Goal: Task Accomplishment & Management: Complete application form

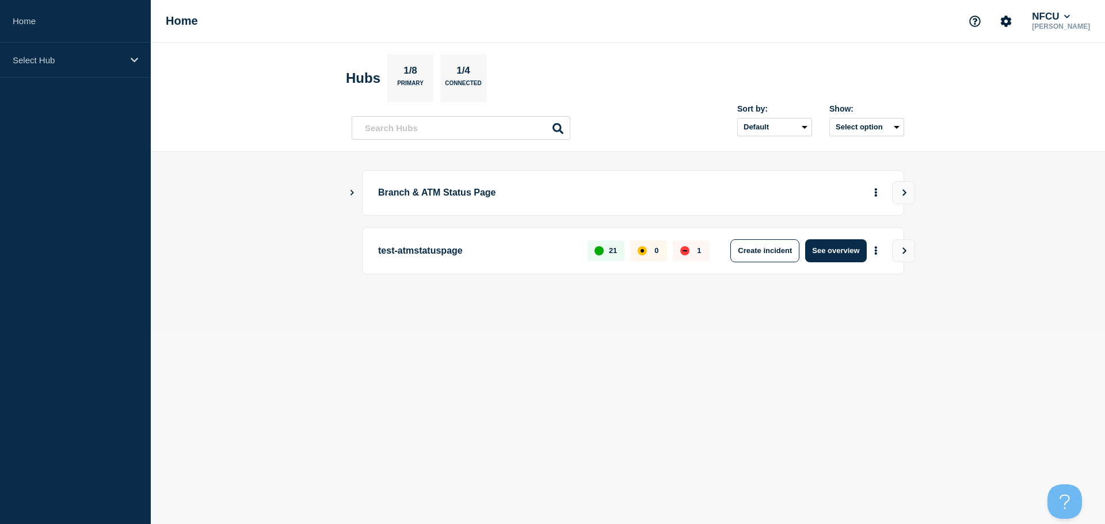
click at [353, 192] on icon "Show Connected Hubs" at bounding box center [352, 193] width 3 height 6
click at [352, 192] on icon "Show Connected Hubs" at bounding box center [352, 193] width 3 height 6
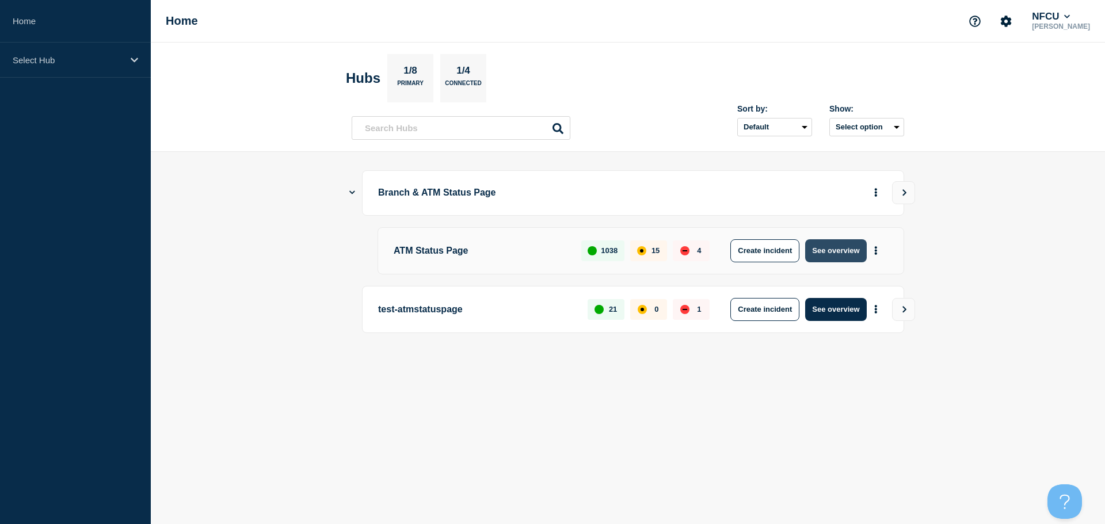
click at [840, 252] on button "See overview" at bounding box center [835, 250] width 61 height 23
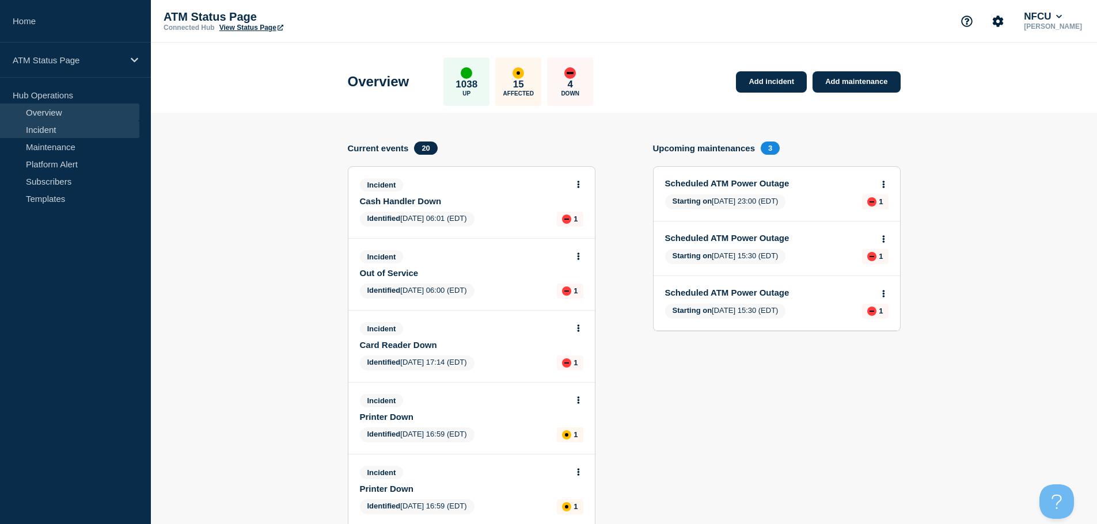
click at [55, 128] on link "Incident" at bounding box center [69, 129] width 139 height 17
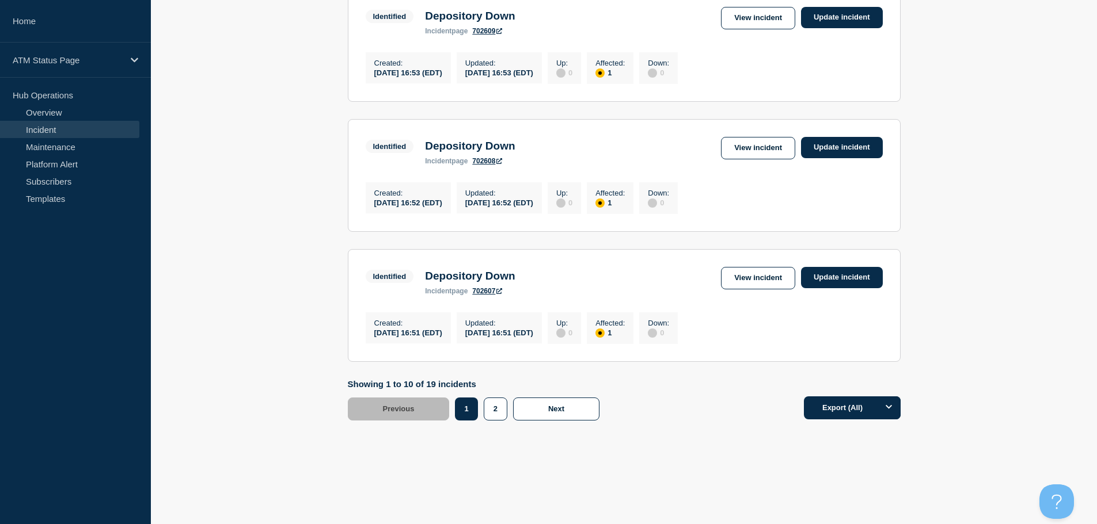
scroll to position [1200, 0]
click at [495, 419] on button "2" at bounding box center [496, 409] width 24 height 23
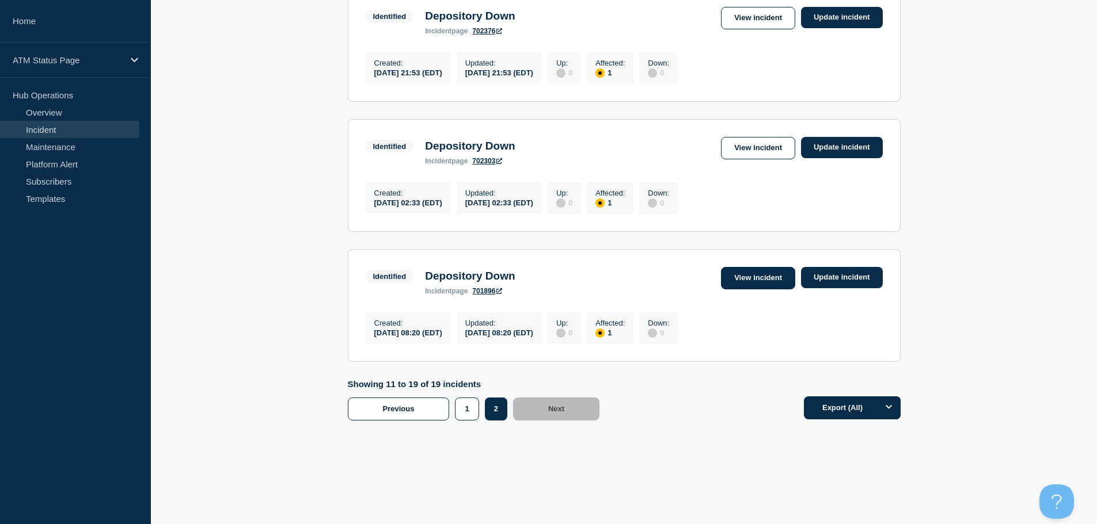
click at [759, 277] on link "View incident" at bounding box center [758, 278] width 74 height 22
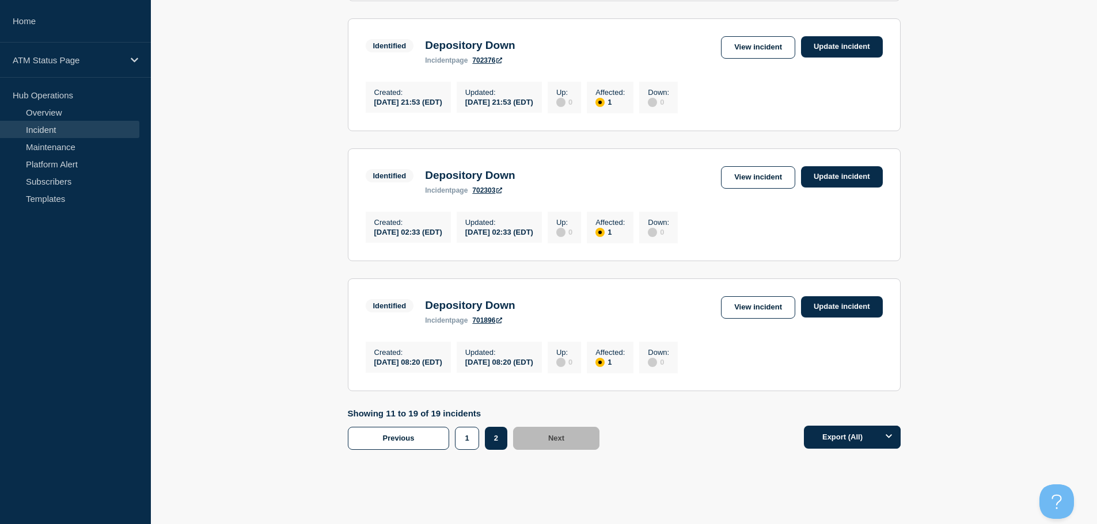
scroll to position [1066, 0]
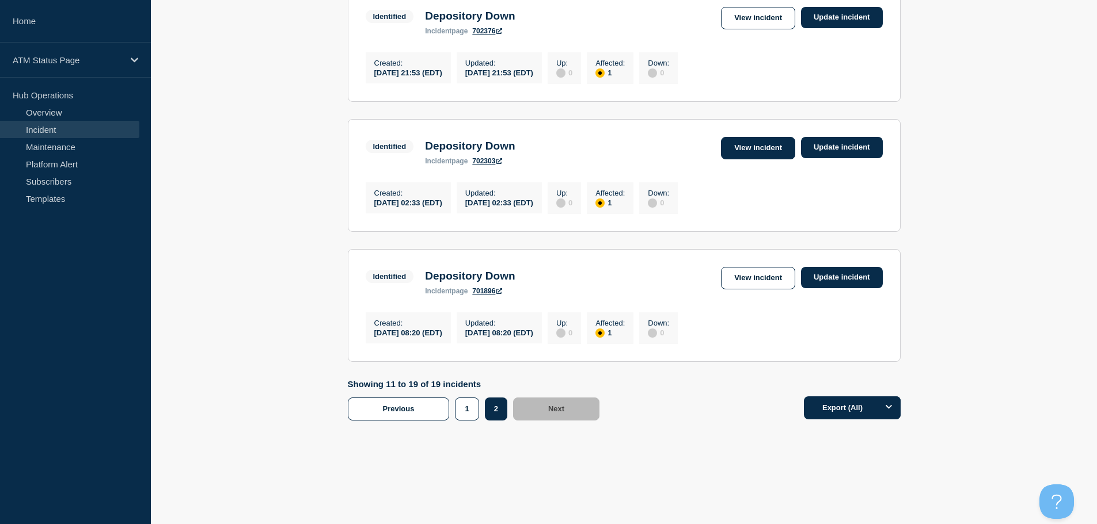
click at [743, 144] on link "View incident" at bounding box center [758, 148] width 74 height 22
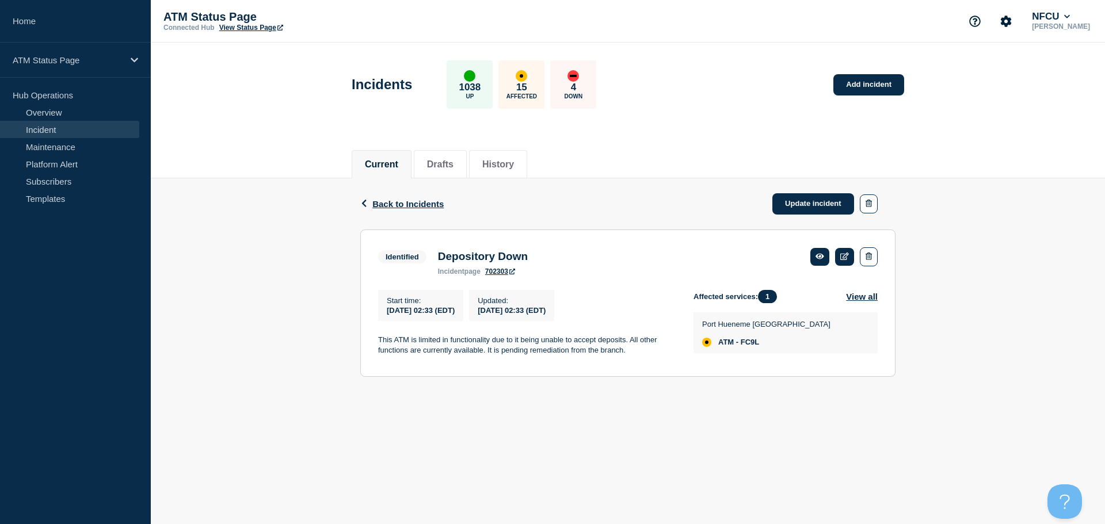
click at [219, 100] on header "Incidents 1038 Up 15 Affected 4 Down Add incident" at bounding box center [628, 91] width 954 height 96
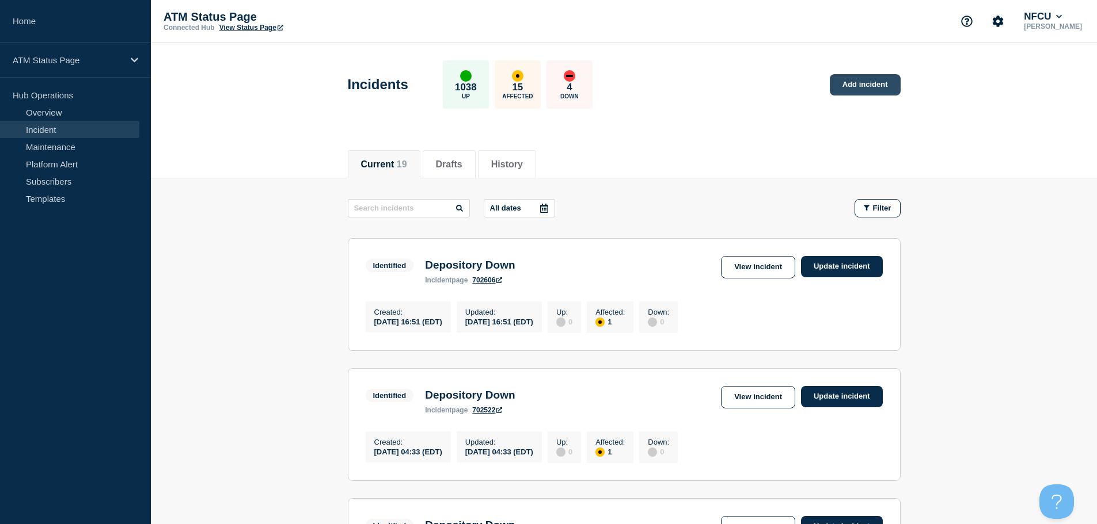
click at [846, 86] on link "Add incident" at bounding box center [865, 84] width 71 height 21
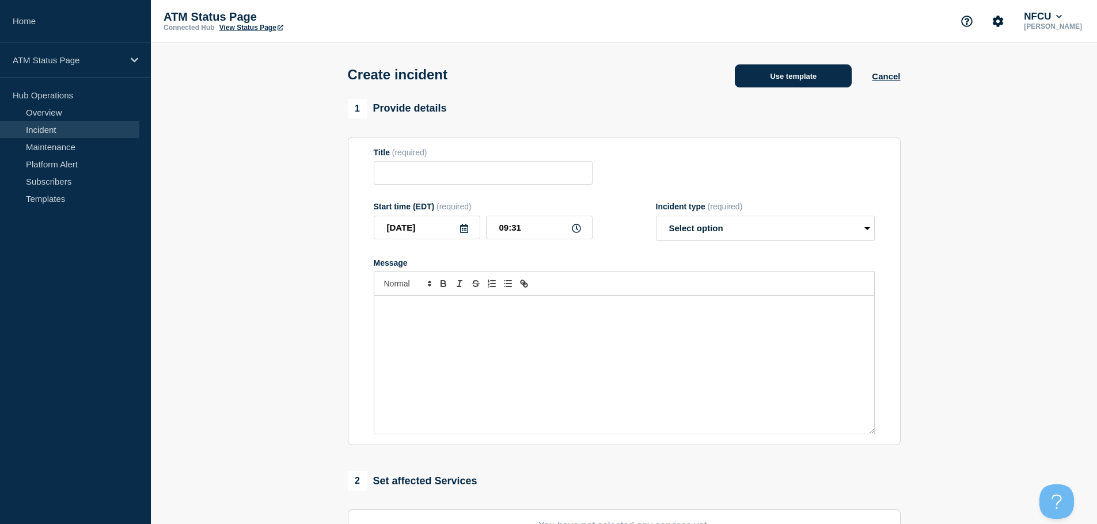
click at [756, 82] on button "Use template" at bounding box center [793, 75] width 117 height 23
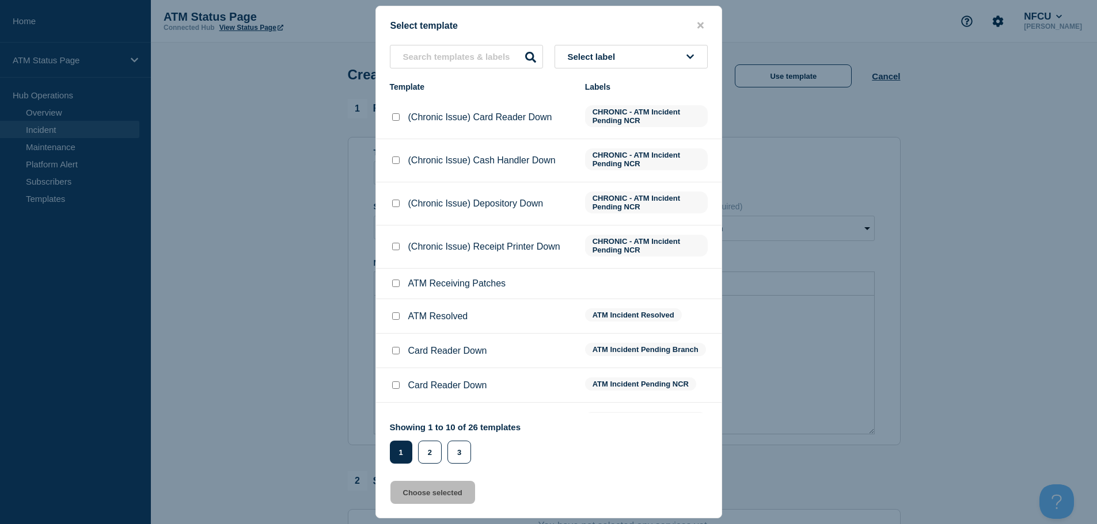
click at [620, 50] on button "Select label" at bounding box center [630, 57] width 153 height 24
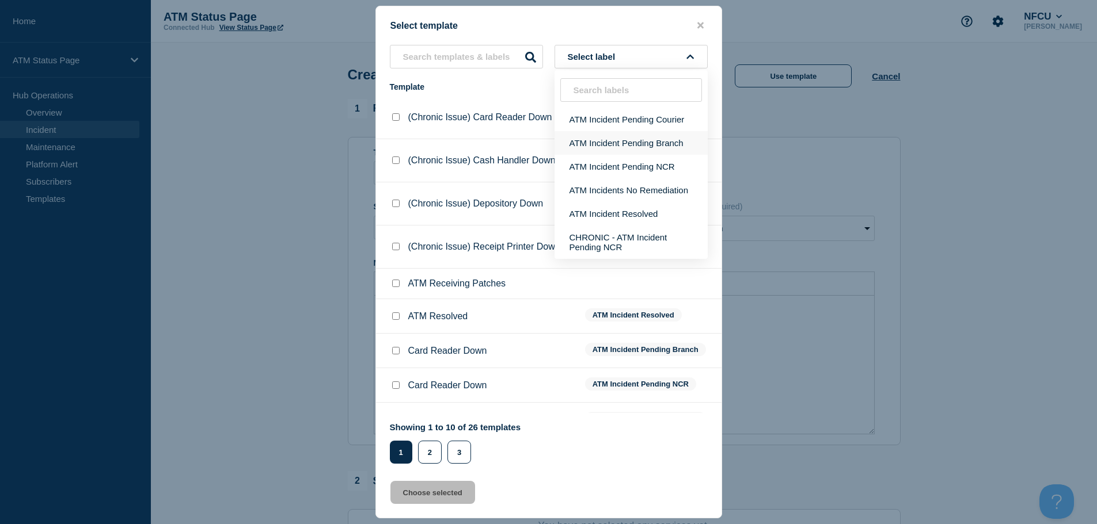
click at [622, 147] on button "ATM Incident Pending Branch" at bounding box center [630, 143] width 153 height 24
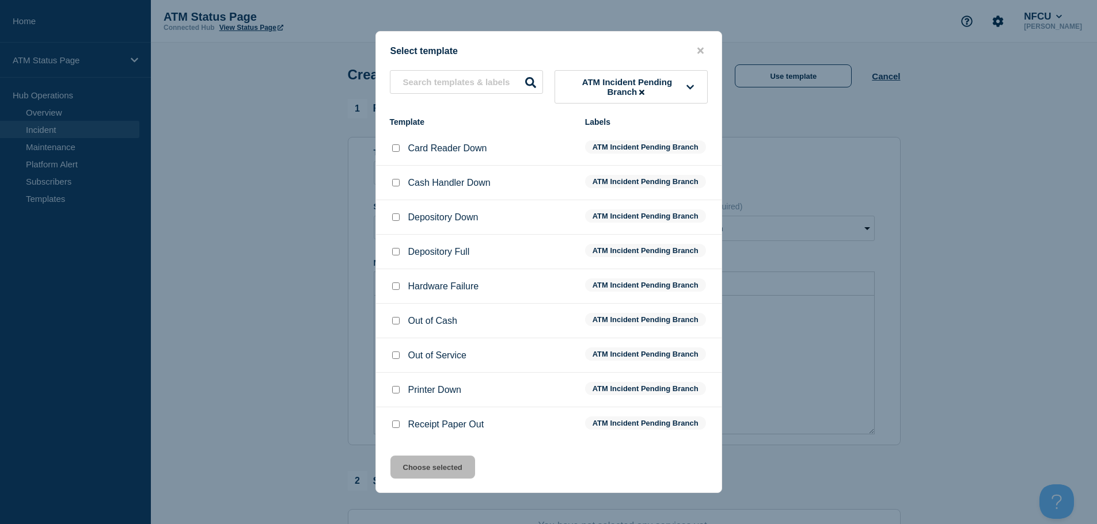
click at [393, 185] on input "Cash Handler Down checkbox" at bounding box center [395, 182] width 7 height 7
checkbox input "true"
click at [420, 469] on button "Choose selected" at bounding box center [432, 467] width 85 height 23
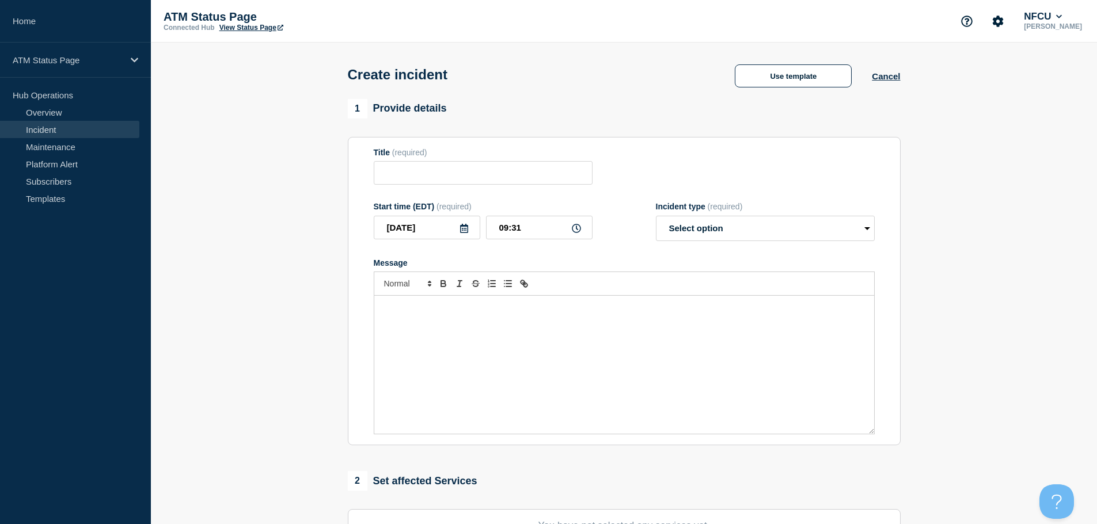
type input "Cash Handler Down"
select select "identified"
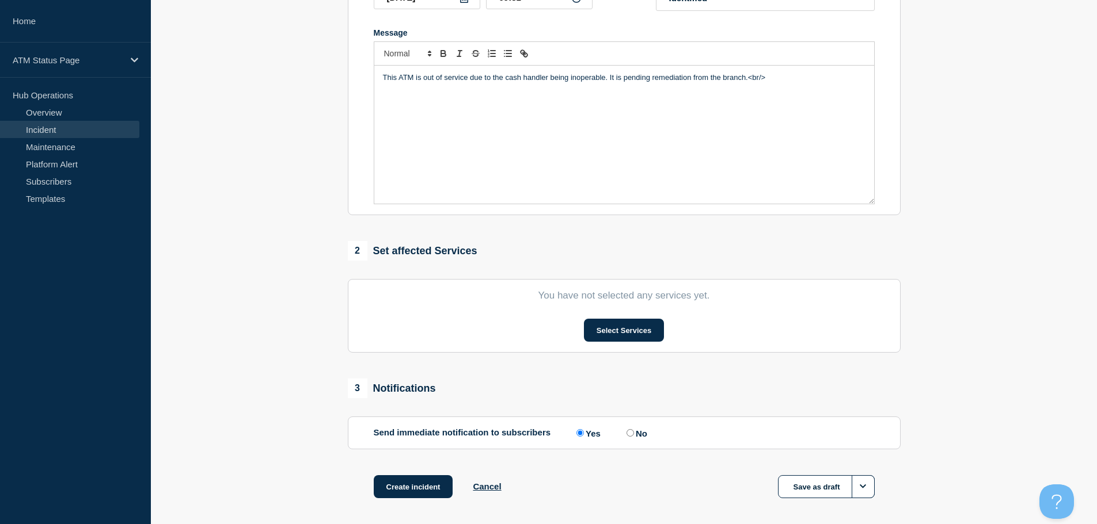
scroll to position [282, 0]
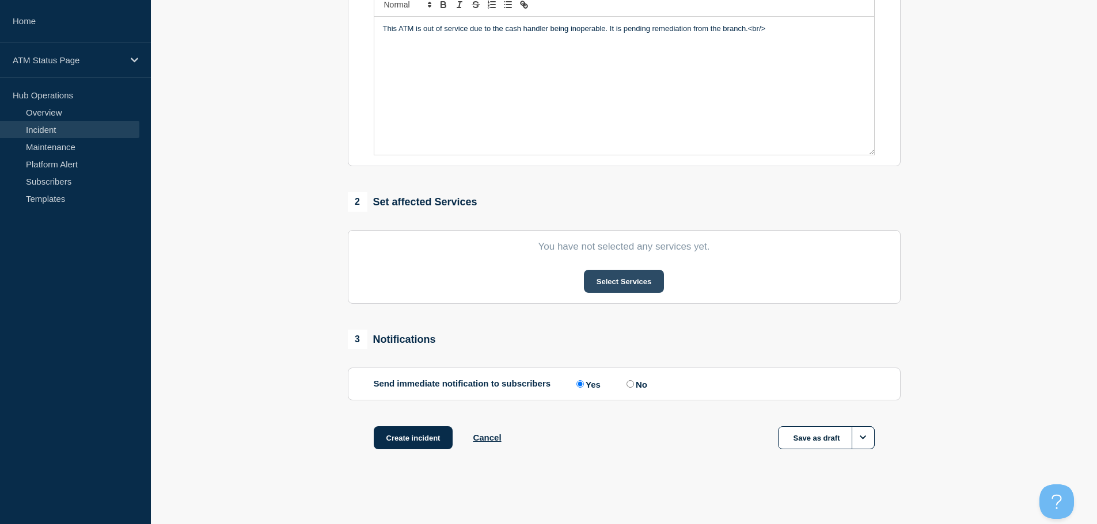
click at [614, 279] on button "Select Services" at bounding box center [624, 281] width 80 height 23
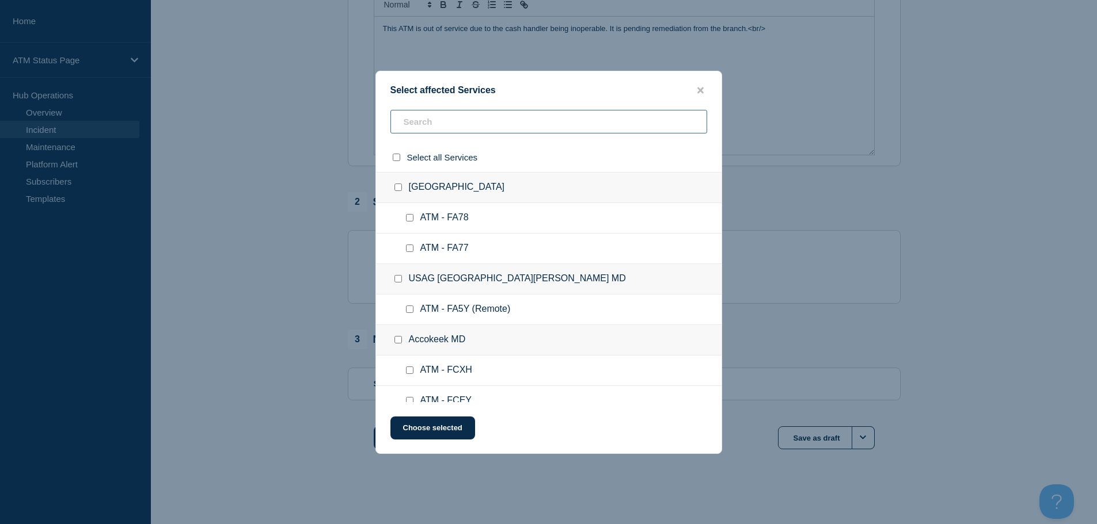
click at [521, 130] on input "text" at bounding box center [548, 122] width 317 height 24
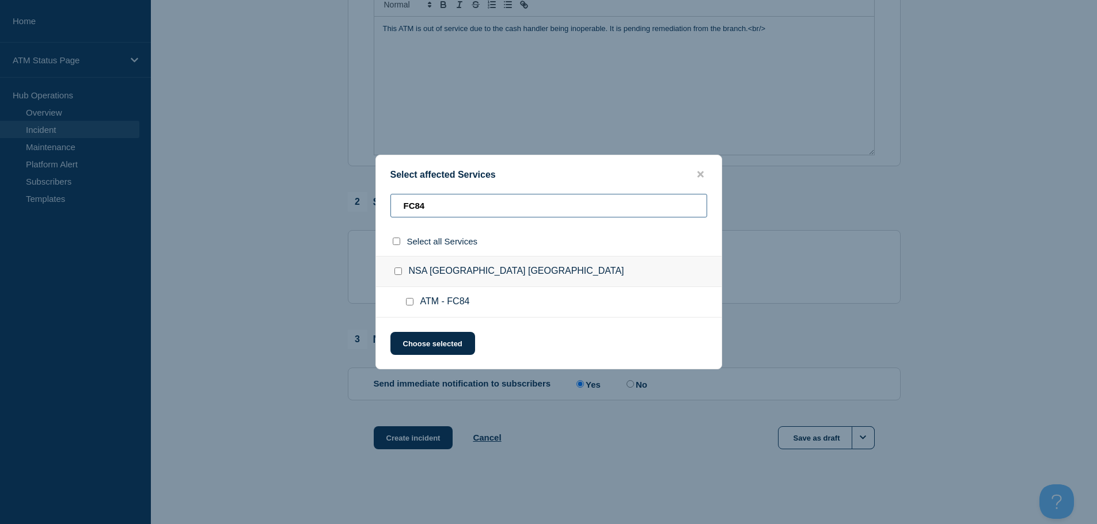
type input "FC84"
click at [410, 305] on input "ATM - FC84 checkbox" at bounding box center [409, 301] width 7 height 7
checkbox input "true"
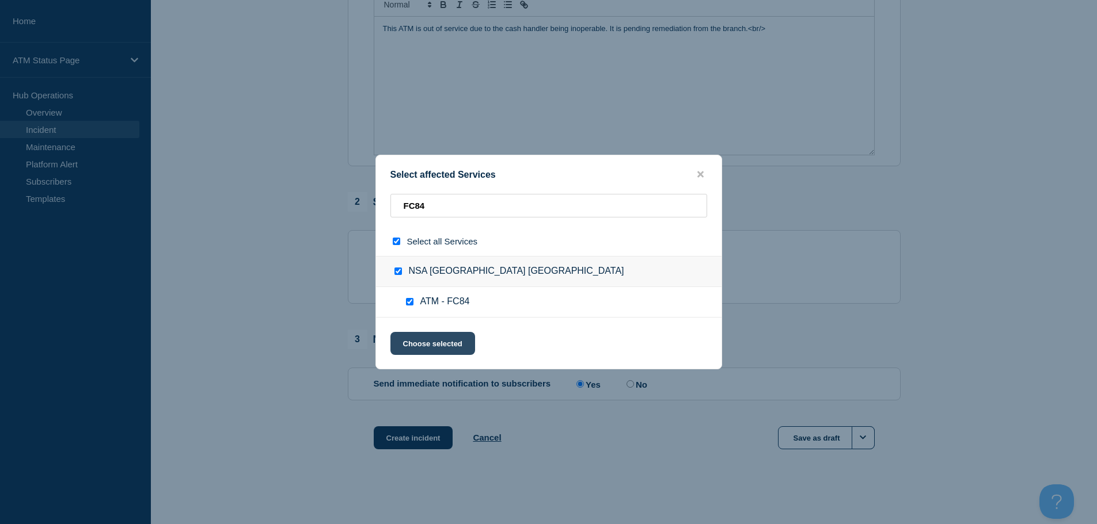
click at [423, 346] on button "Choose selected" at bounding box center [432, 343] width 85 height 23
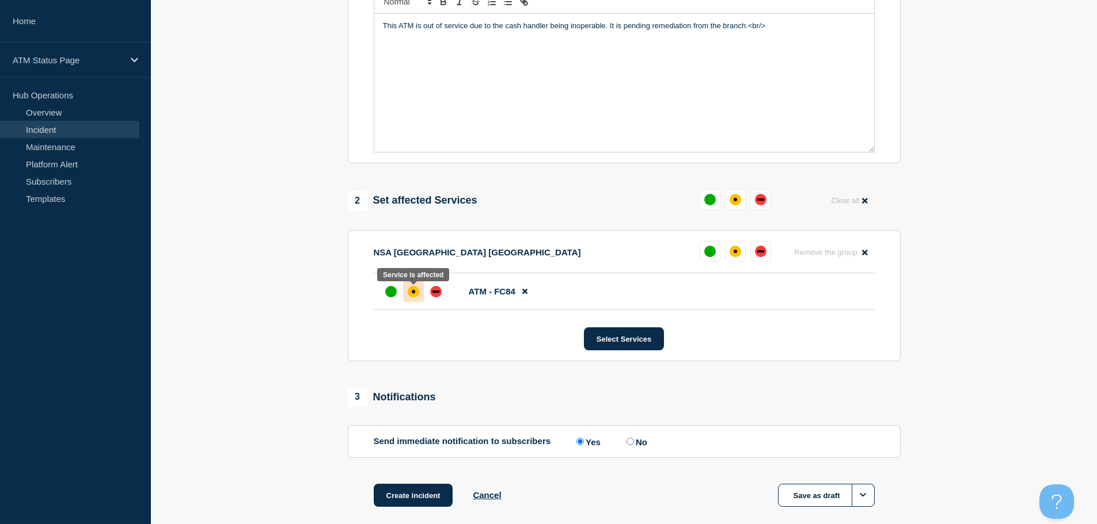
click at [412, 298] on div "affected" at bounding box center [414, 292] width 12 height 12
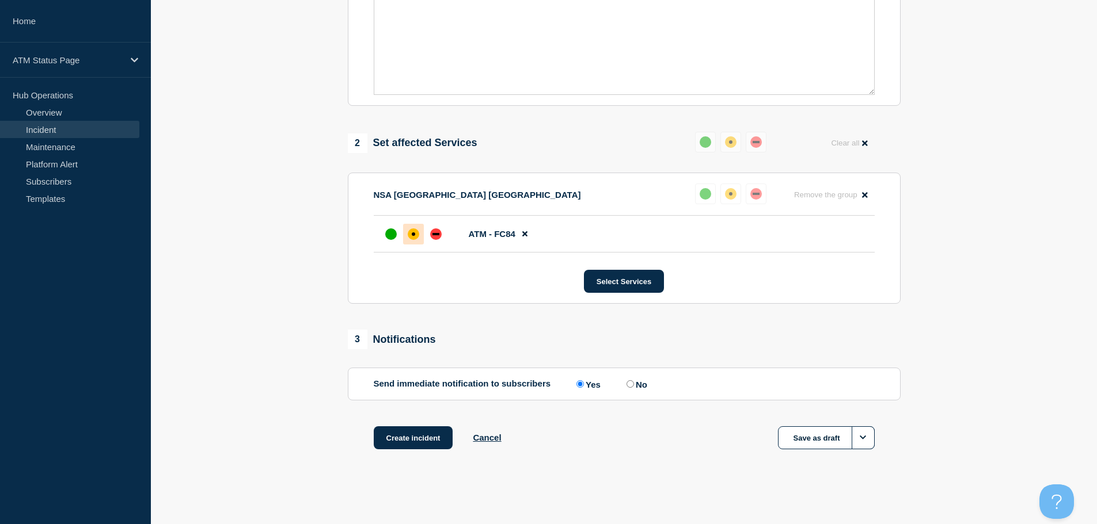
scroll to position [343, 0]
click at [414, 437] on button "Create incident" at bounding box center [413, 438] width 79 height 23
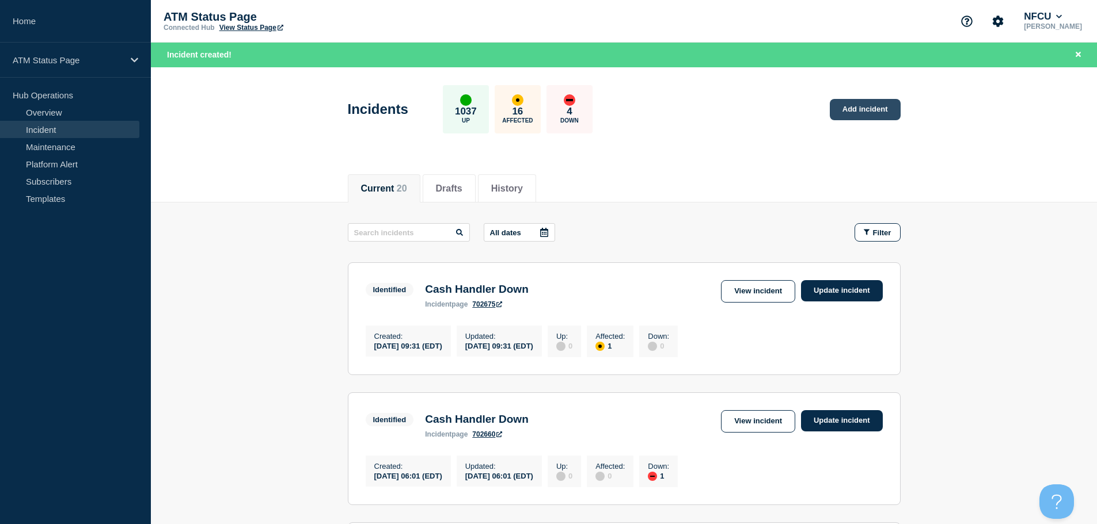
click at [881, 108] on link "Add incident" at bounding box center [865, 109] width 71 height 21
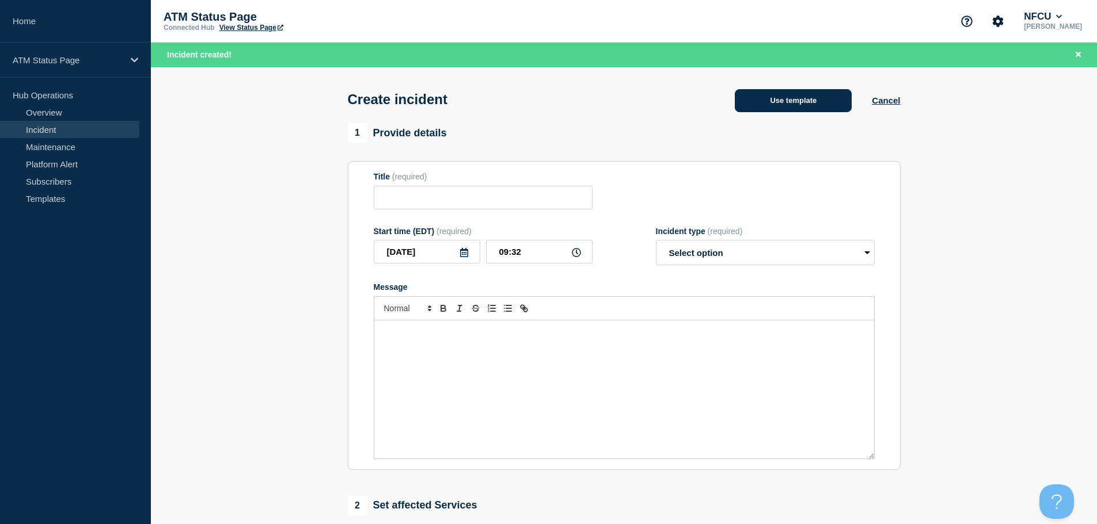
click at [785, 101] on button "Use template" at bounding box center [793, 100] width 117 height 23
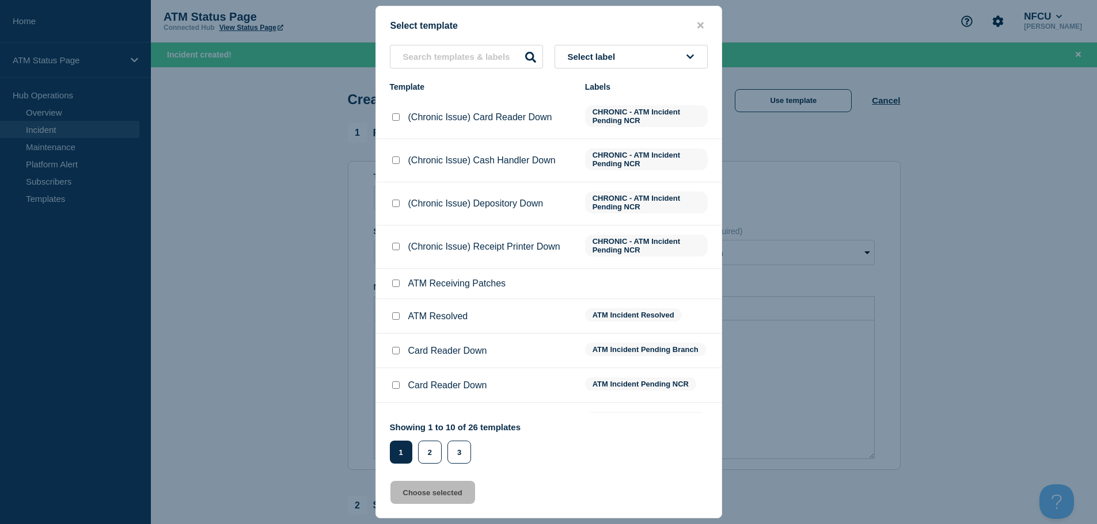
click at [670, 62] on button "Select label" at bounding box center [630, 57] width 153 height 24
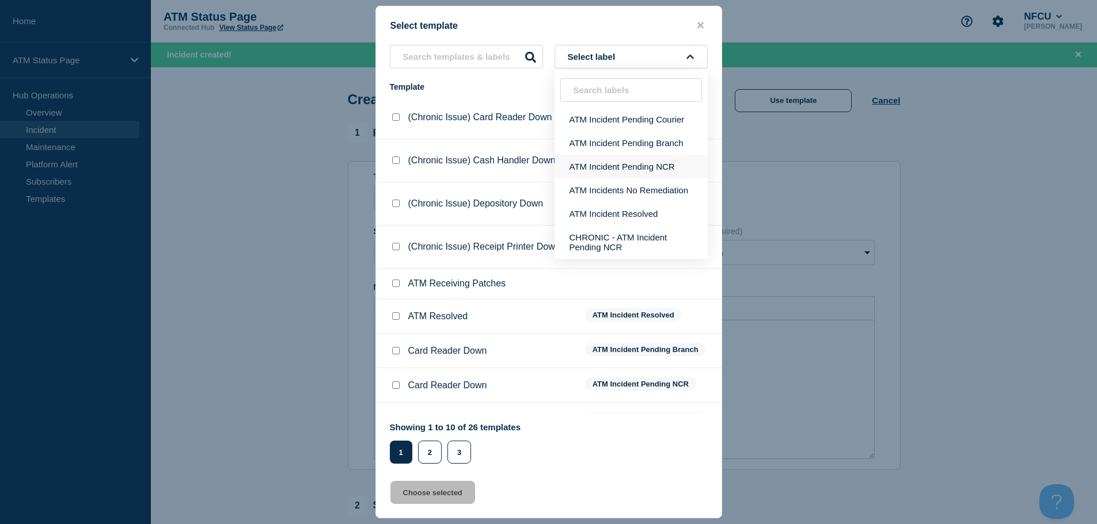
click at [655, 167] on button "ATM Incident Pending NCR" at bounding box center [630, 167] width 153 height 24
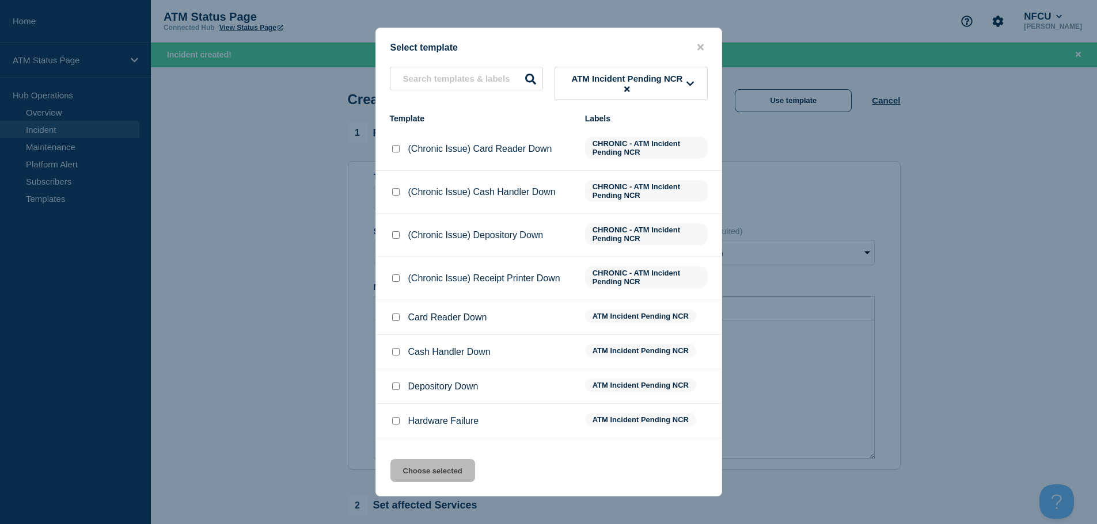
click at [394, 388] on input "Depository Down checkbox" at bounding box center [395, 386] width 7 height 7
checkbox input "true"
click at [411, 477] on button "Choose selected" at bounding box center [432, 470] width 85 height 23
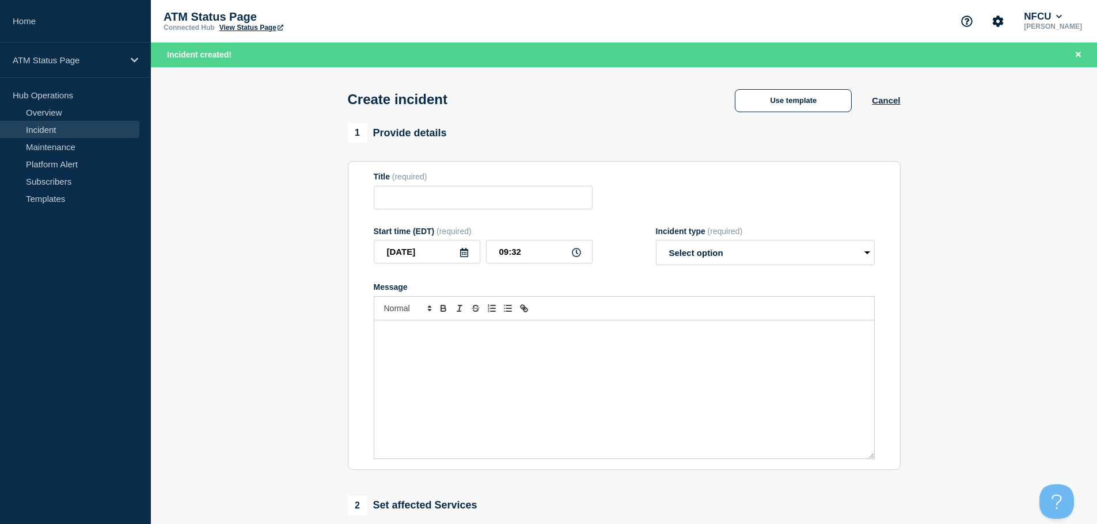
type input "Depository Down"
select select "identified"
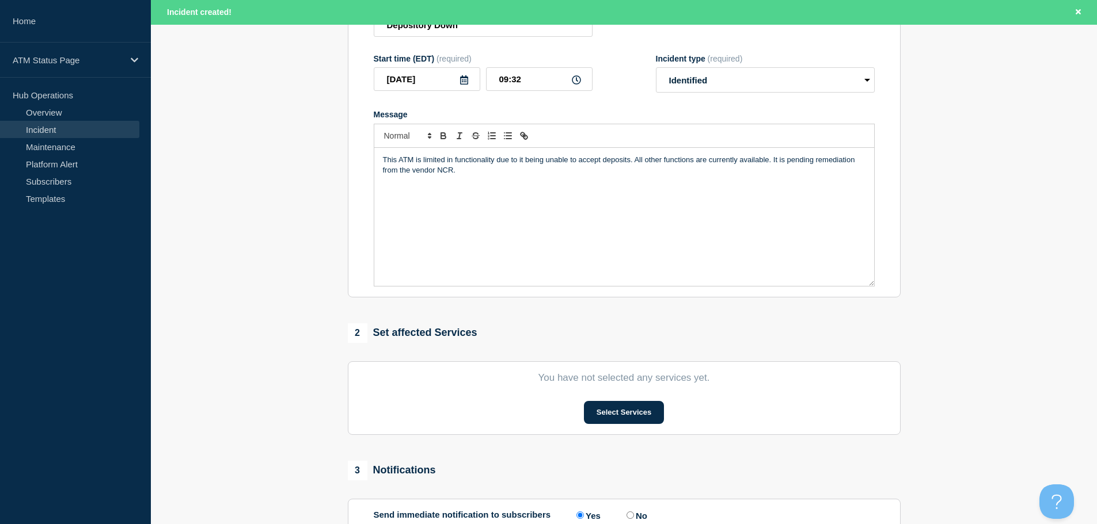
scroll to position [288, 0]
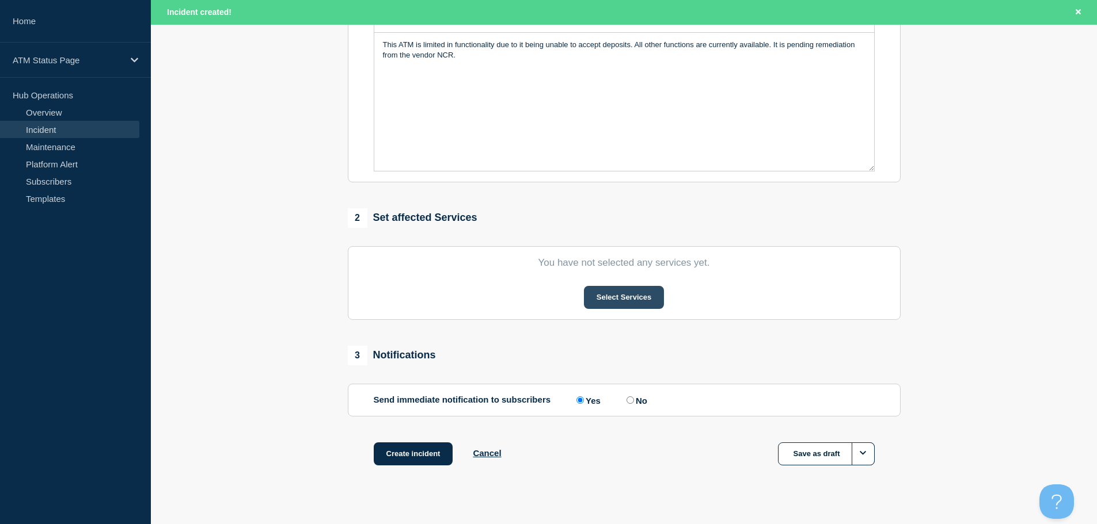
click at [644, 292] on button "Select Services" at bounding box center [624, 297] width 80 height 23
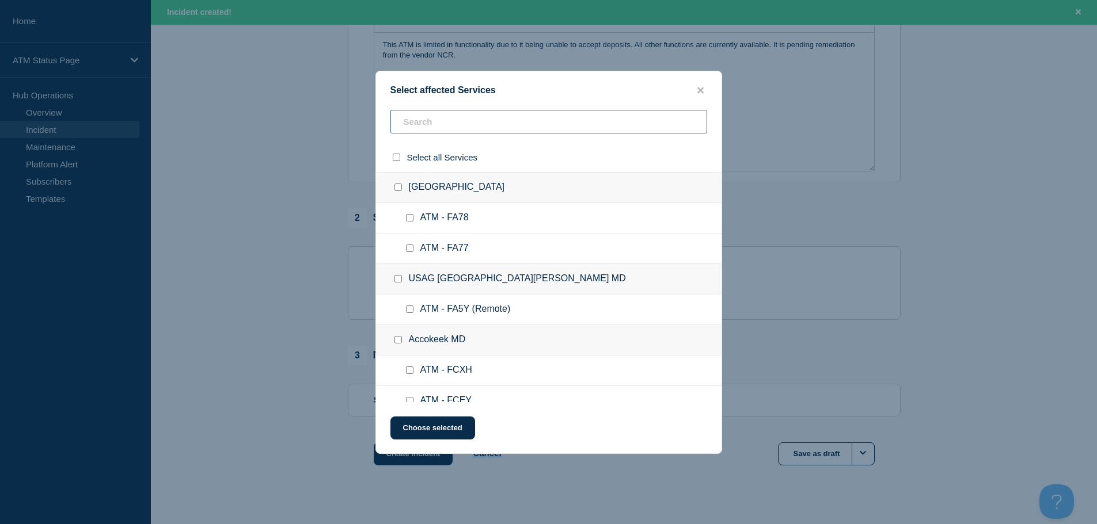
click at [569, 128] on input "text" at bounding box center [548, 122] width 317 height 24
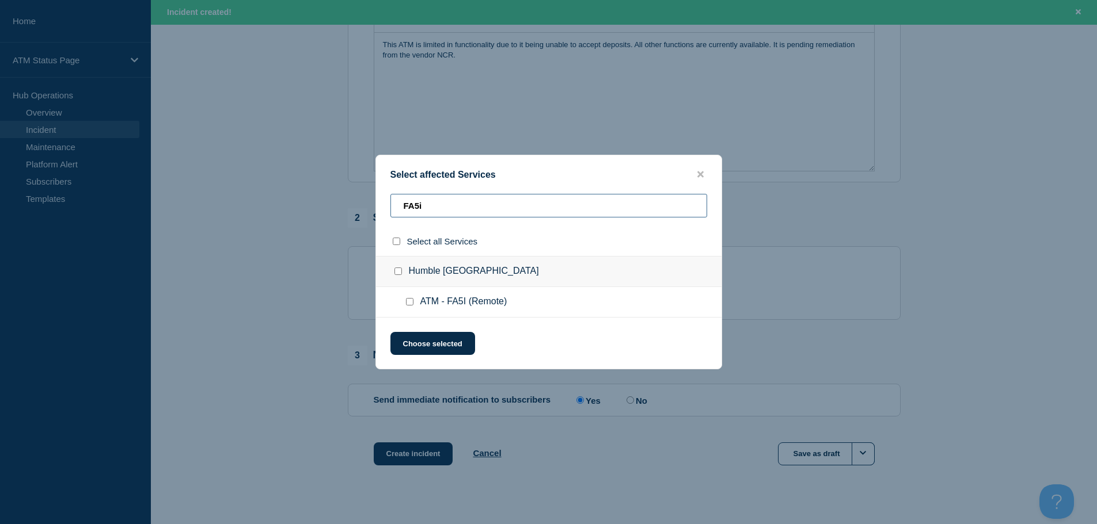
type input "FA5i"
click at [410, 301] on input "ATM - FA5I (Remote) checkbox" at bounding box center [409, 301] width 7 height 7
checkbox input "true"
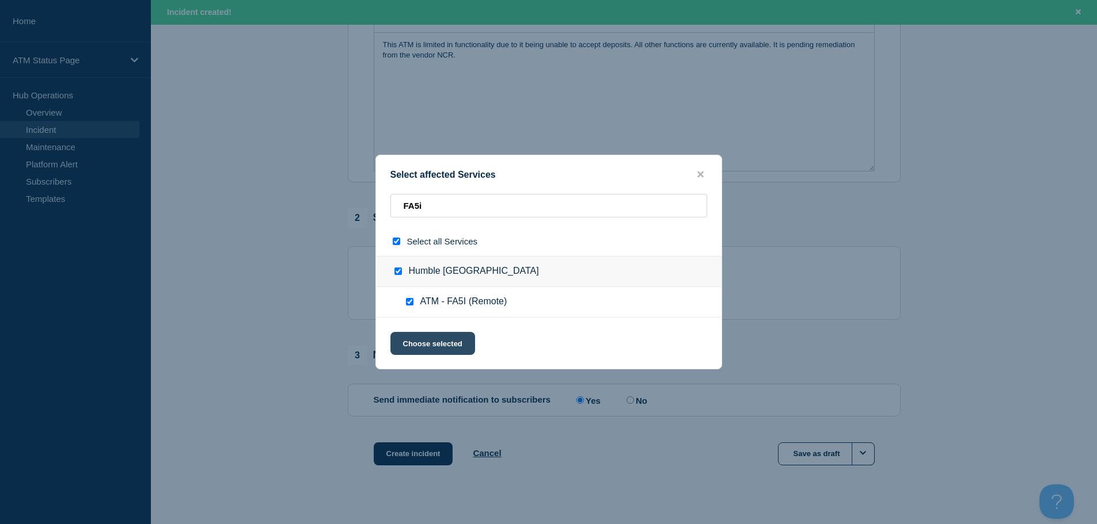
click at [416, 339] on button "Choose selected" at bounding box center [432, 343] width 85 height 23
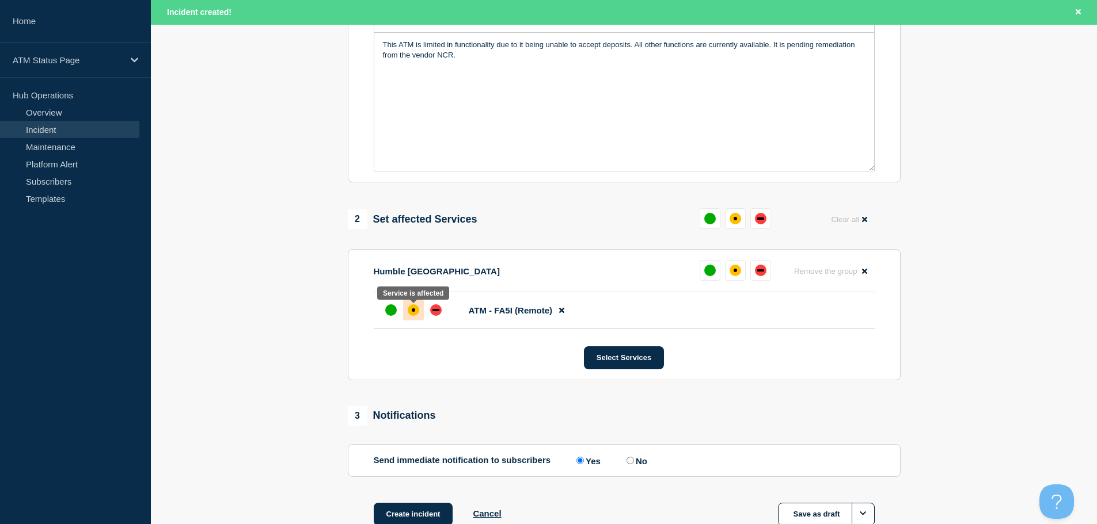
click at [417, 318] on div at bounding box center [413, 310] width 21 height 21
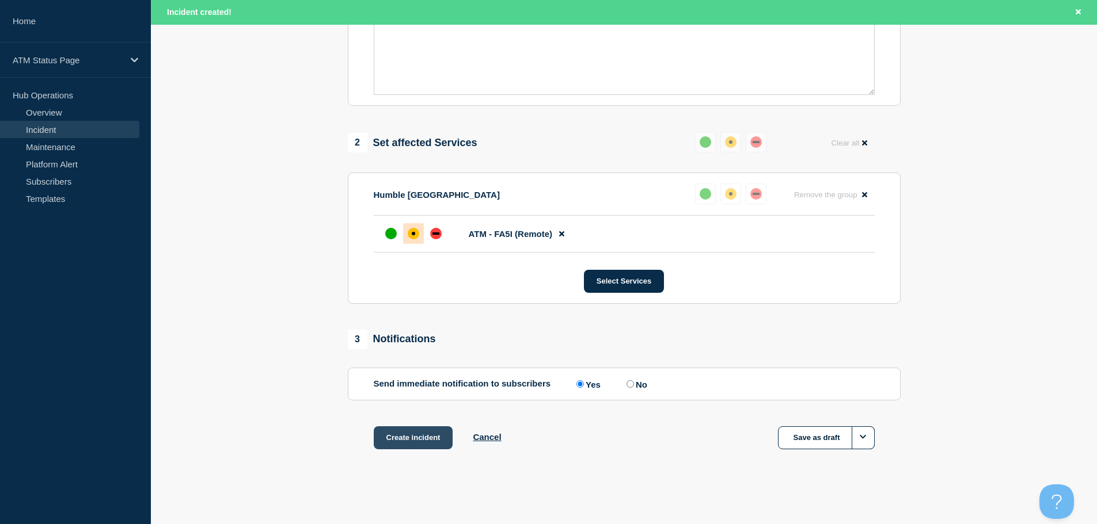
click at [409, 442] on button "Create incident" at bounding box center [413, 438] width 79 height 23
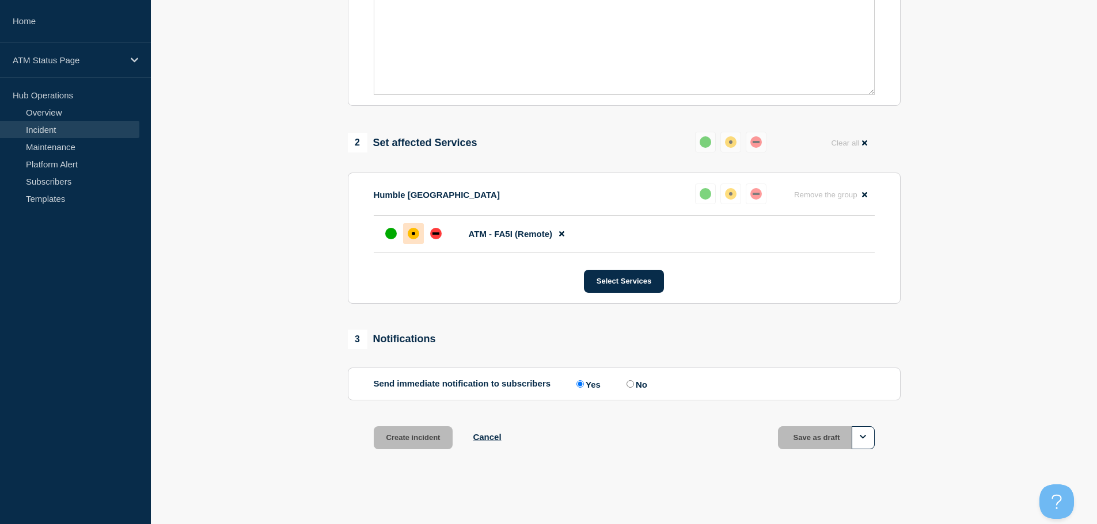
scroll to position [343, 0]
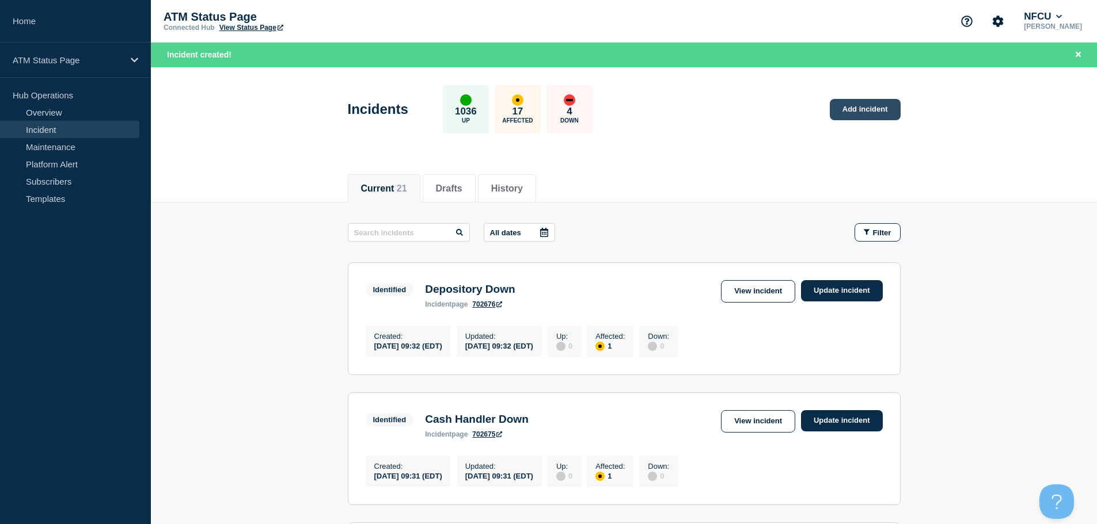
click at [849, 112] on link "Add incident" at bounding box center [865, 109] width 71 height 21
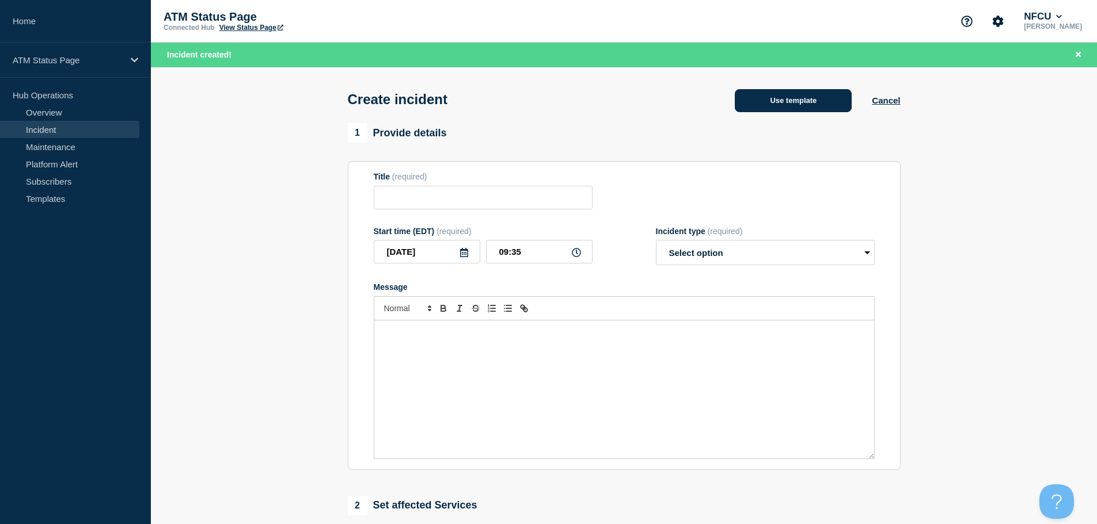
click at [762, 102] on button "Use template" at bounding box center [793, 100] width 117 height 23
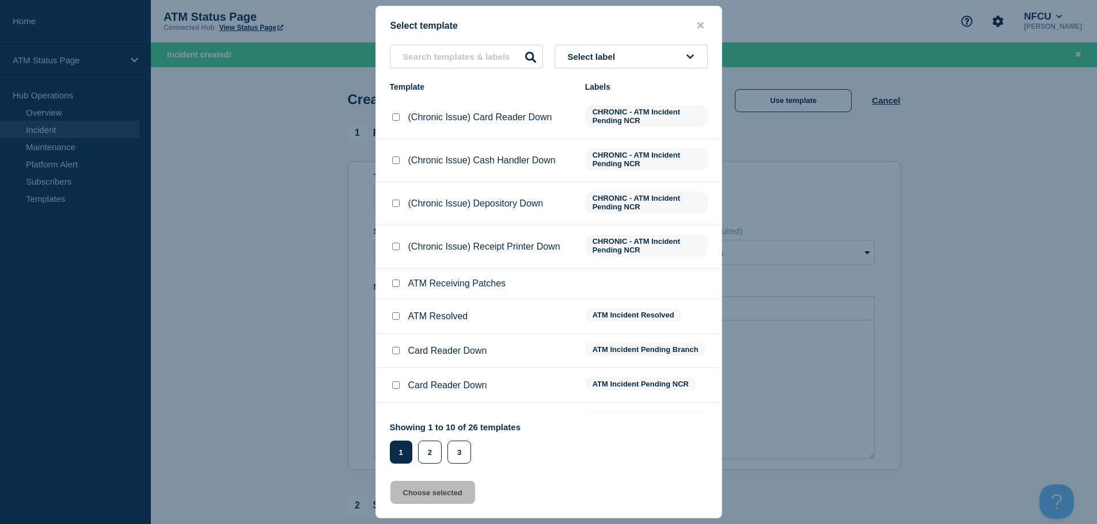
click at [627, 65] on button "Select label" at bounding box center [630, 57] width 153 height 24
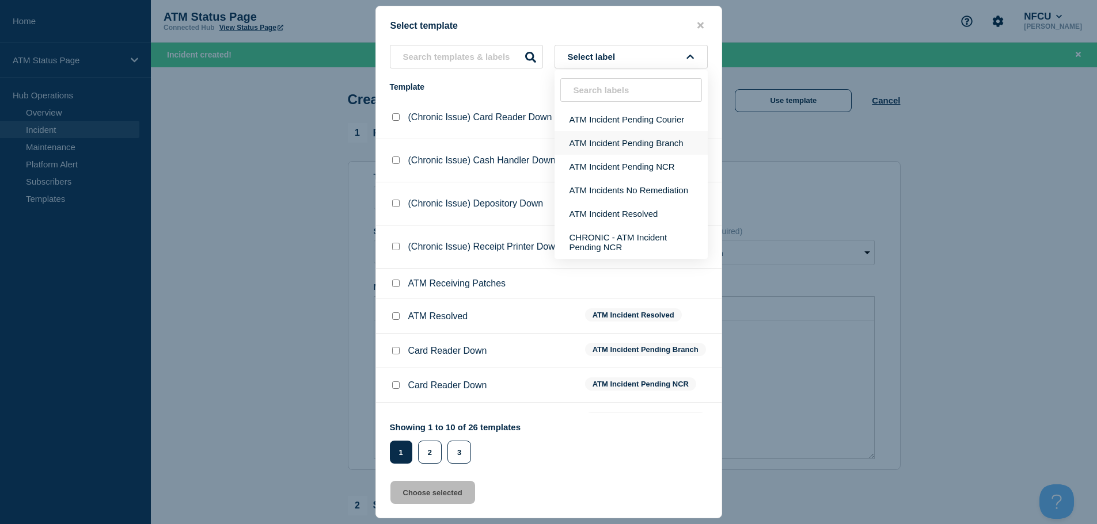
click at [627, 145] on button "ATM Incident Pending Branch" at bounding box center [630, 143] width 153 height 24
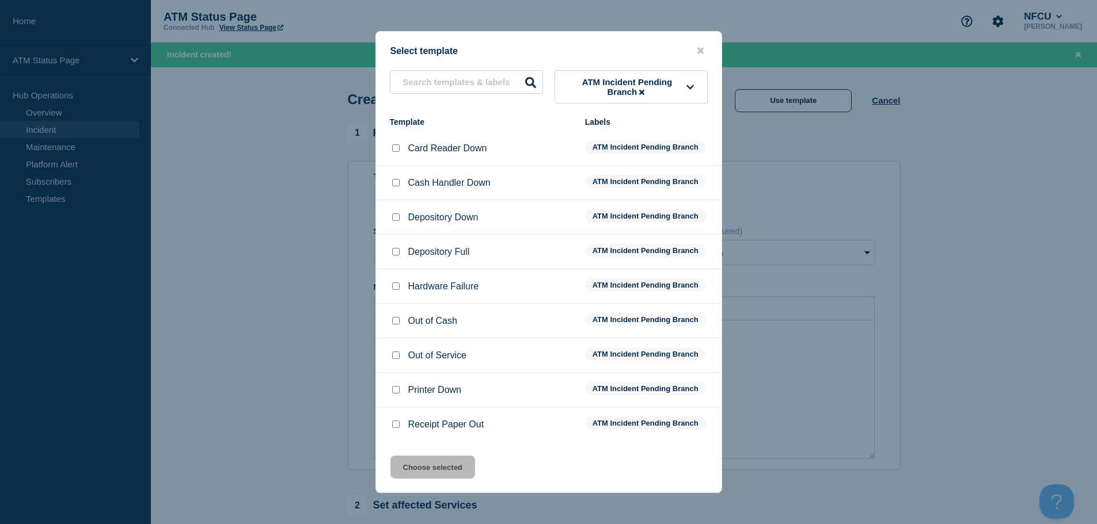
click at [397, 217] on input "Depository Down checkbox" at bounding box center [395, 217] width 7 height 7
checkbox input "true"
click at [436, 479] on button "Choose selected" at bounding box center [432, 467] width 85 height 23
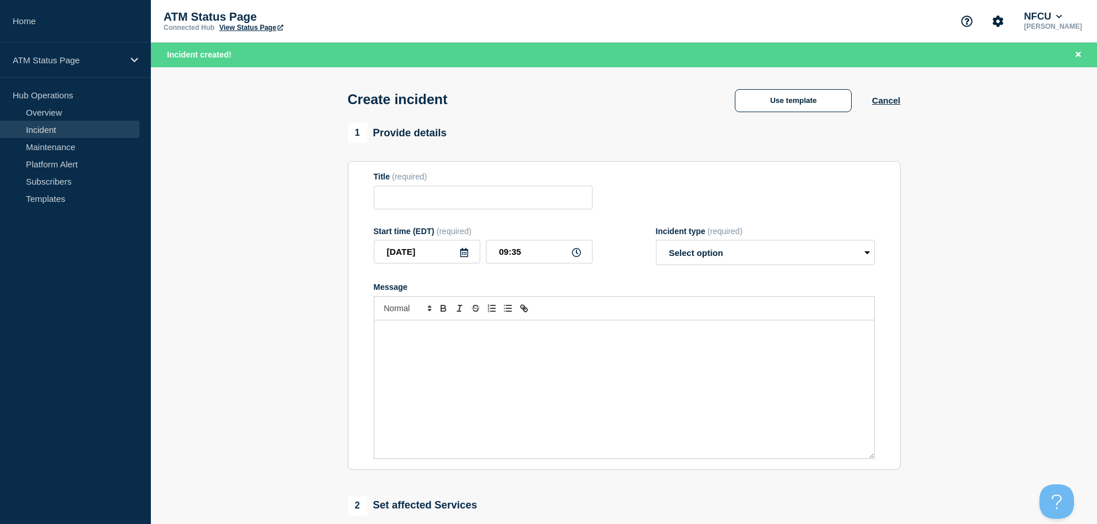
type input "Depository Down"
select select "identified"
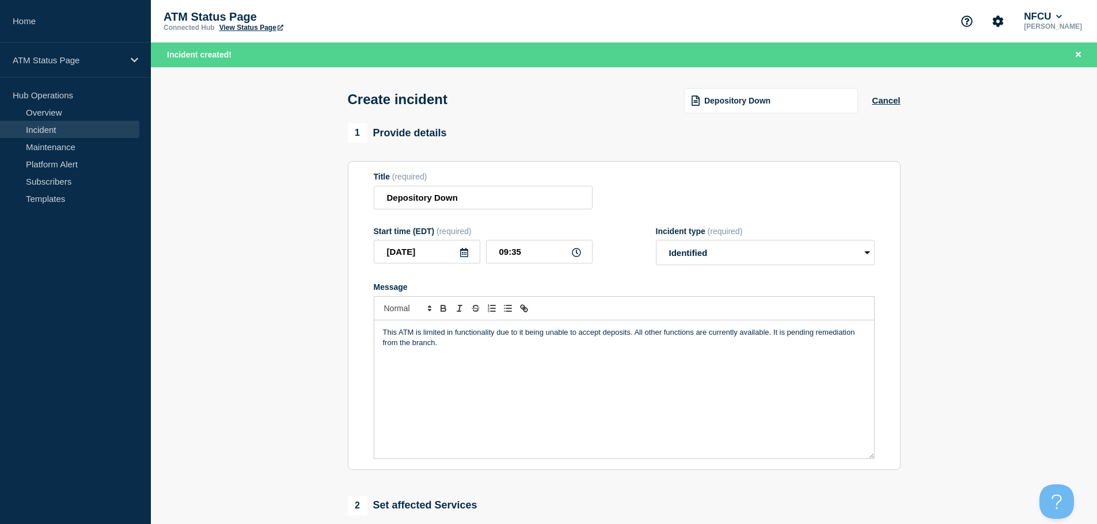
scroll to position [230, 0]
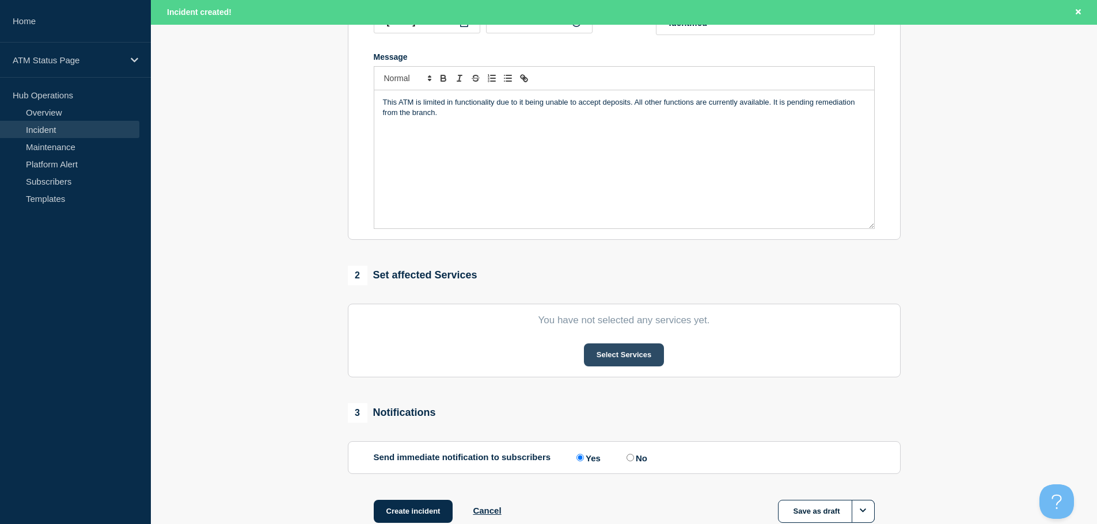
click at [649, 356] on button "Select Services" at bounding box center [624, 355] width 80 height 23
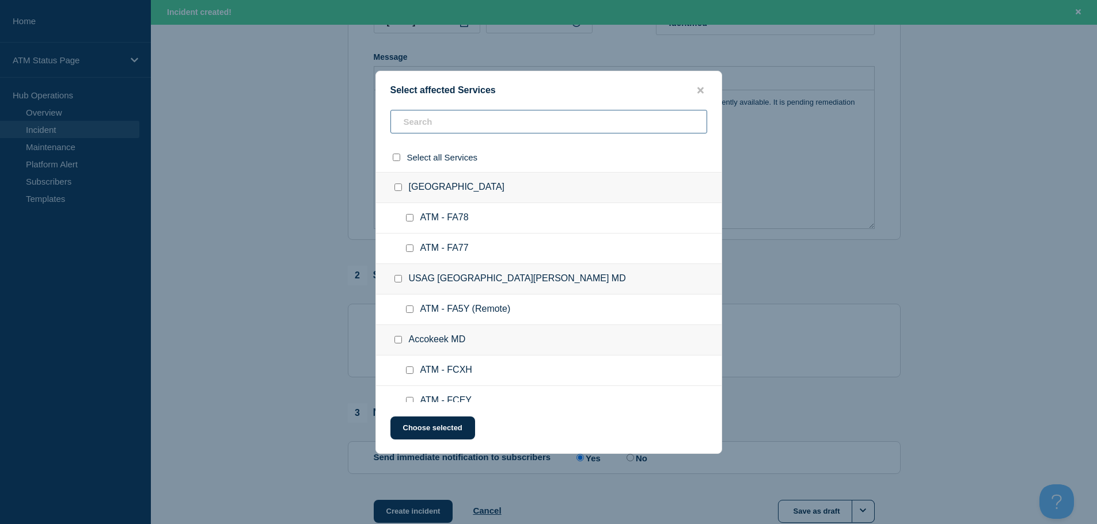
click at [519, 124] on input "text" at bounding box center [548, 122] width 317 height 24
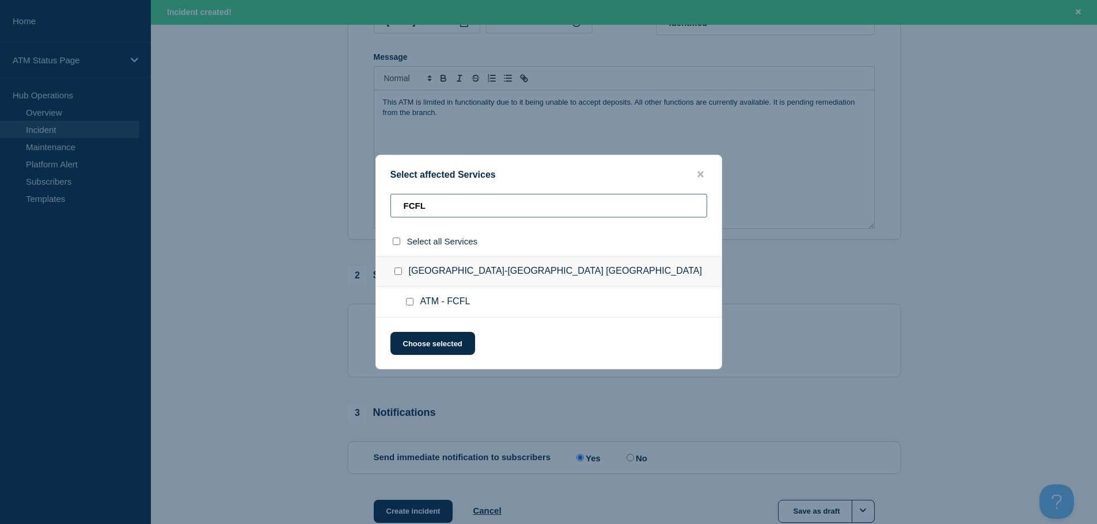
type input "FCFL"
click at [412, 303] on input "ATM - FCFL checkbox" at bounding box center [409, 301] width 7 height 7
checkbox input "true"
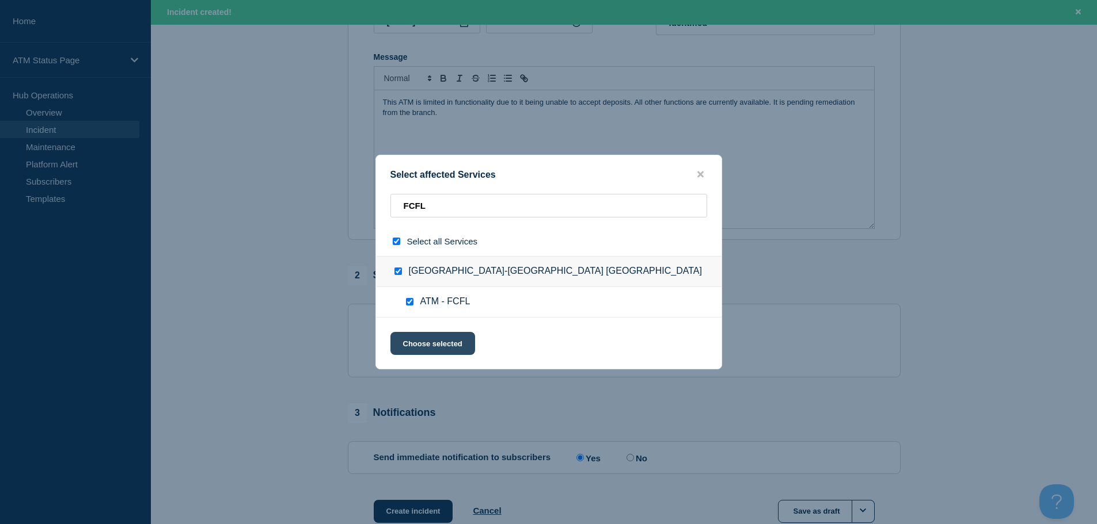
click at [426, 340] on button "Choose selected" at bounding box center [432, 343] width 85 height 23
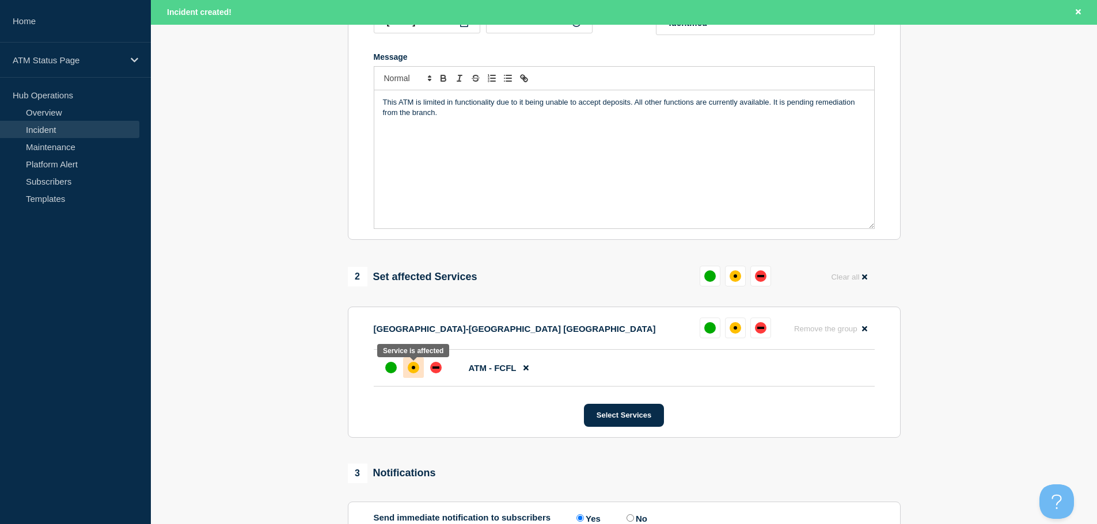
click at [415, 371] on div "affected" at bounding box center [414, 368] width 12 height 12
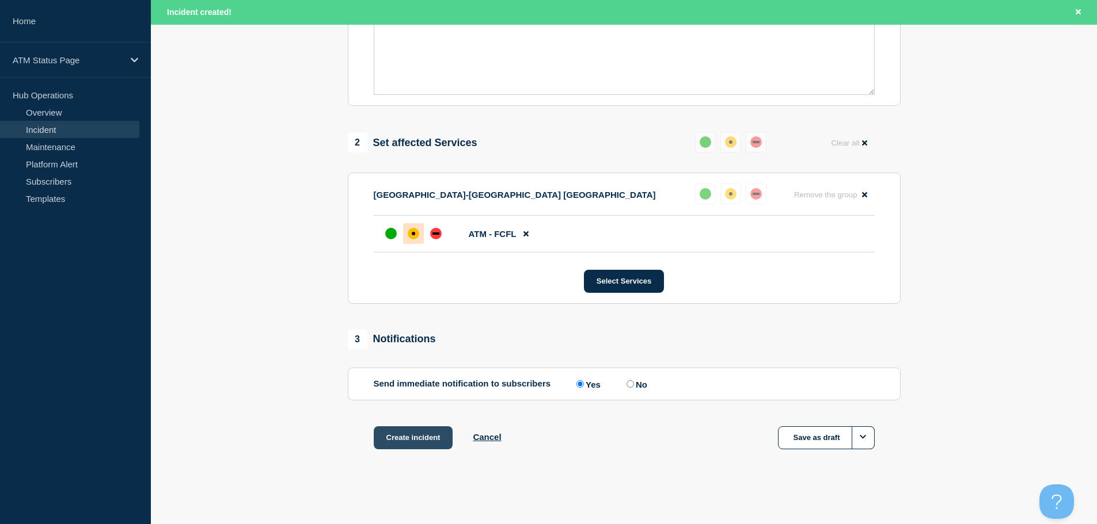
click at [410, 444] on button "Create incident" at bounding box center [413, 438] width 79 height 23
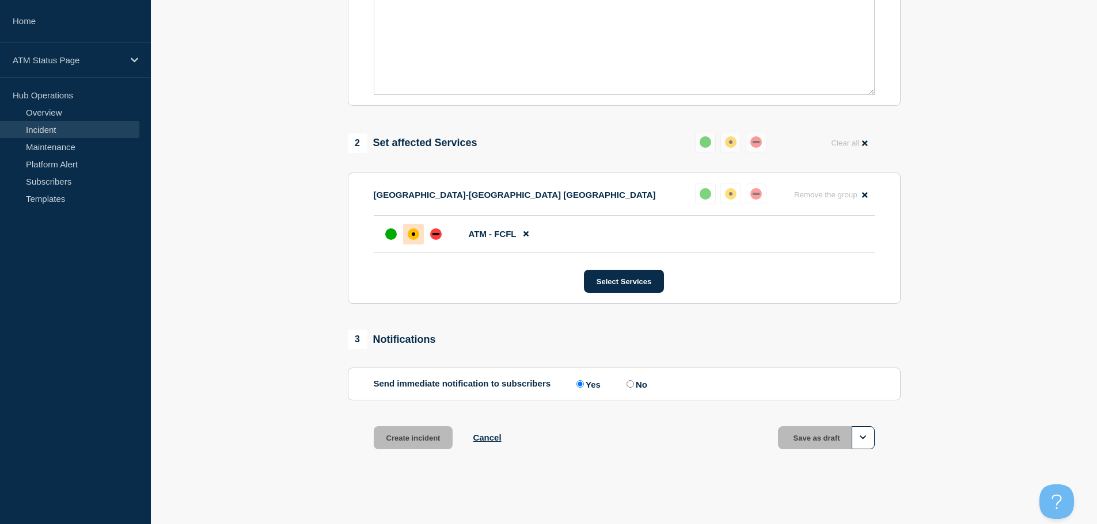
scroll to position [343, 0]
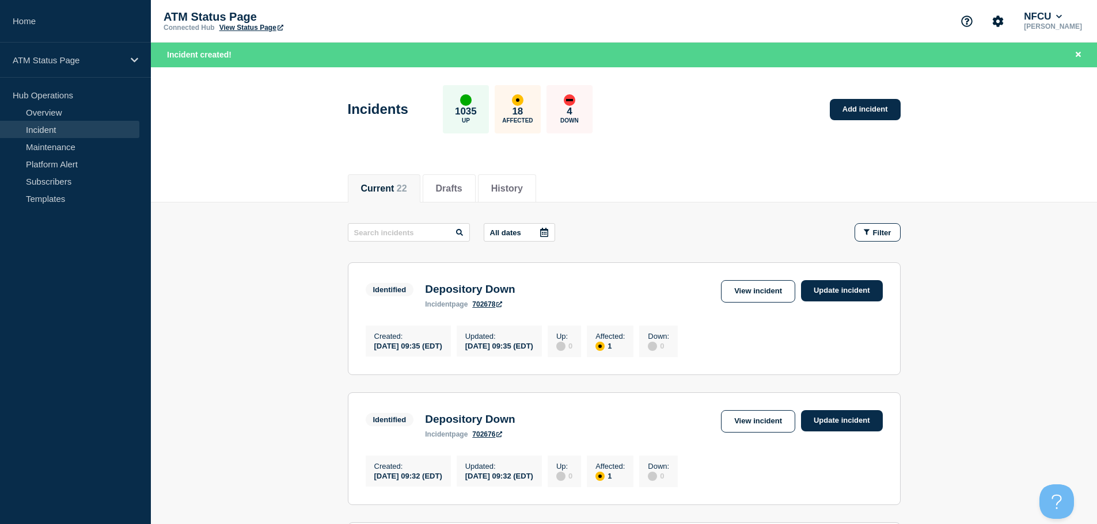
click at [888, 120] on div "Incidents 1035 Up 18 Affected 4 Down Add incident" at bounding box center [623, 105] width 579 height 70
click at [887, 113] on link "Add incident" at bounding box center [865, 109] width 71 height 21
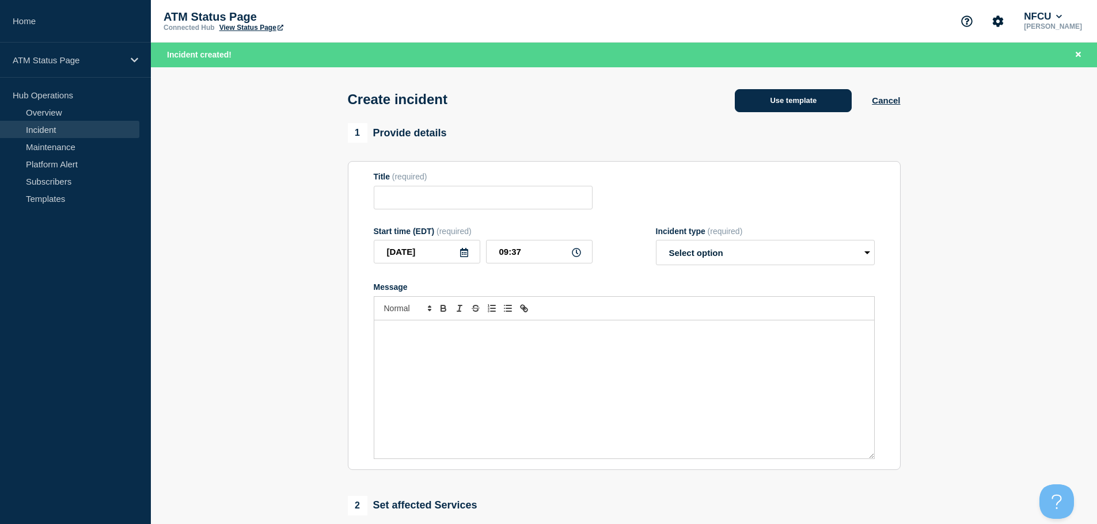
click at [773, 96] on button "Use template" at bounding box center [793, 100] width 117 height 23
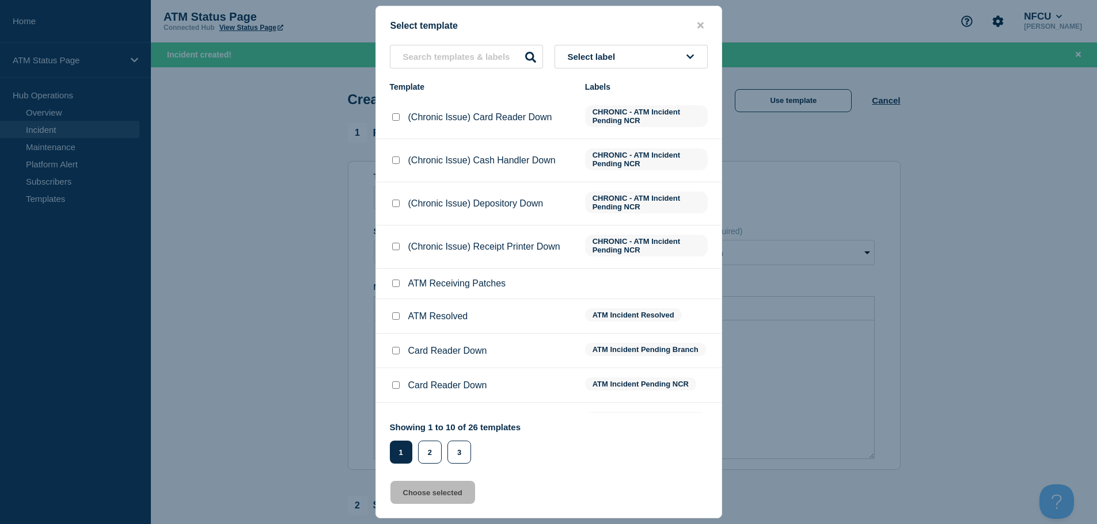
click at [653, 51] on button "Select label" at bounding box center [630, 57] width 153 height 24
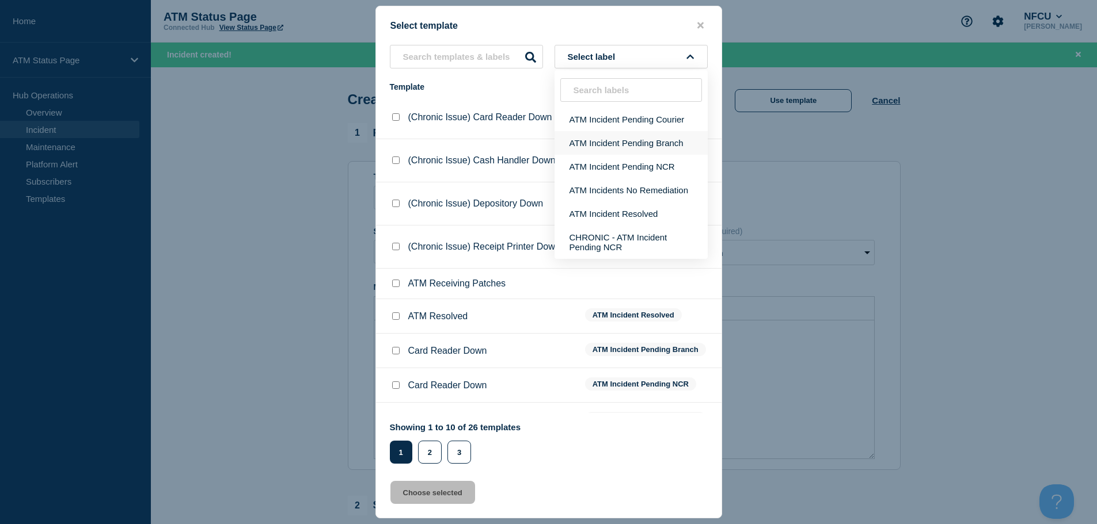
click at [654, 141] on button "ATM Incident Pending Branch" at bounding box center [630, 143] width 153 height 24
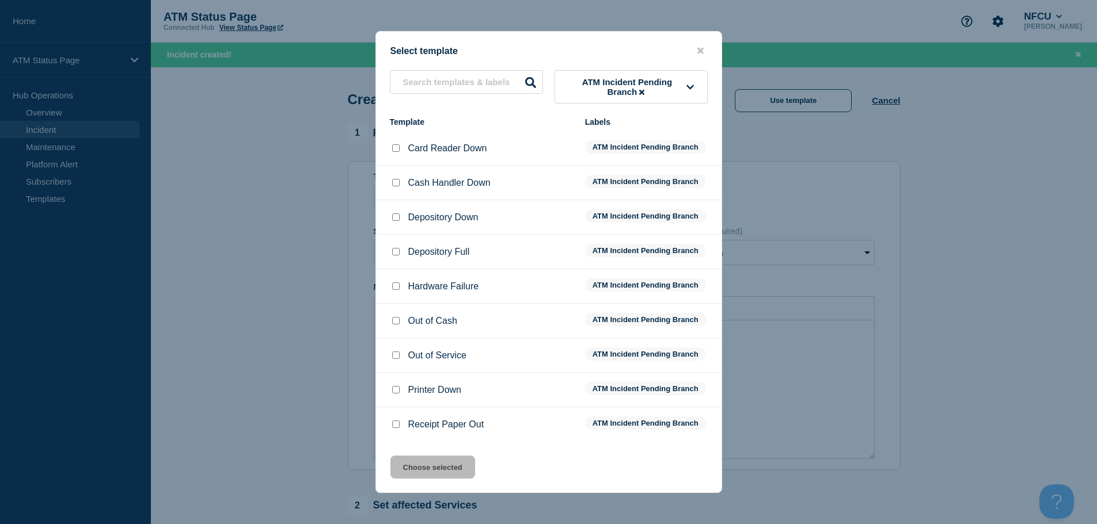
click at [392, 218] on input "Depository Down checkbox" at bounding box center [395, 217] width 7 height 7
checkbox input "true"
click at [419, 473] on button "Choose selected" at bounding box center [432, 467] width 85 height 23
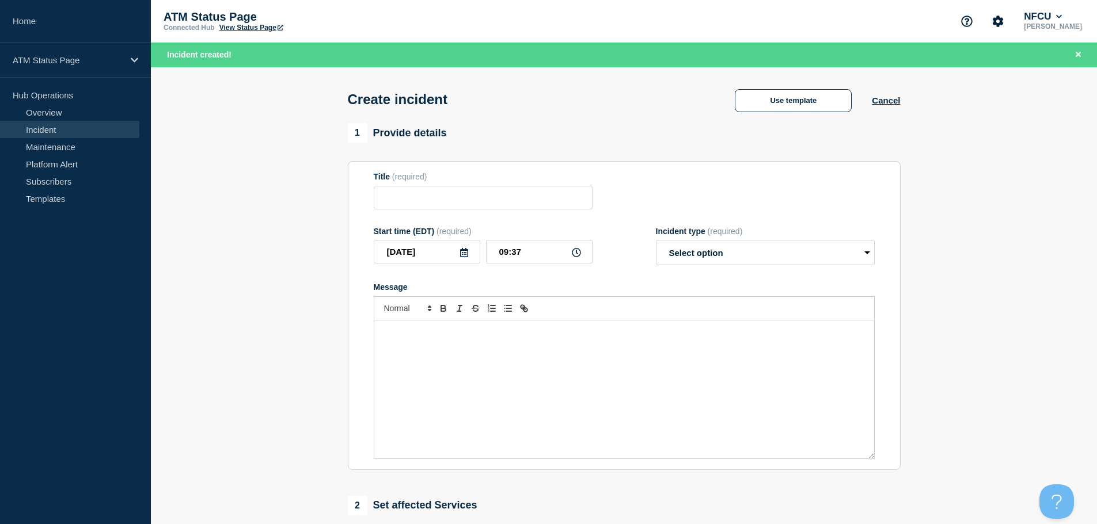
type input "Depository Down"
select select "identified"
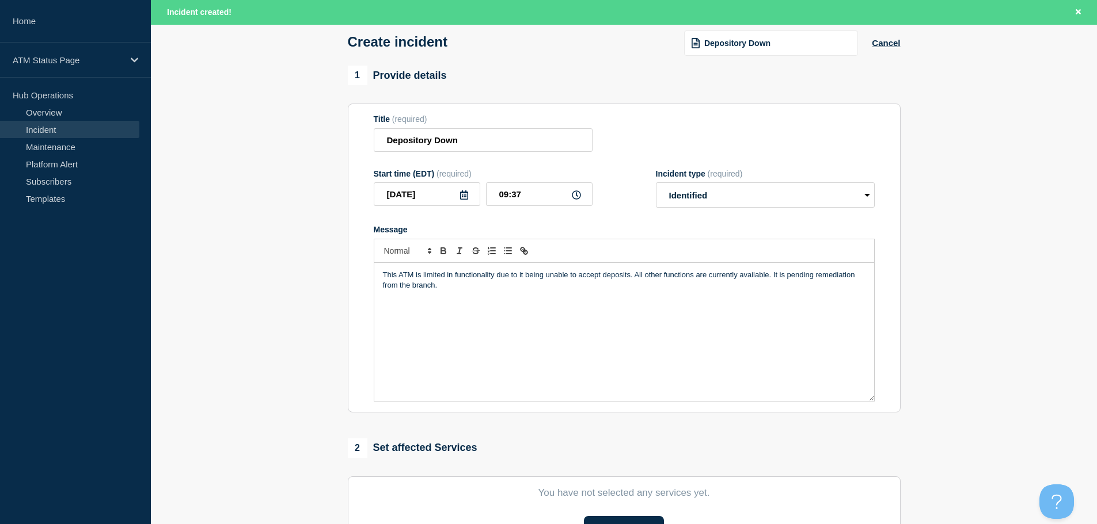
scroll to position [230, 0]
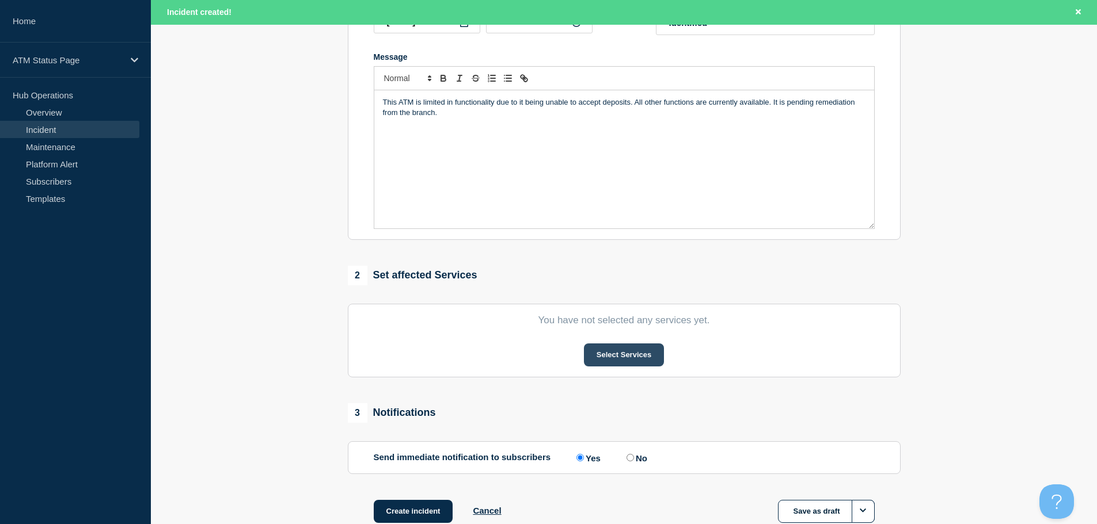
click at [626, 364] on button "Select Services" at bounding box center [624, 355] width 80 height 23
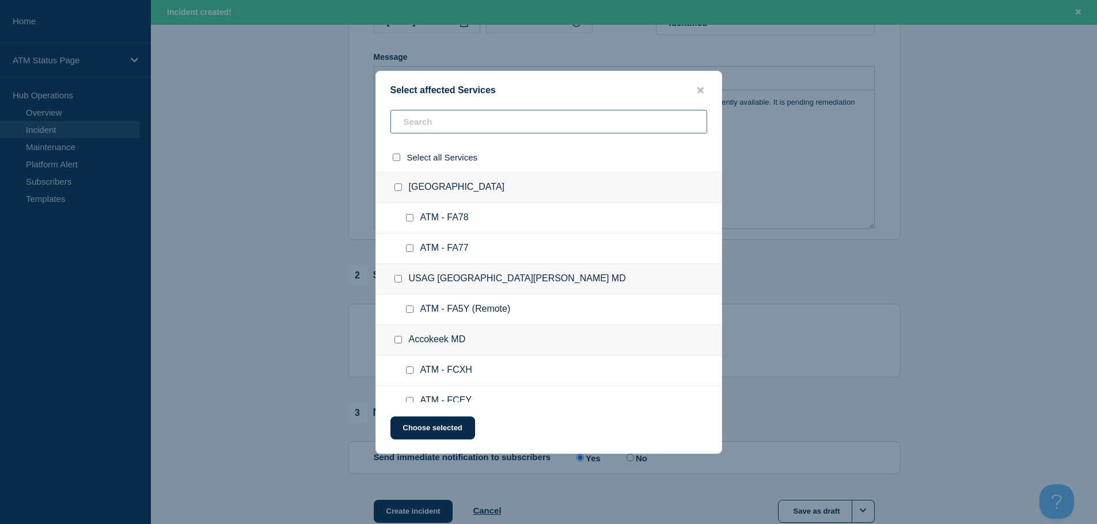
click at [519, 121] on input "text" at bounding box center [548, 122] width 317 height 24
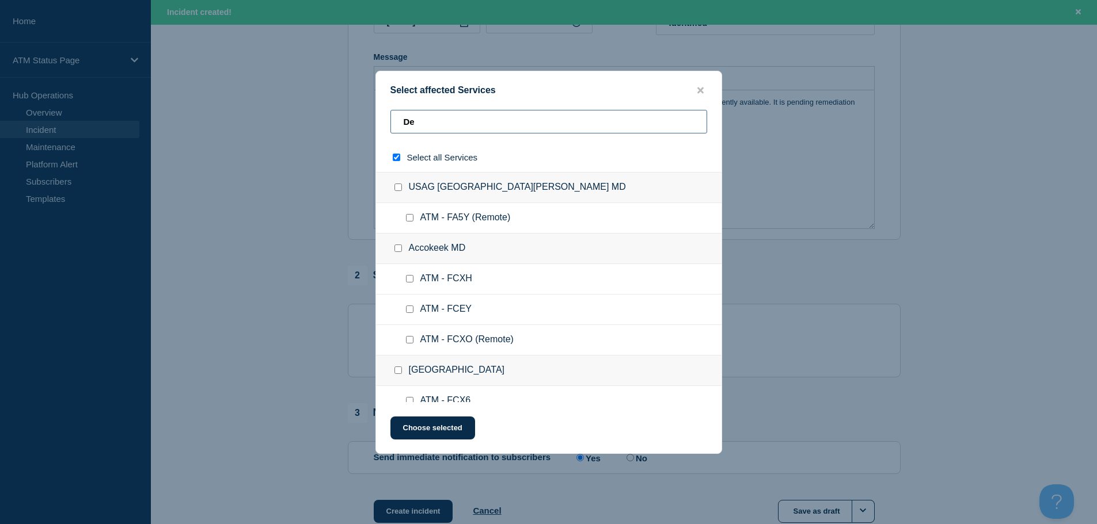
type input "Dep"
checkbox input "true"
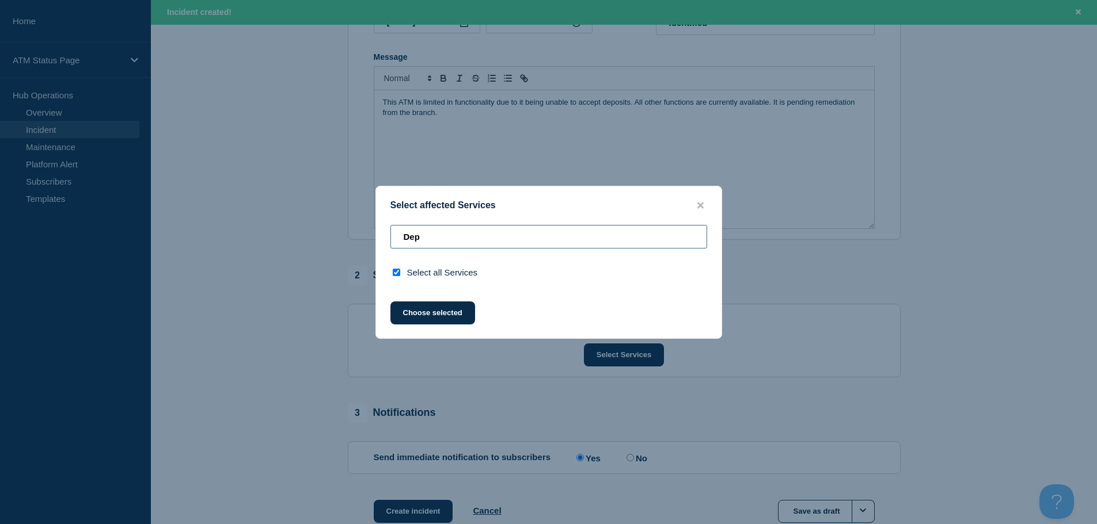
type input "De"
checkbox input "false"
type input "D"
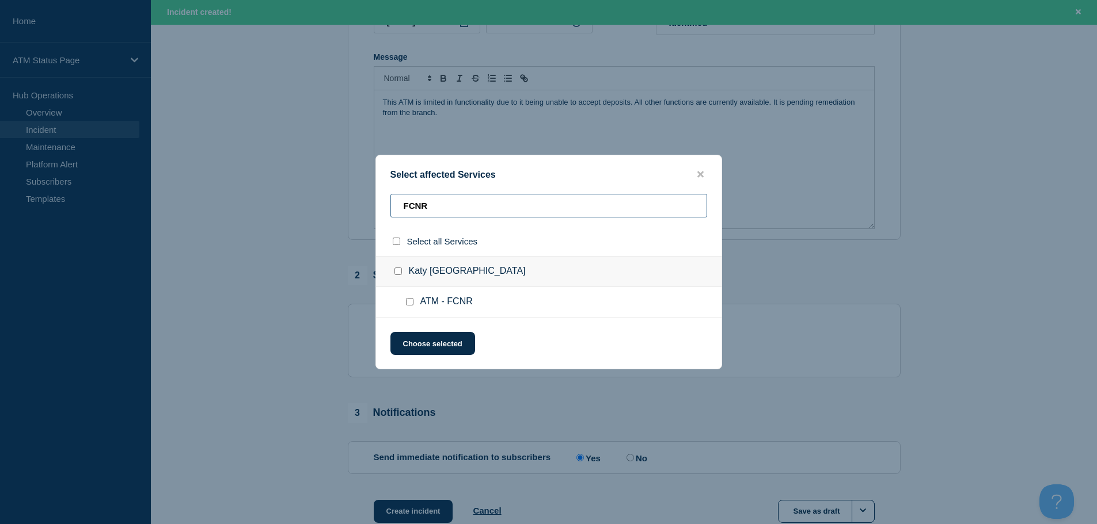
type input "FCNR"
click at [409, 303] on input "ATM - FCNR checkbox" at bounding box center [409, 301] width 7 height 7
checkbox input "true"
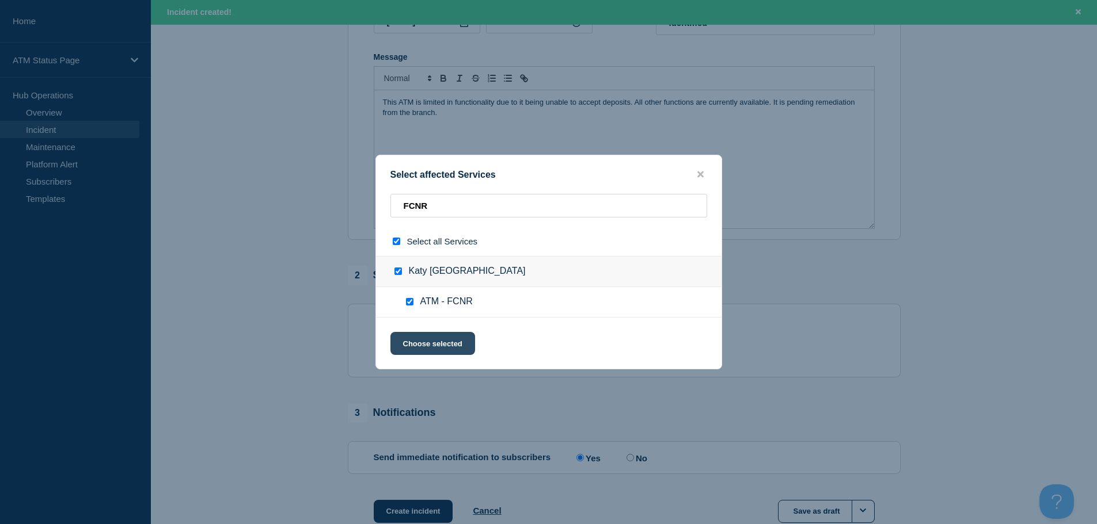
click at [416, 343] on button "Choose selected" at bounding box center [432, 343] width 85 height 23
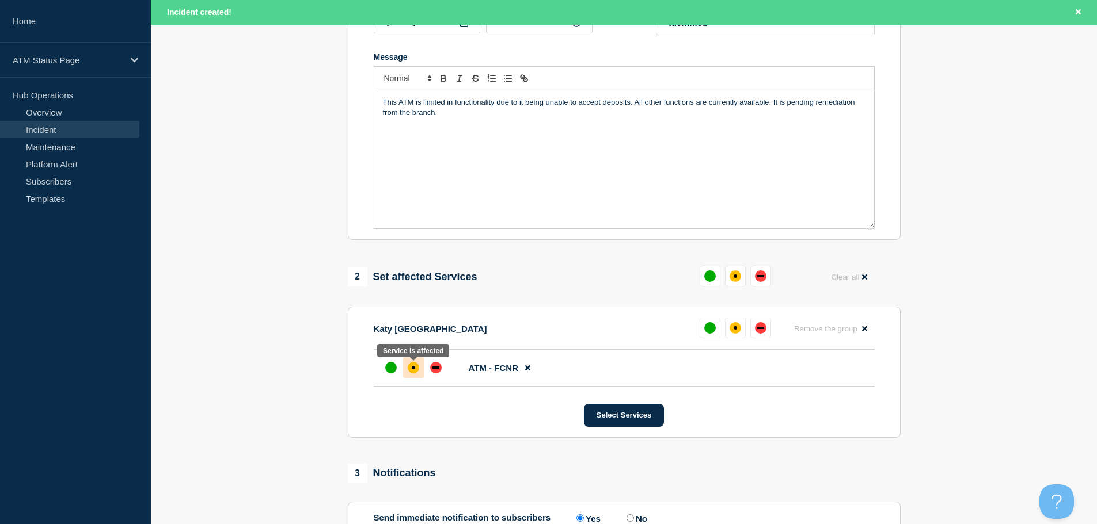
click at [414, 366] on div "affected" at bounding box center [414, 368] width 12 height 12
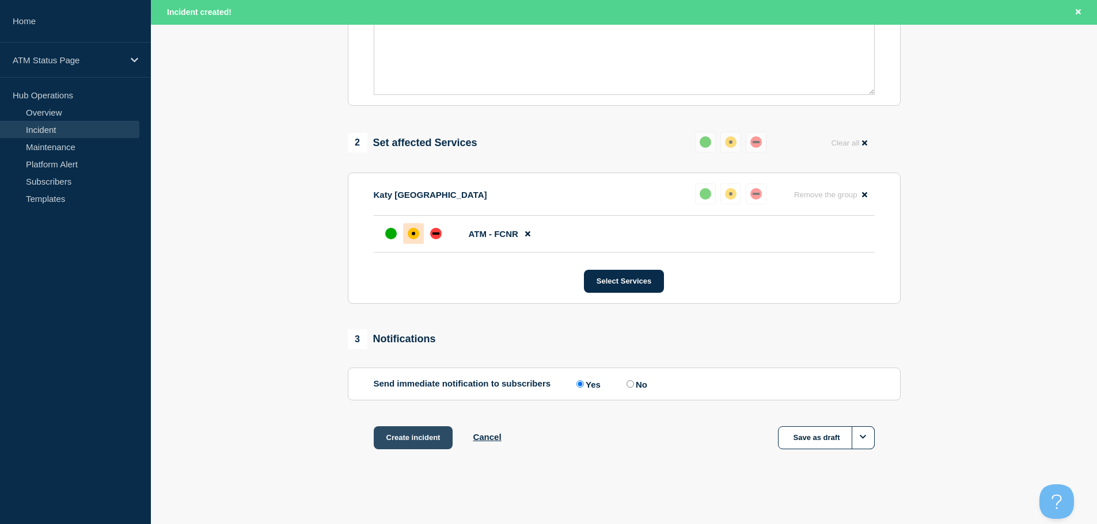
click at [424, 434] on button "Create incident" at bounding box center [413, 438] width 79 height 23
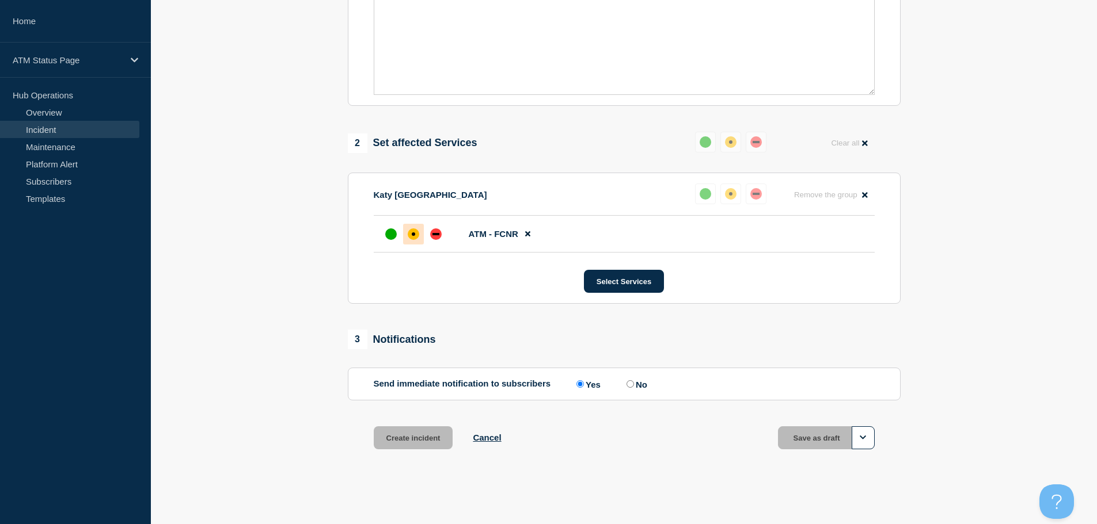
scroll to position [343, 0]
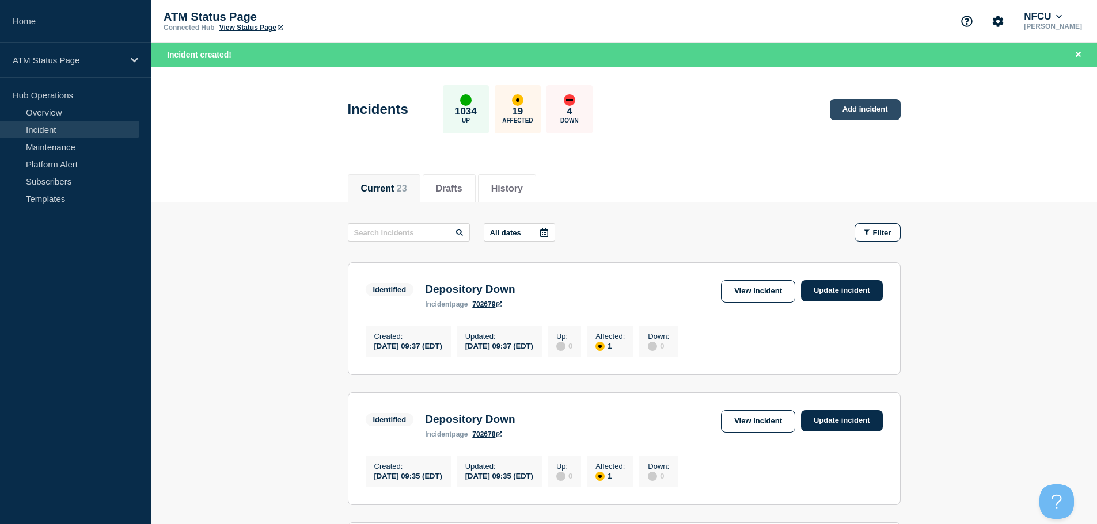
click at [850, 111] on link "Add incident" at bounding box center [865, 109] width 71 height 21
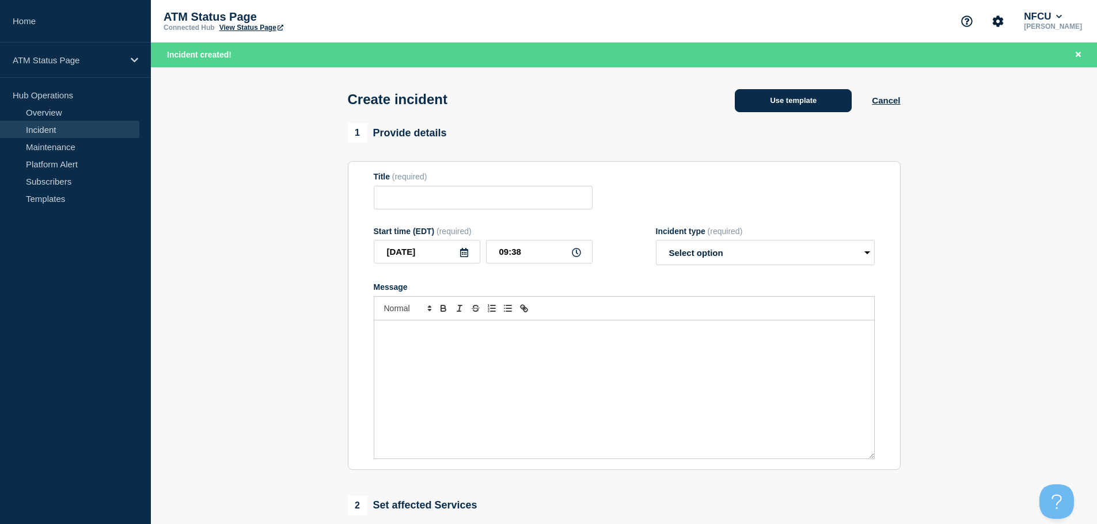
click at [800, 95] on button "Use template" at bounding box center [793, 100] width 117 height 23
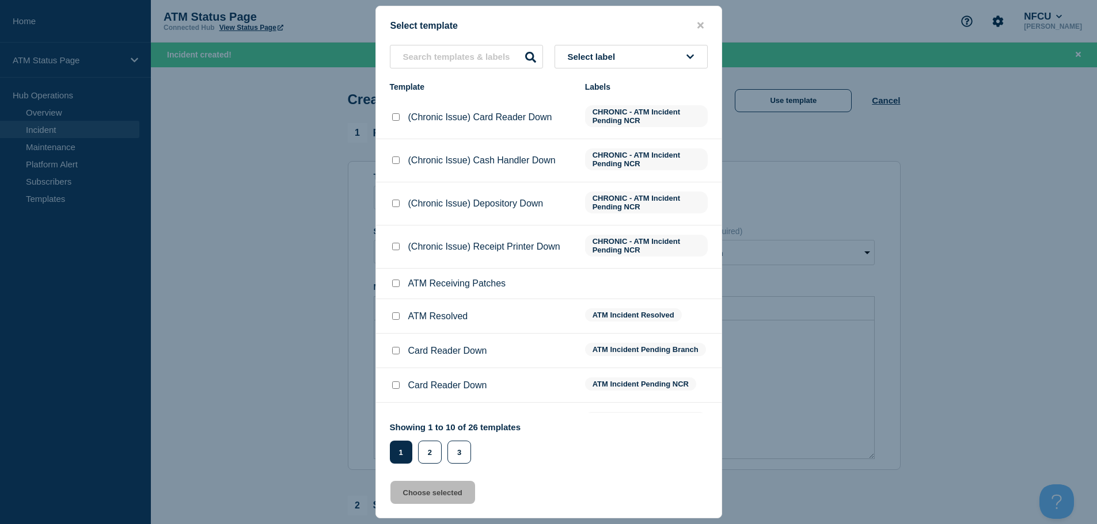
click at [619, 59] on span "Select label" at bounding box center [594, 57] width 52 height 10
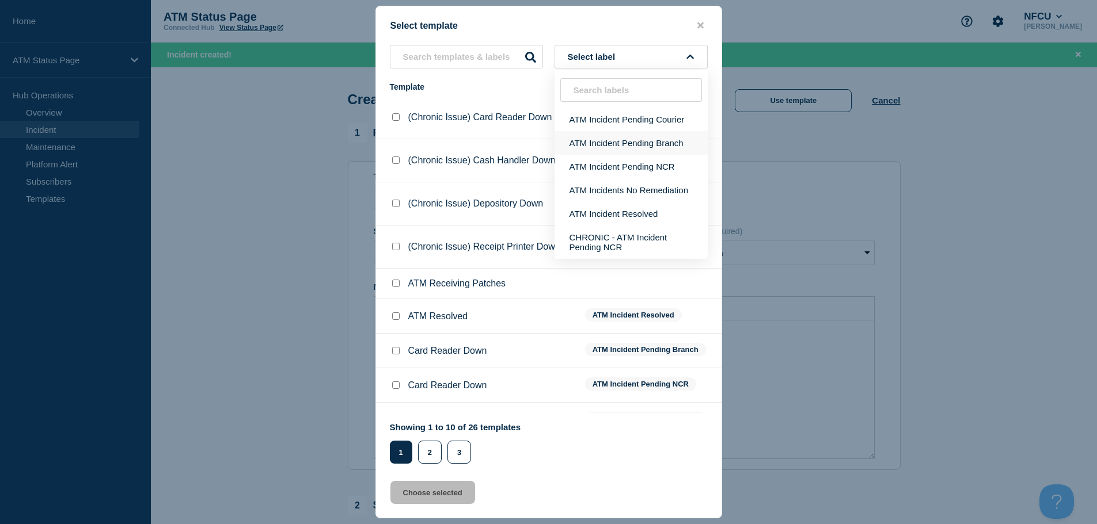
click at [636, 147] on button "ATM Incident Pending Branch" at bounding box center [630, 143] width 153 height 24
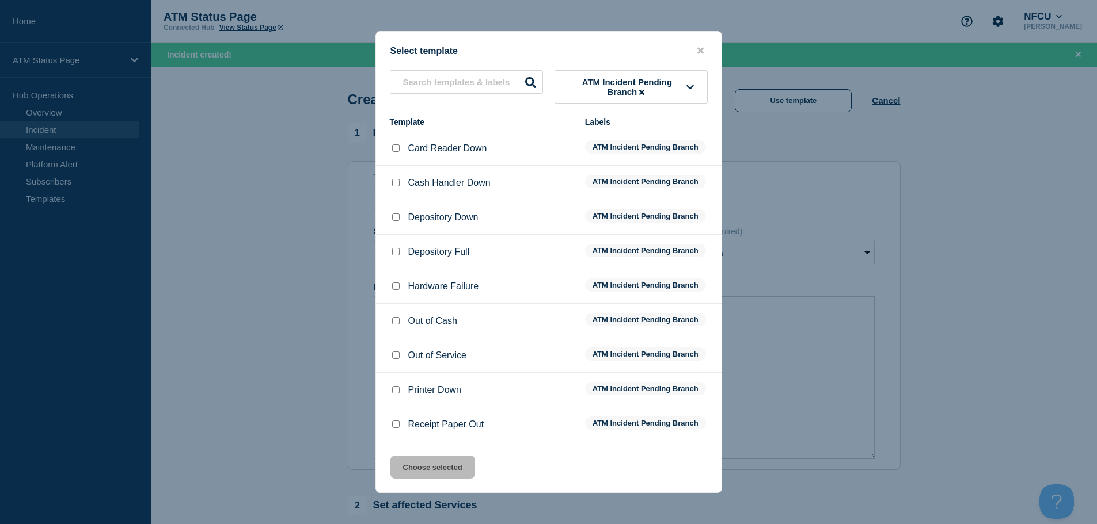
click at [395, 216] on input "Depository Down checkbox" at bounding box center [395, 217] width 7 height 7
checkbox input "true"
click at [443, 477] on button "Choose selected" at bounding box center [432, 467] width 85 height 23
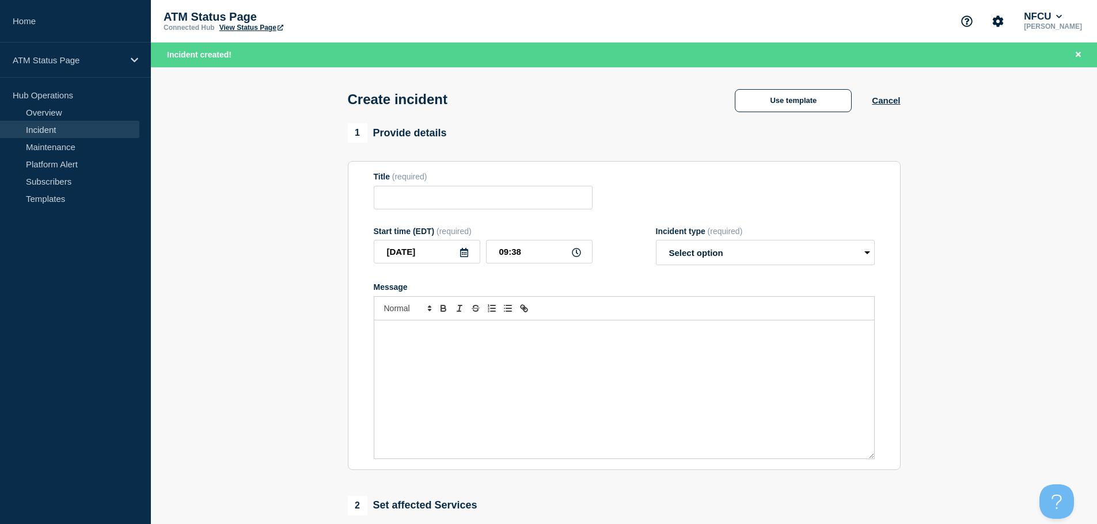
type input "Depository Down"
select select "identified"
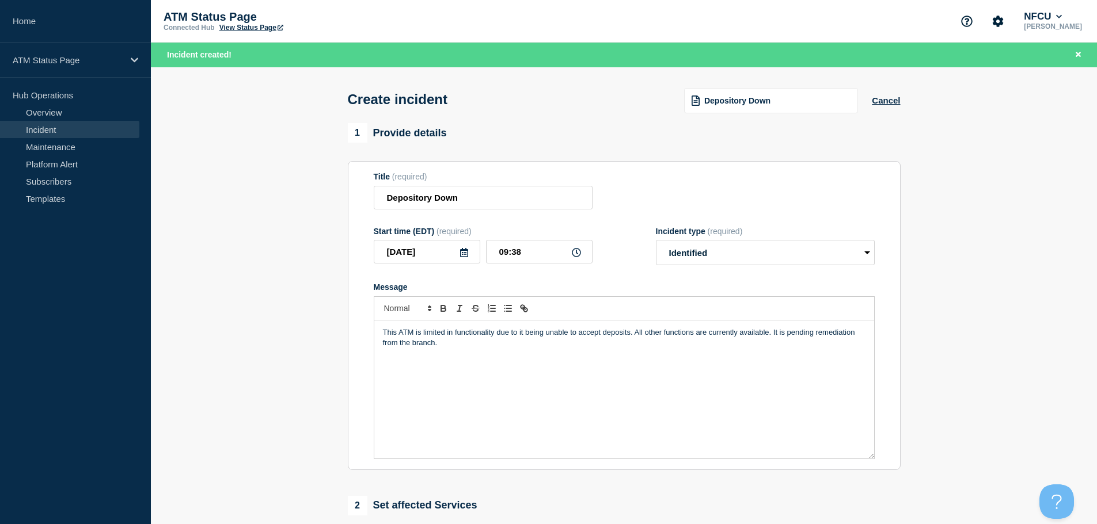
scroll to position [230, 0]
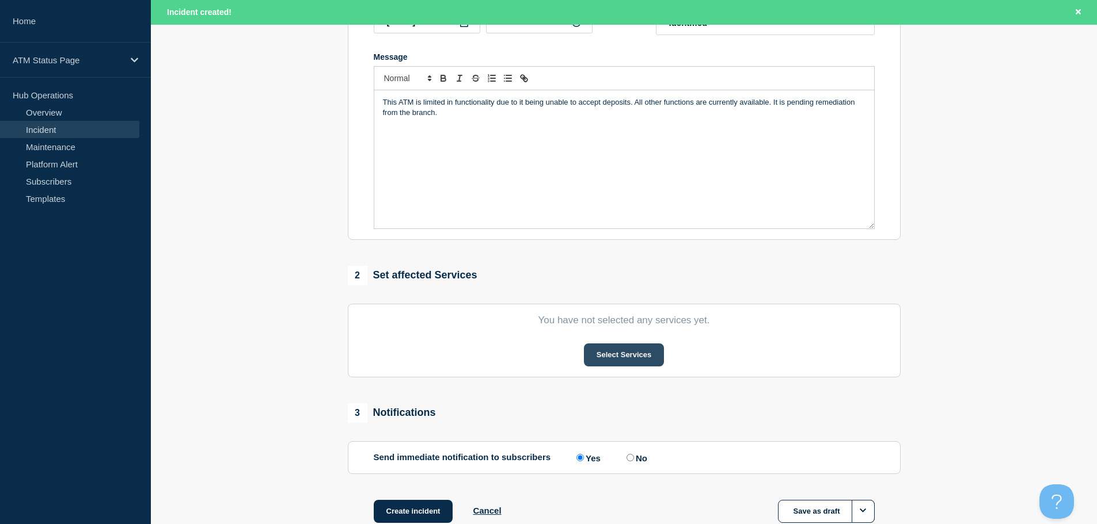
click at [623, 362] on button "Select Services" at bounding box center [624, 355] width 80 height 23
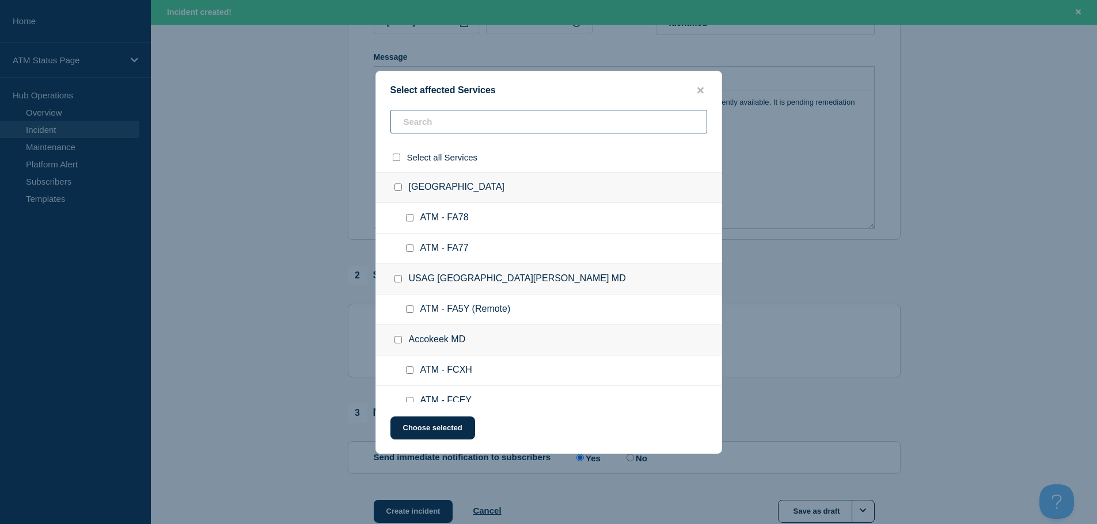
click at [572, 125] on input "text" at bounding box center [548, 122] width 317 height 24
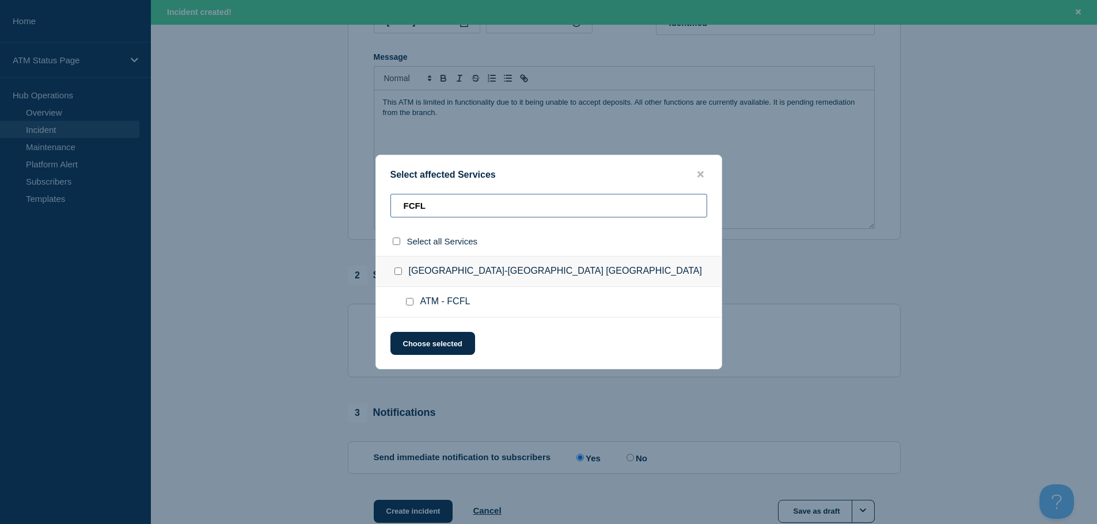
type input "FCFL"
click at [408, 301] on input "ATM - FCFL checkbox" at bounding box center [409, 301] width 7 height 7
checkbox input "true"
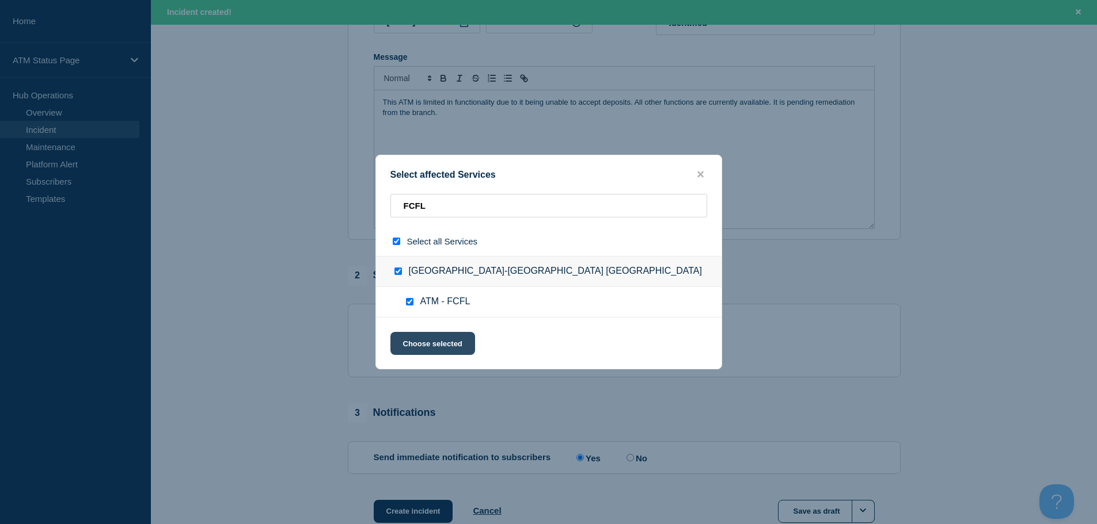
click at [437, 345] on button "Choose selected" at bounding box center [432, 343] width 85 height 23
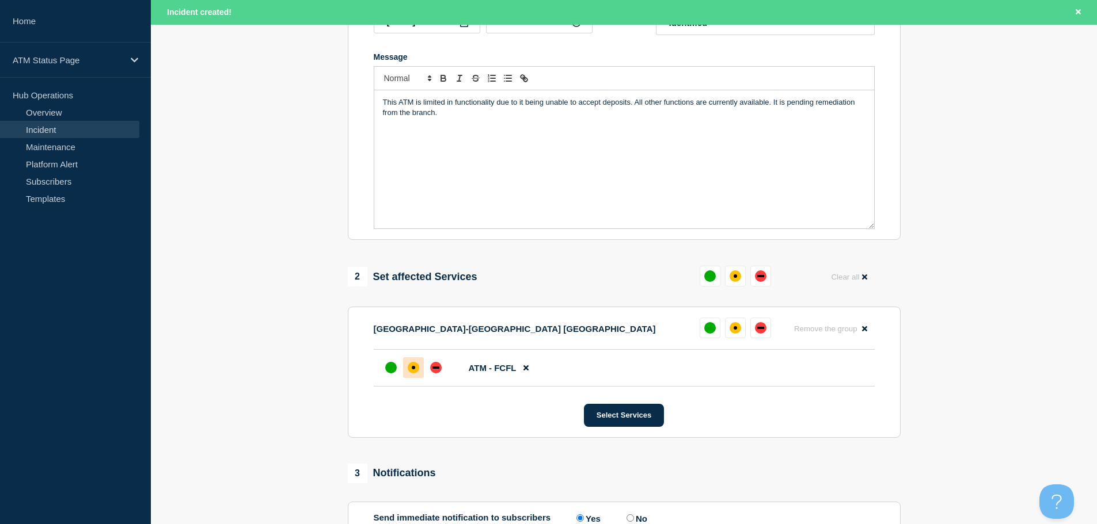
click at [416, 369] on div "affected" at bounding box center [414, 368] width 12 height 12
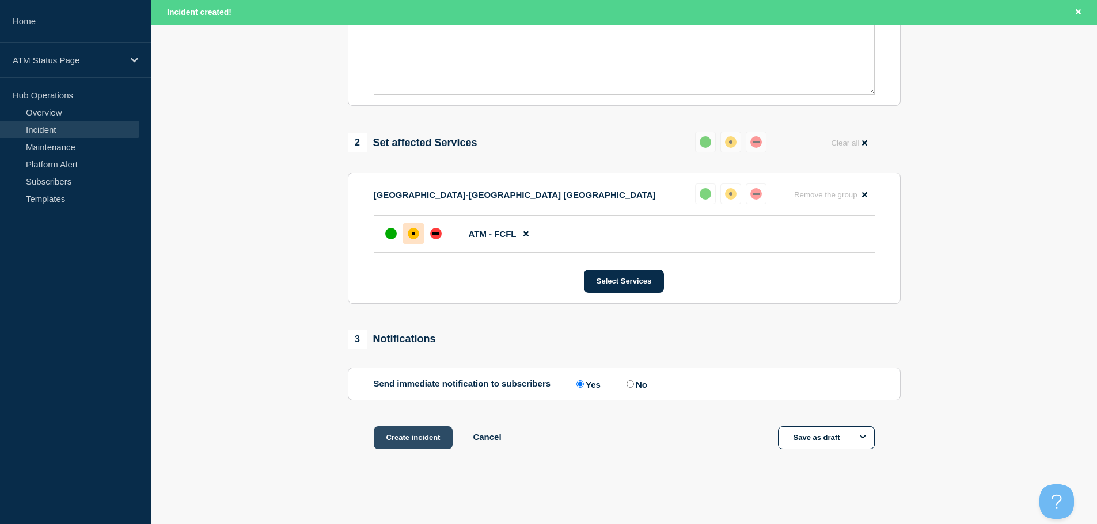
click at [414, 436] on button "Create incident" at bounding box center [413, 438] width 79 height 23
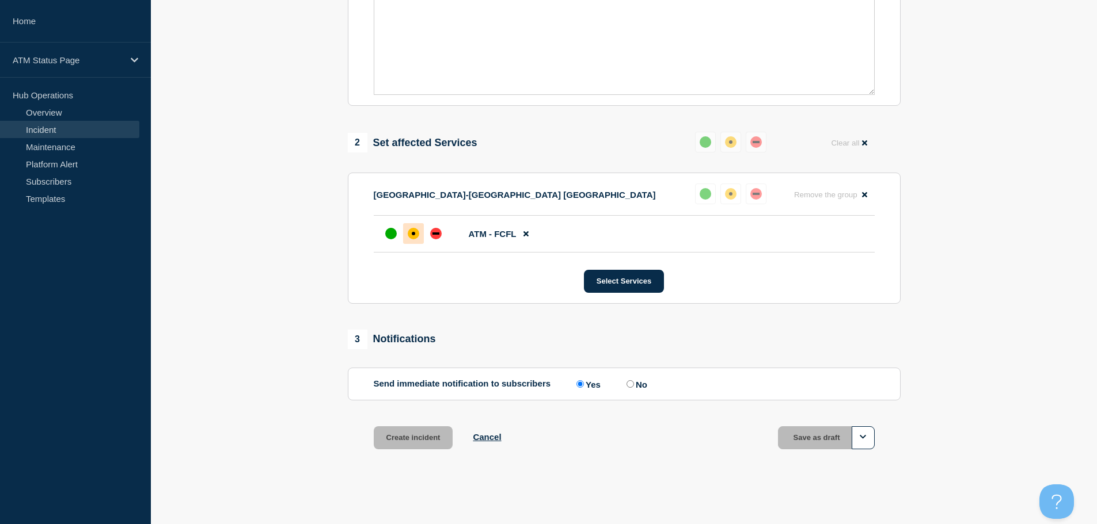
scroll to position [343, 0]
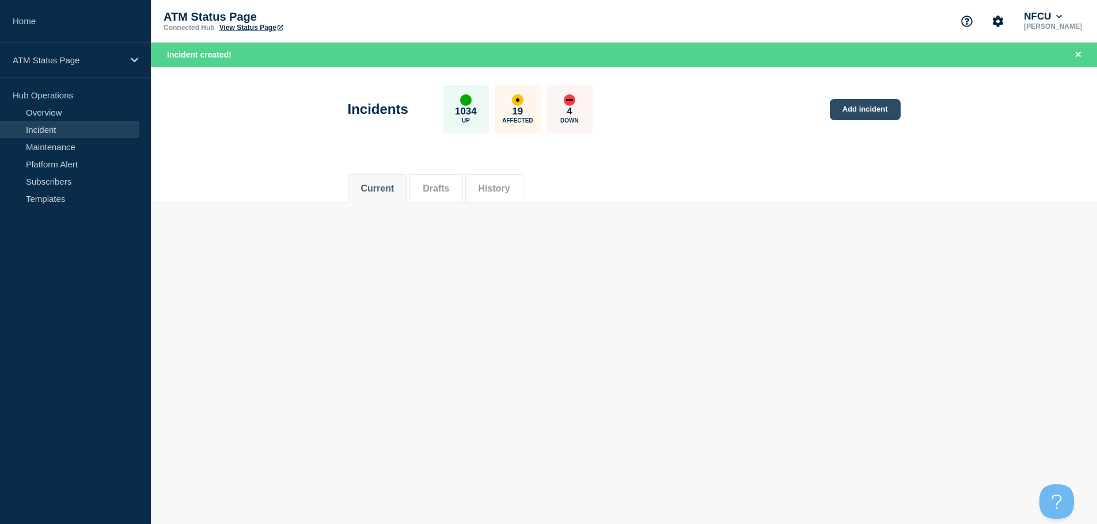
click at [868, 113] on link "Add incident" at bounding box center [865, 109] width 71 height 21
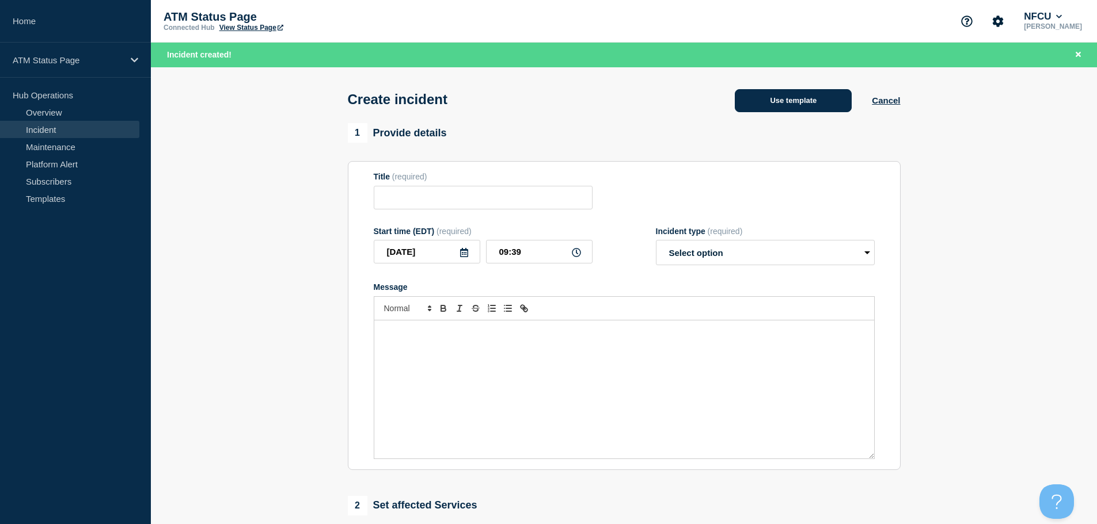
click at [808, 98] on button "Use template" at bounding box center [793, 100] width 117 height 23
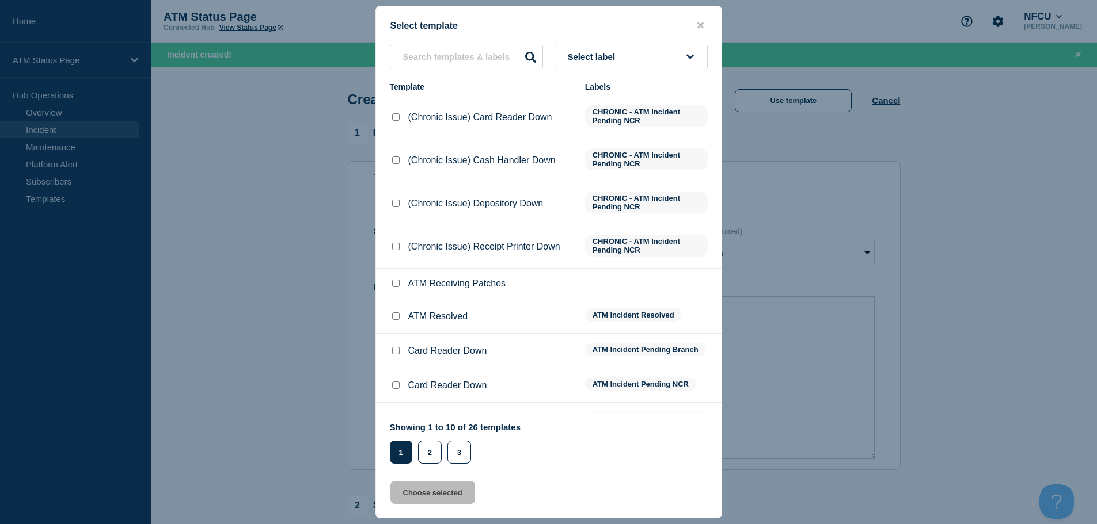
click at [577, 58] on span "Select label" at bounding box center [594, 57] width 52 height 10
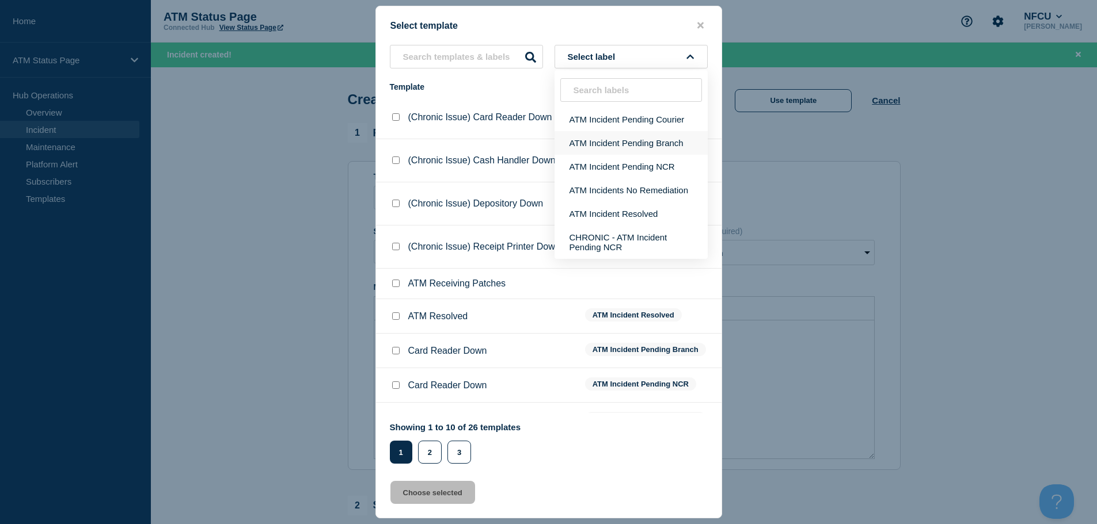
click at [603, 142] on button "ATM Incident Pending Branch" at bounding box center [630, 143] width 153 height 24
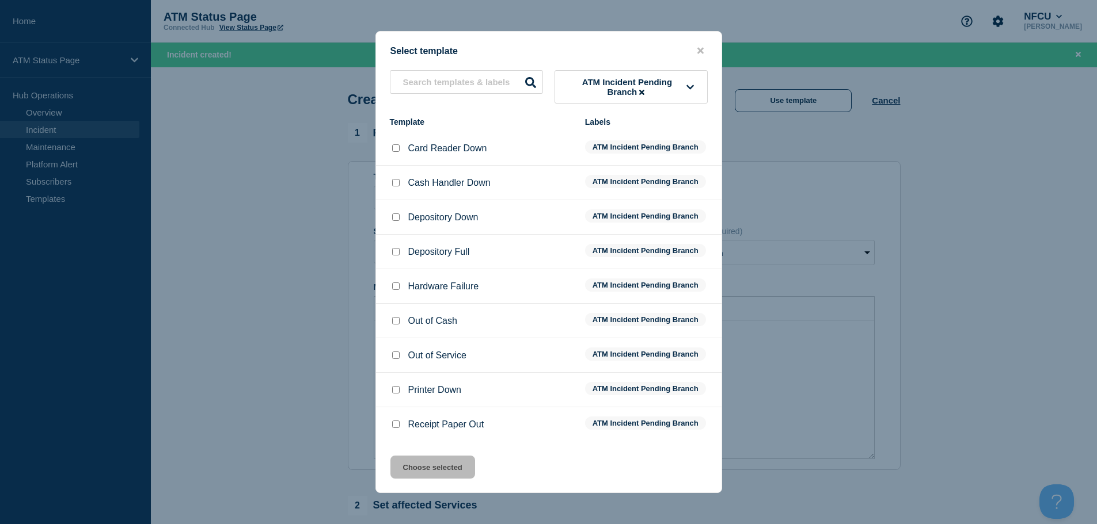
click at [393, 218] on input "Depository Down checkbox" at bounding box center [395, 217] width 7 height 7
checkbox input "true"
click at [444, 473] on button "Choose selected" at bounding box center [432, 467] width 85 height 23
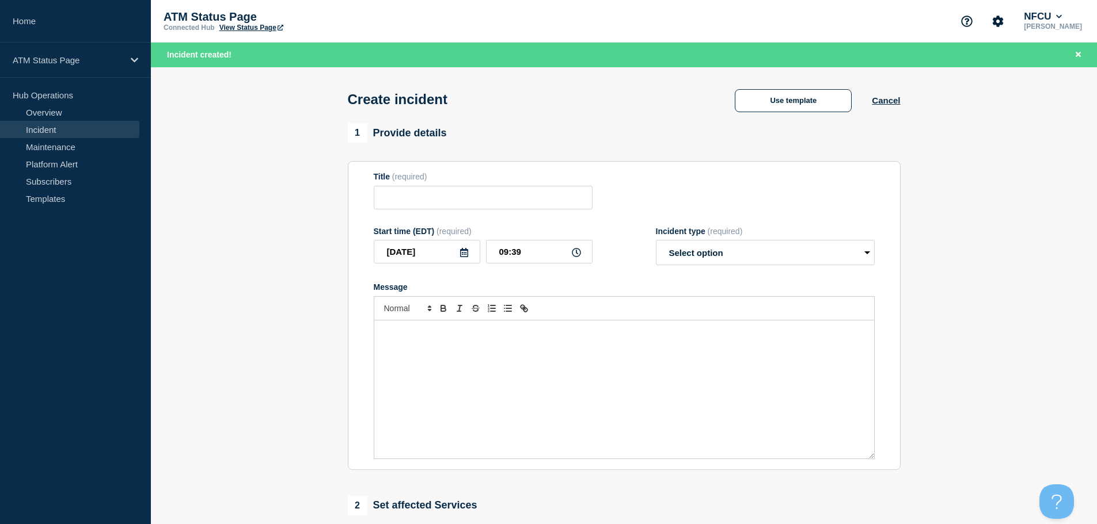
type input "Depository Down"
select select "identified"
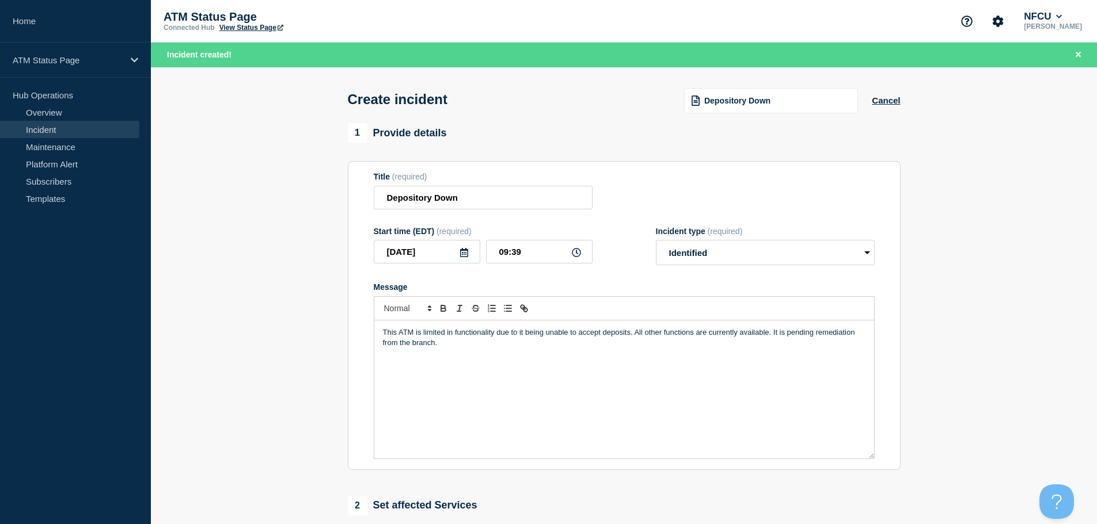
scroll to position [173, 0]
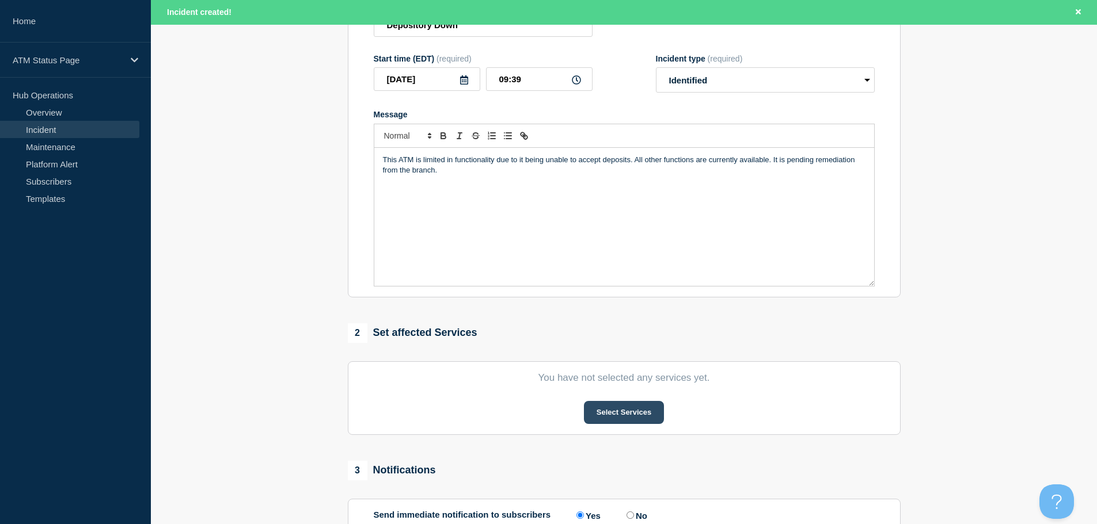
click at [635, 416] on button "Select Services" at bounding box center [624, 412] width 80 height 23
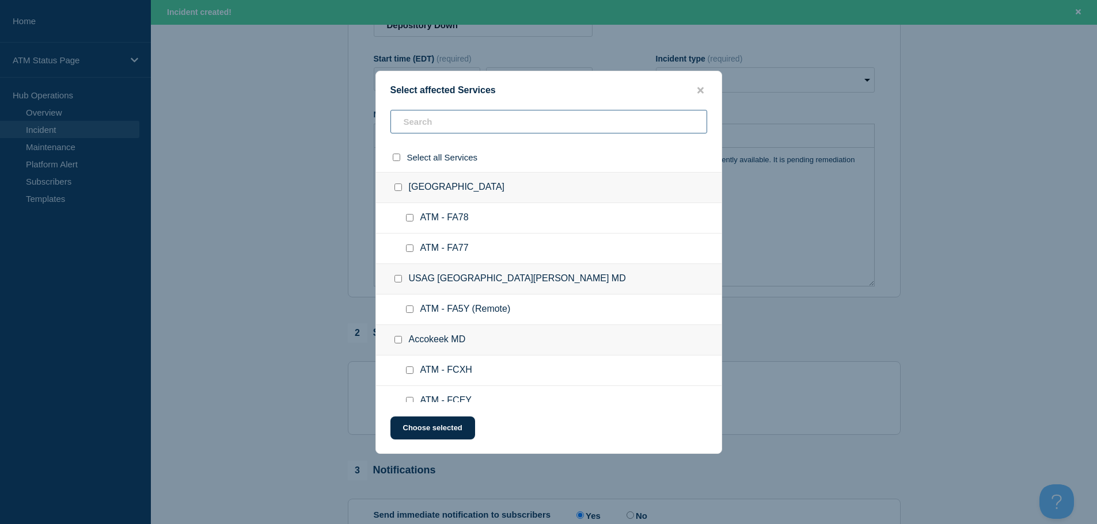
click at [496, 129] on input "text" at bounding box center [548, 122] width 317 height 24
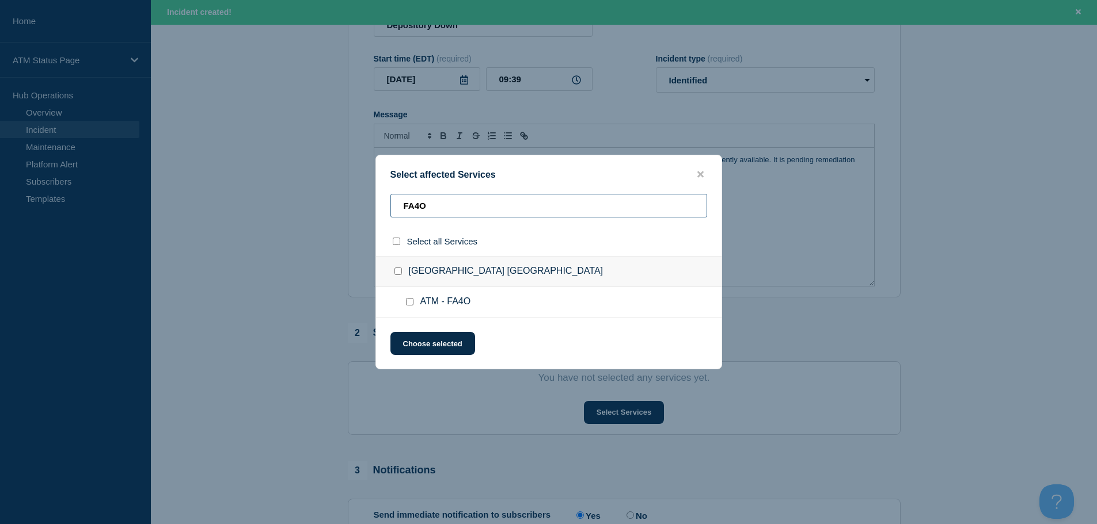
type input "FA4O"
click at [411, 306] on input "ATM - FA4O checkbox" at bounding box center [409, 301] width 7 height 7
checkbox input "true"
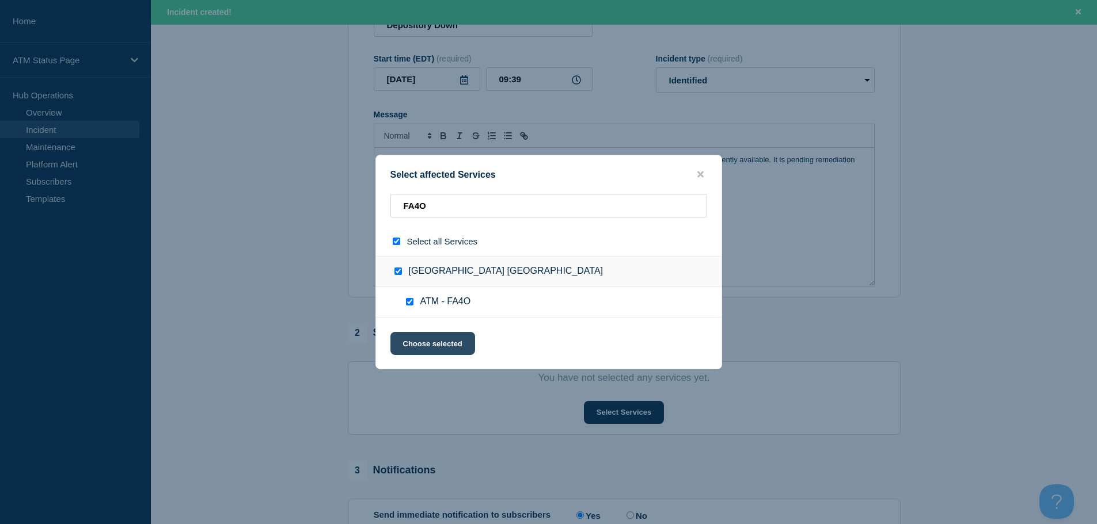
click at [419, 343] on button "Choose selected" at bounding box center [432, 343] width 85 height 23
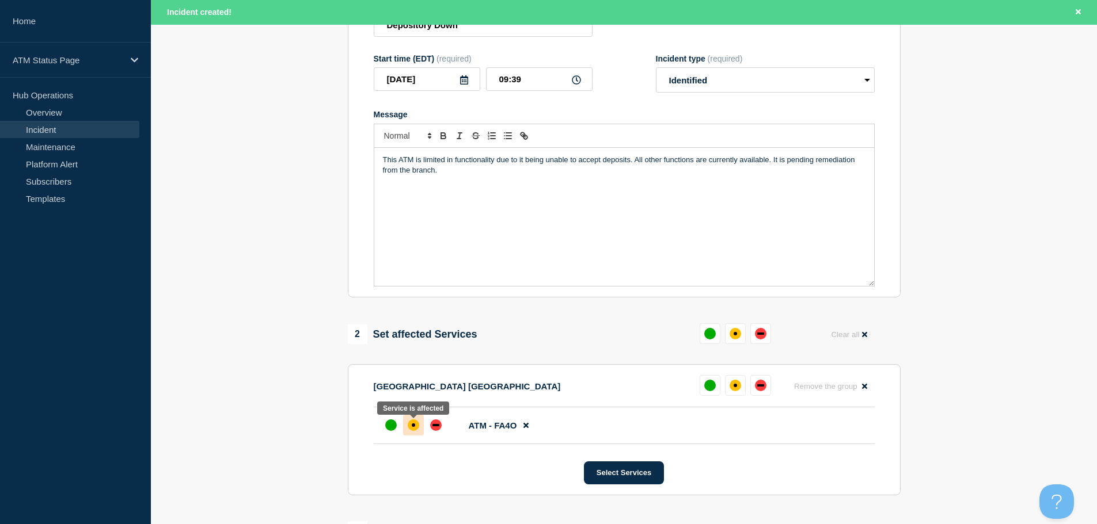
click at [418, 424] on div at bounding box center [413, 425] width 21 height 21
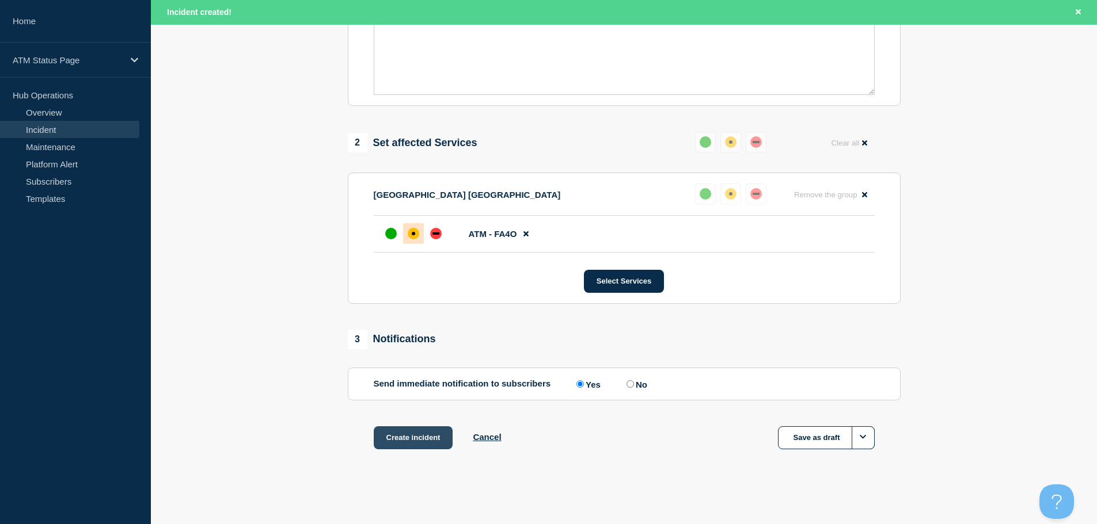
click at [420, 430] on button "Create incident" at bounding box center [413, 438] width 79 height 23
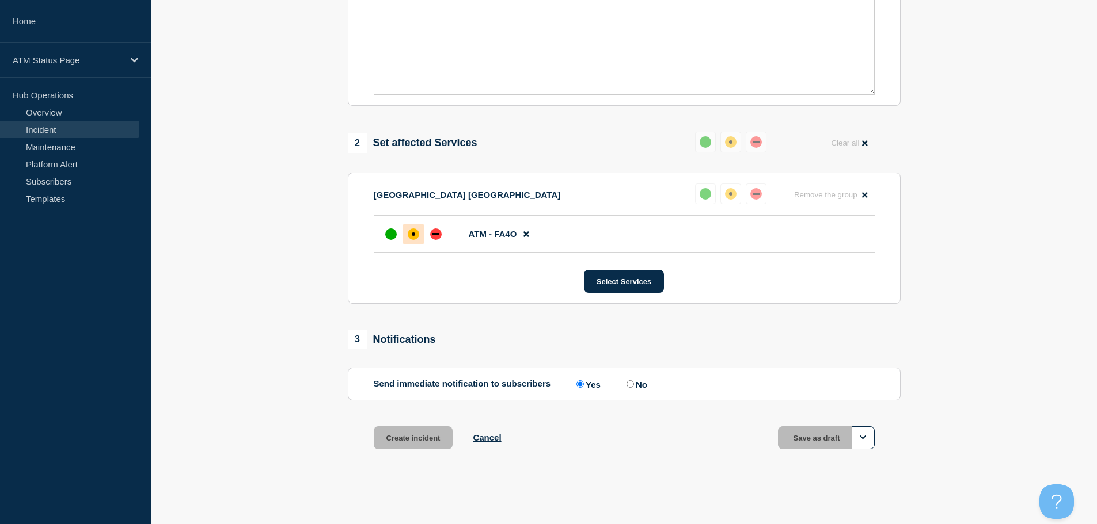
scroll to position [343, 0]
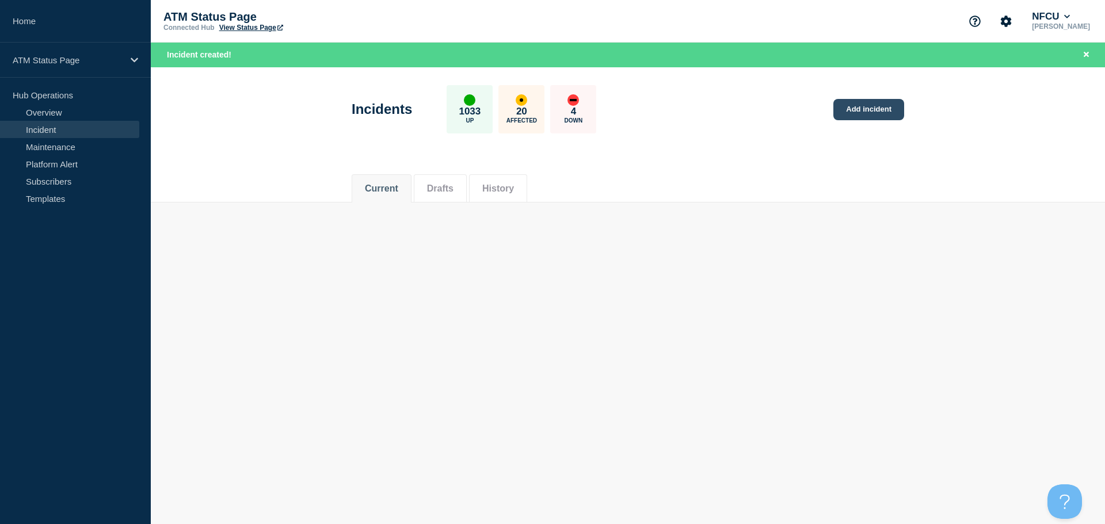
click at [858, 109] on link "Add incident" at bounding box center [869, 109] width 71 height 21
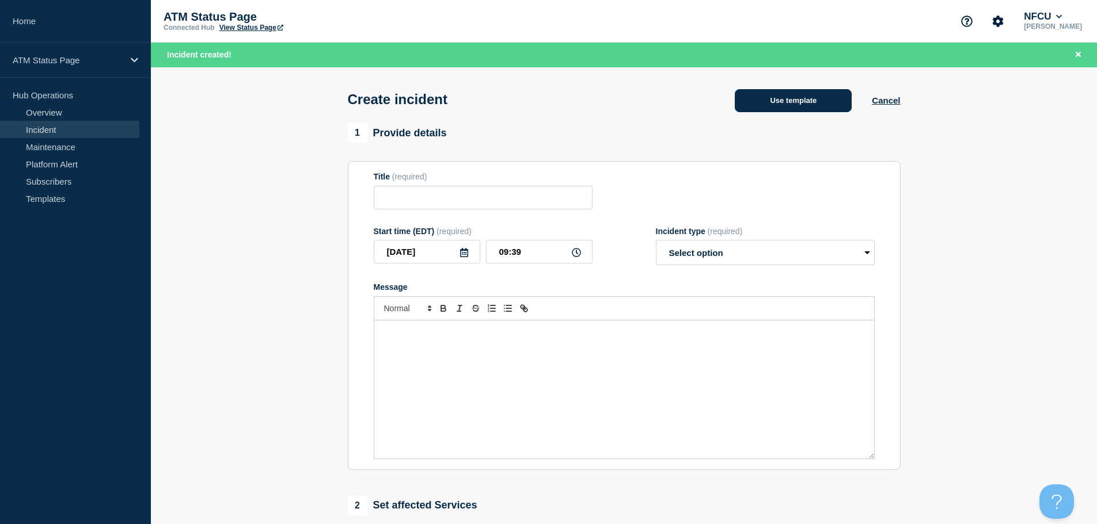
click at [820, 102] on button "Use template" at bounding box center [793, 100] width 117 height 23
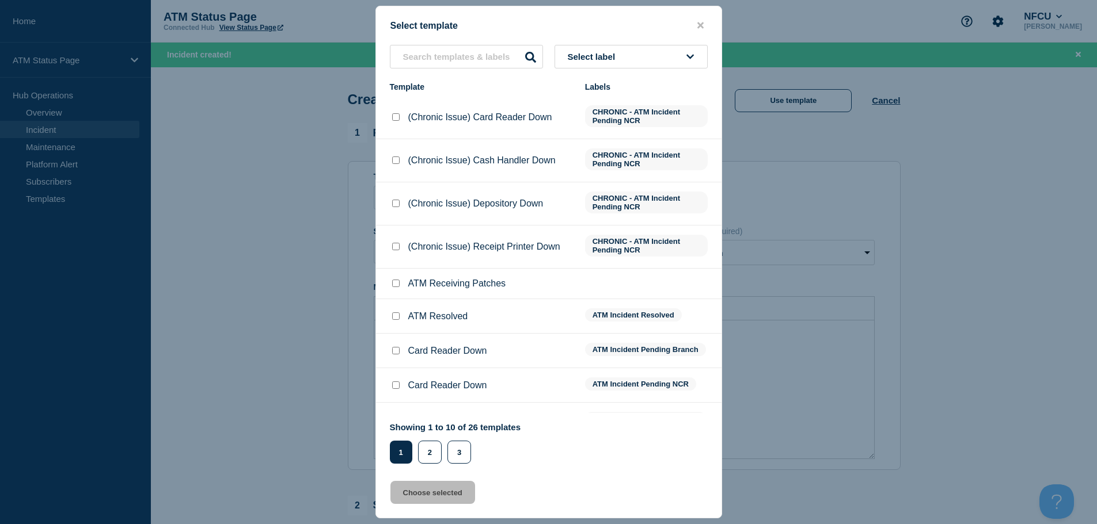
click at [594, 55] on span "Select label" at bounding box center [594, 57] width 52 height 10
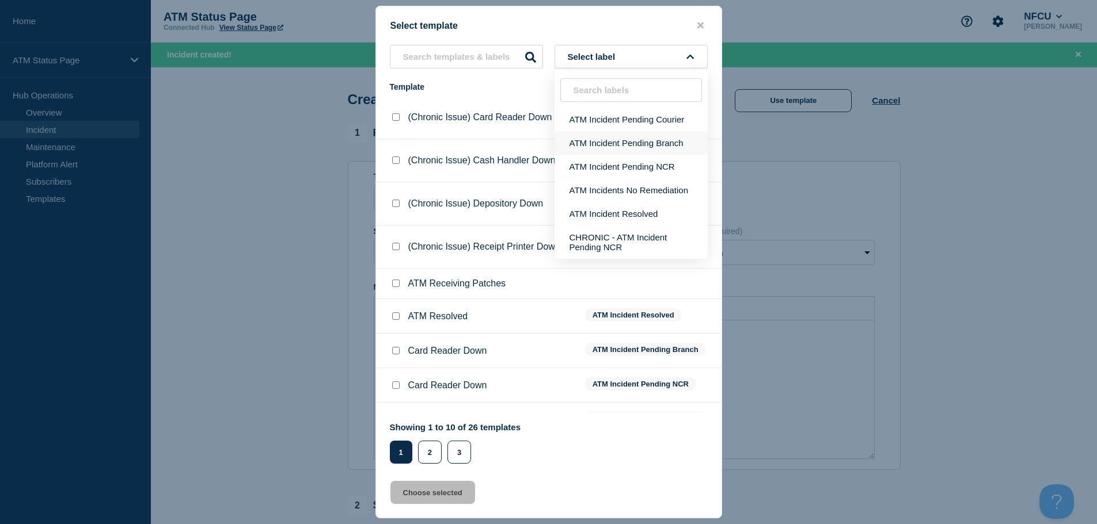
click at [606, 138] on button "ATM Incident Pending Branch" at bounding box center [630, 143] width 153 height 24
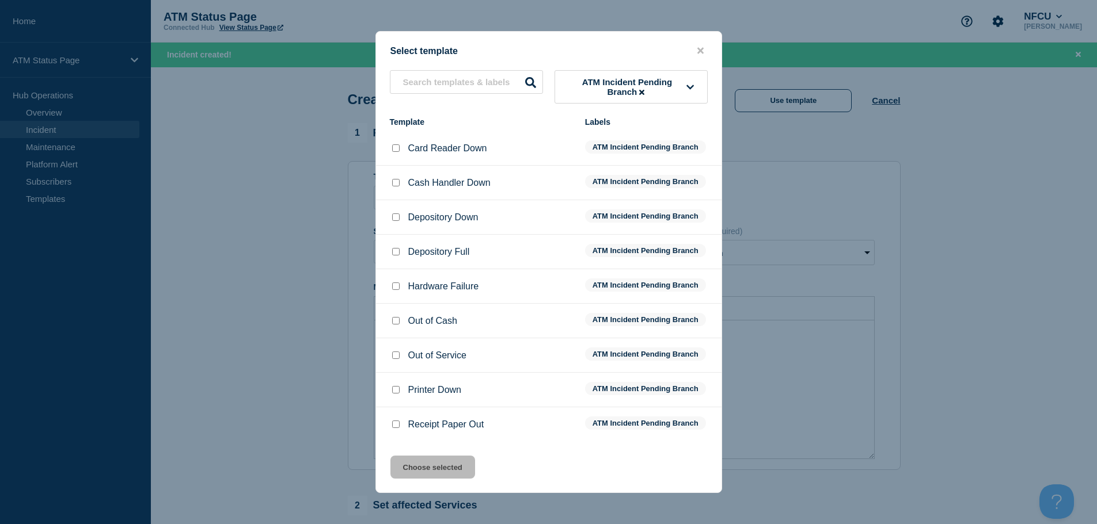
click at [397, 221] on input "Depository Down checkbox" at bounding box center [395, 217] width 7 height 7
checkbox input "true"
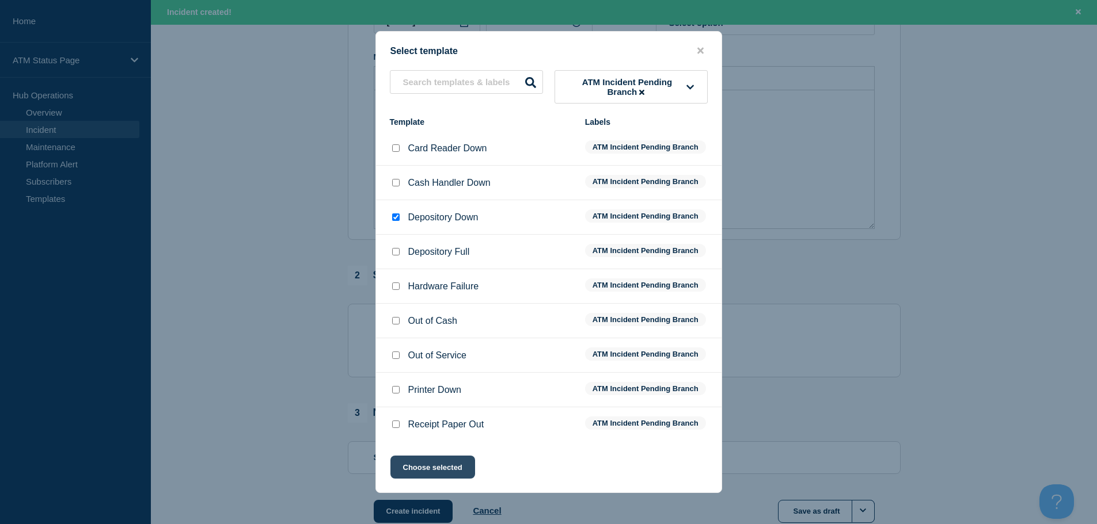
click at [454, 467] on button "Choose selected" at bounding box center [432, 467] width 85 height 23
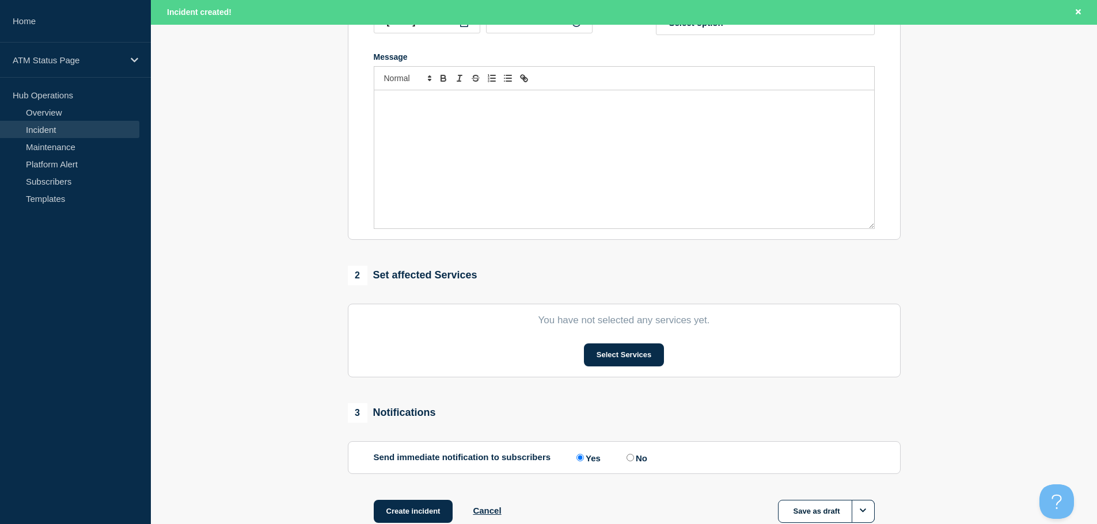
type input "Depository Down"
select select "identified"
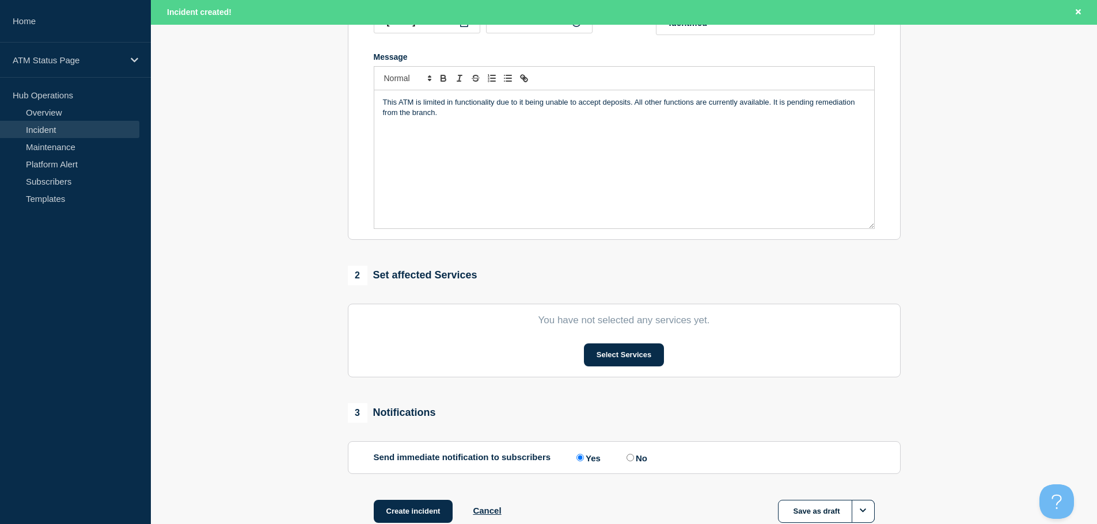
scroll to position [307, 0]
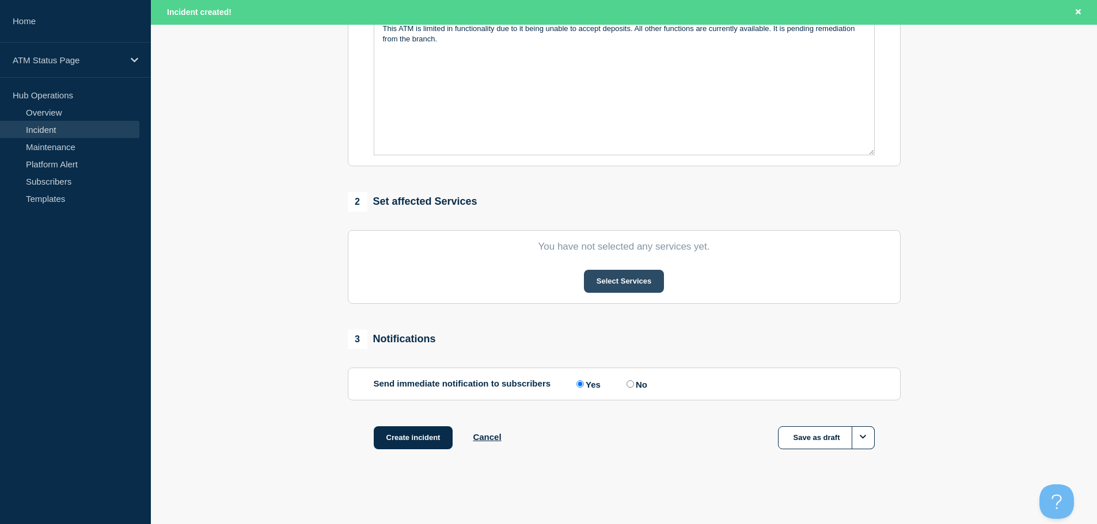
click at [636, 284] on button "Select Services" at bounding box center [624, 281] width 80 height 23
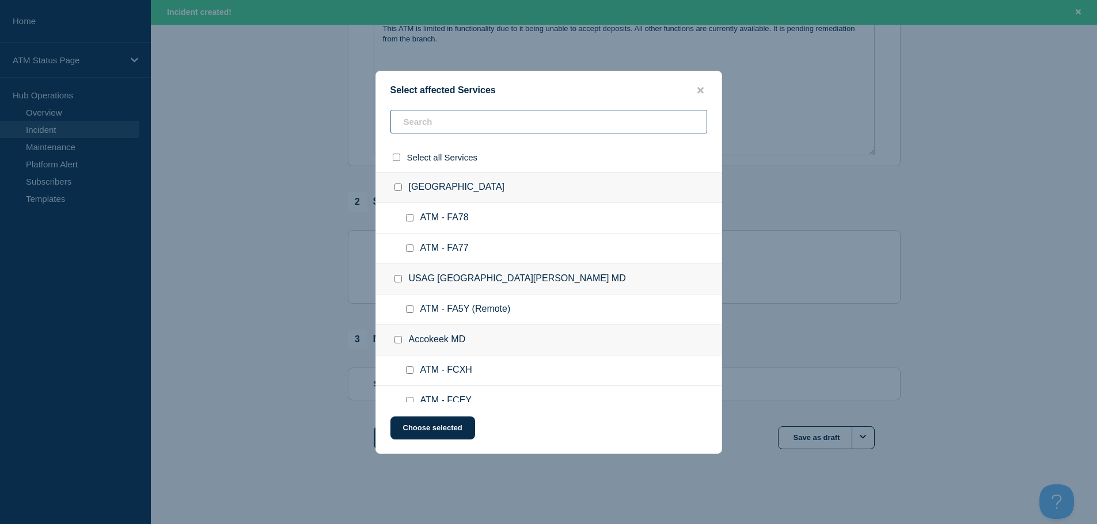
click at [538, 116] on input "text" at bounding box center [548, 122] width 317 height 24
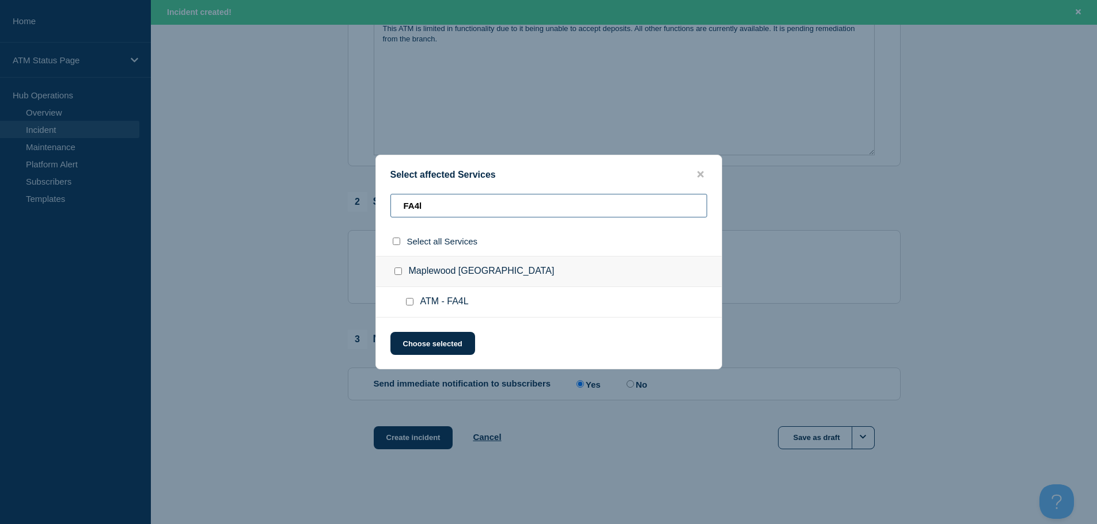
type input "FA4l"
click at [411, 303] on input "ATM - FA4L checkbox" at bounding box center [409, 301] width 7 height 7
checkbox input "true"
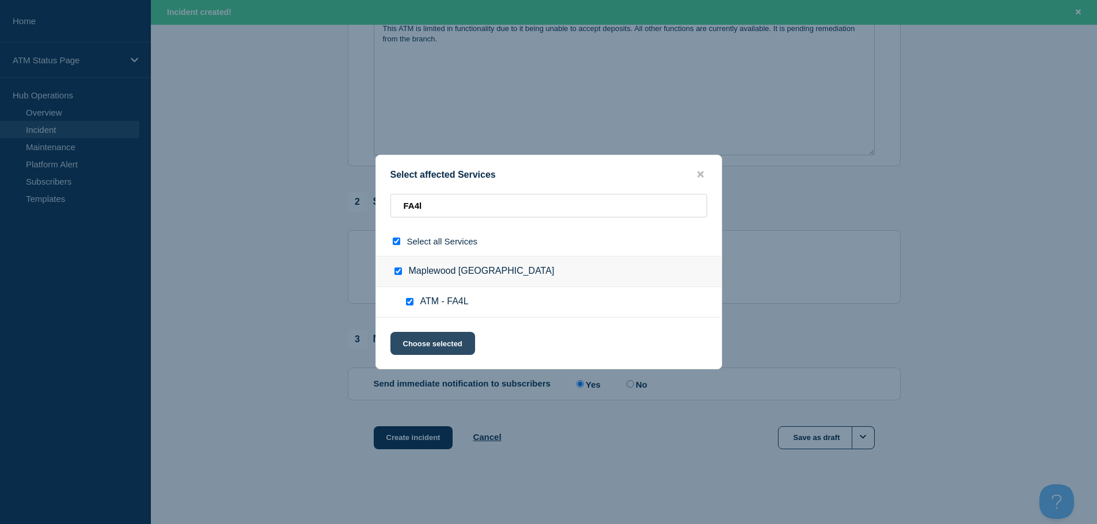
click at [429, 350] on button "Choose selected" at bounding box center [432, 343] width 85 height 23
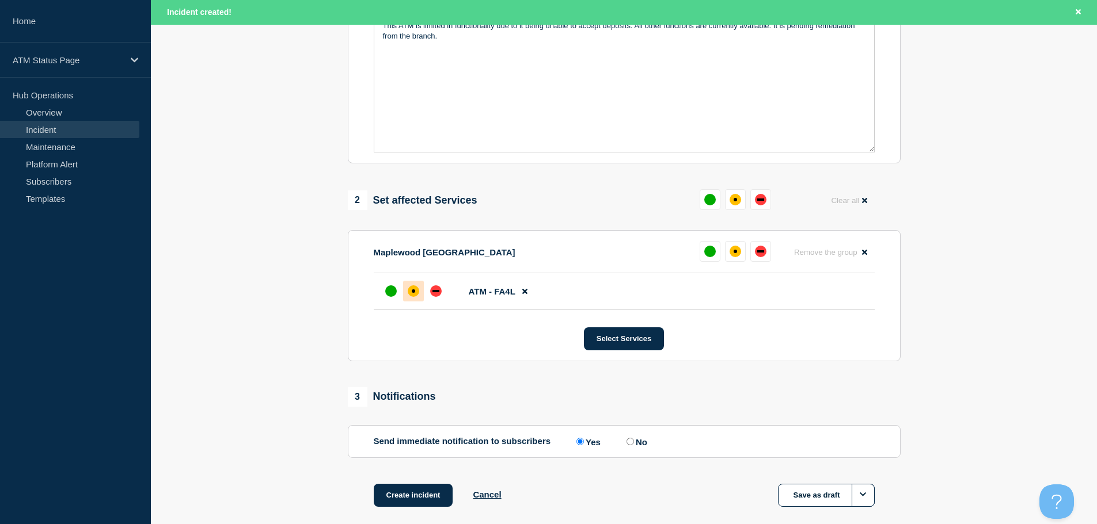
click at [417, 297] on div "affected" at bounding box center [414, 292] width 12 height 12
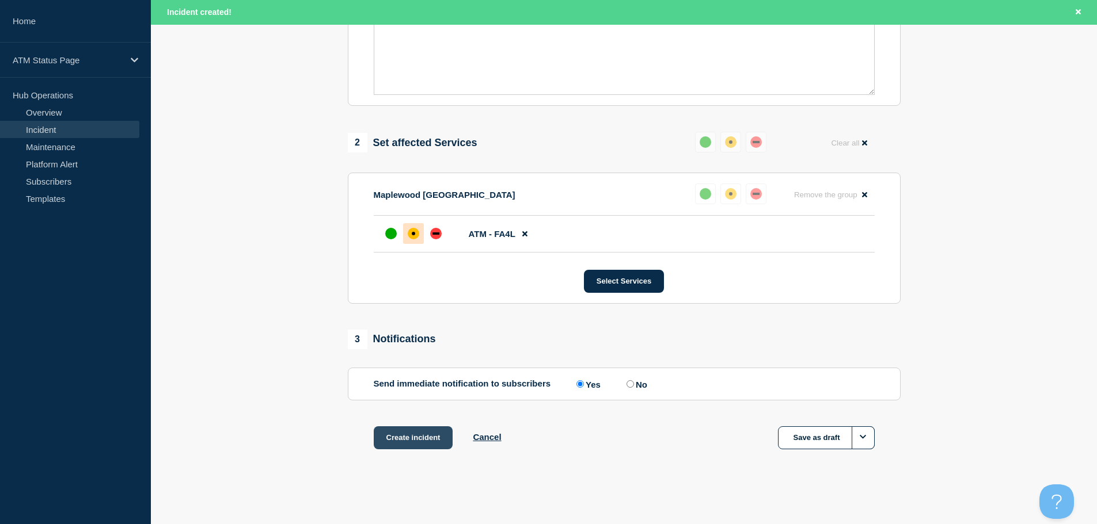
click at [423, 438] on button "Create incident" at bounding box center [413, 438] width 79 height 23
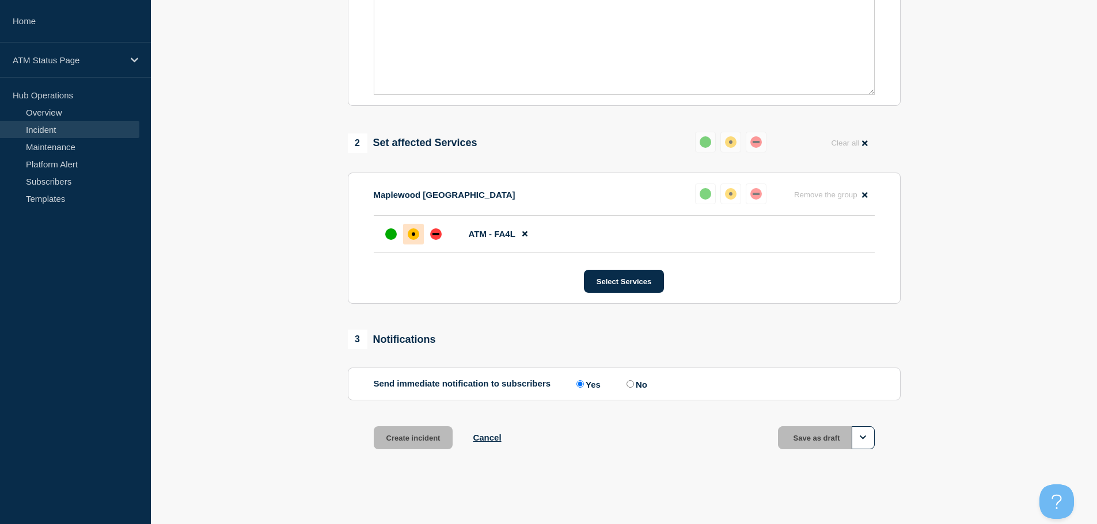
scroll to position [343, 0]
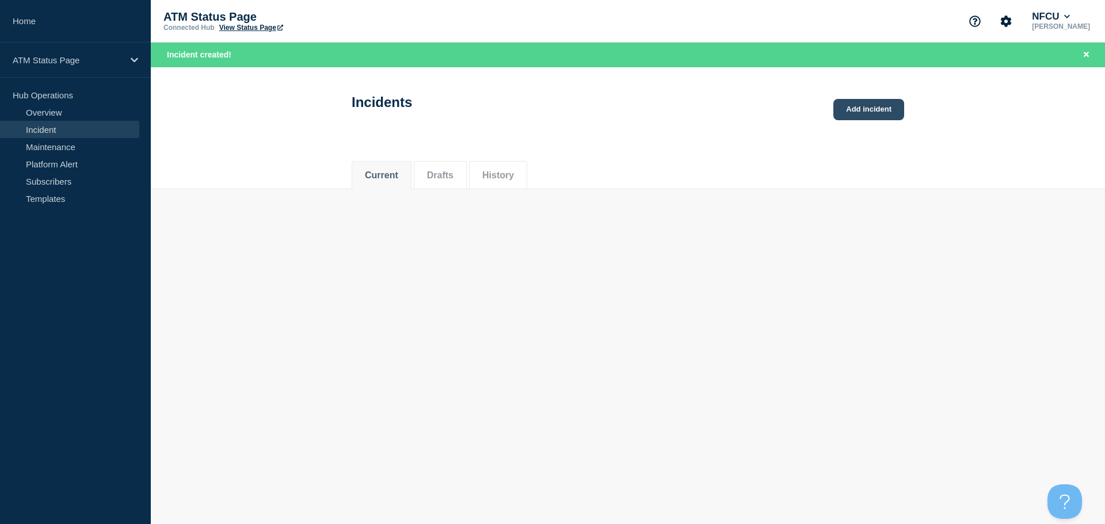
click at [859, 114] on link "Add incident" at bounding box center [869, 109] width 71 height 21
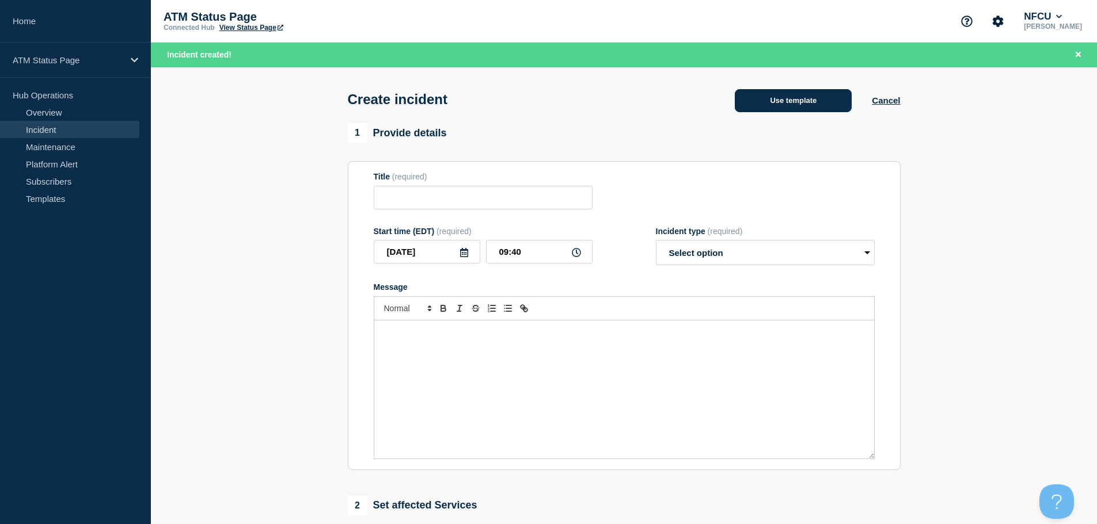
click at [811, 102] on button "Use template" at bounding box center [793, 100] width 117 height 23
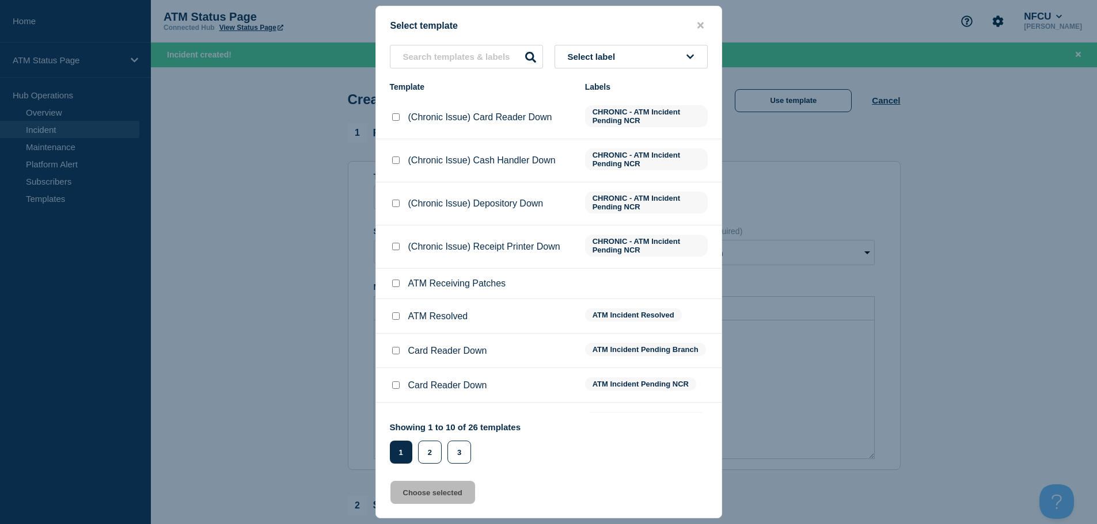
click at [632, 59] on button "Select label" at bounding box center [630, 57] width 153 height 24
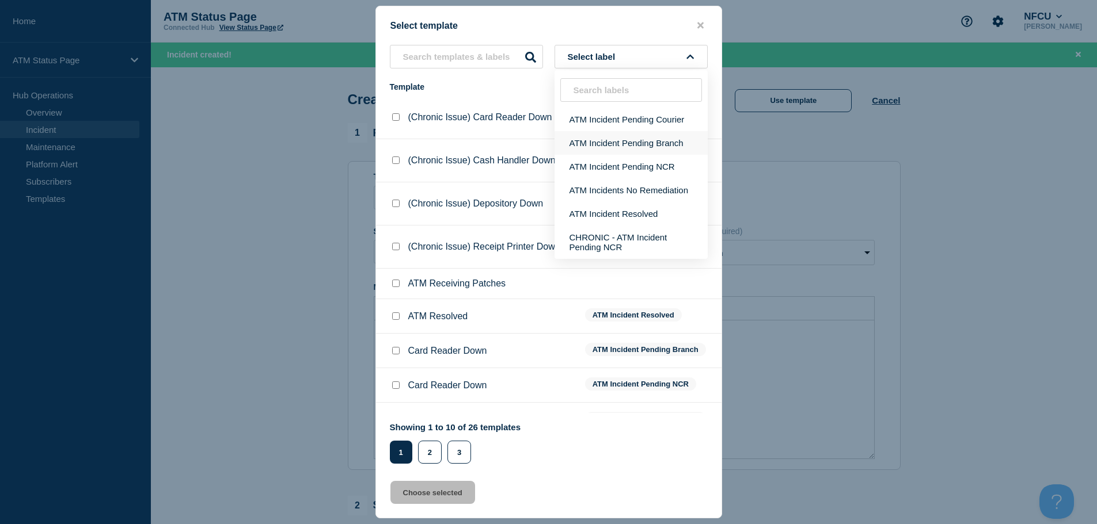
click at [647, 147] on button "ATM Incident Pending Branch" at bounding box center [630, 143] width 153 height 24
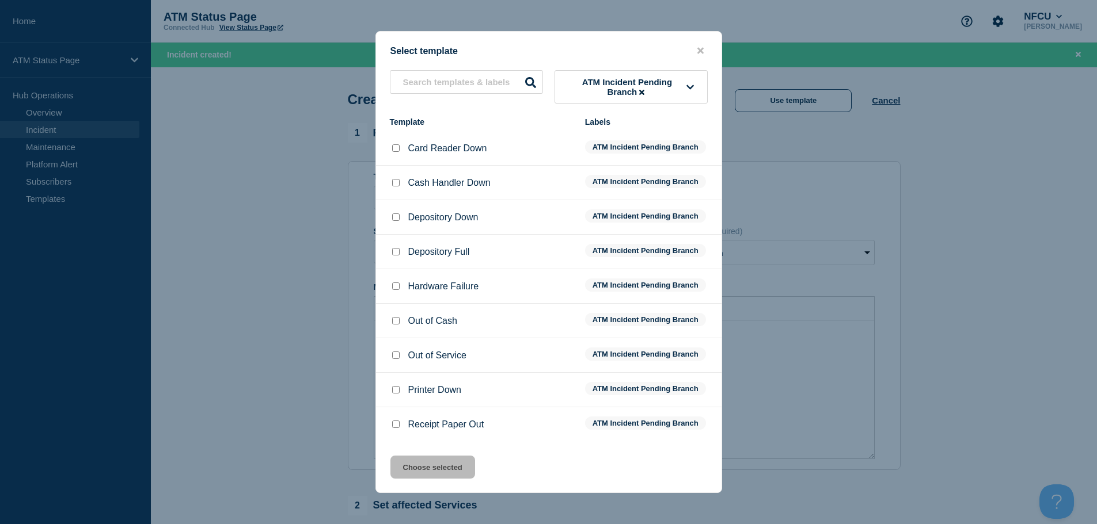
click at [392, 219] on input "Depository Down checkbox" at bounding box center [395, 217] width 7 height 7
checkbox input "true"
click at [444, 470] on button "Choose selected" at bounding box center [432, 467] width 85 height 23
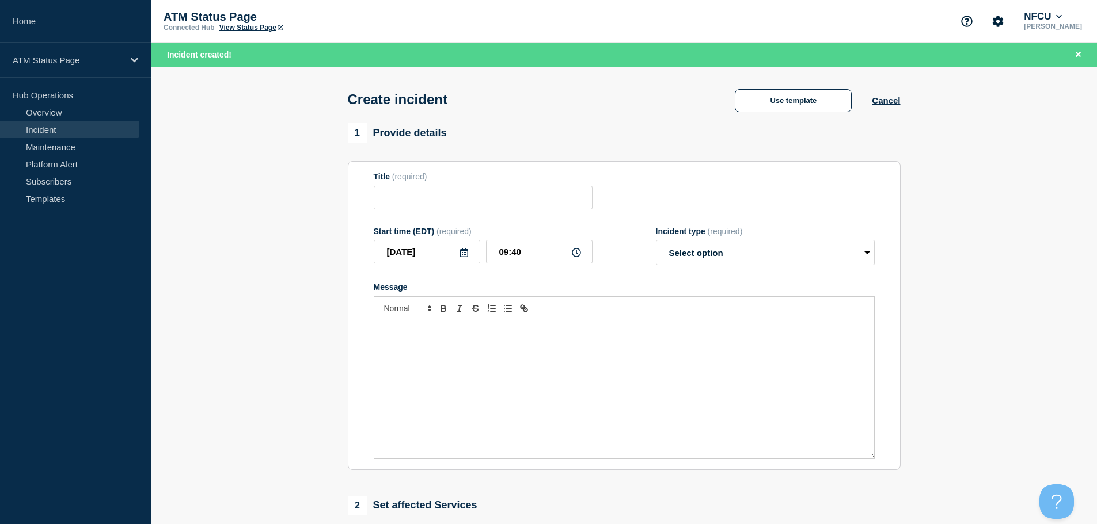
type input "Depository Down"
select select "identified"
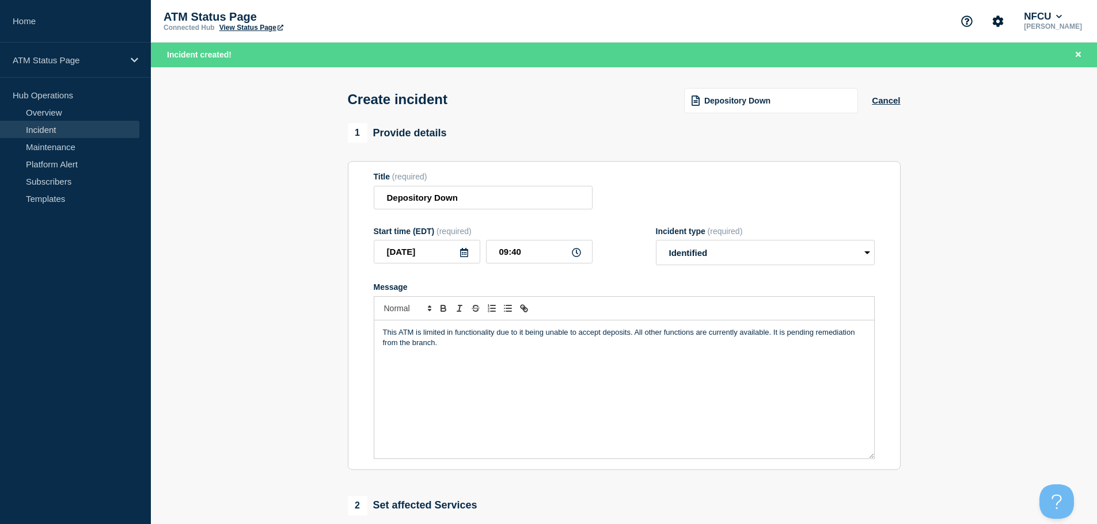
scroll to position [230, 0]
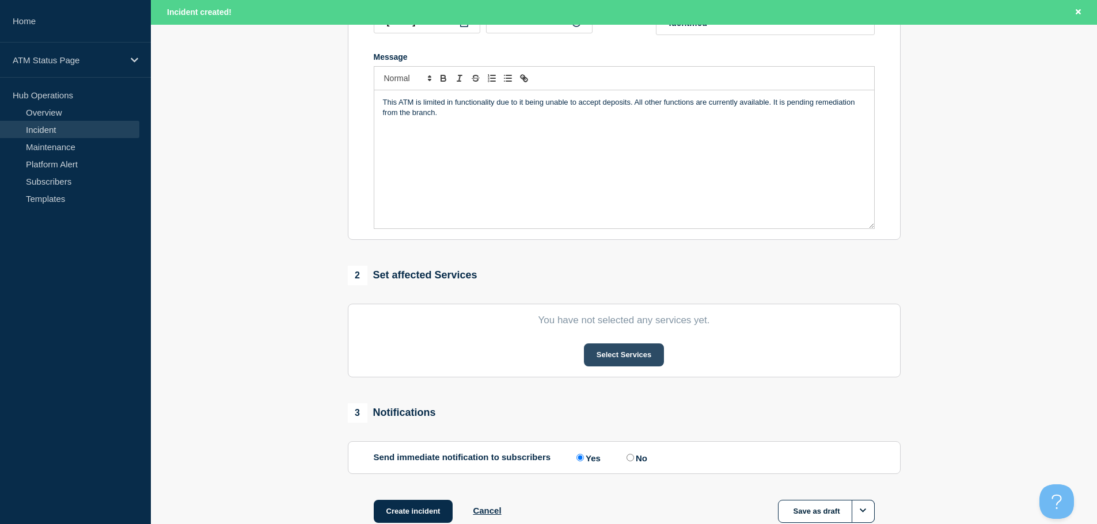
click at [647, 363] on button "Select Services" at bounding box center [624, 355] width 80 height 23
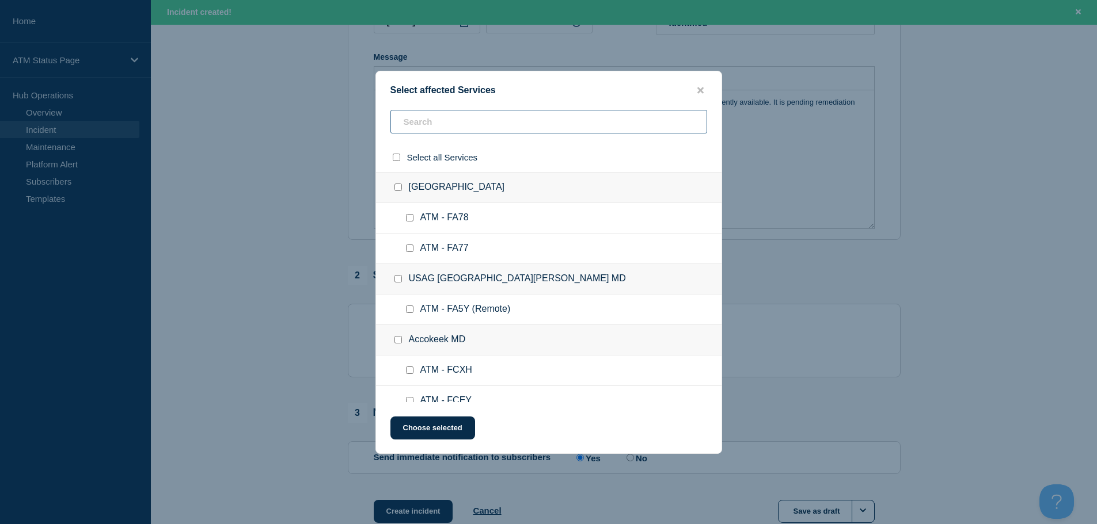
click at [531, 126] on input "text" at bounding box center [548, 122] width 317 height 24
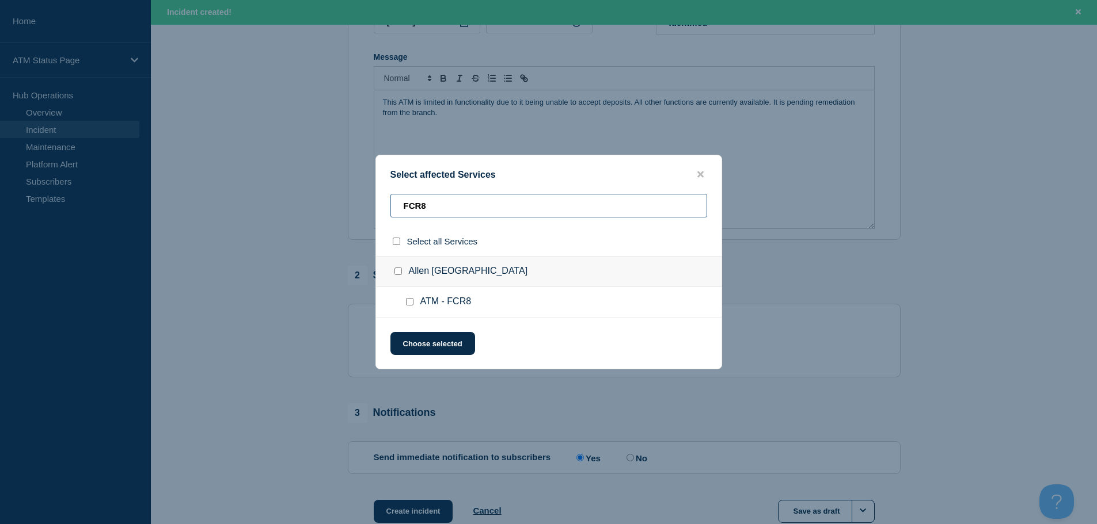
type input "FCR8"
click at [413, 300] on input "ATM - FCR8 checkbox" at bounding box center [409, 301] width 7 height 7
checkbox input "true"
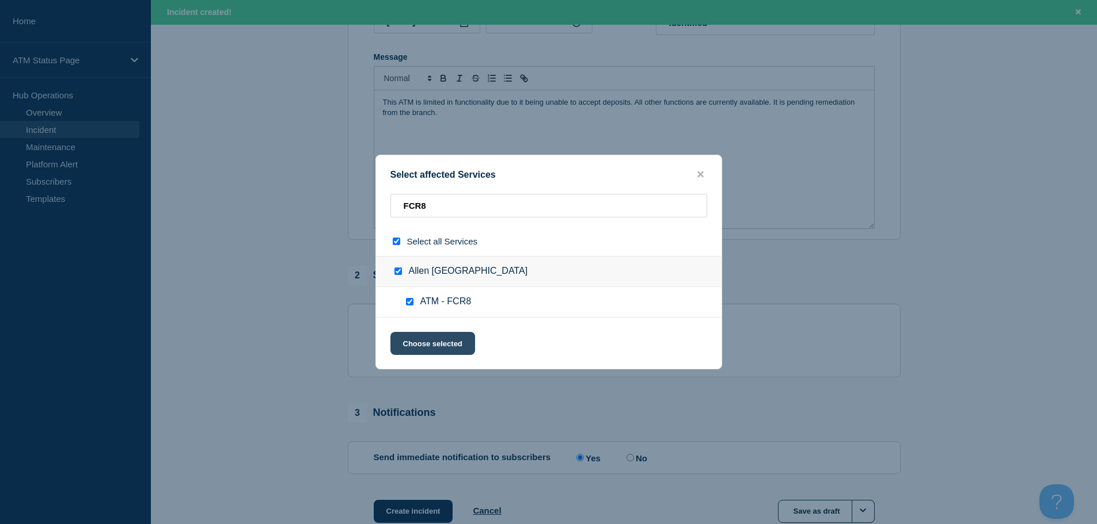
click at [414, 337] on button "Choose selected" at bounding box center [432, 343] width 85 height 23
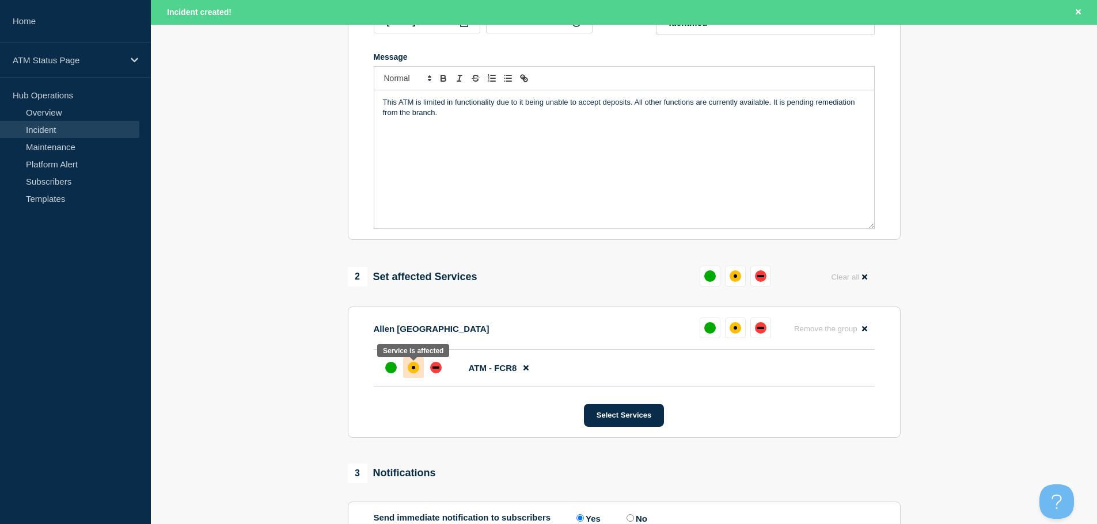
click at [414, 370] on div "affected" at bounding box center [413, 367] width 3 height 3
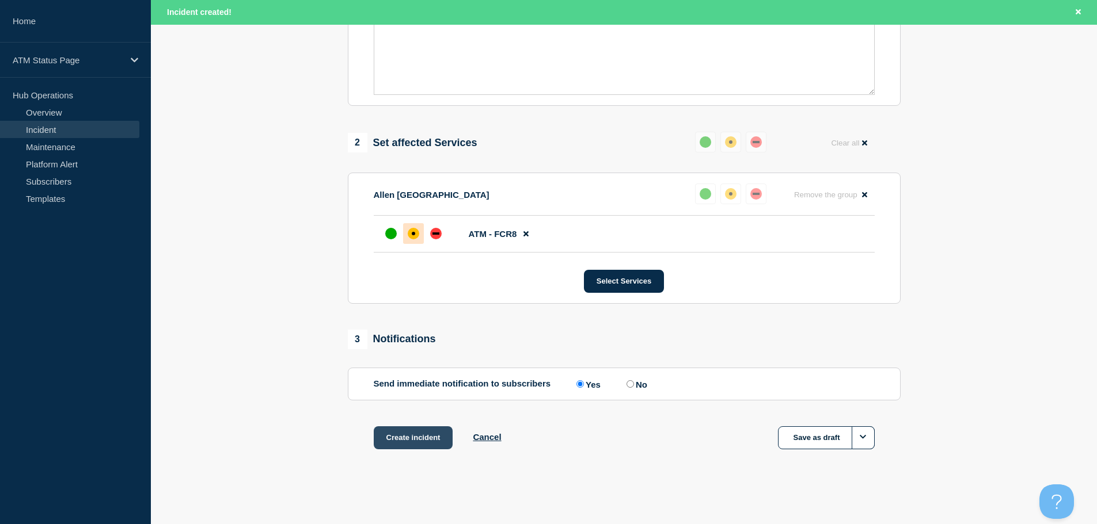
click at [423, 433] on button "Create incident" at bounding box center [413, 438] width 79 height 23
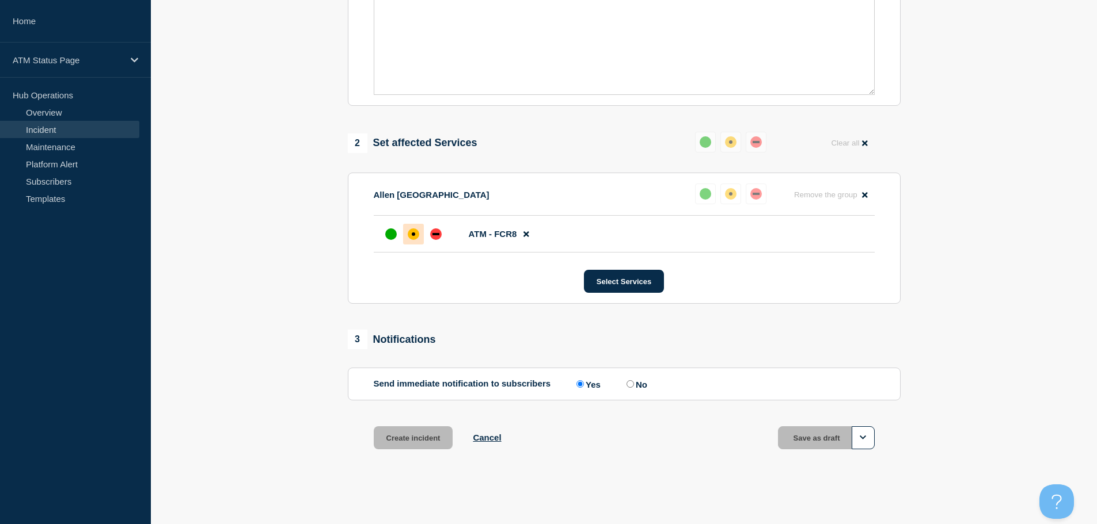
scroll to position [343, 0]
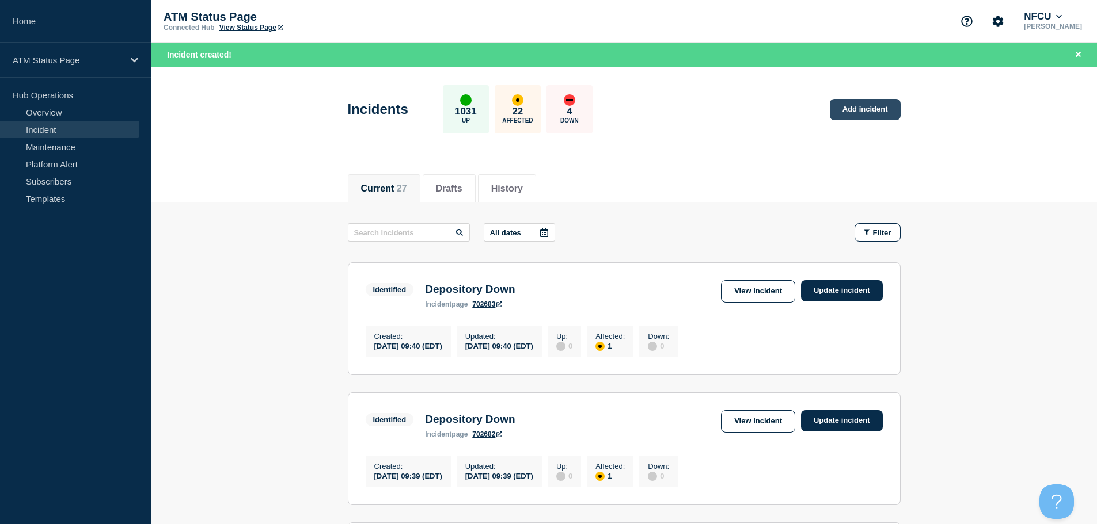
click at [843, 109] on link "Add incident" at bounding box center [865, 109] width 71 height 21
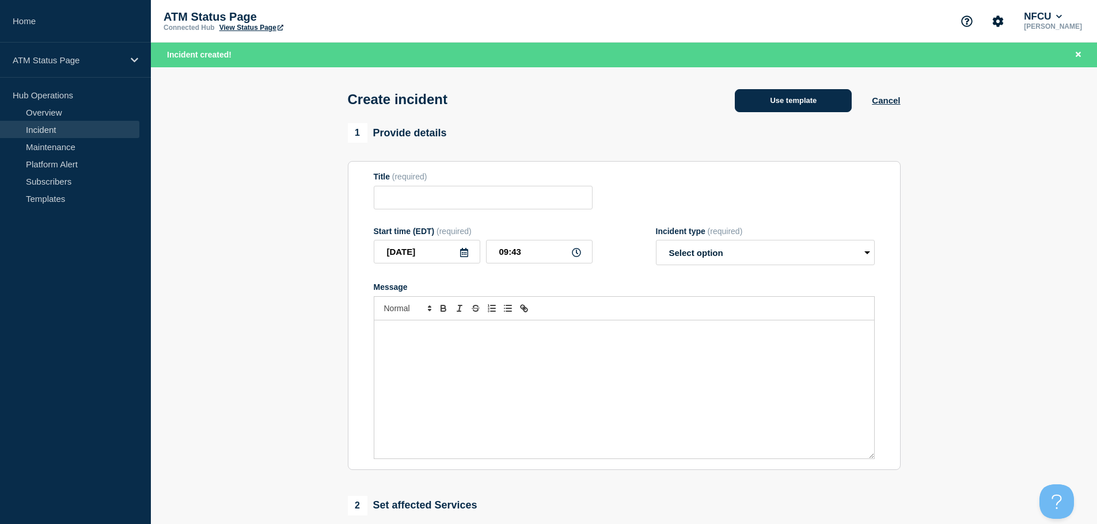
click at [801, 101] on button "Use template" at bounding box center [793, 100] width 117 height 23
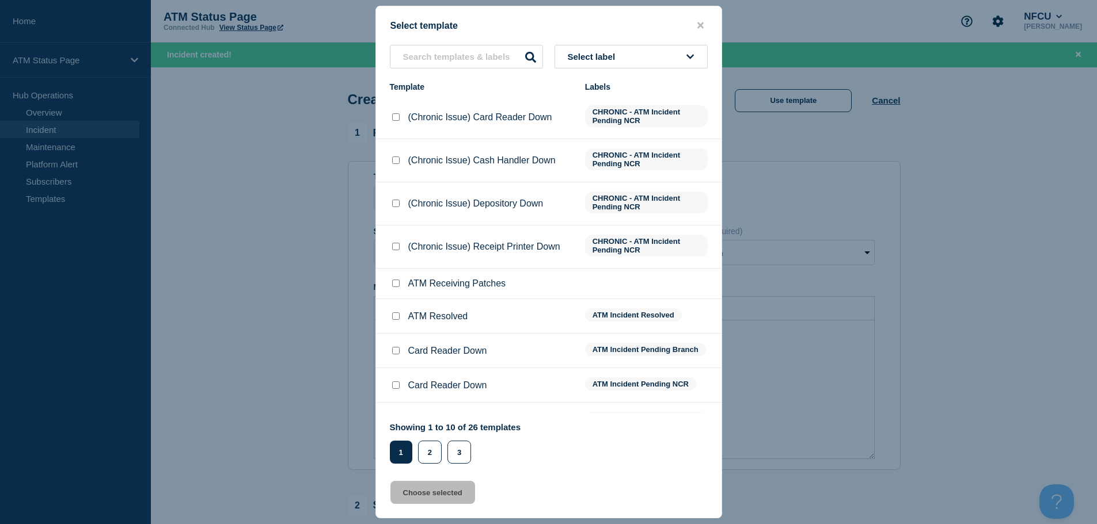
click at [638, 61] on button "Select label" at bounding box center [630, 57] width 153 height 24
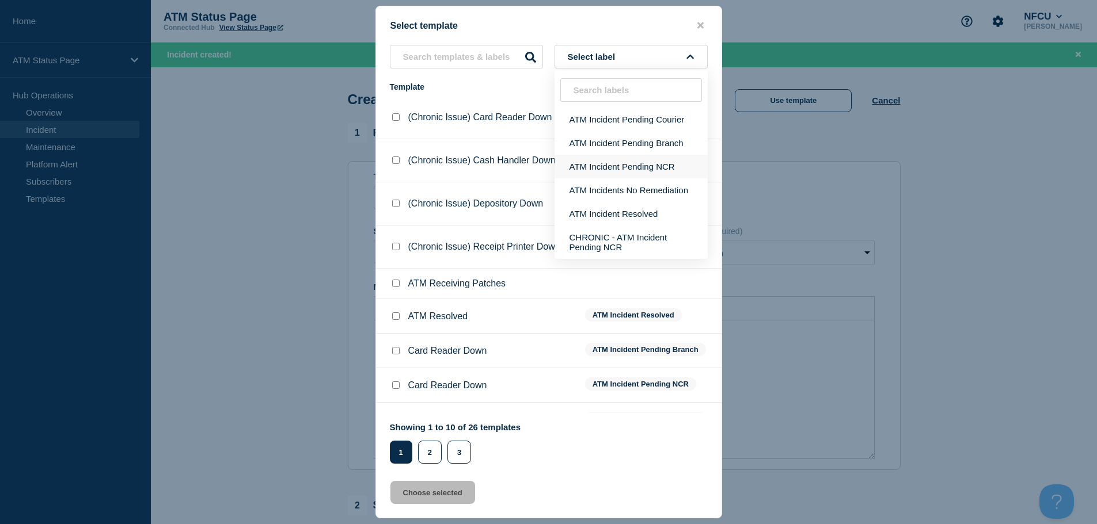
click at [641, 162] on button "ATM Incident Pending NCR" at bounding box center [630, 167] width 153 height 24
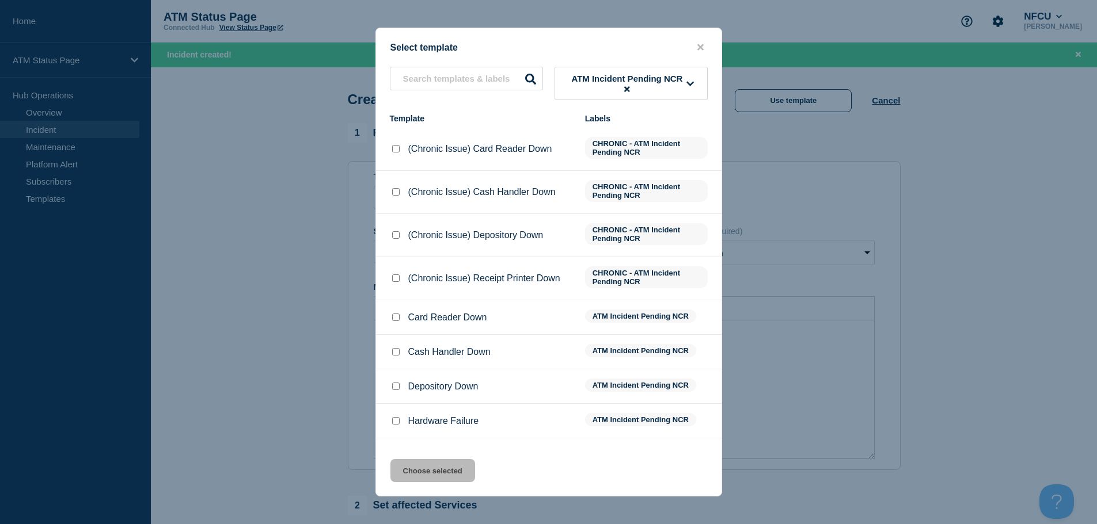
scroll to position [62, 0]
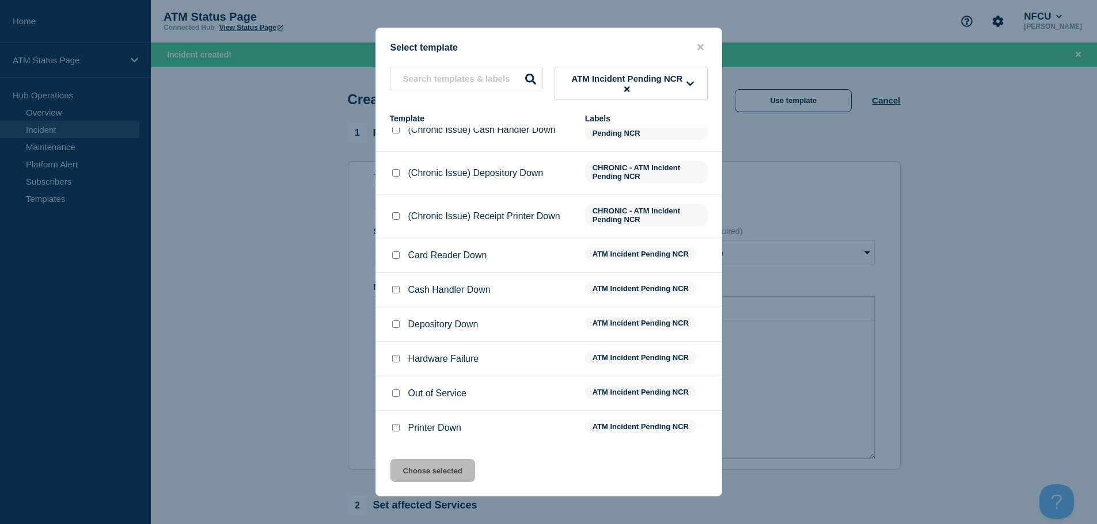
click at [394, 432] on input "Printer Down checkbox" at bounding box center [395, 427] width 7 height 7
checkbox input "true"
click at [417, 481] on button "Choose selected" at bounding box center [432, 470] width 85 height 23
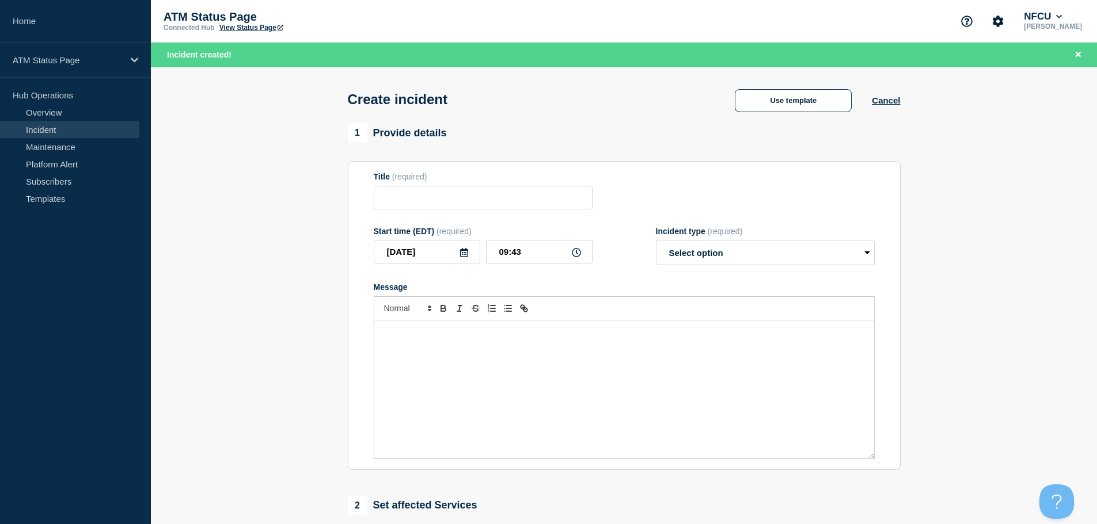
type input "Printer Down"
select select "identified"
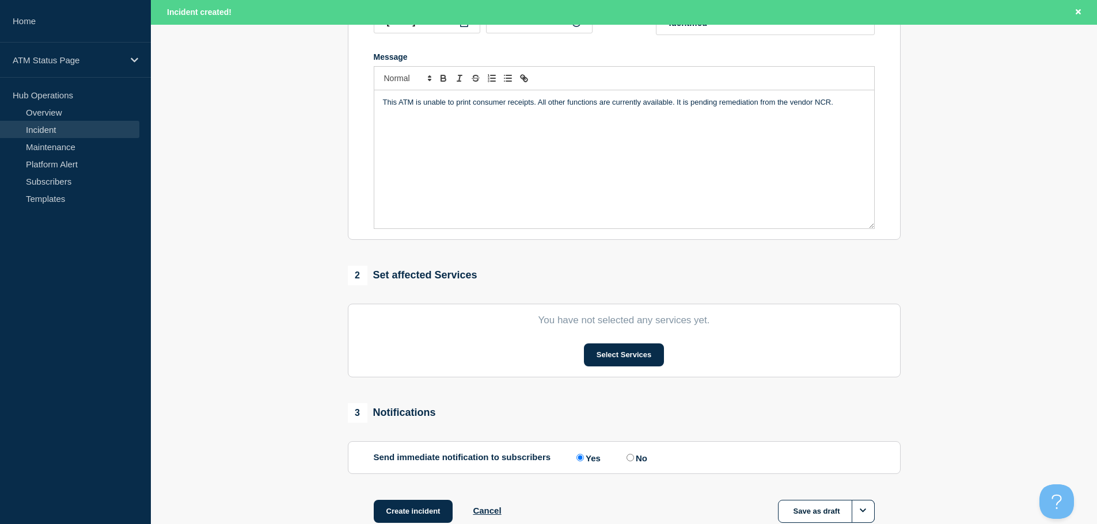
scroll to position [288, 0]
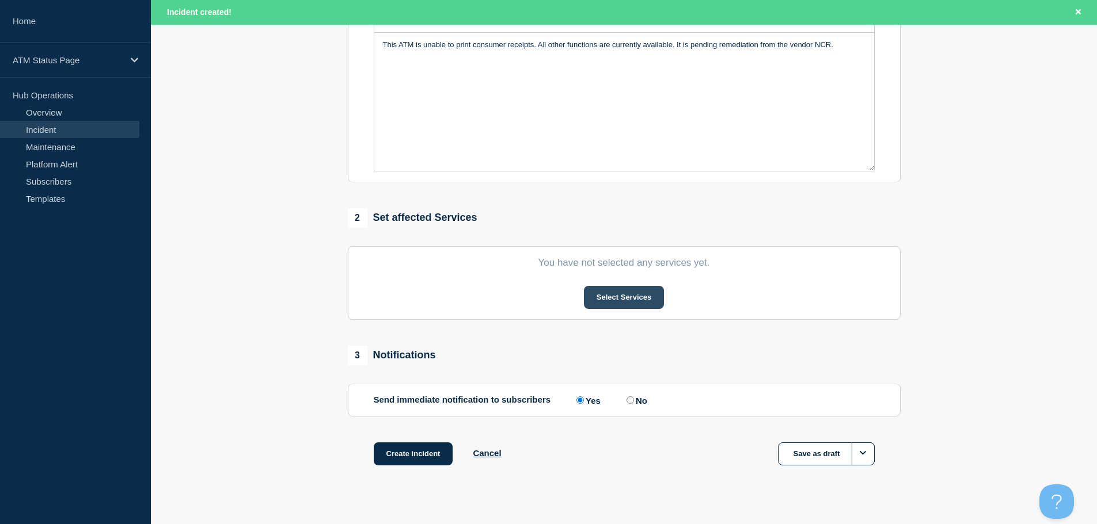
click at [610, 304] on button "Select Services" at bounding box center [624, 297] width 80 height 23
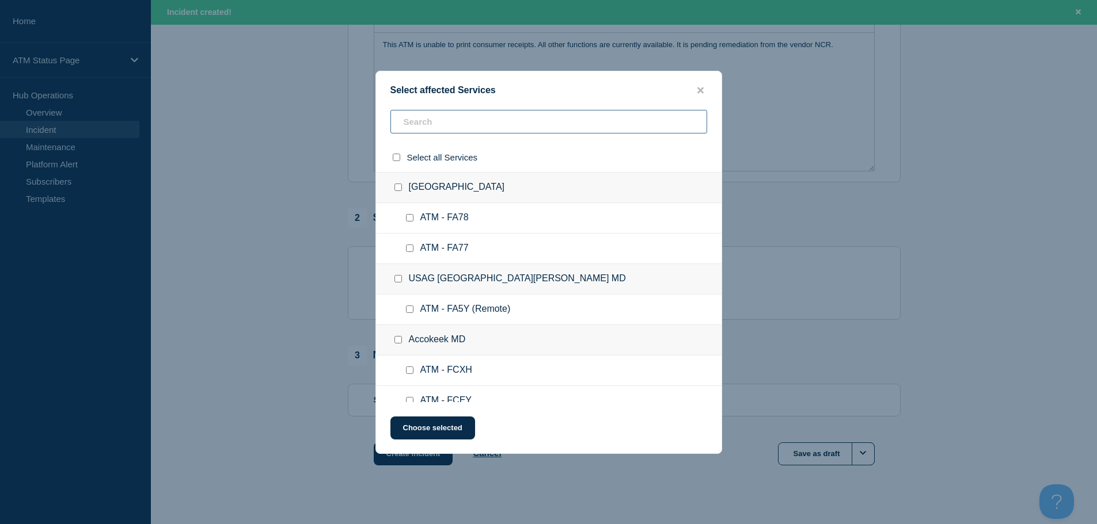
click at [473, 128] on input "text" at bounding box center [548, 122] width 317 height 24
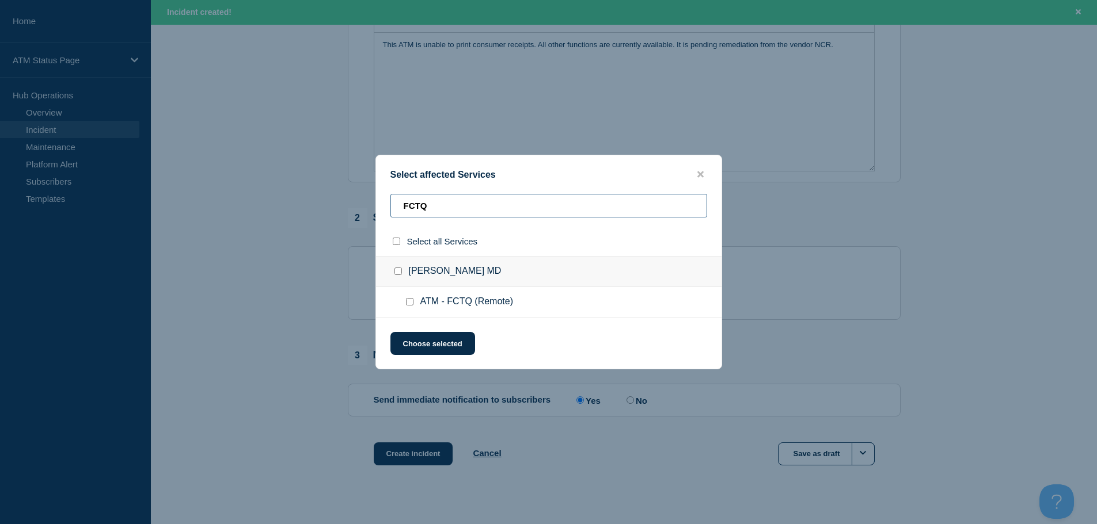
type input "FCTQ"
click at [410, 301] on input "ATM - FCTQ (Remote) checkbox" at bounding box center [409, 301] width 7 height 7
checkbox input "true"
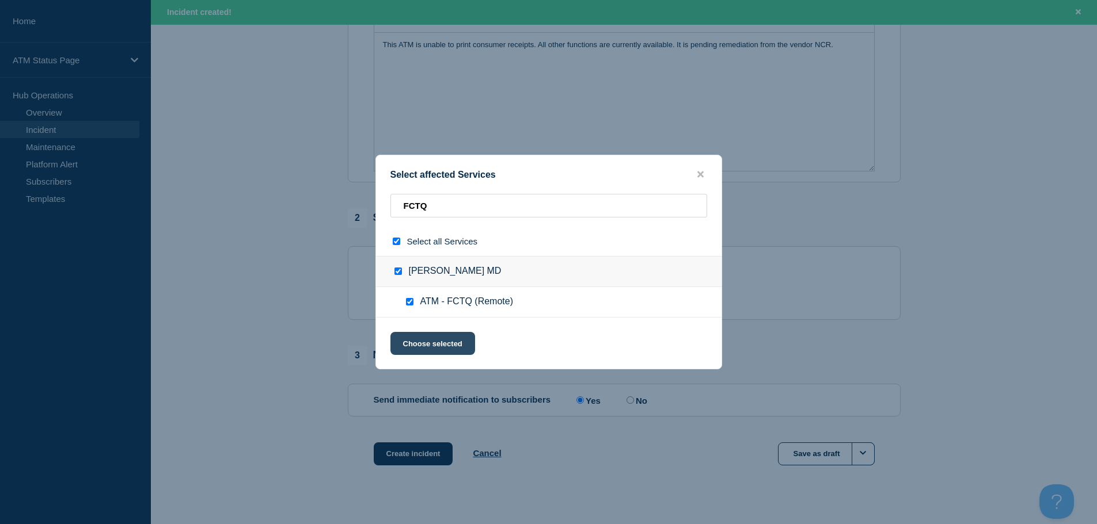
click at [445, 352] on button "Choose selected" at bounding box center [432, 343] width 85 height 23
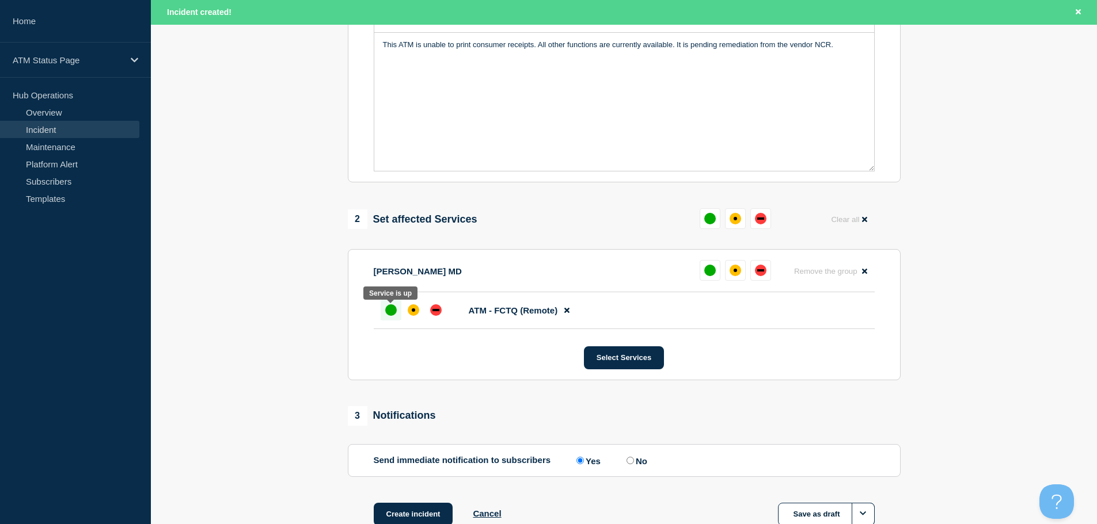
click at [387, 311] on div "up" at bounding box center [391, 311] width 12 height 12
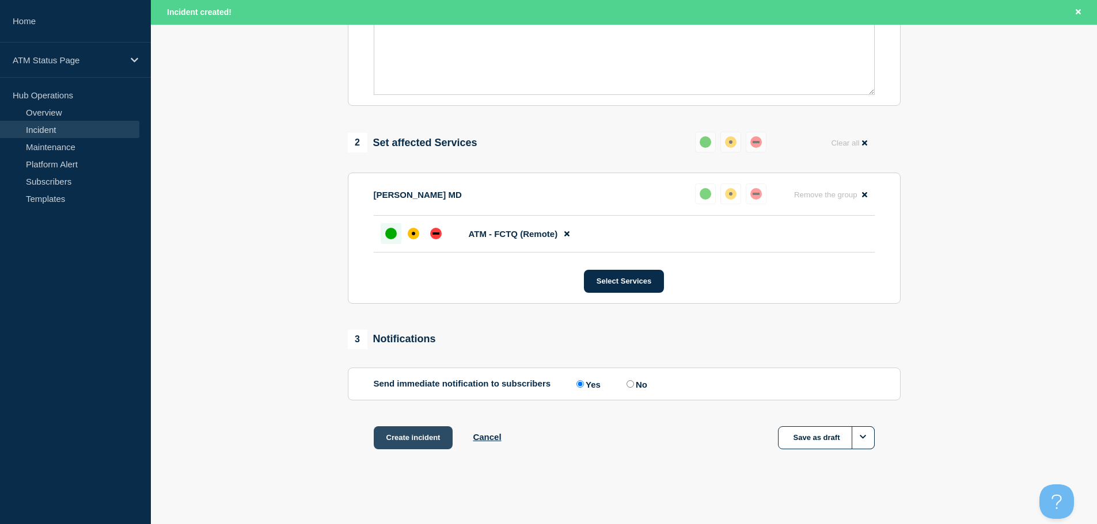
click at [420, 447] on button "Create incident" at bounding box center [413, 438] width 79 height 23
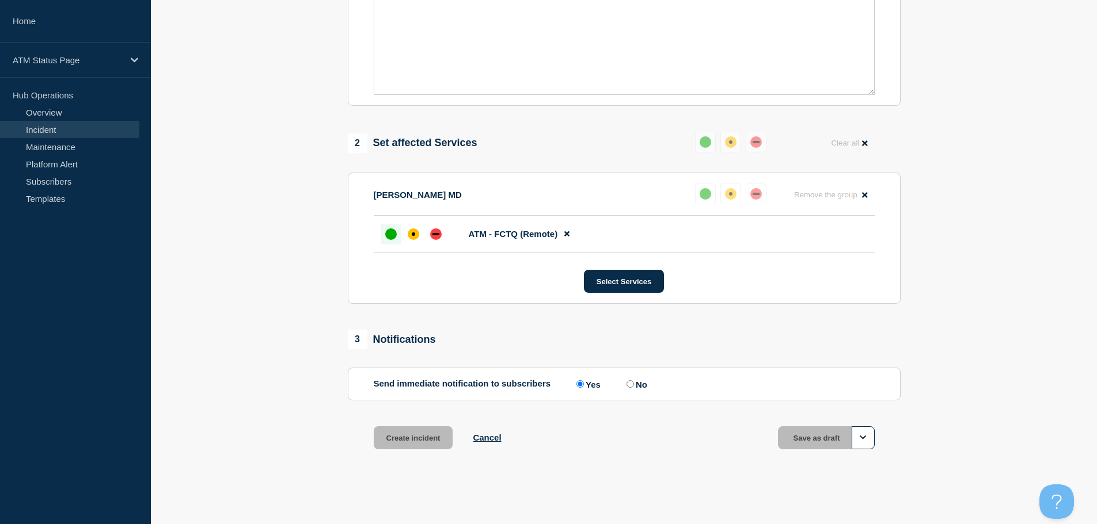
scroll to position [343, 0]
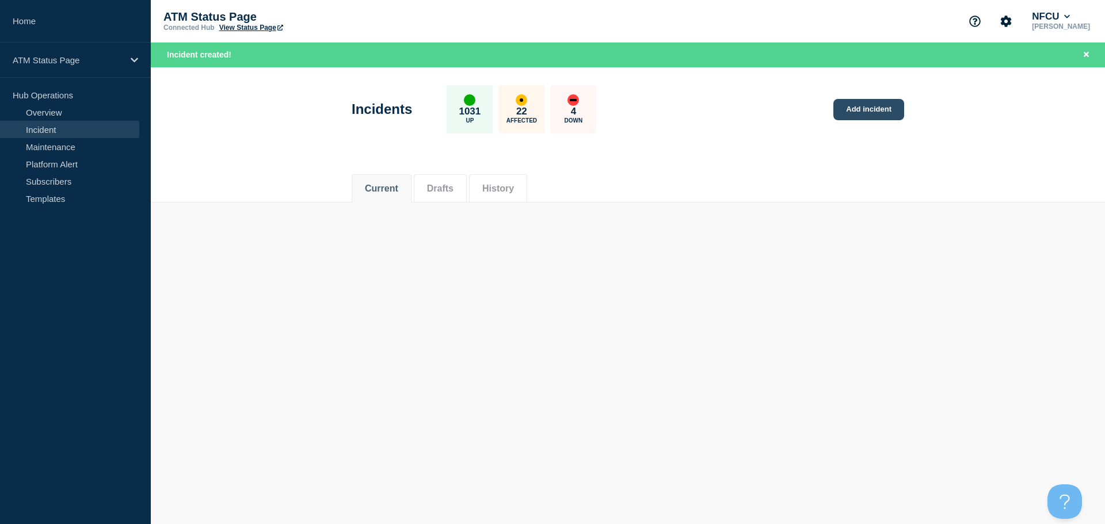
click at [879, 112] on link "Add incident" at bounding box center [869, 109] width 71 height 21
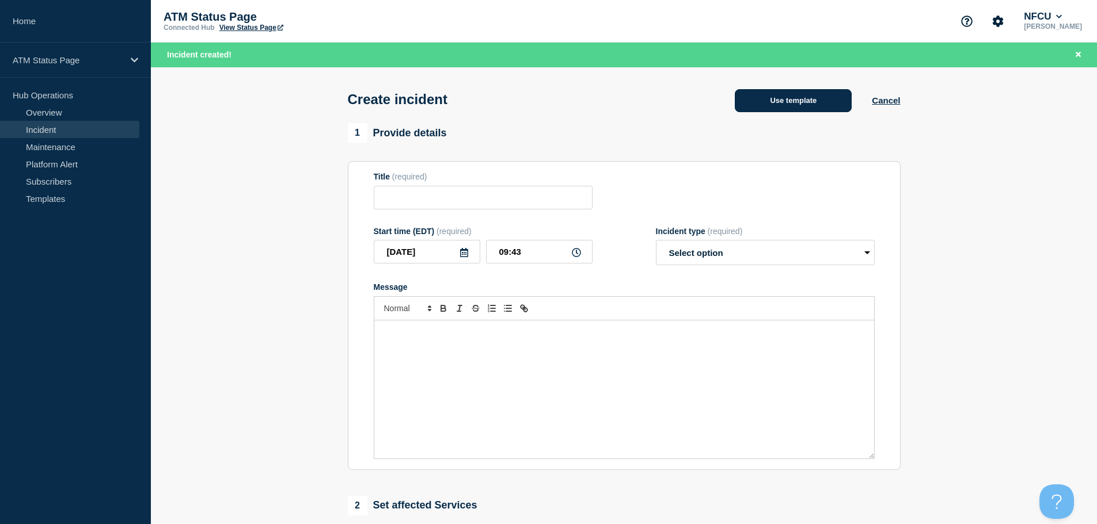
click at [820, 108] on button "Use template" at bounding box center [793, 100] width 117 height 23
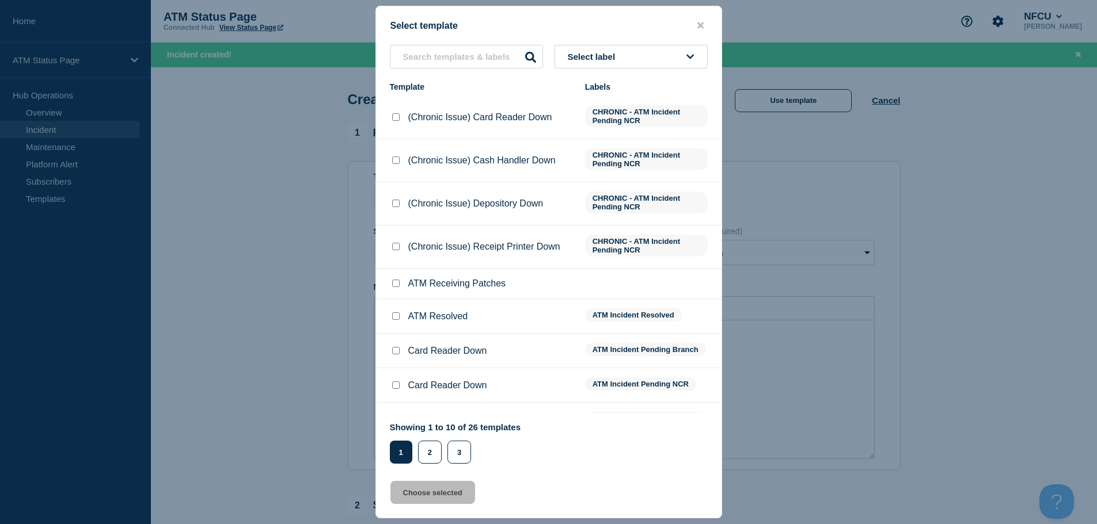
click at [634, 61] on button "Select label" at bounding box center [630, 57] width 153 height 24
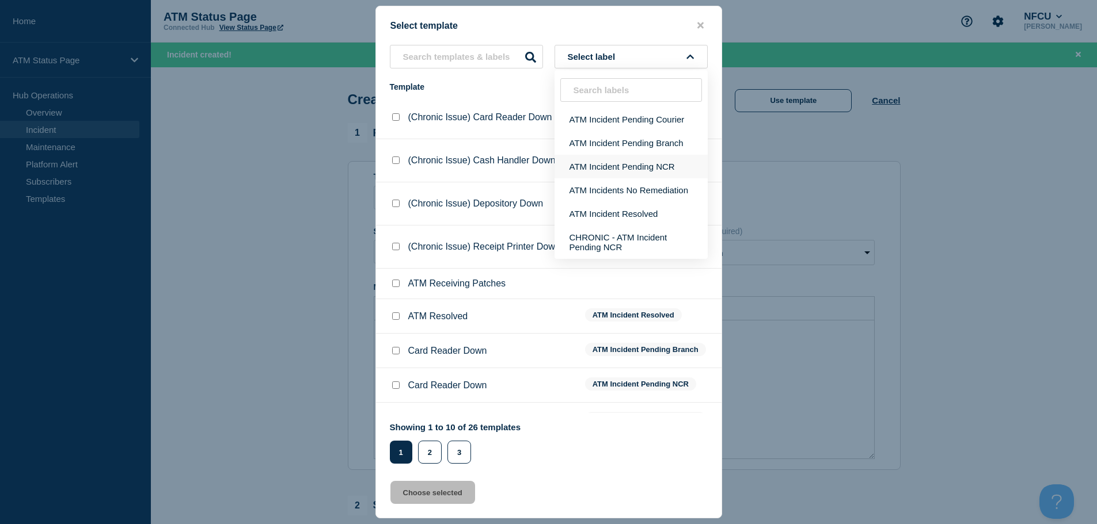
click at [629, 170] on button "ATM Incident Pending NCR" at bounding box center [630, 167] width 153 height 24
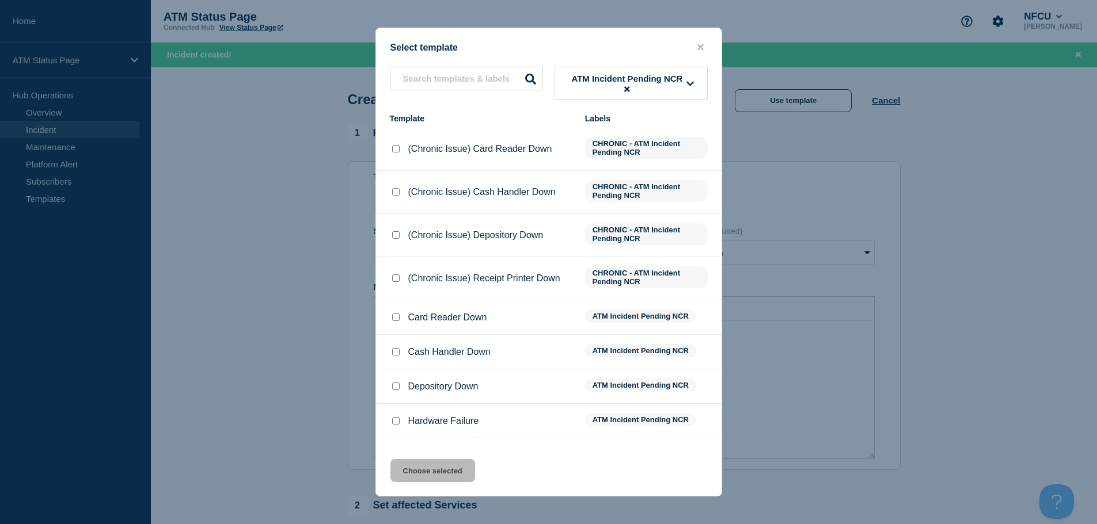
scroll to position [62, 0]
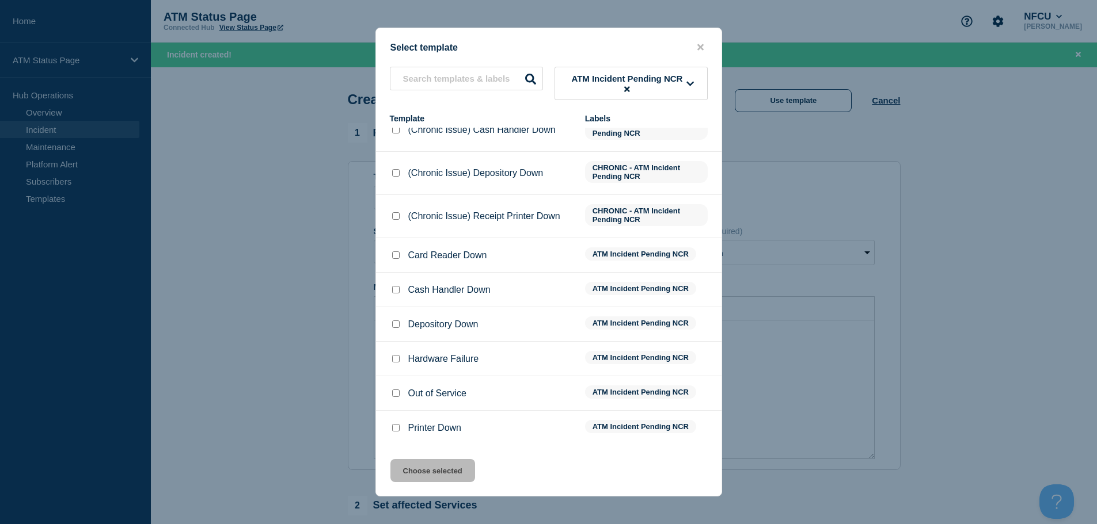
click at [394, 430] on input "Printer Down checkbox" at bounding box center [395, 427] width 7 height 7
checkbox input "true"
click at [409, 469] on button "Choose selected" at bounding box center [432, 470] width 85 height 23
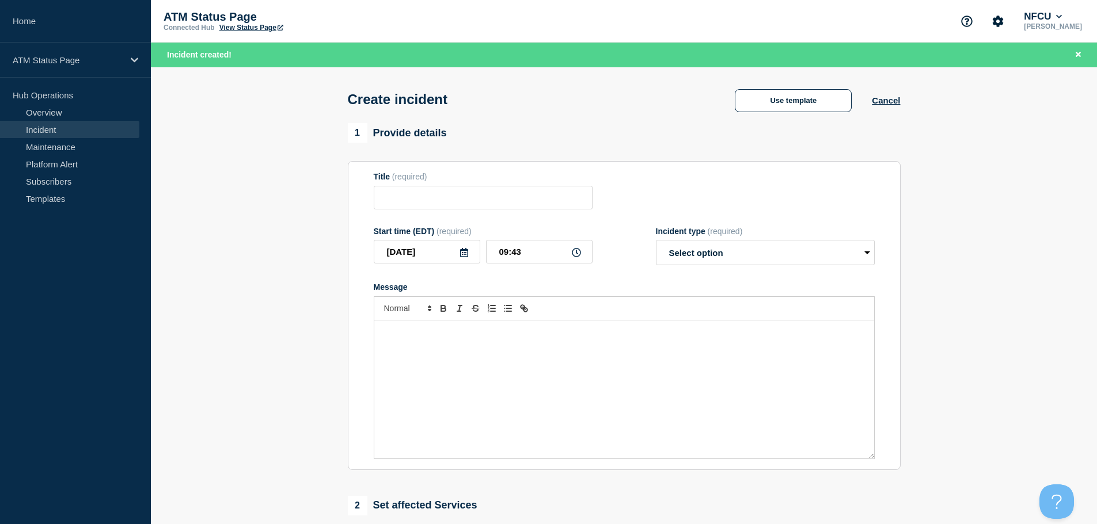
type input "Printer Down"
select select "identified"
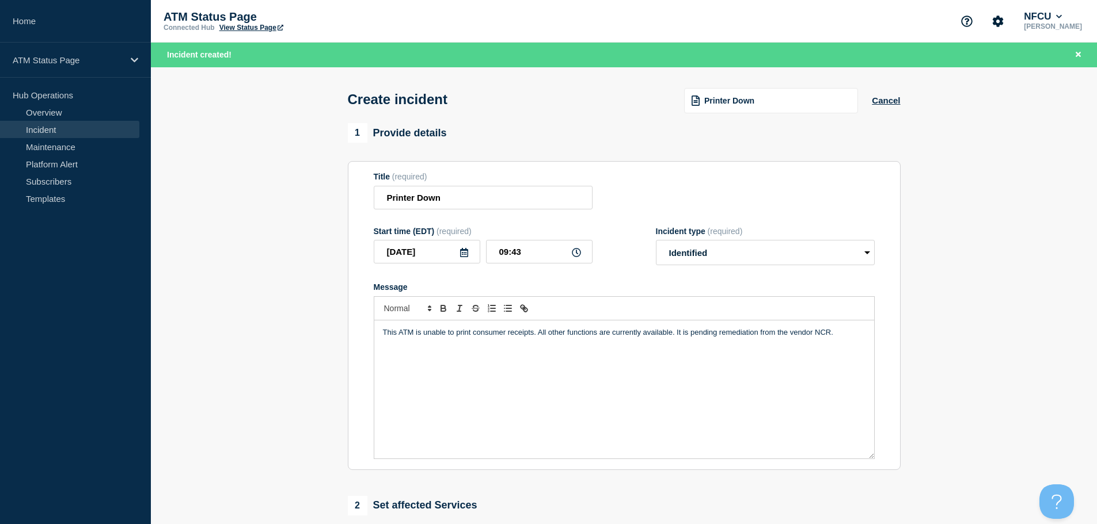
scroll to position [288, 0]
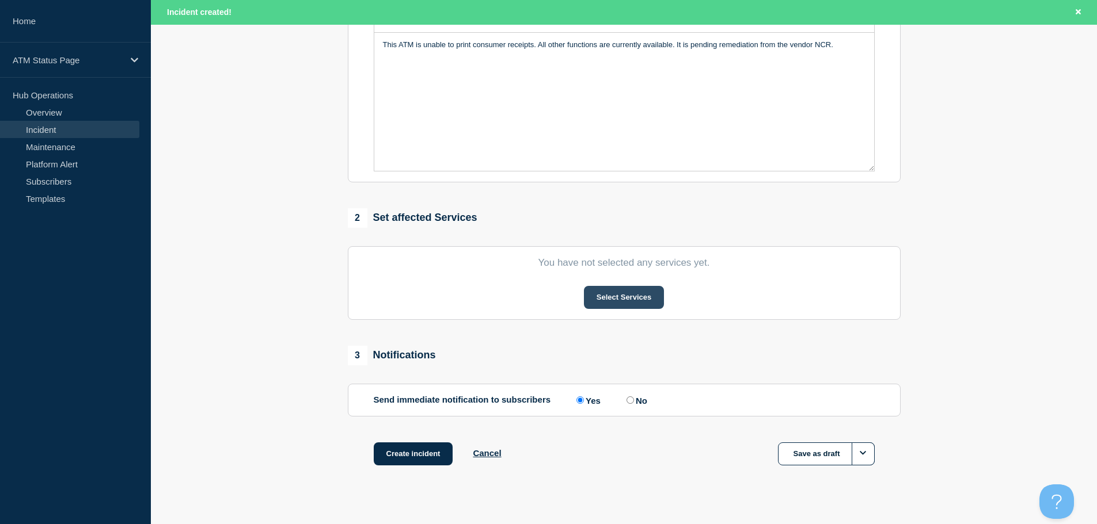
click at [645, 292] on button "Select Services" at bounding box center [624, 297] width 80 height 23
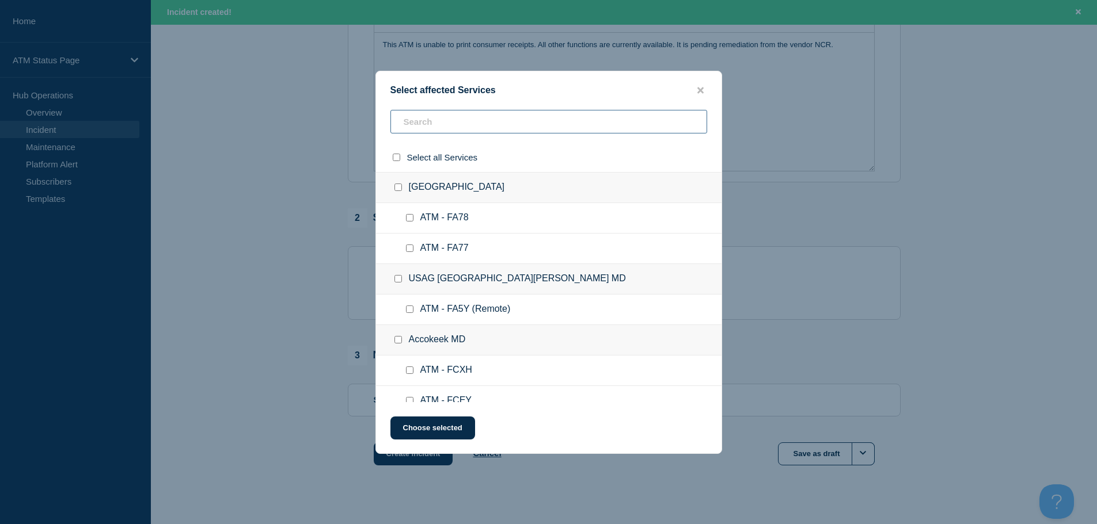
click at [477, 118] on input "text" at bounding box center [548, 122] width 317 height 24
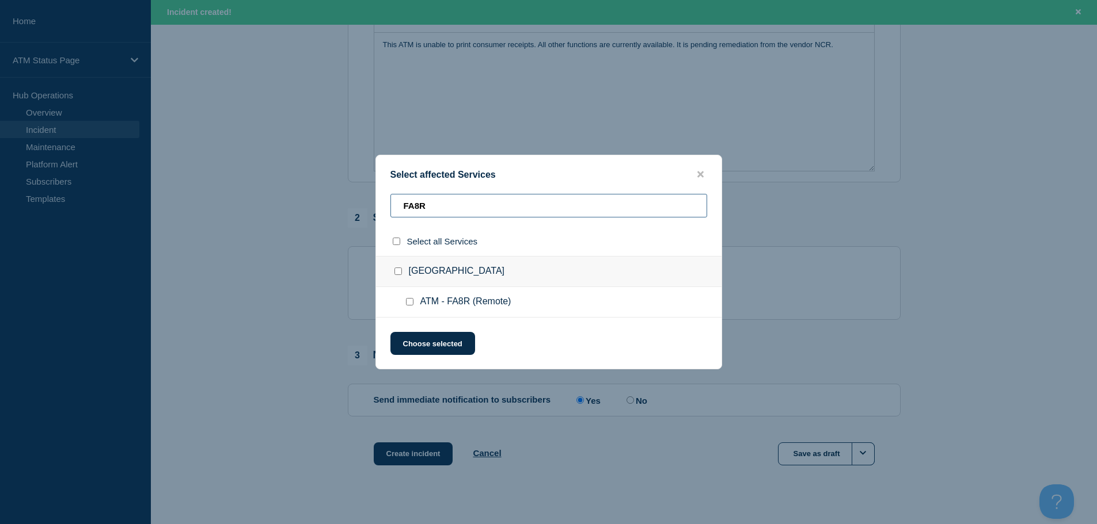
type input "FA8R"
click at [408, 298] on div at bounding box center [412, 302] width 17 height 12
click at [409, 306] on input "ATM - FA8R (Remote) checkbox" at bounding box center [409, 301] width 7 height 7
checkbox input "true"
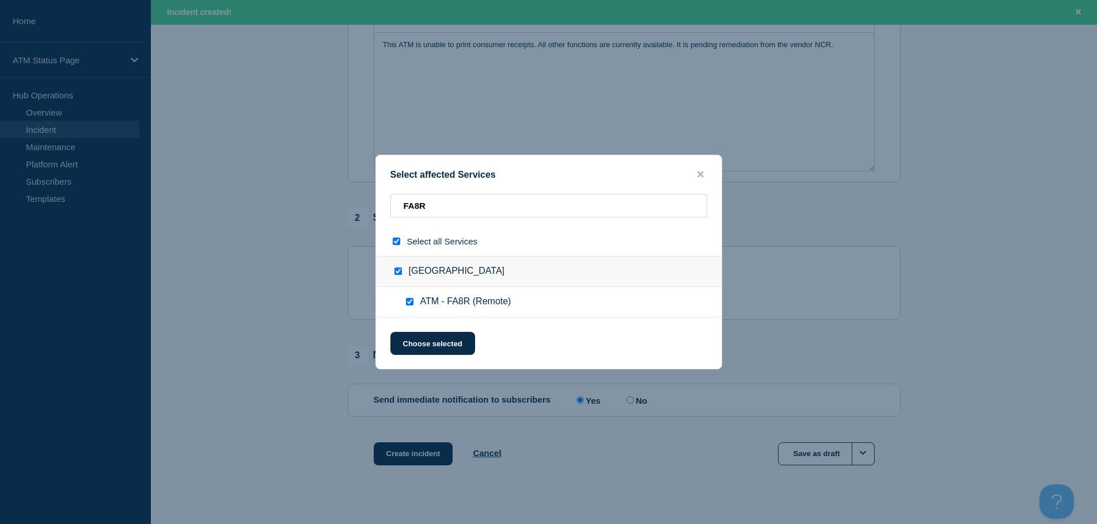
checkbox input "true"
click at [427, 347] on button "Choose selected" at bounding box center [432, 343] width 85 height 23
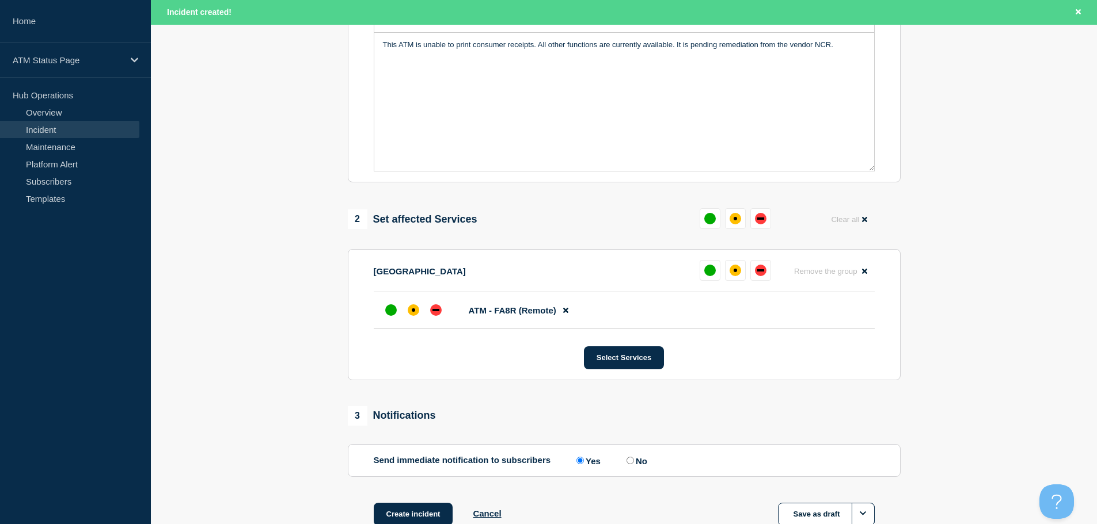
scroll to position [367, 0]
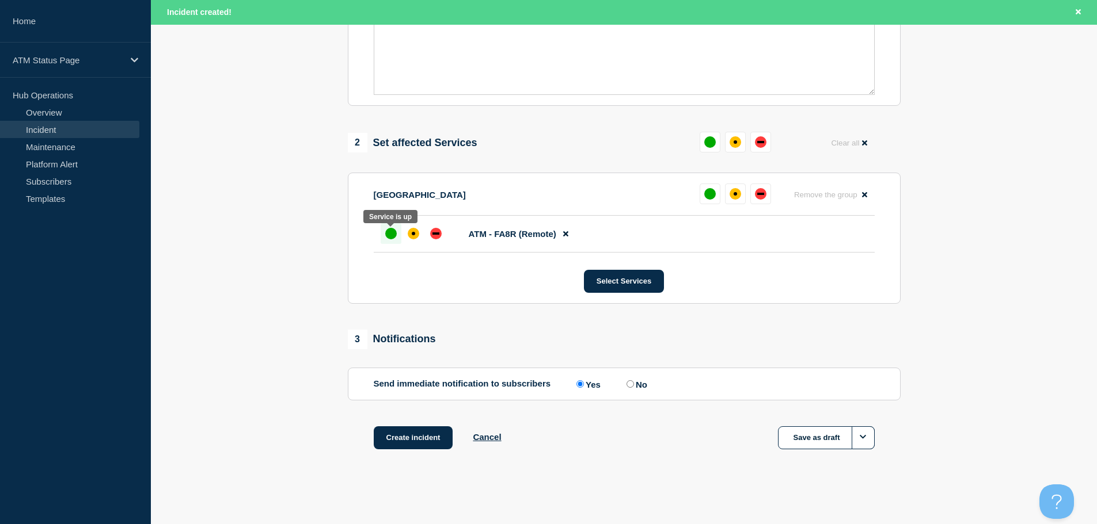
click at [391, 229] on div "up" at bounding box center [391, 234] width 12 height 12
click at [385, 438] on button "Create incident" at bounding box center [413, 438] width 79 height 23
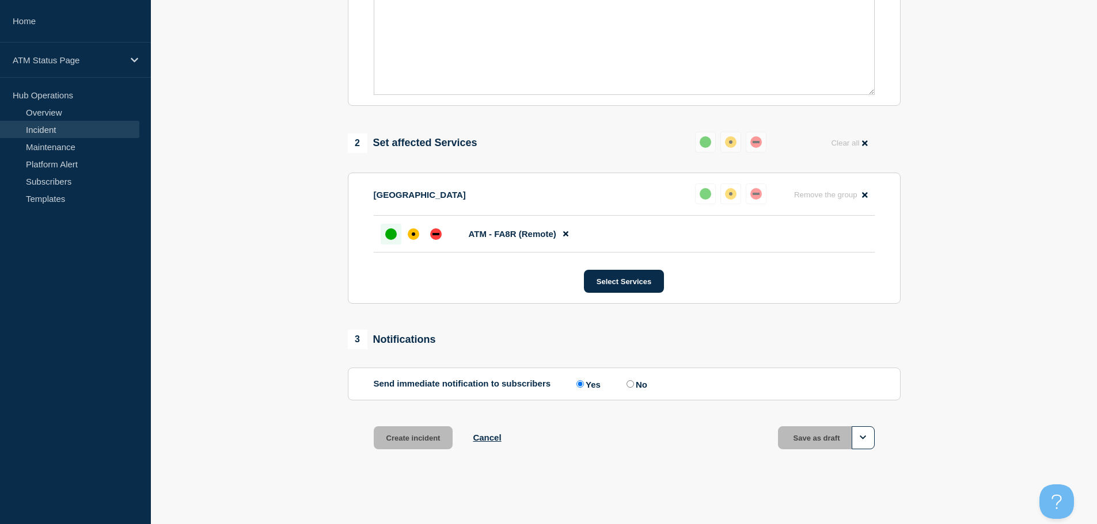
scroll to position [343, 0]
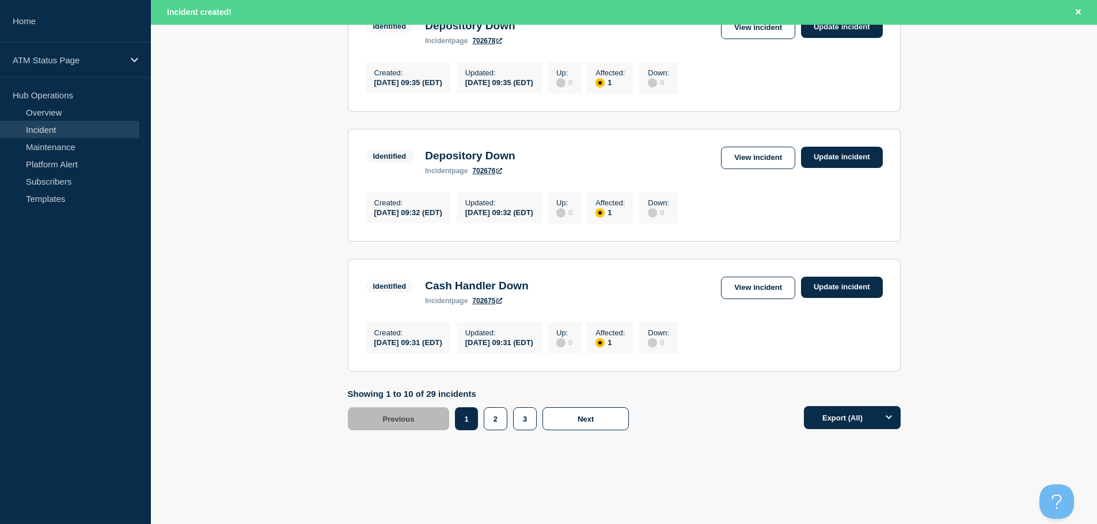
scroll to position [1224, 0]
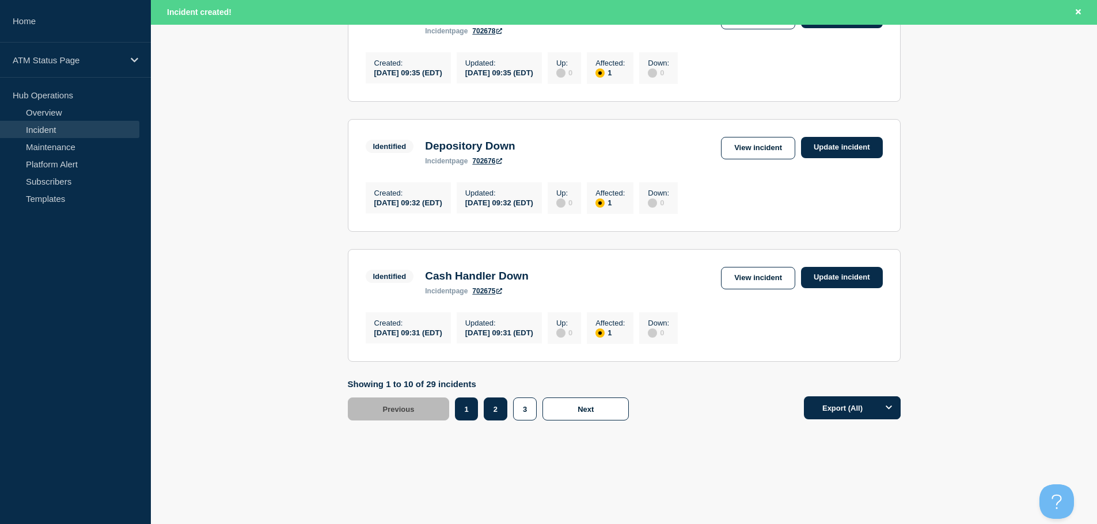
click at [496, 414] on button "2" at bounding box center [496, 409] width 24 height 23
click at [745, 279] on link "View incident" at bounding box center [758, 278] width 74 height 22
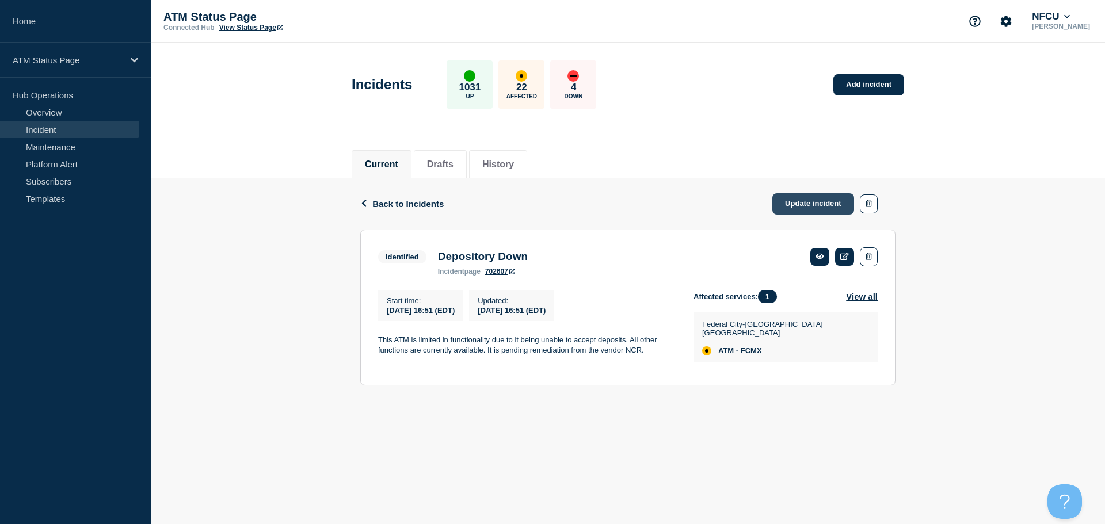
click at [800, 195] on link "Update incident" at bounding box center [814, 203] width 82 height 21
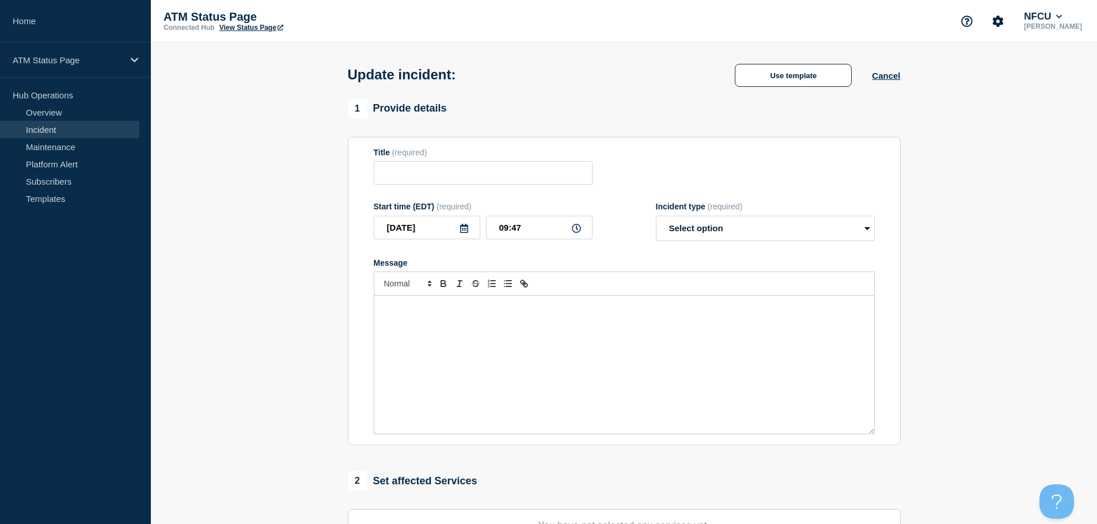
type input "Depository Down"
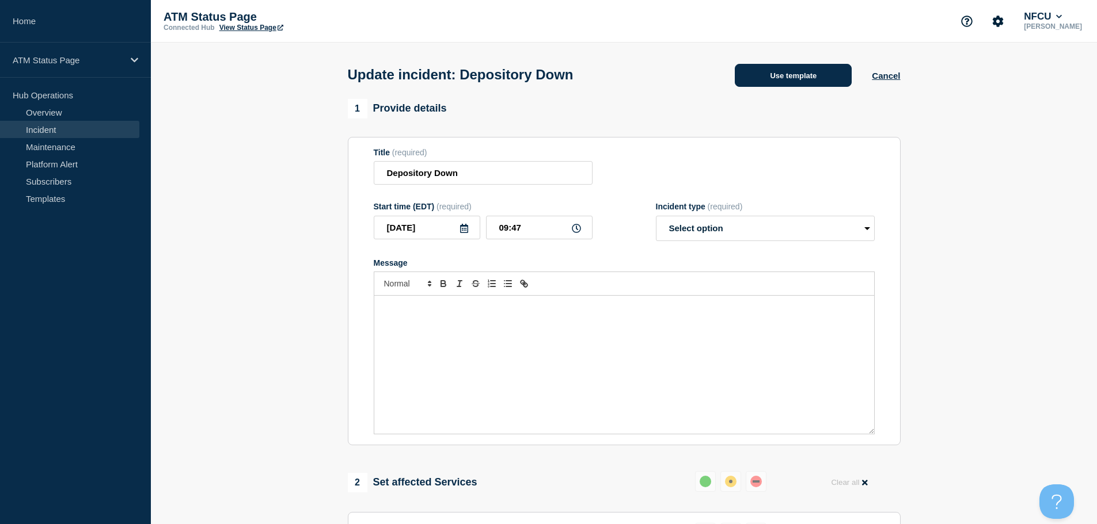
click at [779, 74] on button "Use template" at bounding box center [793, 75] width 117 height 23
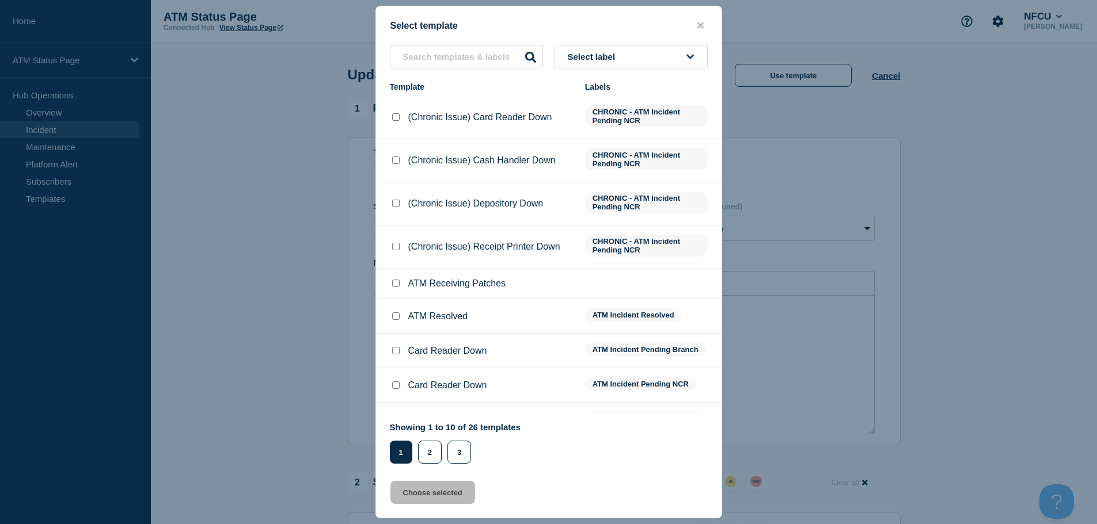
click at [395, 317] on input "ATM Resolved checkbox" at bounding box center [395, 316] width 7 height 7
checkbox input "true"
click at [423, 492] on button "Choose selected" at bounding box center [432, 492] width 85 height 23
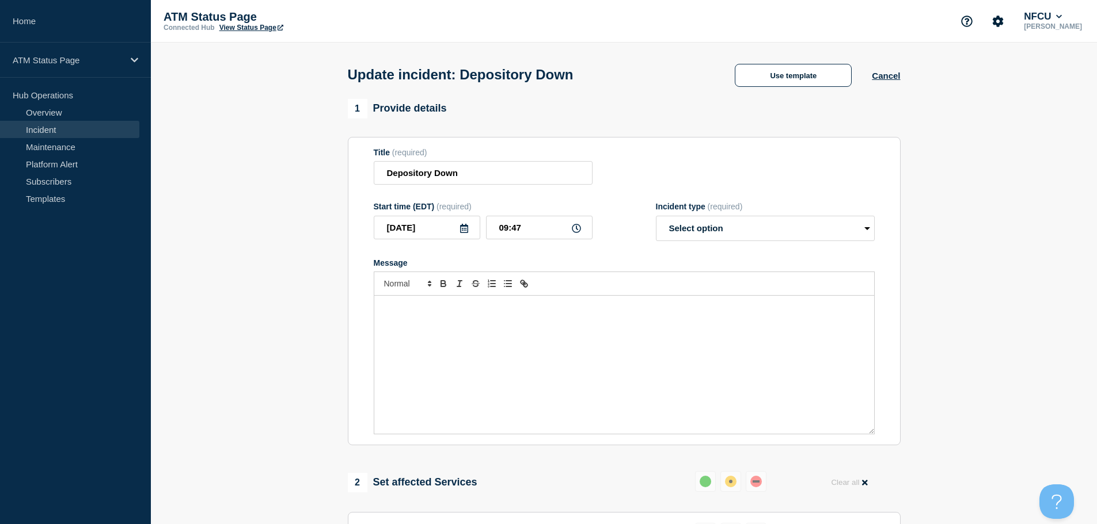
select select "resolved"
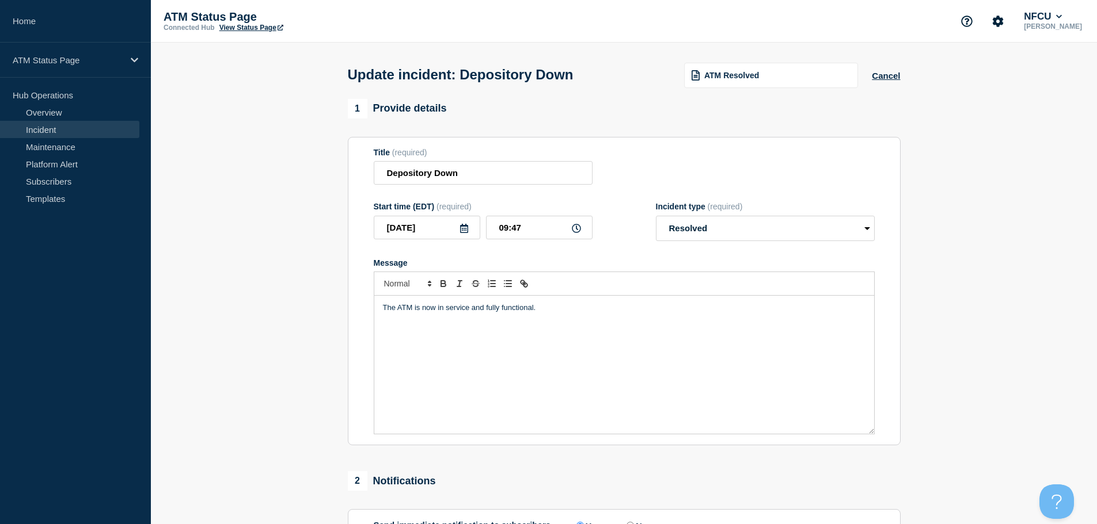
scroll to position [212, 0]
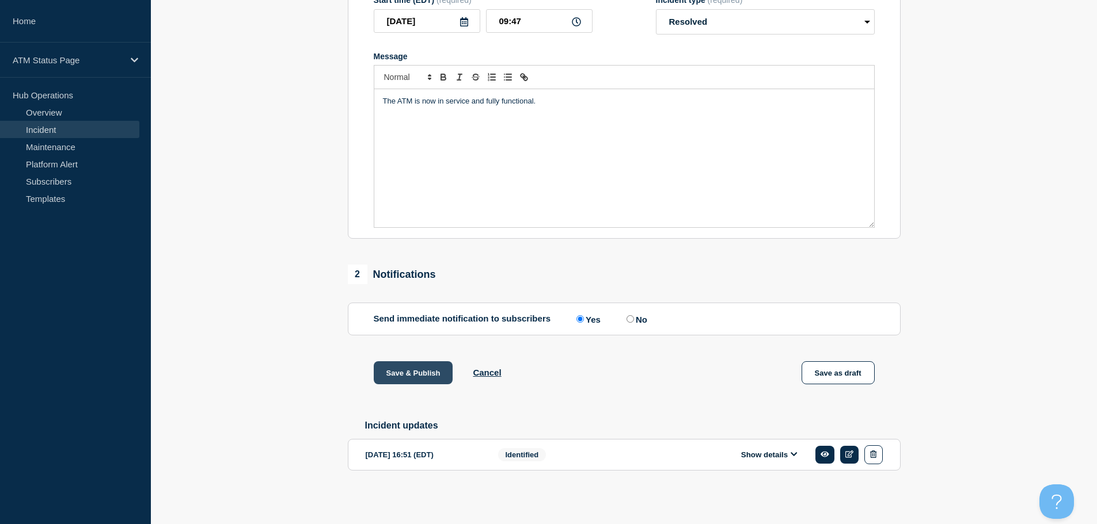
click at [410, 374] on button "Save & Publish" at bounding box center [413, 373] width 79 height 23
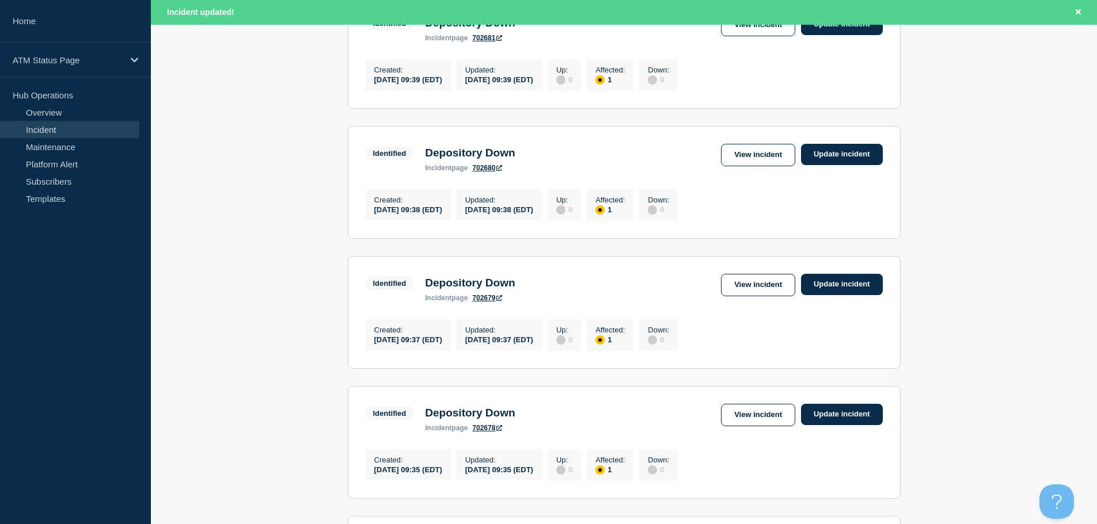
scroll to position [1224, 0]
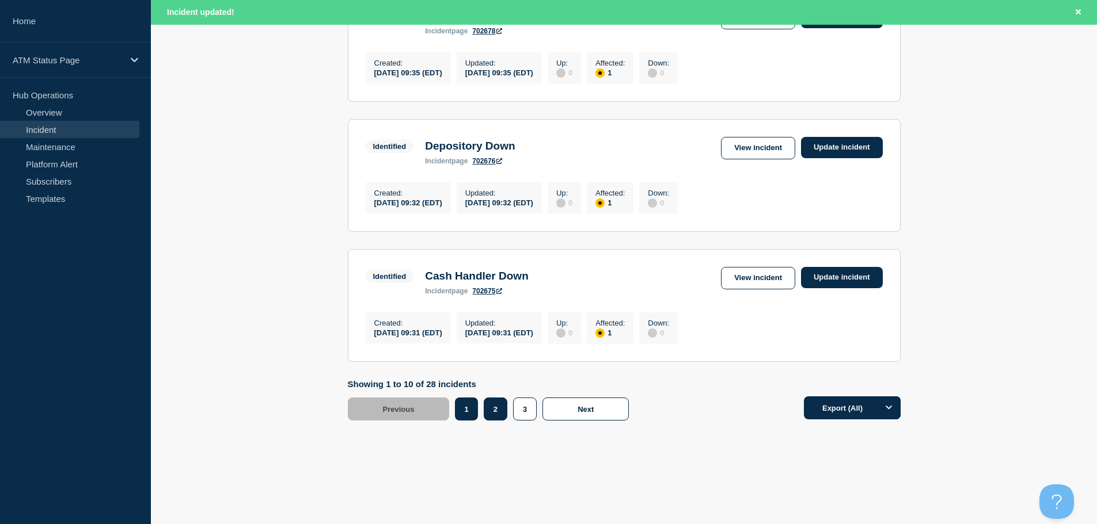
click at [498, 416] on button "2" at bounding box center [496, 409] width 24 height 23
click at [771, 280] on link "View incident" at bounding box center [758, 278] width 74 height 22
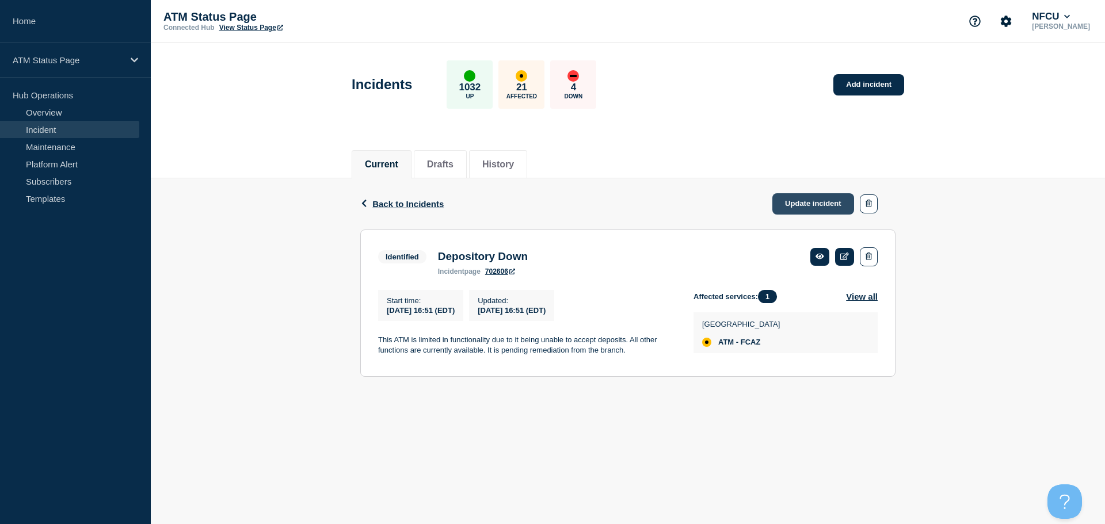
click at [828, 207] on link "Update incident" at bounding box center [814, 203] width 82 height 21
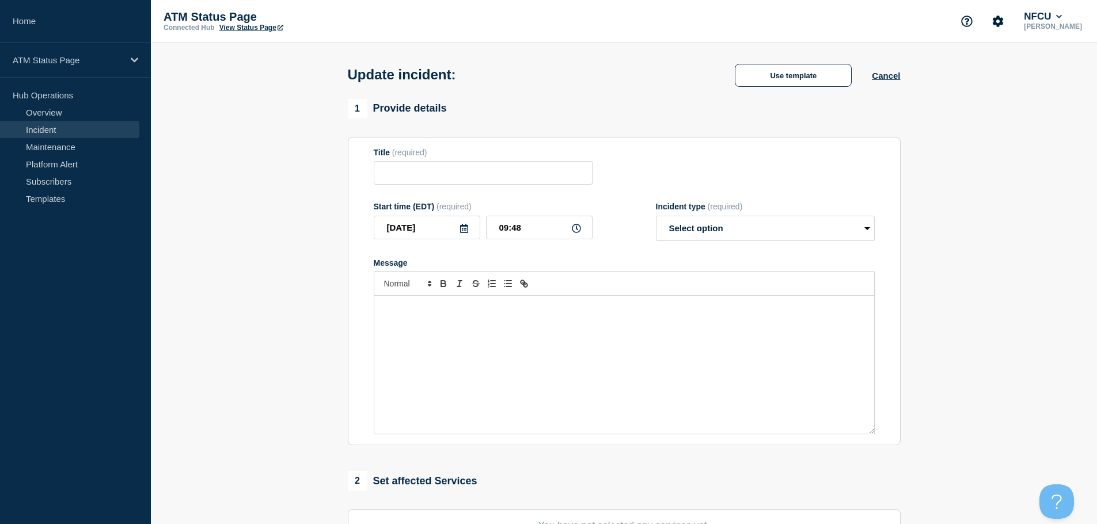
type input "Depository Down"
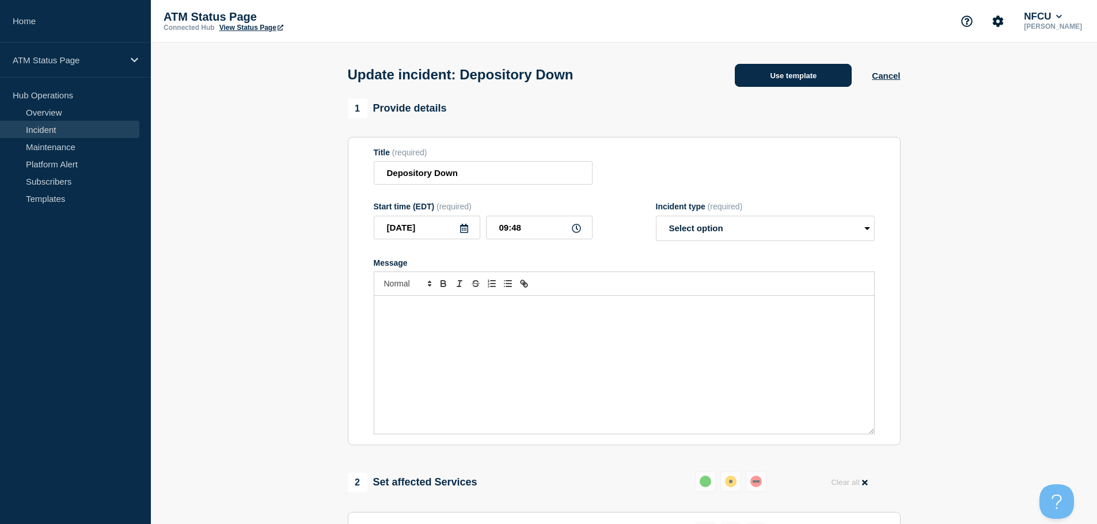
click at [803, 80] on button "Use template" at bounding box center [793, 75] width 117 height 23
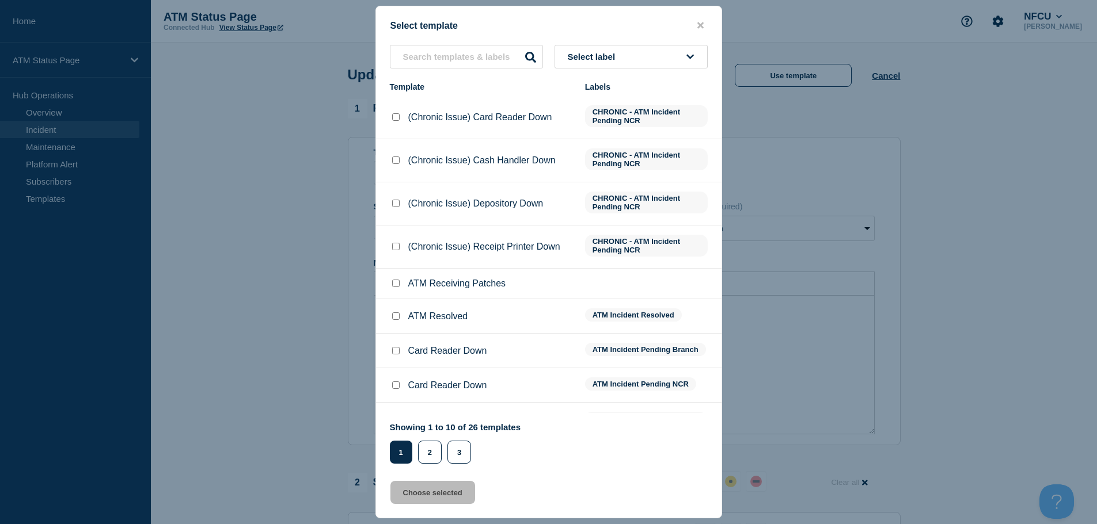
click at [640, 63] on button "Select label" at bounding box center [630, 57] width 153 height 24
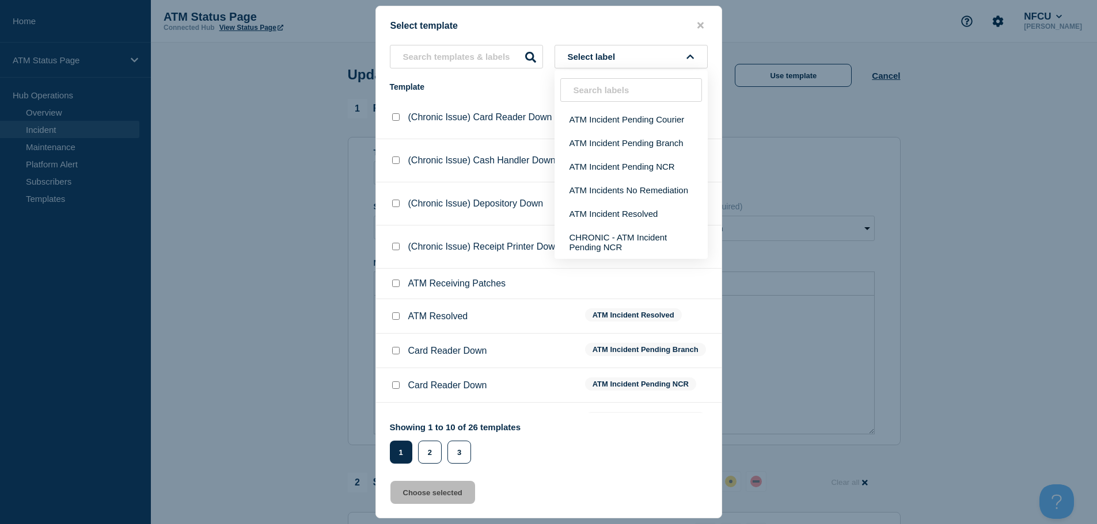
click at [394, 320] on input "ATM Resolved checkbox" at bounding box center [395, 316] width 7 height 7
checkbox input "true"
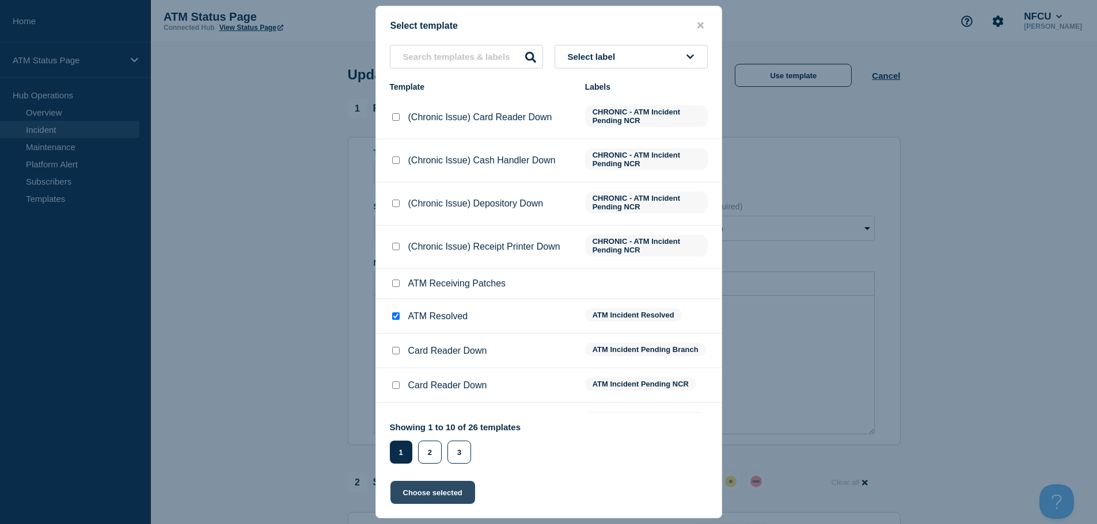
click at [433, 497] on button "Choose selected" at bounding box center [432, 492] width 85 height 23
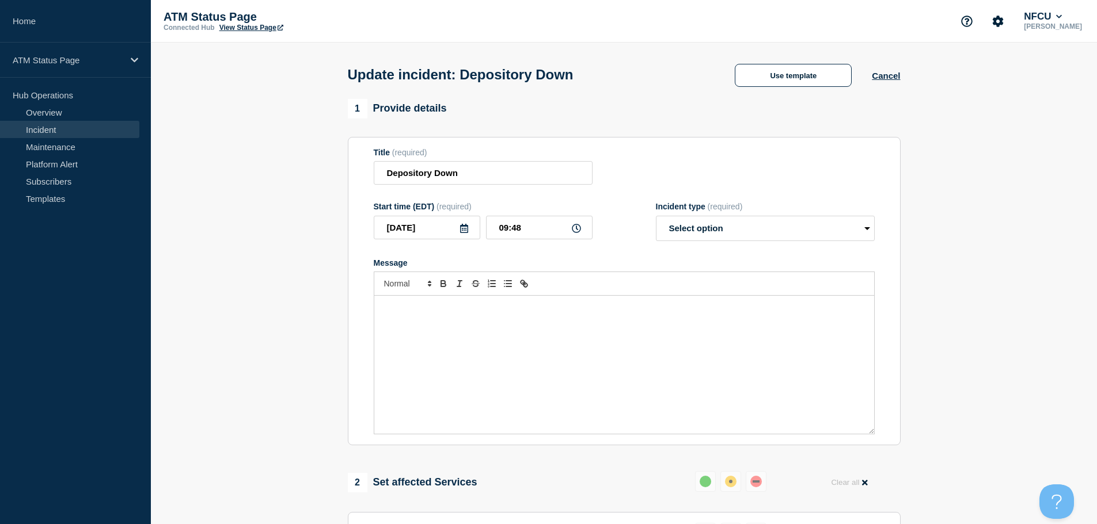
select select "resolved"
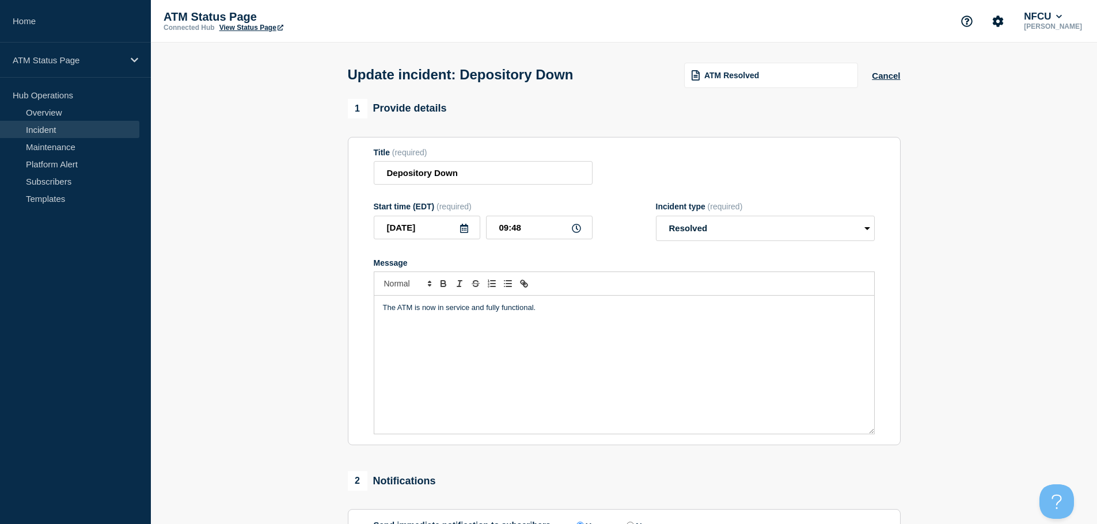
scroll to position [212, 0]
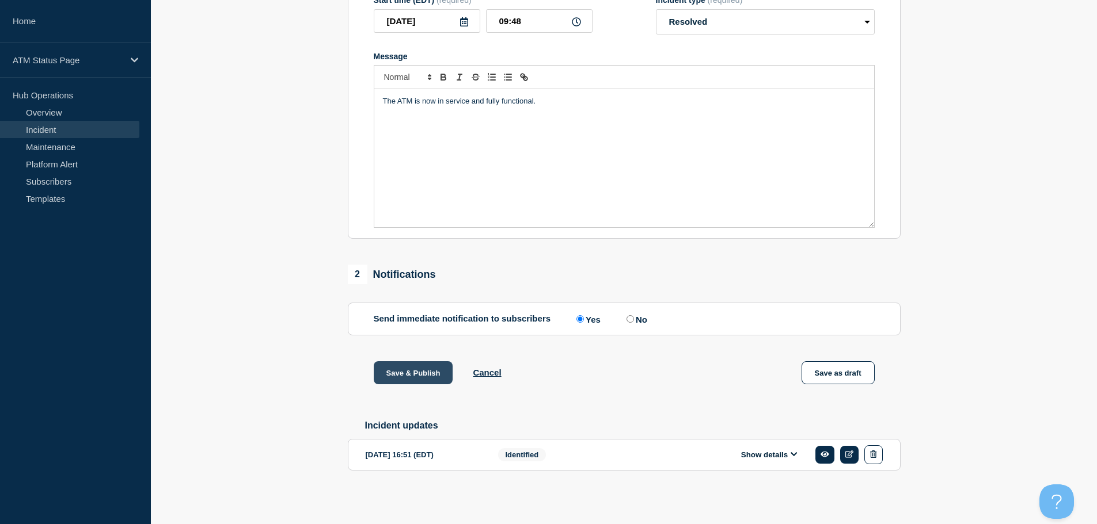
click at [409, 375] on button "Save & Publish" at bounding box center [413, 373] width 79 height 23
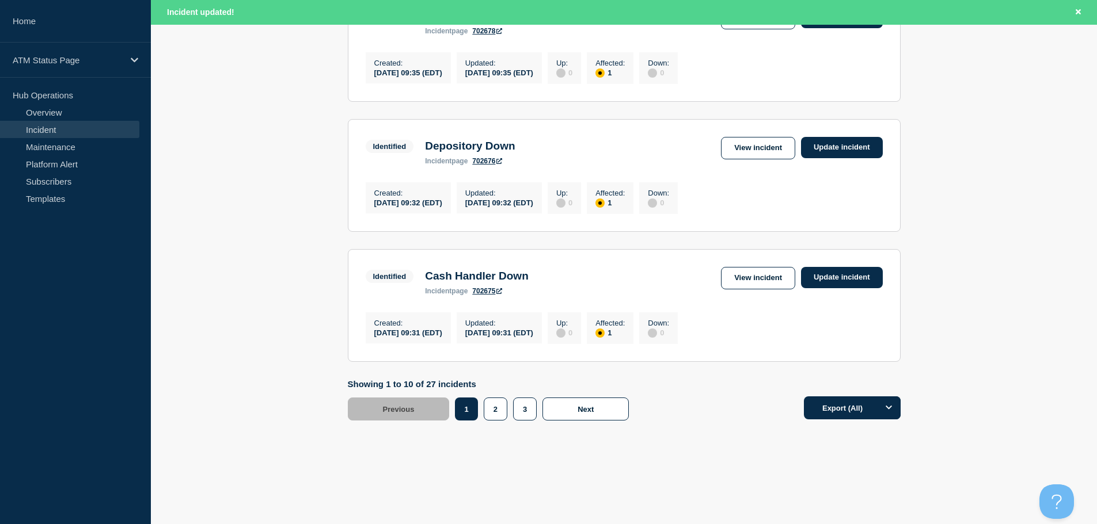
scroll to position [1224, 0]
click at [494, 414] on button "2" at bounding box center [496, 409] width 24 height 23
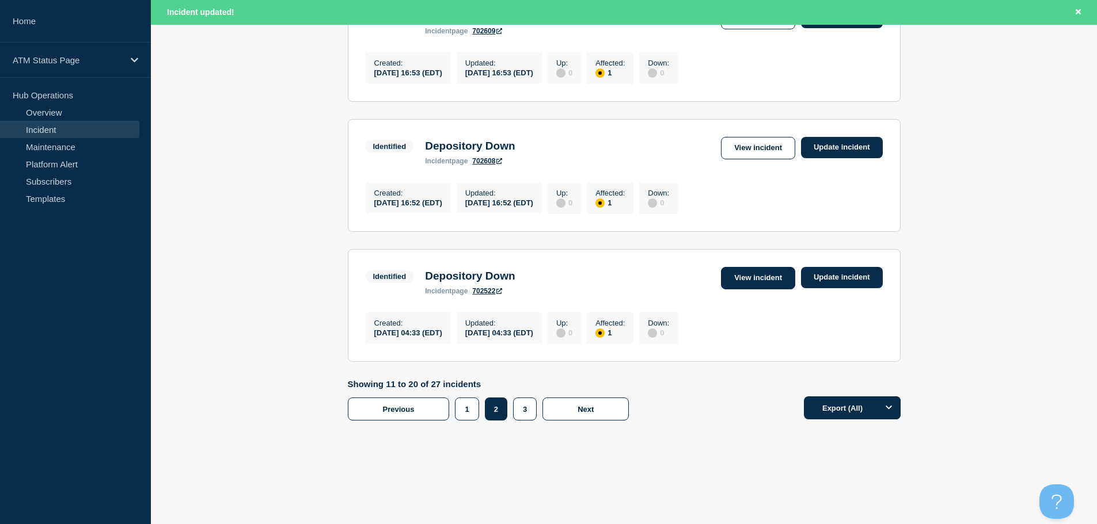
click at [744, 278] on link "View incident" at bounding box center [758, 278] width 74 height 22
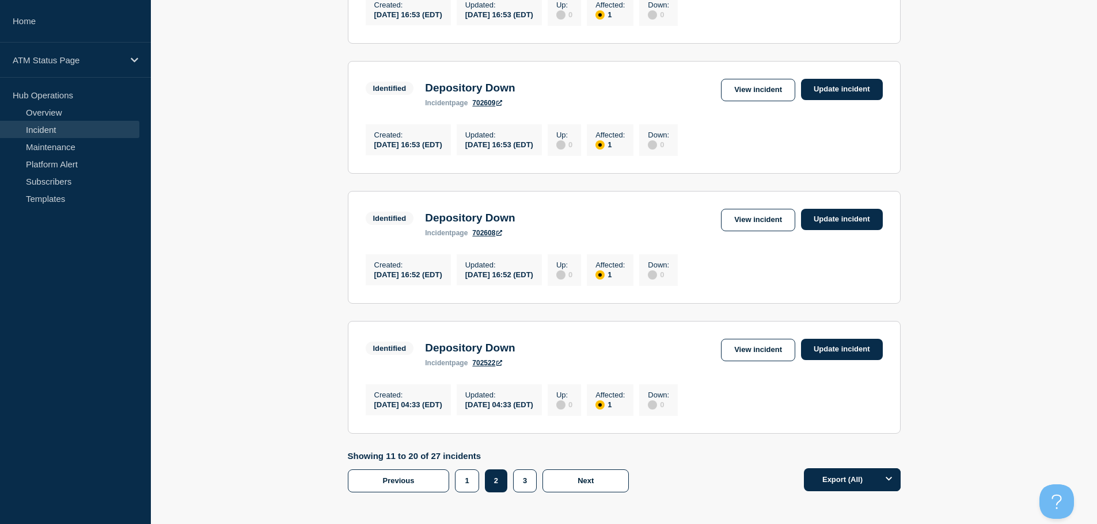
scroll to position [1188, 0]
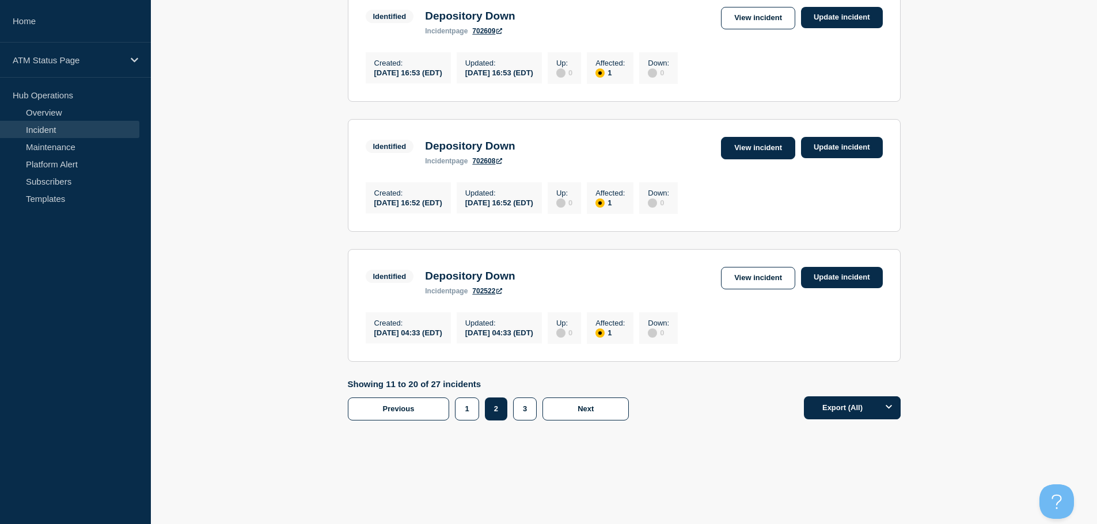
click at [760, 147] on link "View incident" at bounding box center [758, 148] width 74 height 22
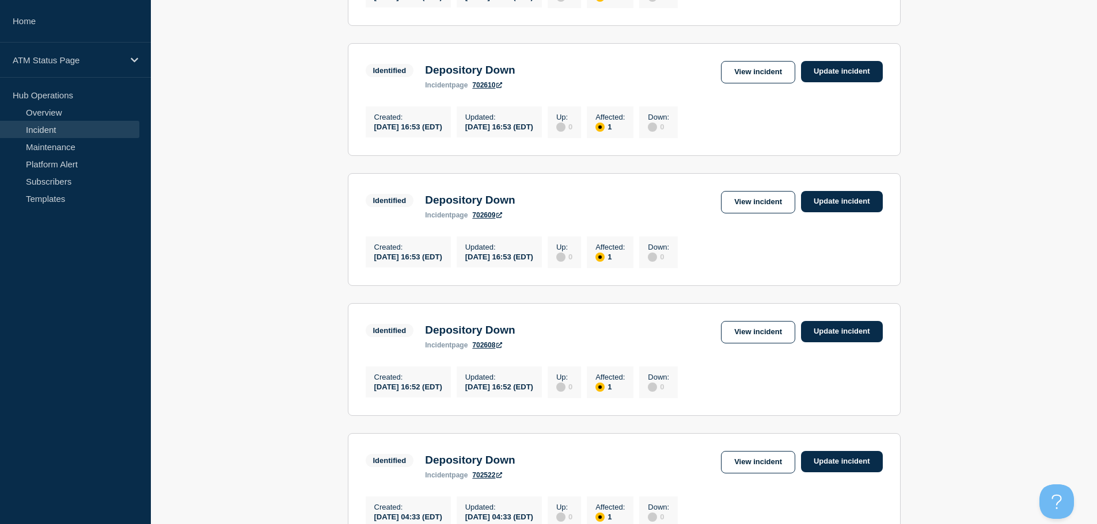
scroll to position [1200, 0]
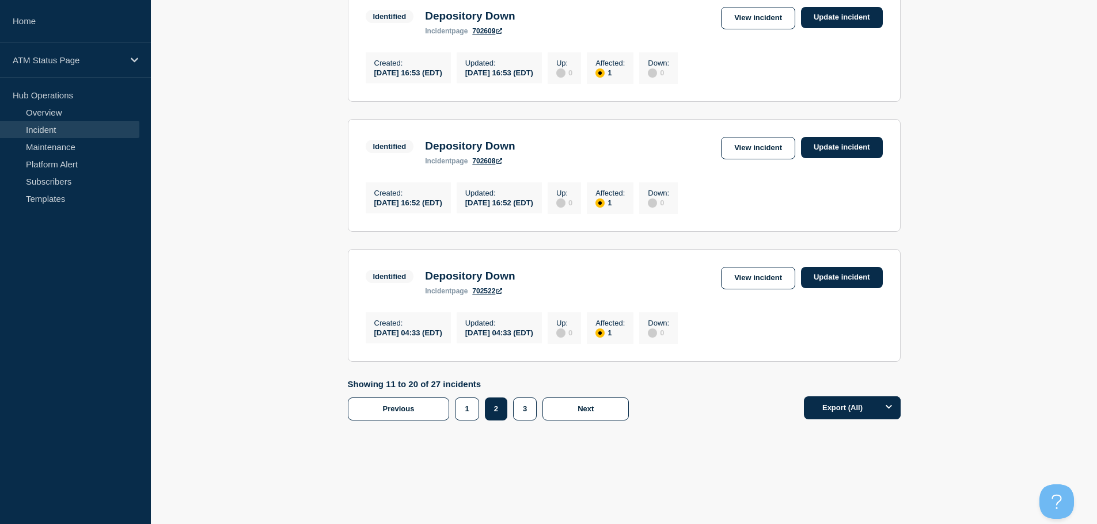
click at [773, 7] on link "View incident" at bounding box center [758, 18] width 74 height 22
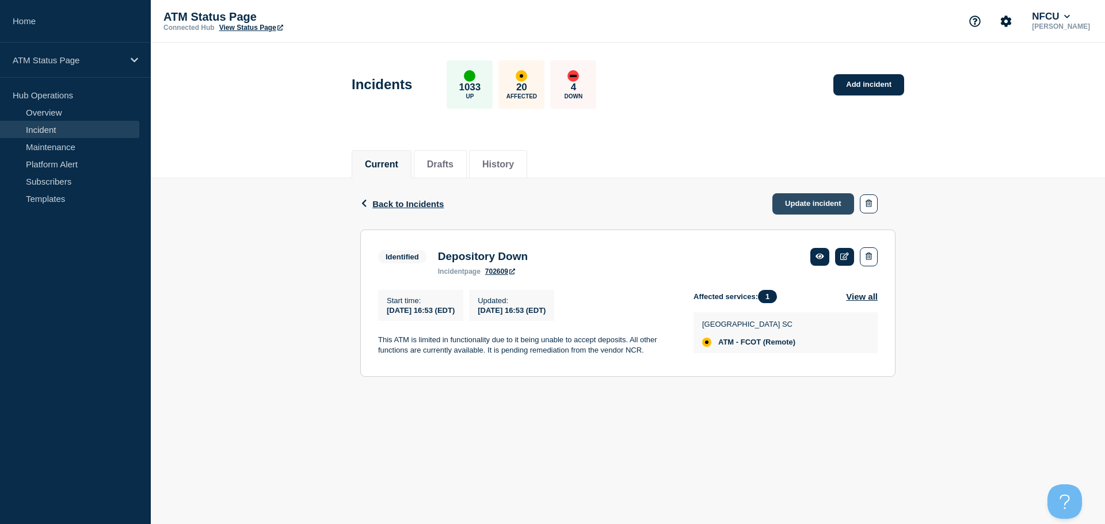
click at [792, 199] on link "Update incident" at bounding box center [814, 203] width 82 height 21
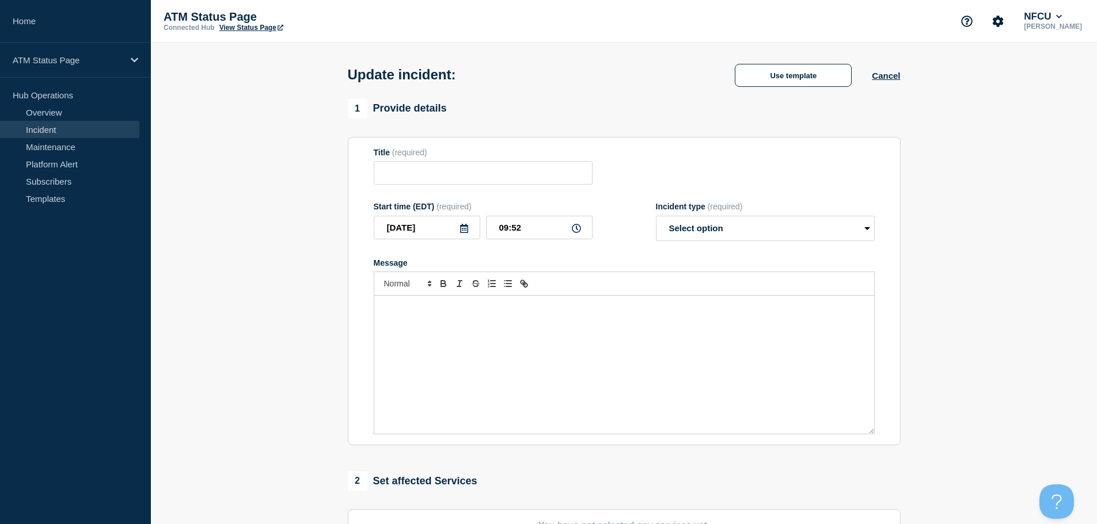
type input "Depository Down"
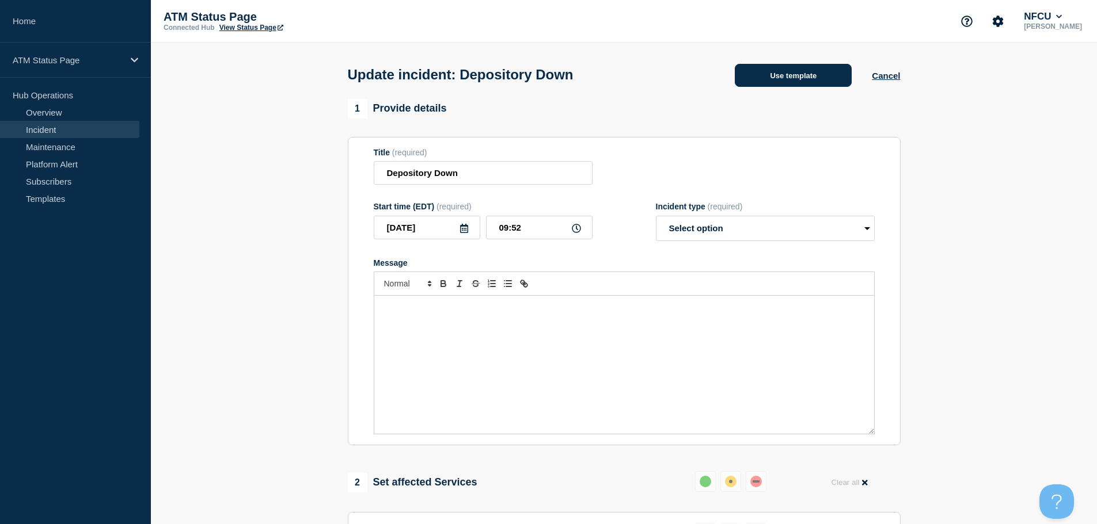
click at [766, 83] on button "Use template" at bounding box center [793, 75] width 117 height 23
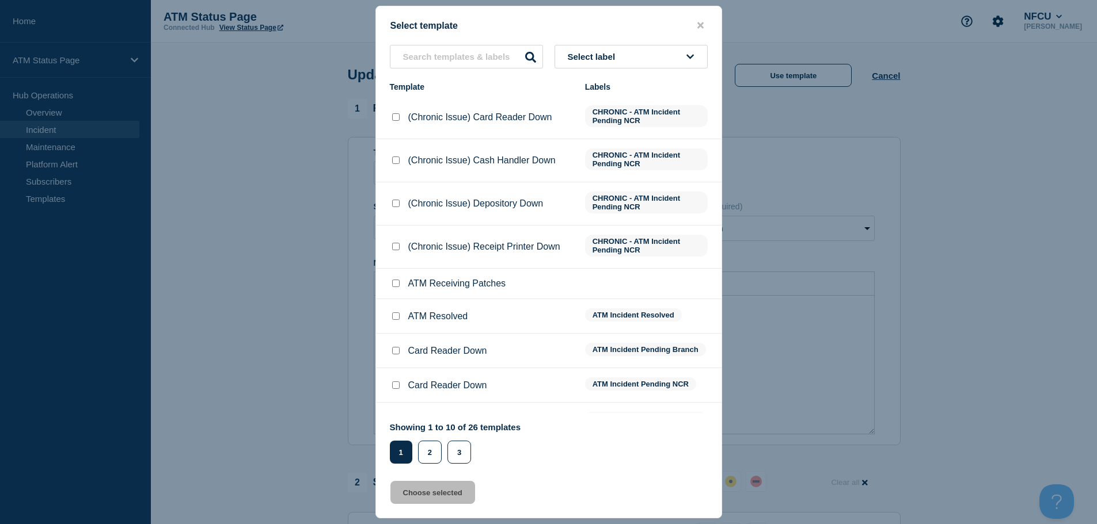
click at [397, 320] on input "ATM Resolved checkbox" at bounding box center [395, 316] width 7 height 7
checkbox input "true"
click at [447, 499] on button "Choose selected" at bounding box center [432, 492] width 85 height 23
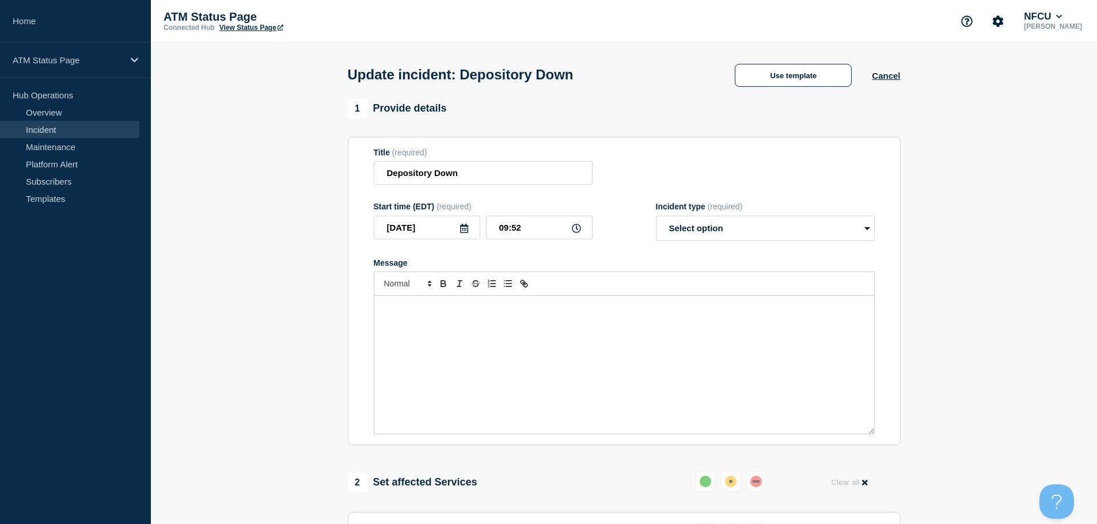
select select "resolved"
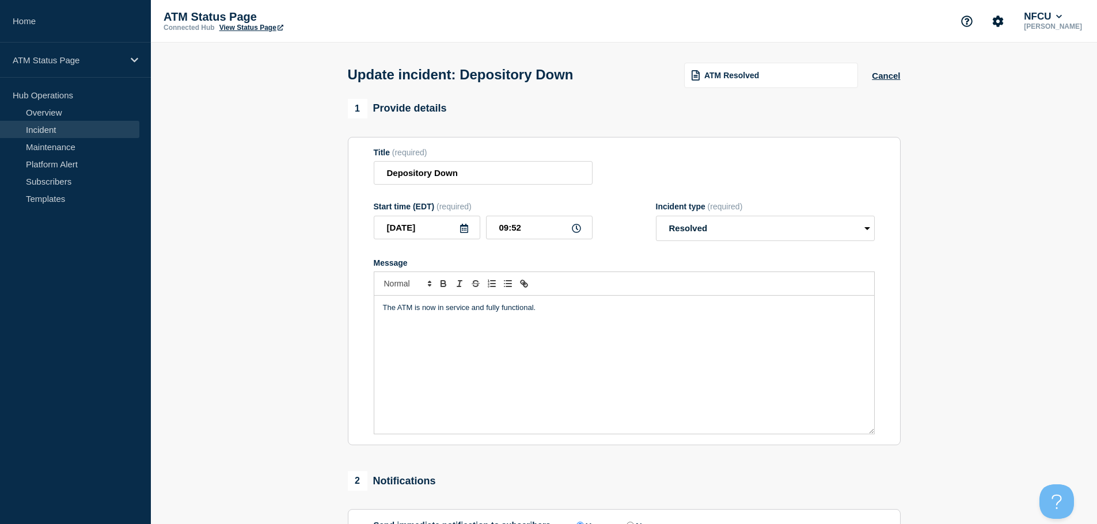
scroll to position [212, 0]
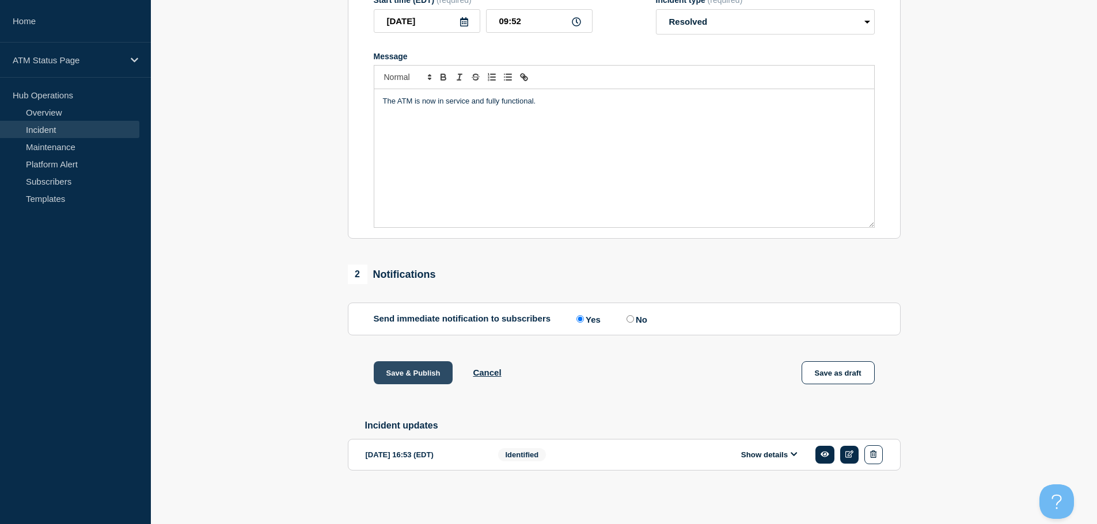
click at [418, 370] on button "Save & Publish" at bounding box center [413, 373] width 79 height 23
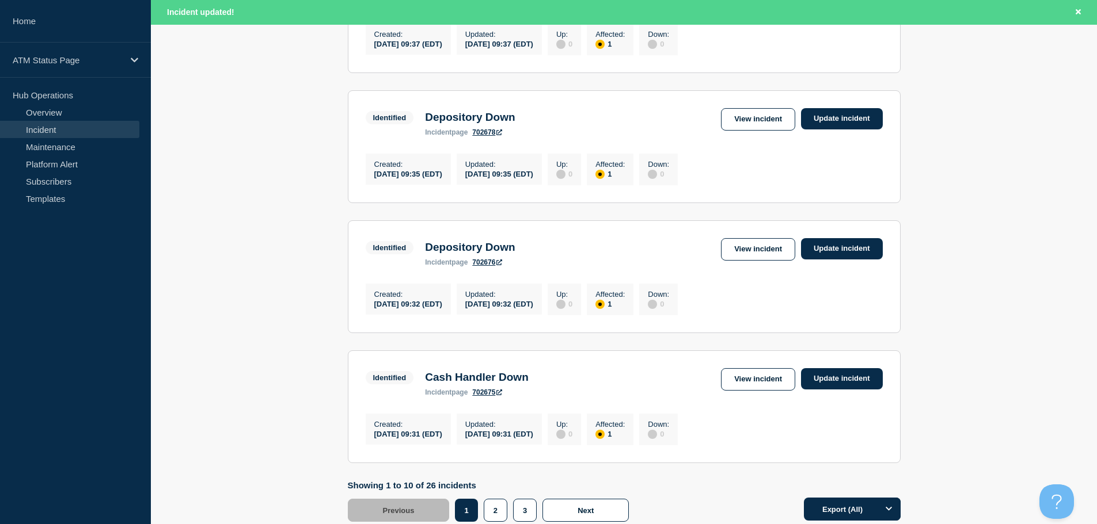
scroll to position [1224, 0]
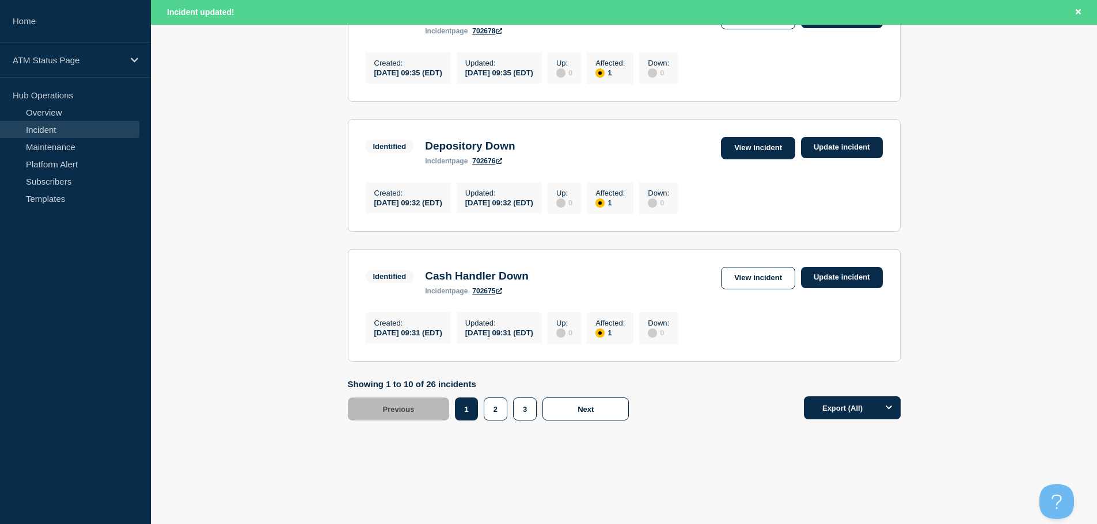
click at [775, 150] on link "View incident" at bounding box center [758, 148] width 74 height 22
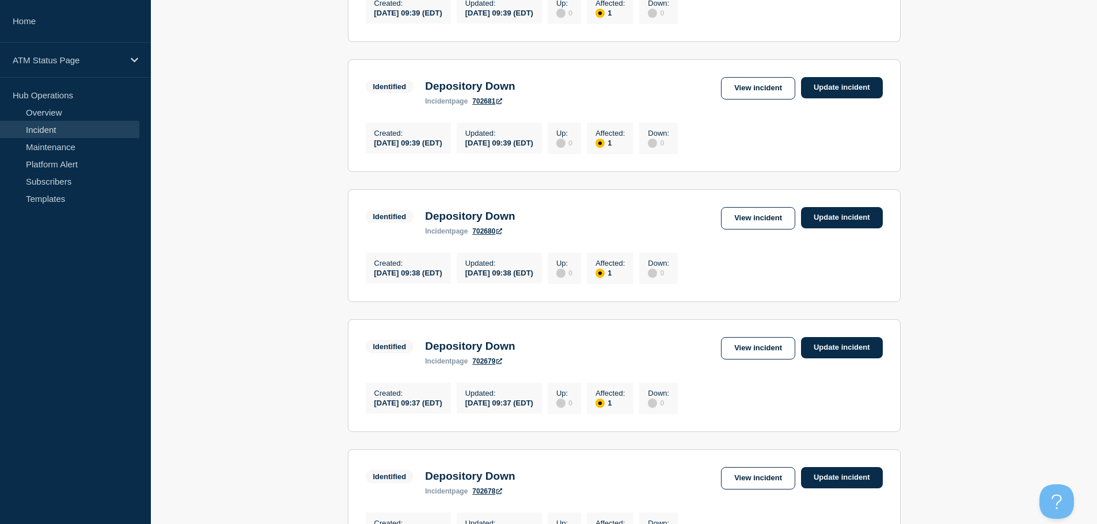
scroll to position [674, 0]
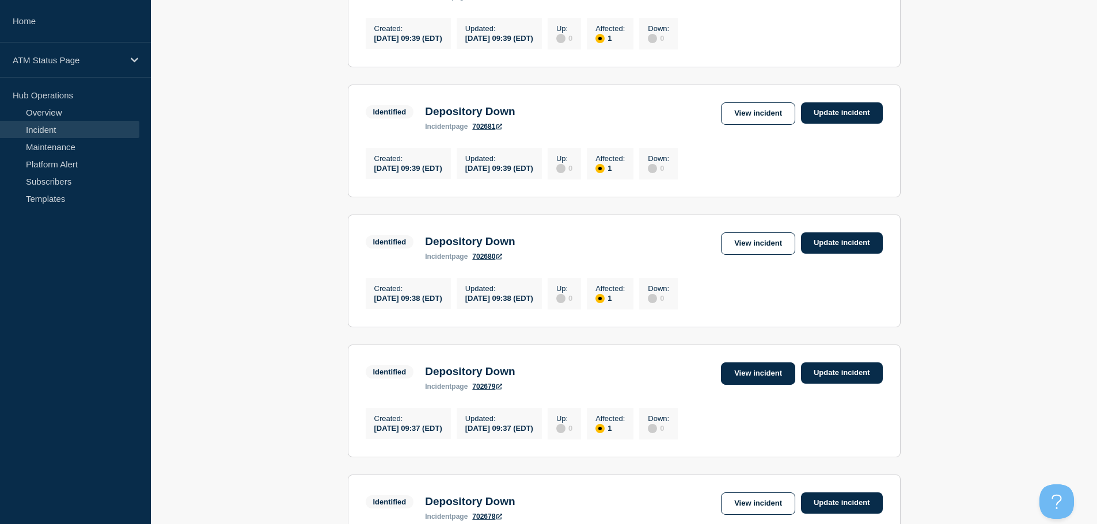
click at [751, 385] on link "View incident" at bounding box center [758, 374] width 74 height 22
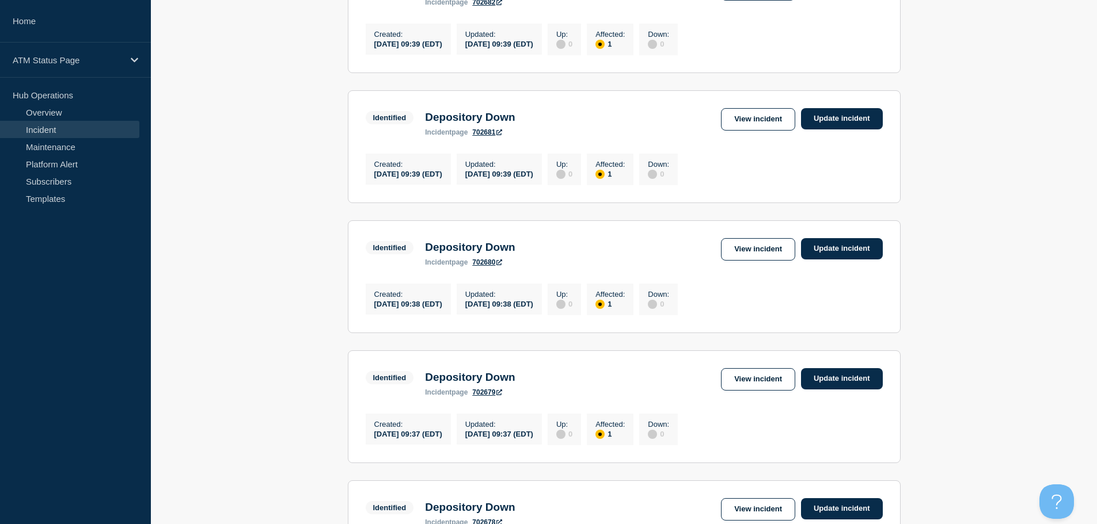
scroll to position [1200, 0]
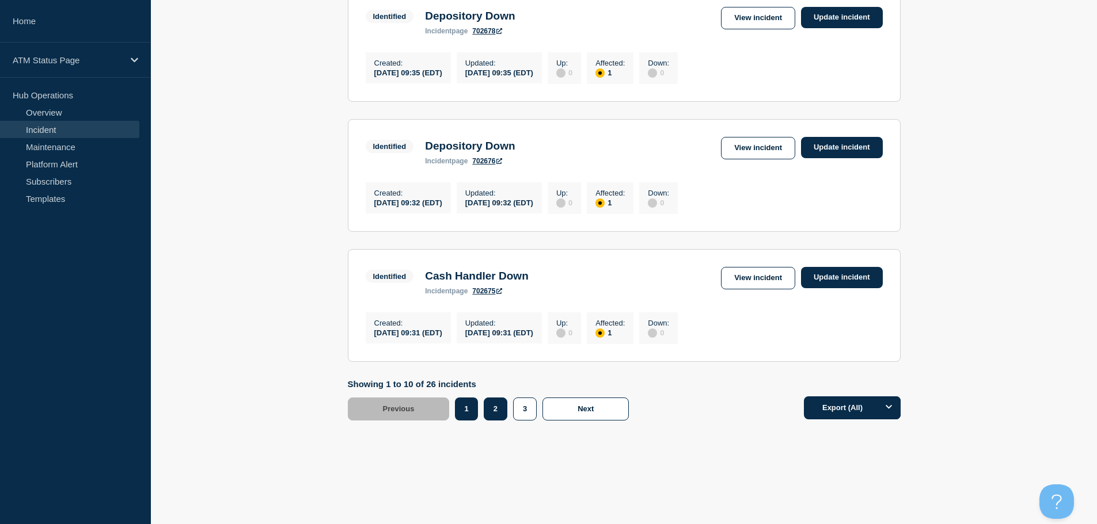
click at [501, 413] on button "2" at bounding box center [496, 409] width 24 height 23
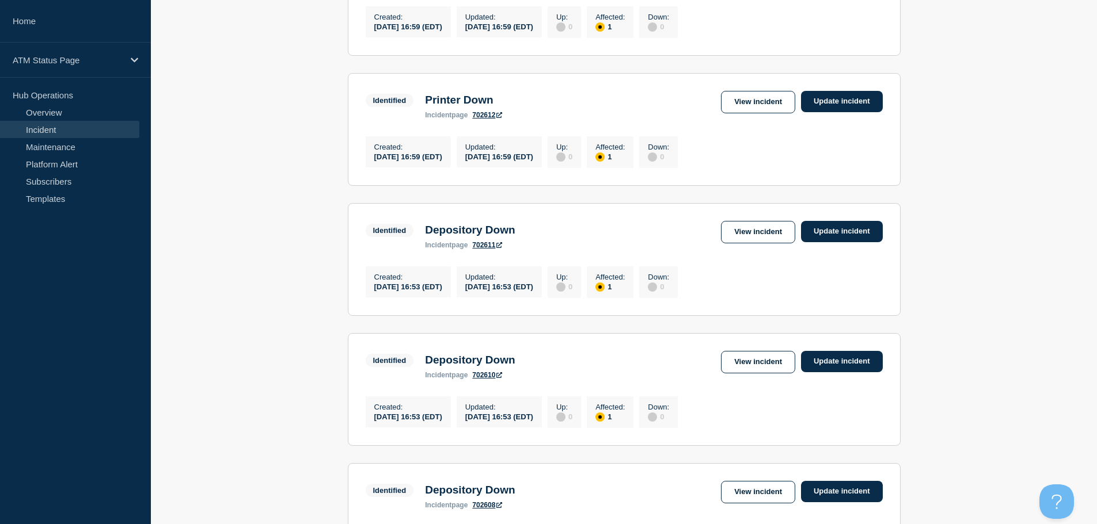
scroll to position [652, 0]
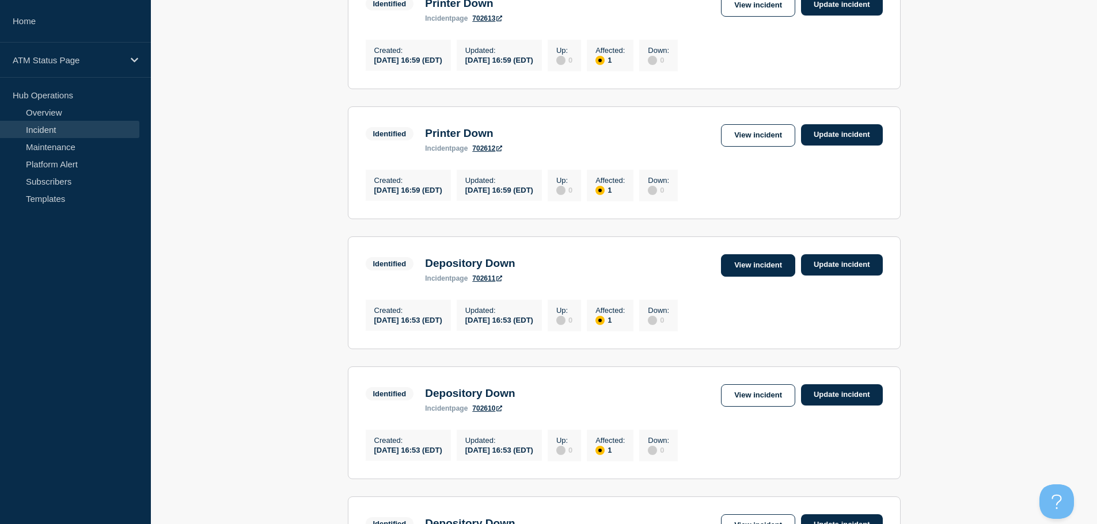
click at [750, 277] on link "View incident" at bounding box center [758, 265] width 74 height 22
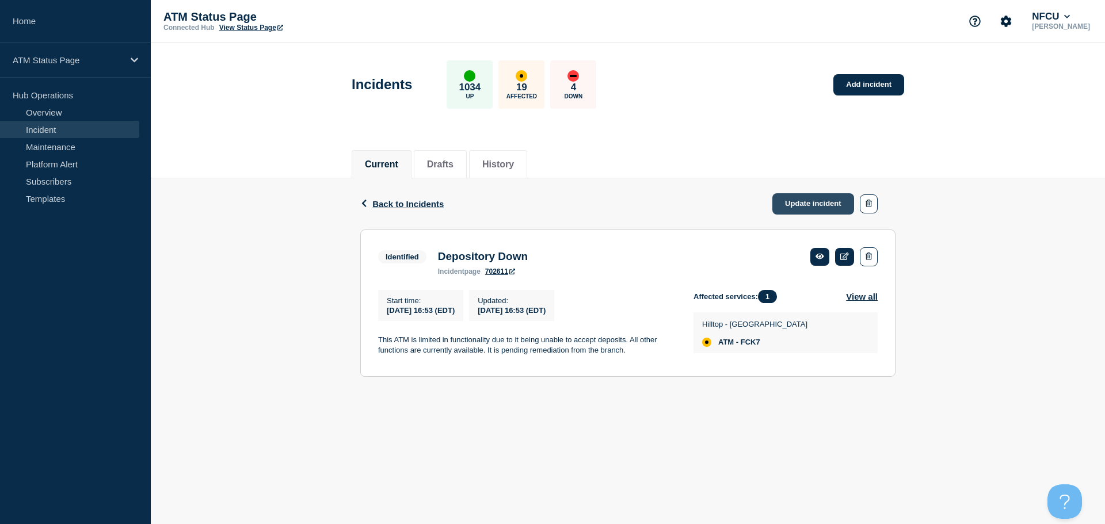
click at [802, 200] on link "Update incident" at bounding box center [814, 203] width 82 height 21
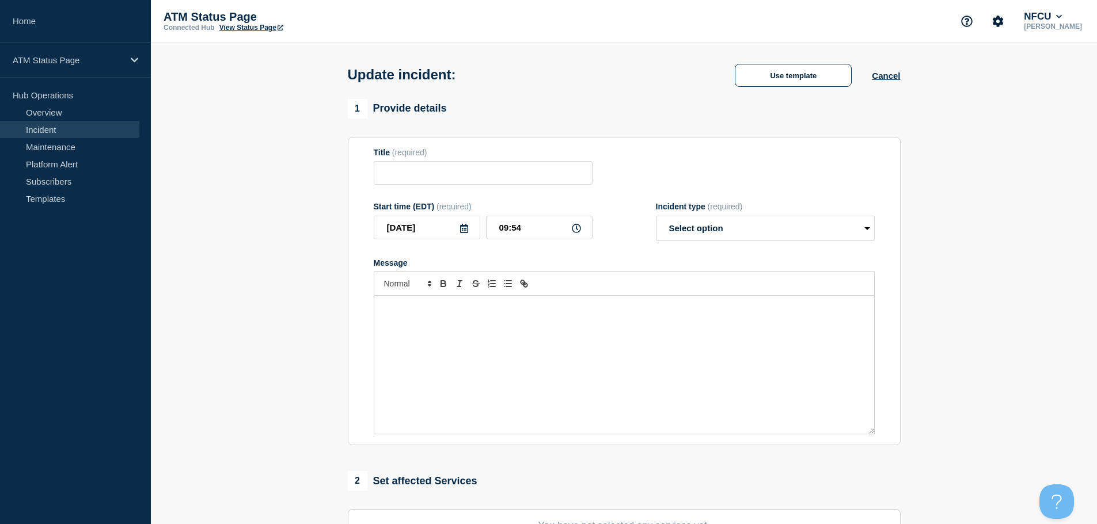
type input "Depository Down"
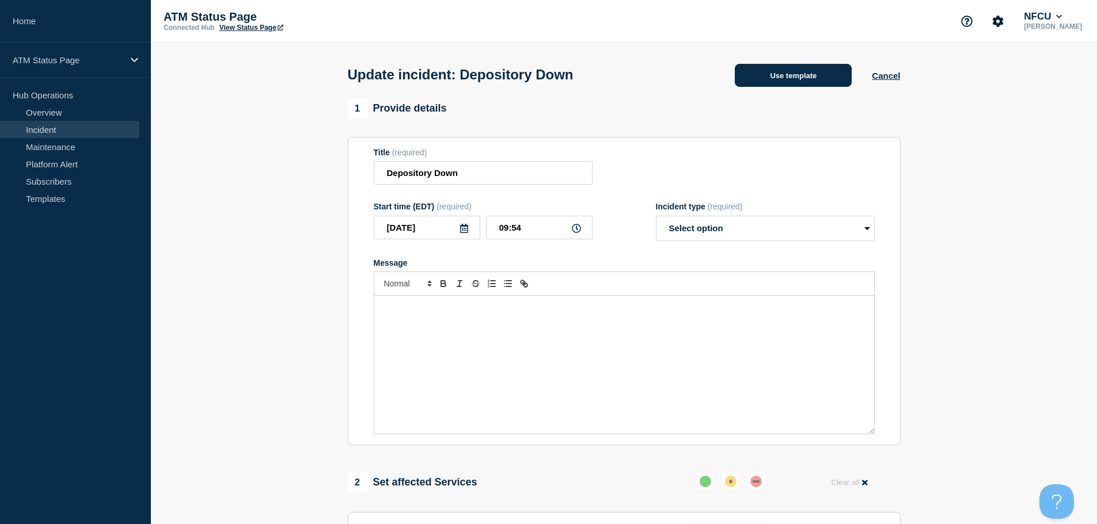
click at [757, 79] on button "Use template" at bounding box center [793, 75] width 117 height 23
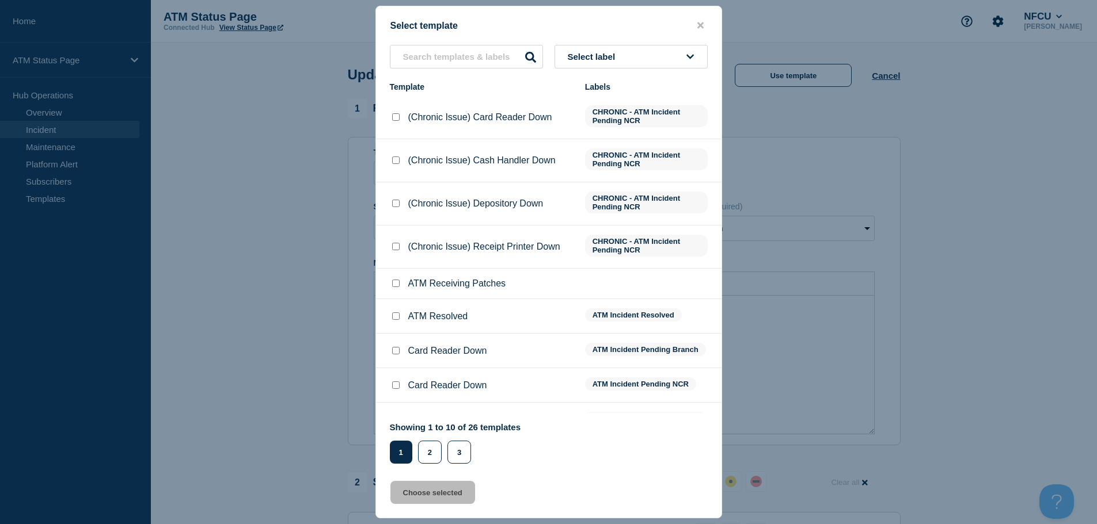
click at [616, 63] on button "Select label" at bounding box center [630, 57] width 153 height 24
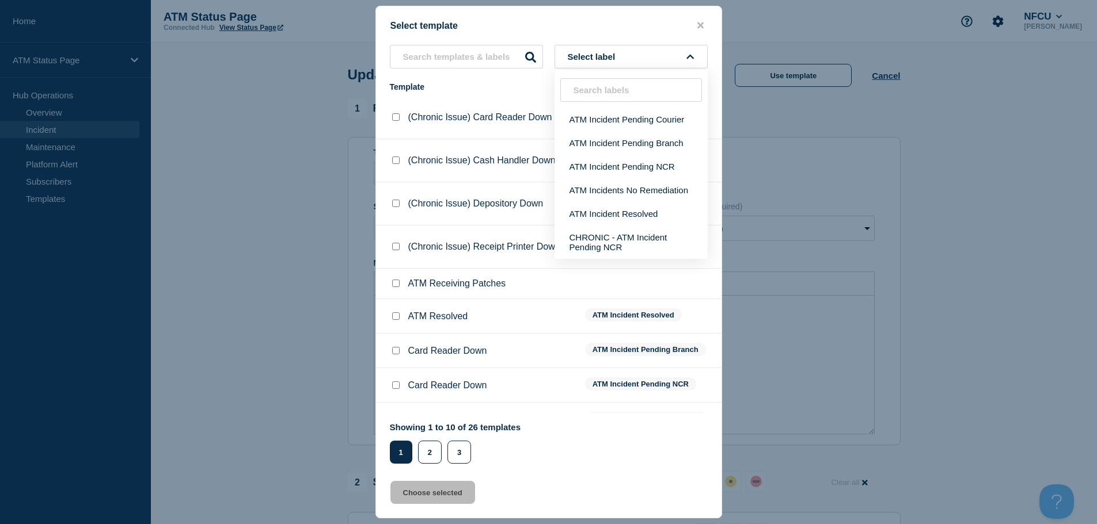
click at [397, 319] on input "ATM Resolved checkbox" at bounding box center [395, 316] width 7 height 7
checkbox input "true"
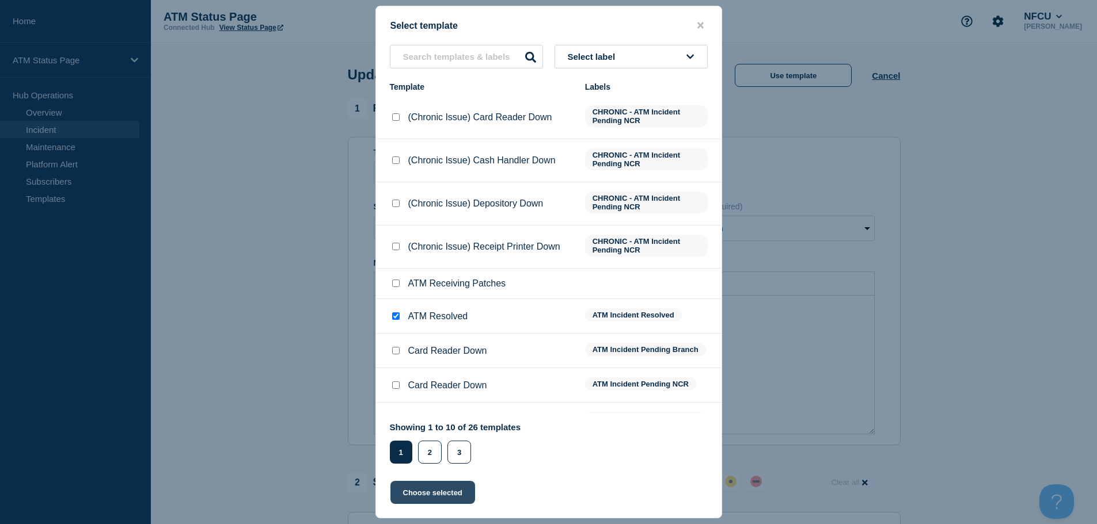
click at [432, 495] on button "Choose selected" at bounding box center [432, 492] width 85 height 23
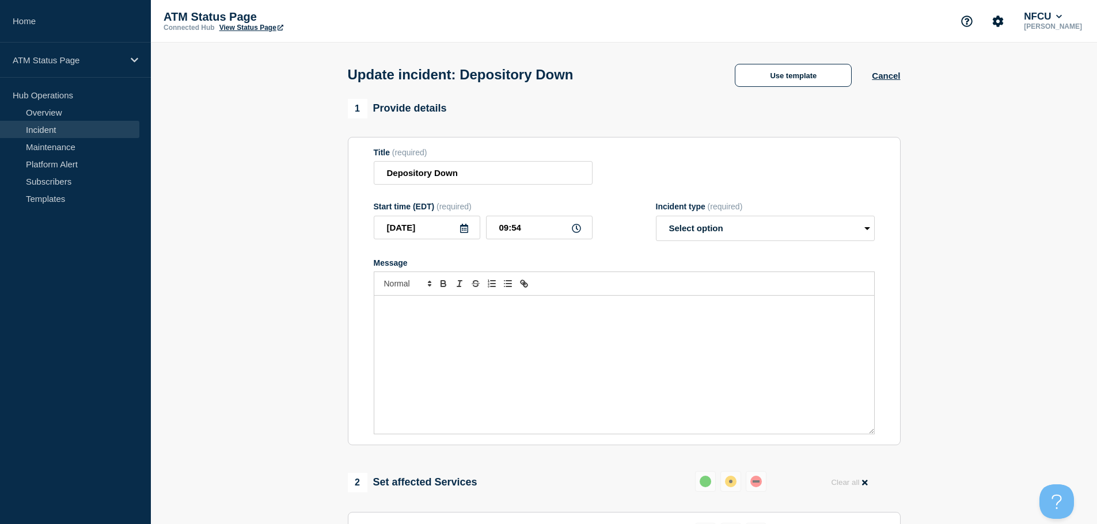
select select "resolved"
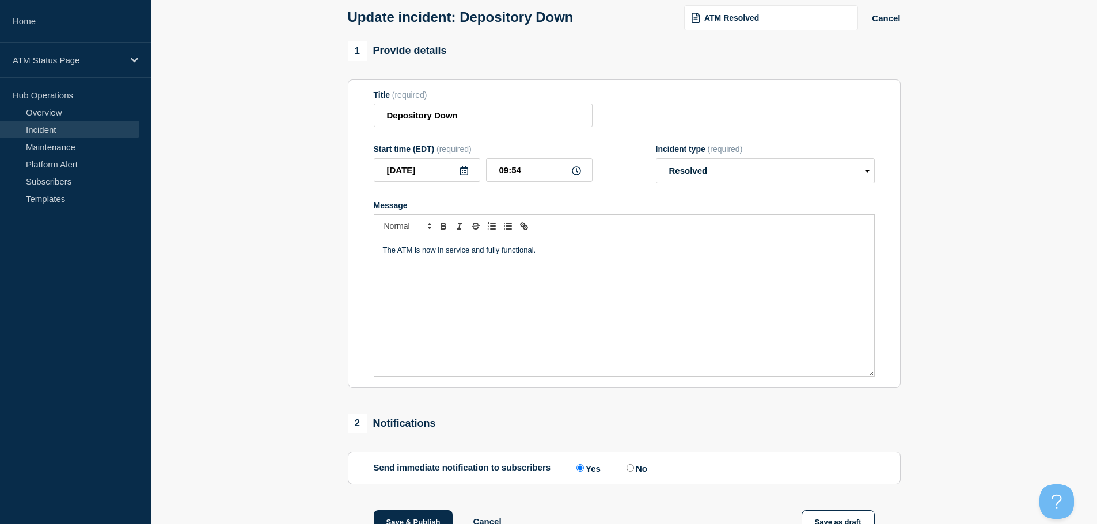
scroll to position [212, 0]
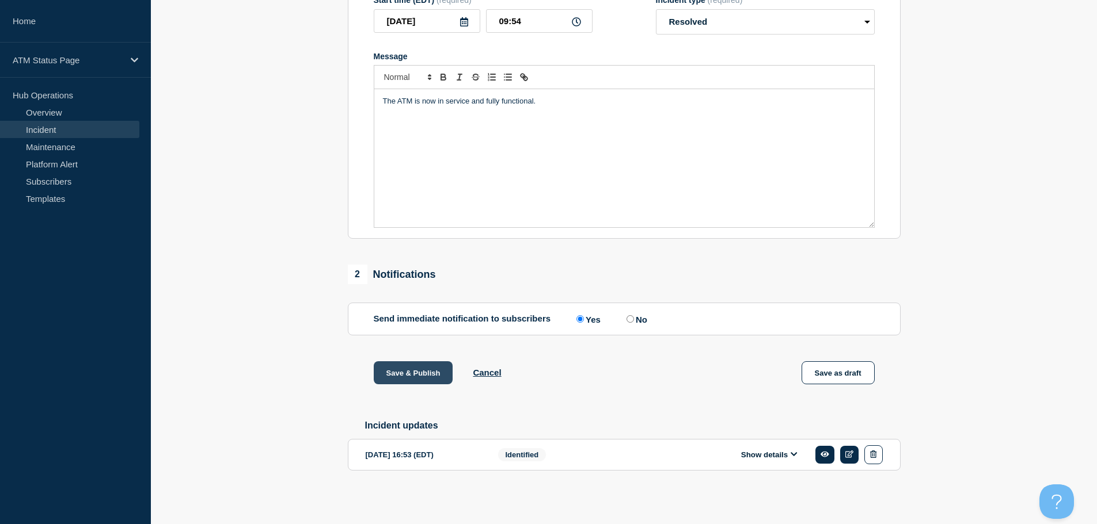
click at [411, 379] on button "Save & Publish" at bounding box center [413, 373] width 79 height 23
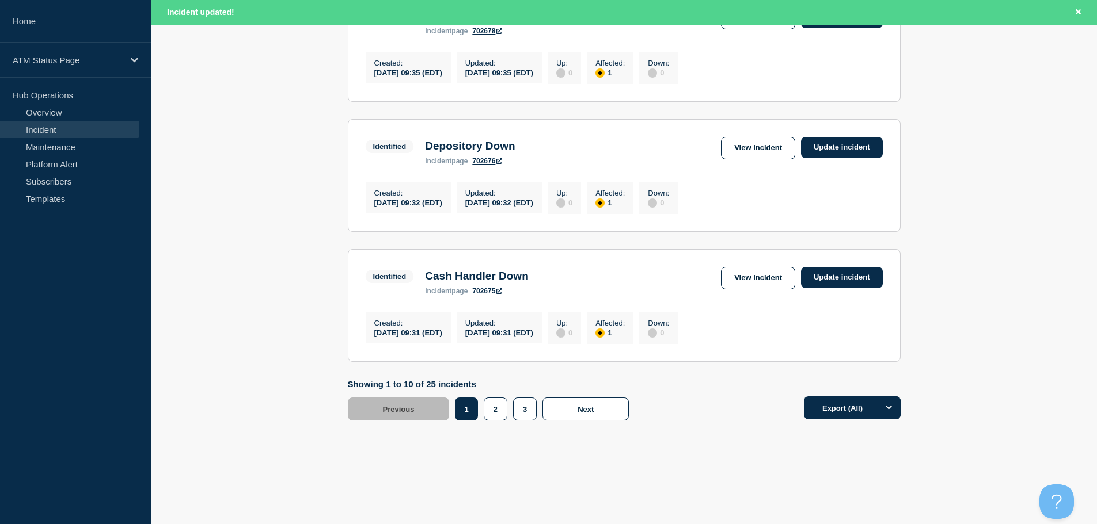
scroll to position [1224, 0]
click at [499, 416] on button "2" at bounding box center [496, 409] width 24 height 23
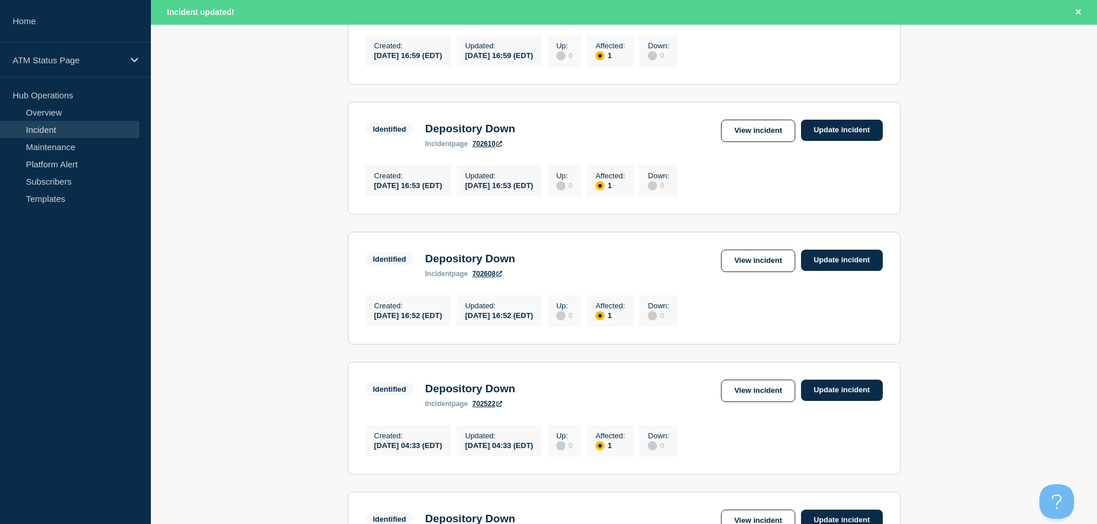
scroll to position [807, 0]
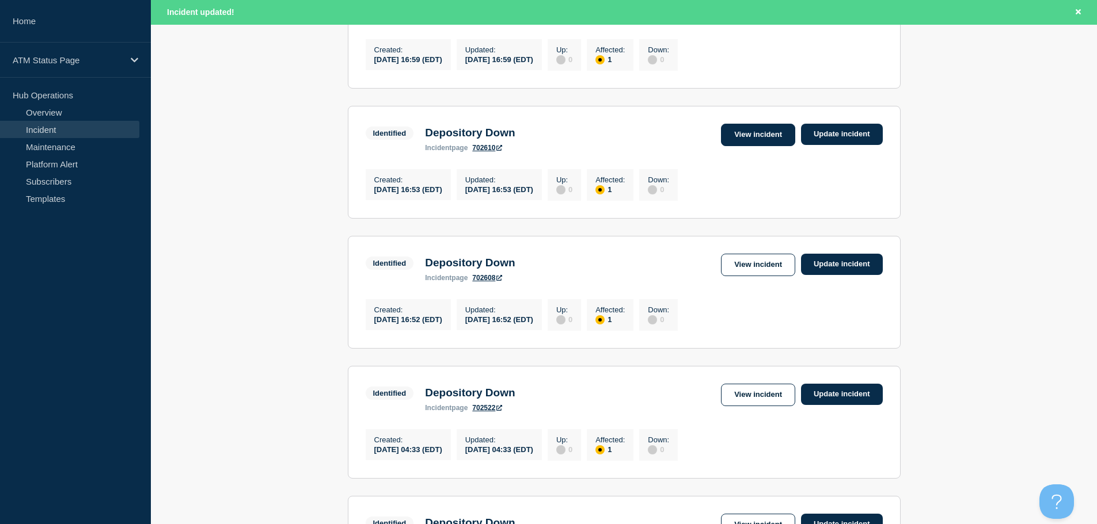
click at [757, 146] on link "View incident" at bounding box center [758, 135] width 74 height 22
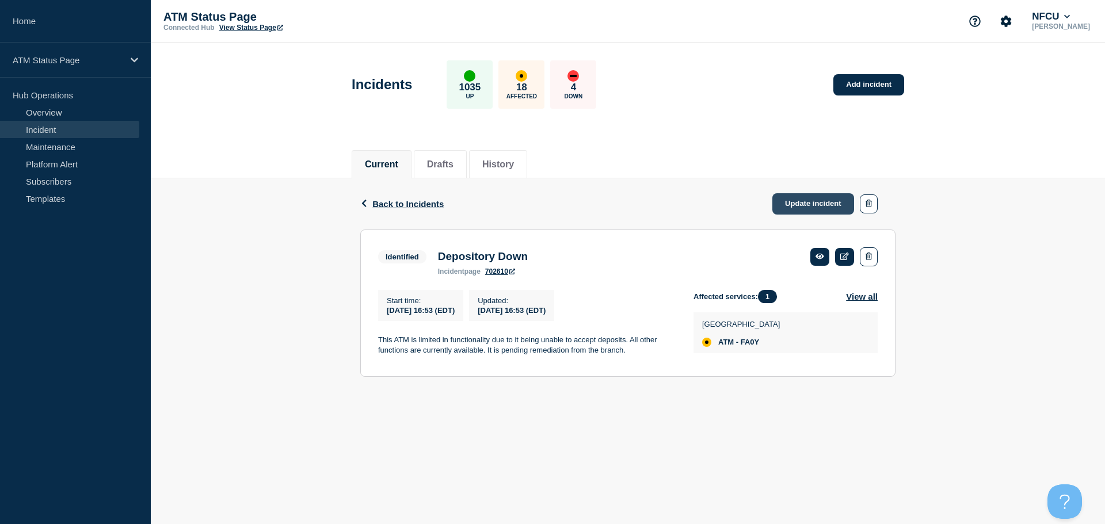
click at [816, 206] on link "Update incident" at bounding box center [814, 203] width 82 height 21
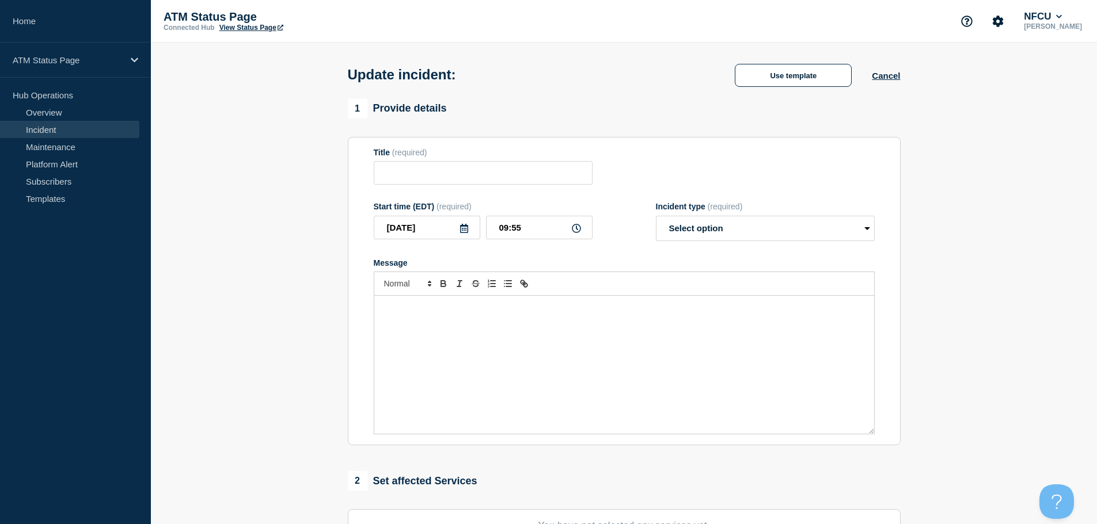
type input "Depository Down"
click at [890, 80] on button "Cancel" at bounding box center [886, 76] width 28 height 10
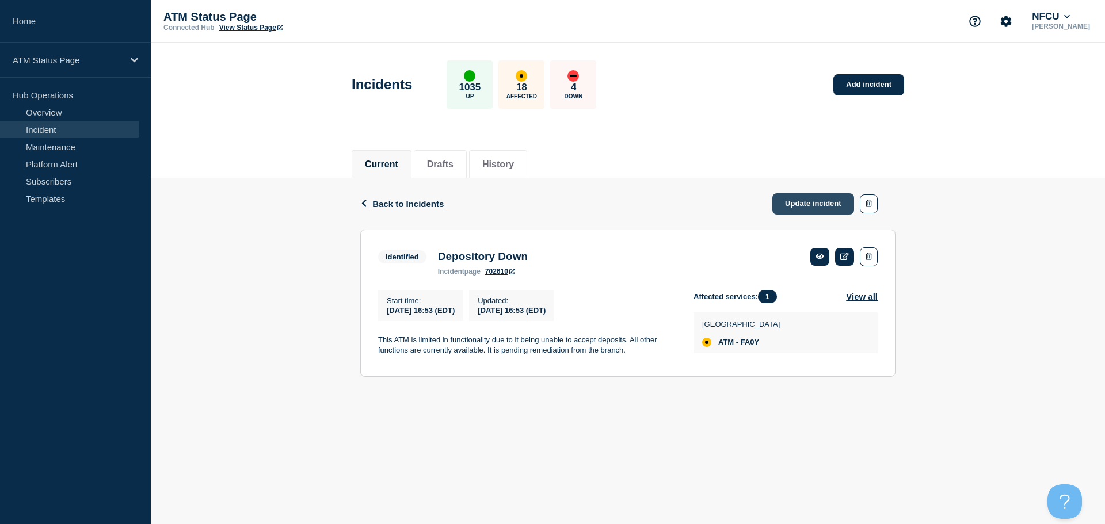
click at [811, 206] on link "Update incident" at bounding box center [814, 203] width 82 height 21
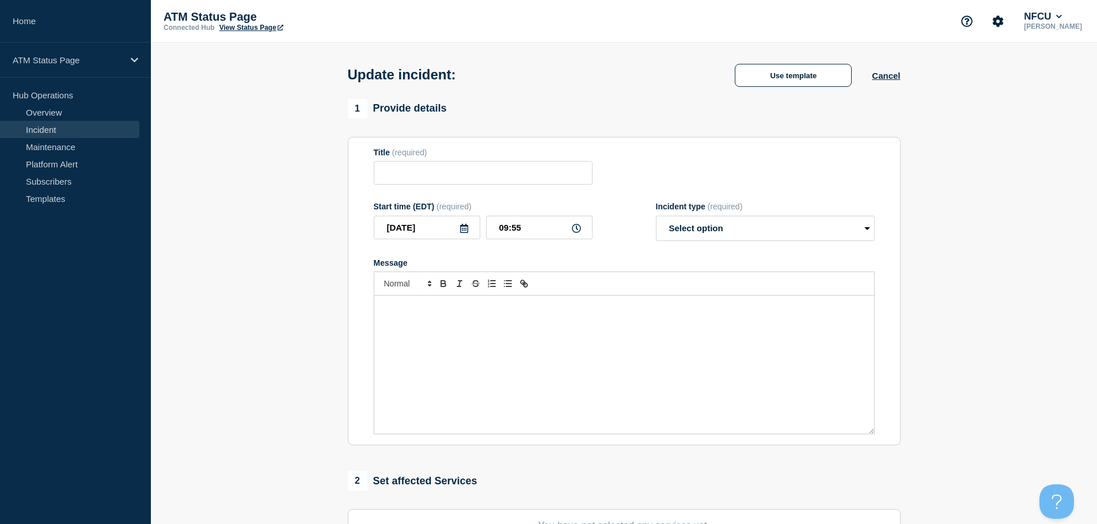
type input "Depository Down"
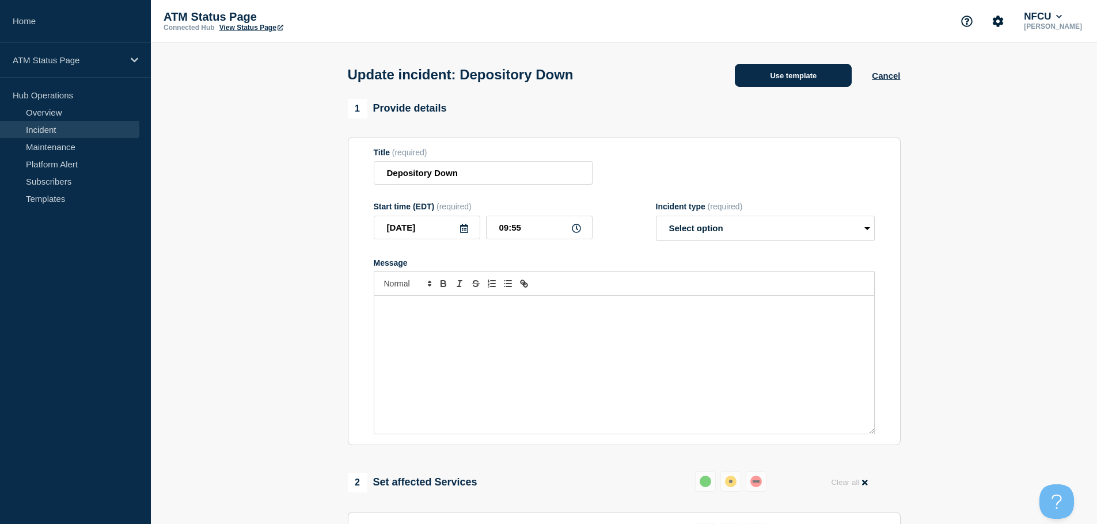
click at [789, 74] on button "Use template" at bounding box center [793, 75] width 117 height 23
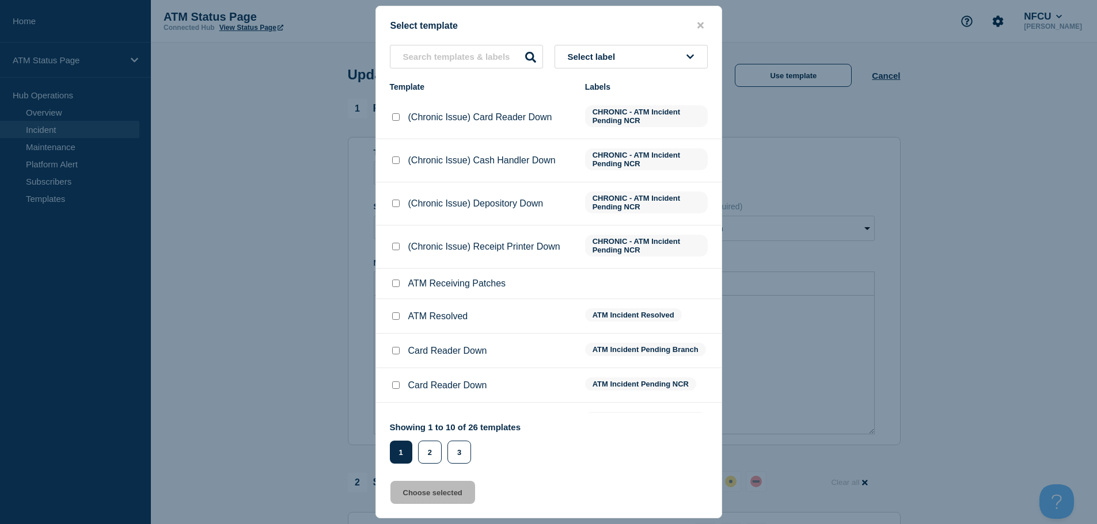
click at [395, 317] on input "ATM Resolved checkbox" at bounding box center [395, 316] width 7 height 7
checkbox input "true"
click at [424, 497] on button "Choose selected" at bounding box center [432, 492] width 85 height 23
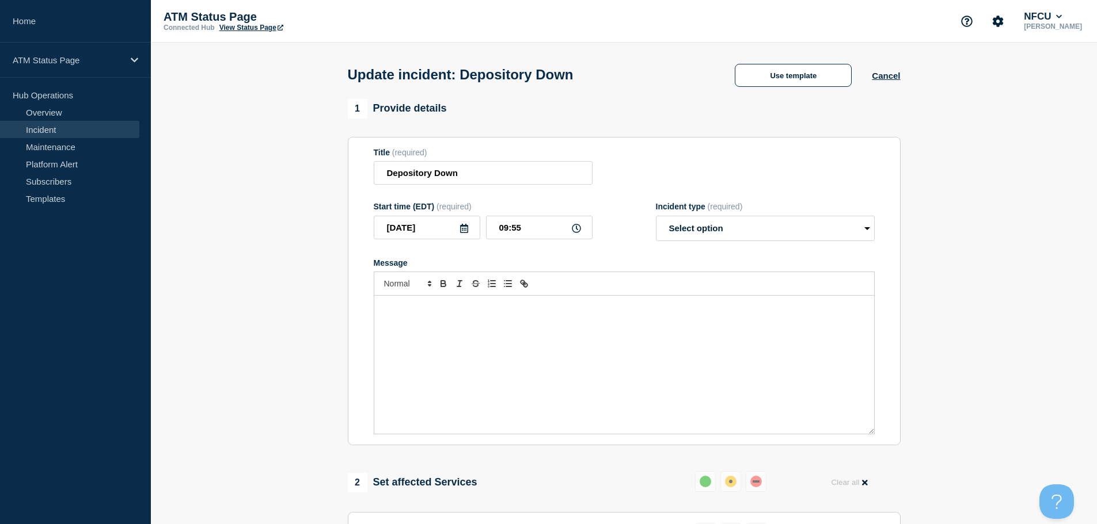
select select "resolved"
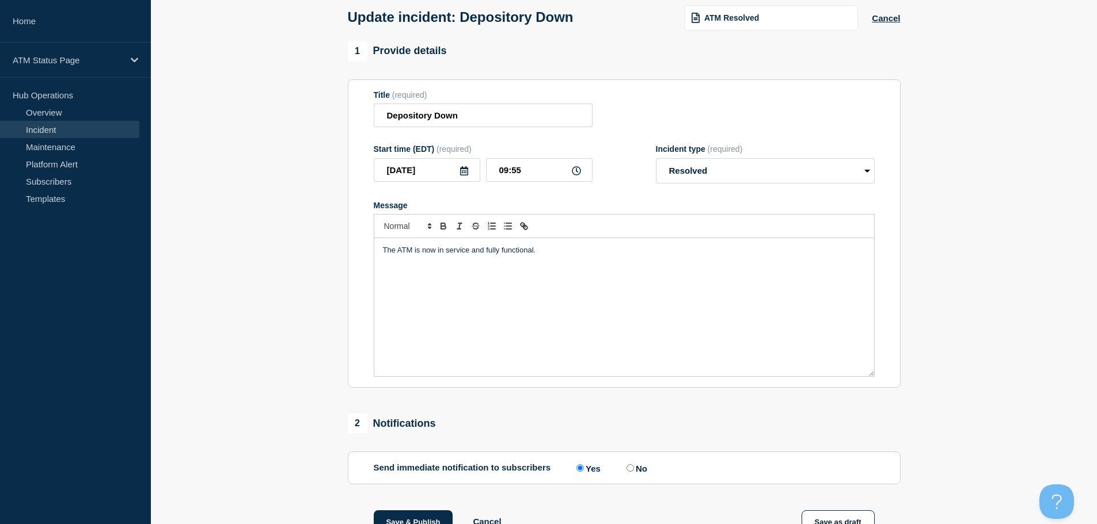
scroll to position [212, 0]
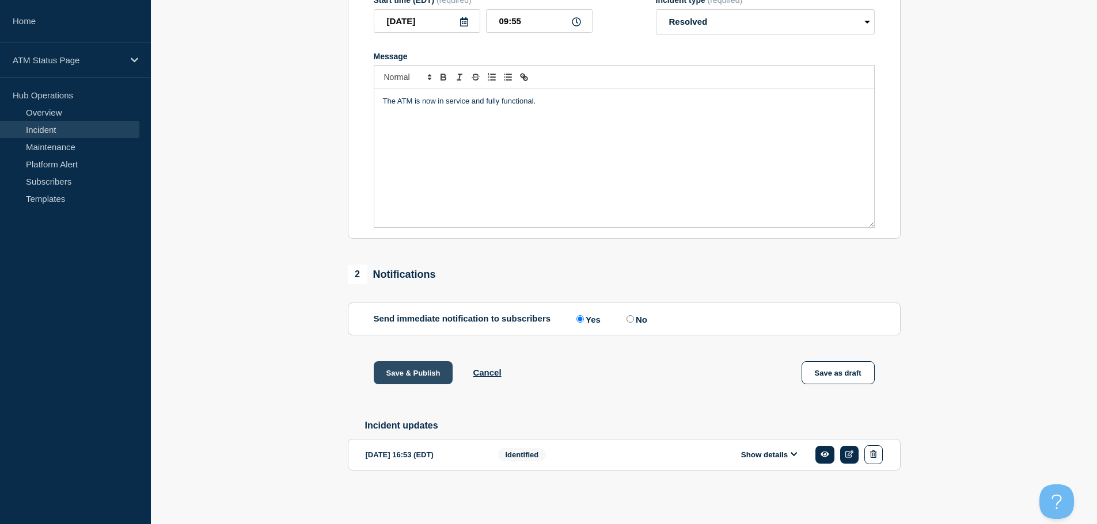
click at [412, 368] on button "Save & Publish" at bounding box center [413, 373] width 79 height 23
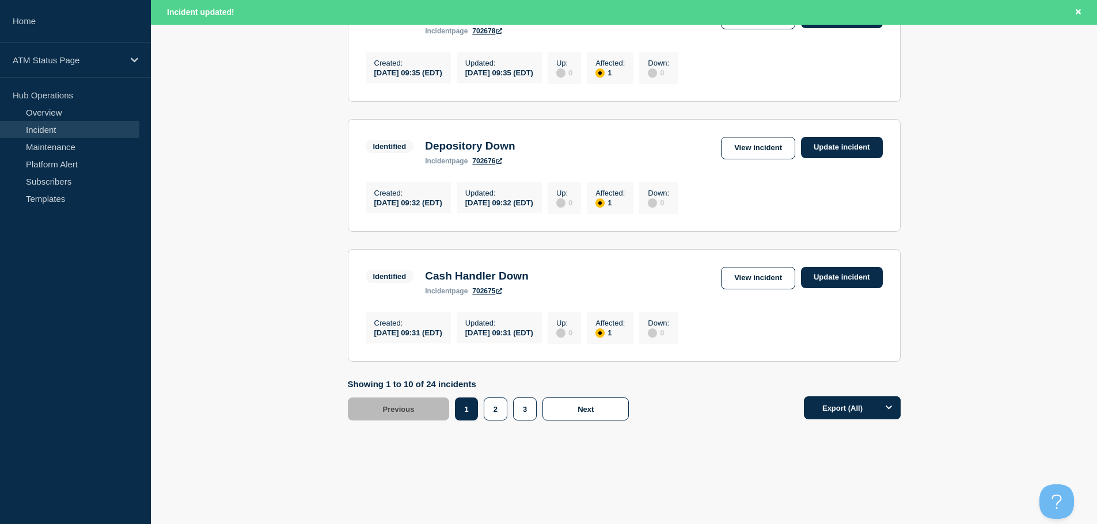
scroll to position [1224, 0]
click at [503, 411] on button "2" at bounding box center [496, 409] width 24 height 23
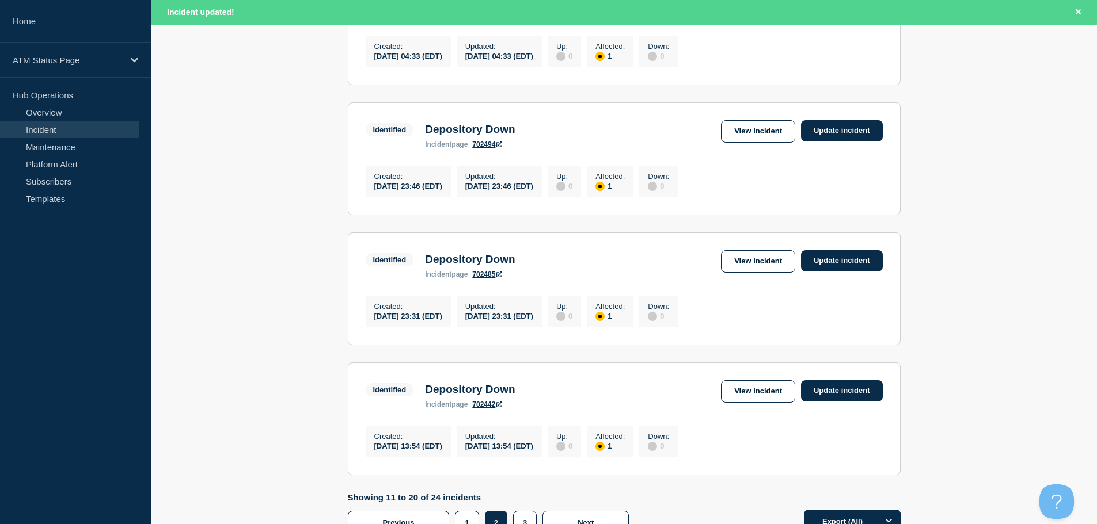
scroll to position [1041, 0]
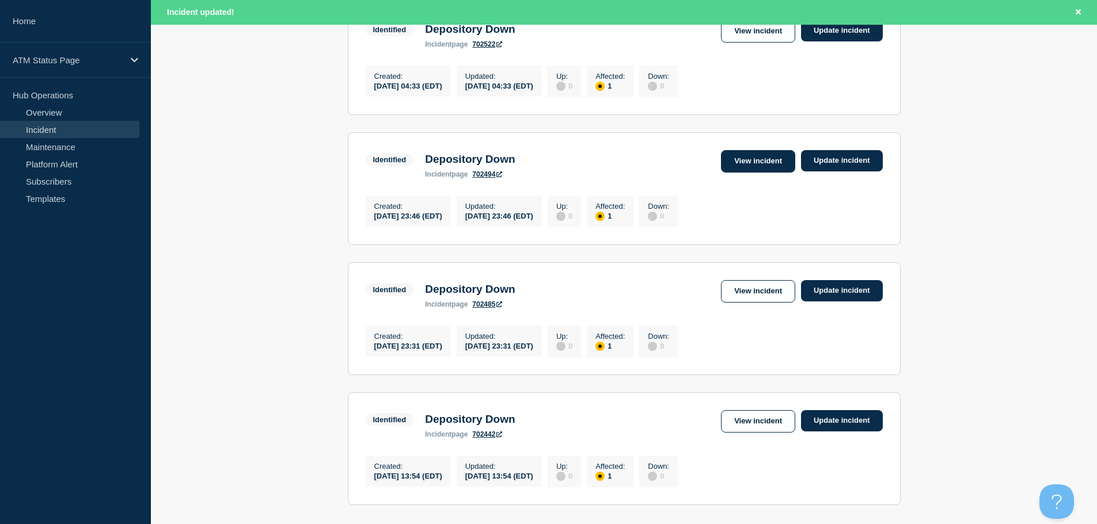
click at [766, 173] on link "View incident" at bounding box center [758, 161] width 74 height 22
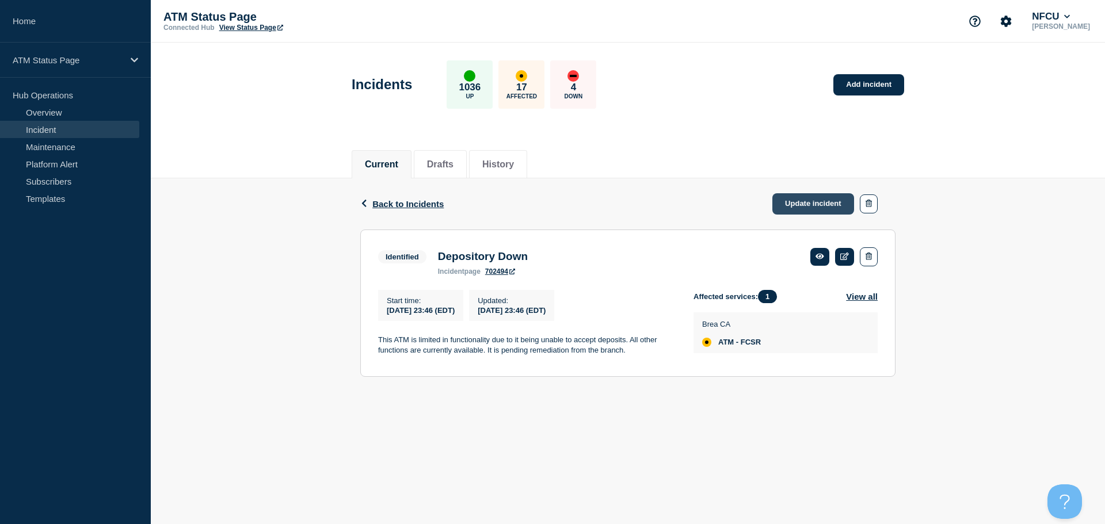
click at [808, 204] on link "Update incident" at bounding box center [814, 203] width 82 height 21
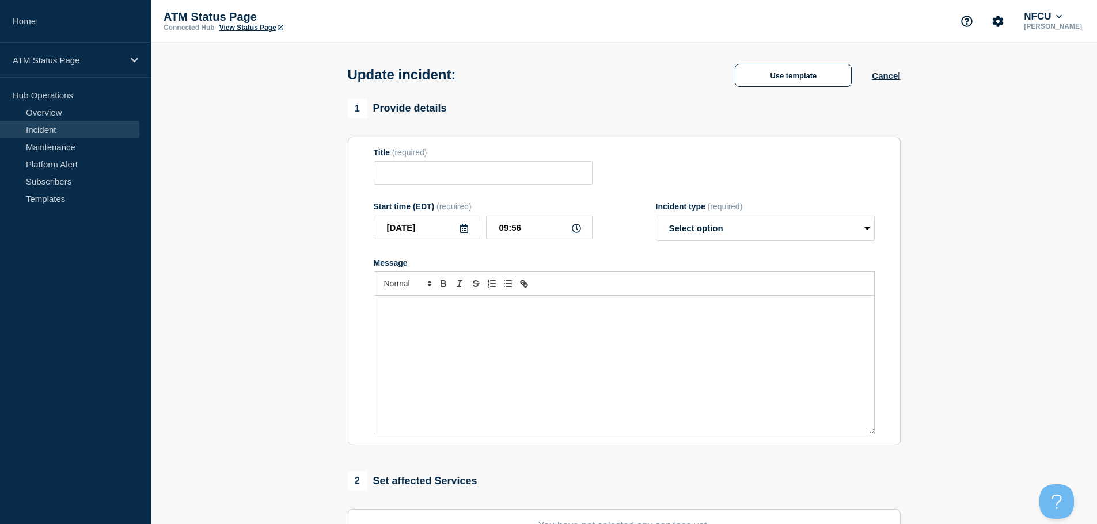
type input "Depository Down"
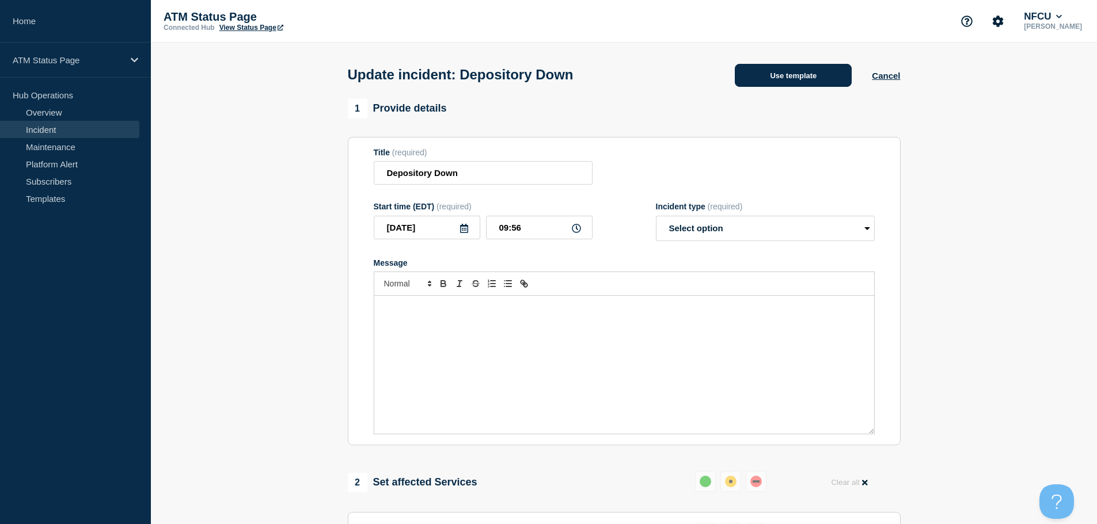
click at [784, 81] on button "Use template" at bounding box center [793, 75] width 117 height 23
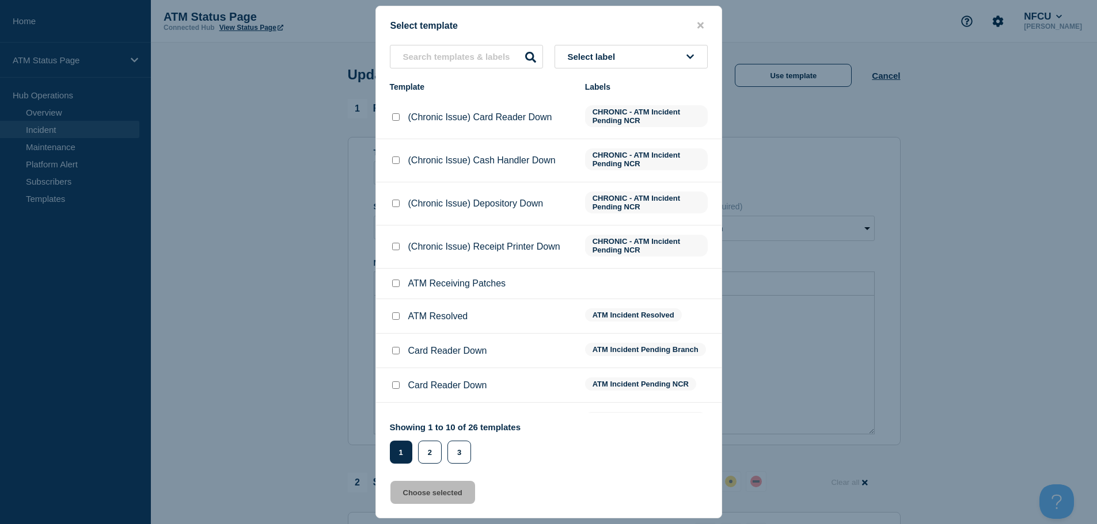
click at [392, 318] on input "ATM Resolved checkbox" at bounding box center [395, 316] width 7 height 7
checkbox input "true"
click at [432, 499] on button "Choose selected" at bounding box center [432, 492] width 85 height 23
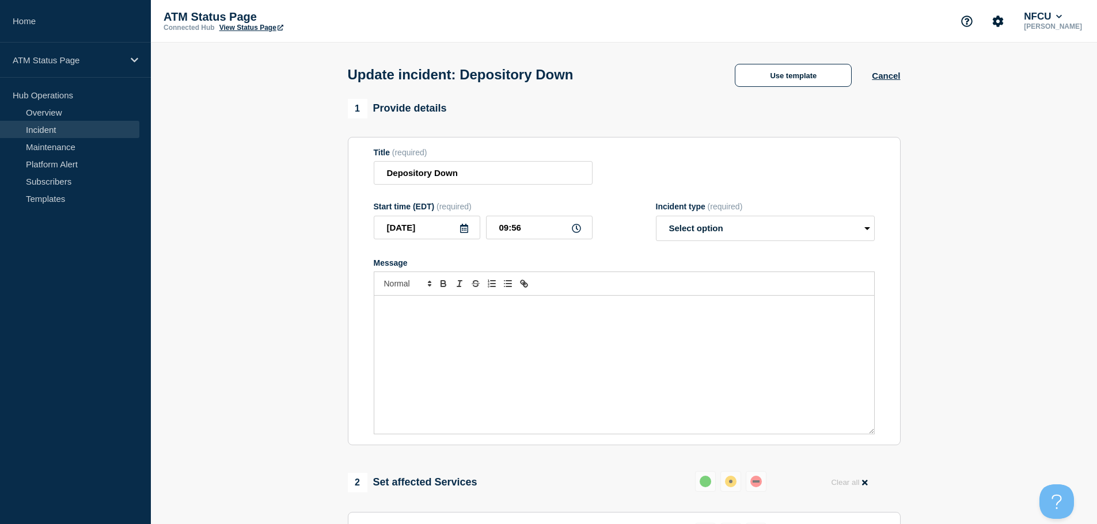
select select "resolved"
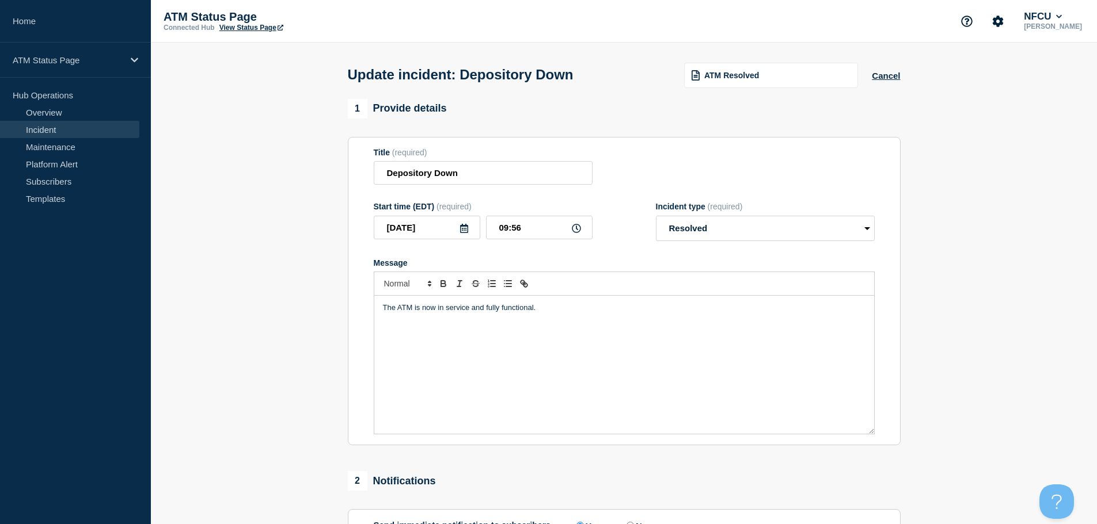
scroll to position [212, 0]
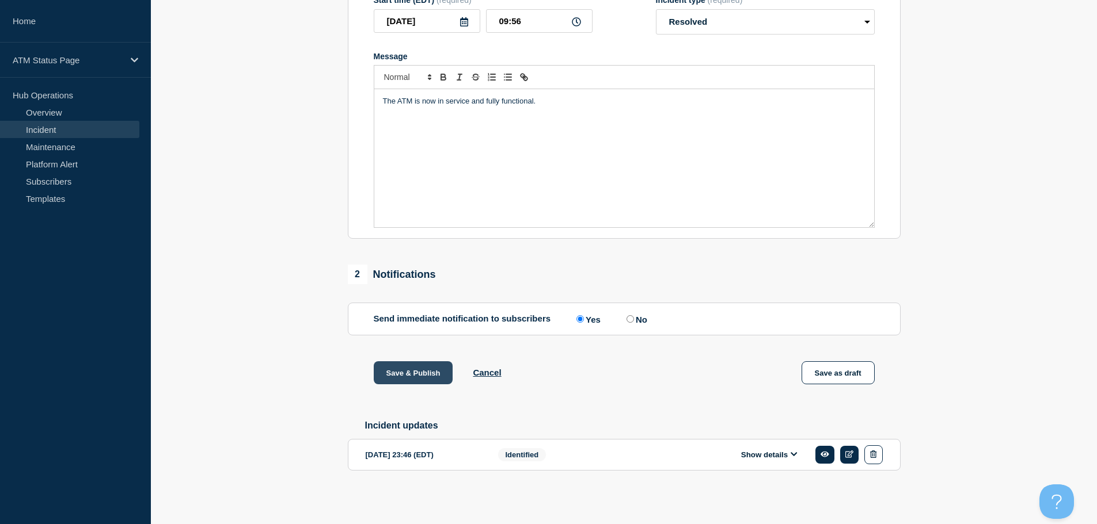
click at [425, 367] on button "Save & Publish" at bounding box center [413, 373] width 79 height 23
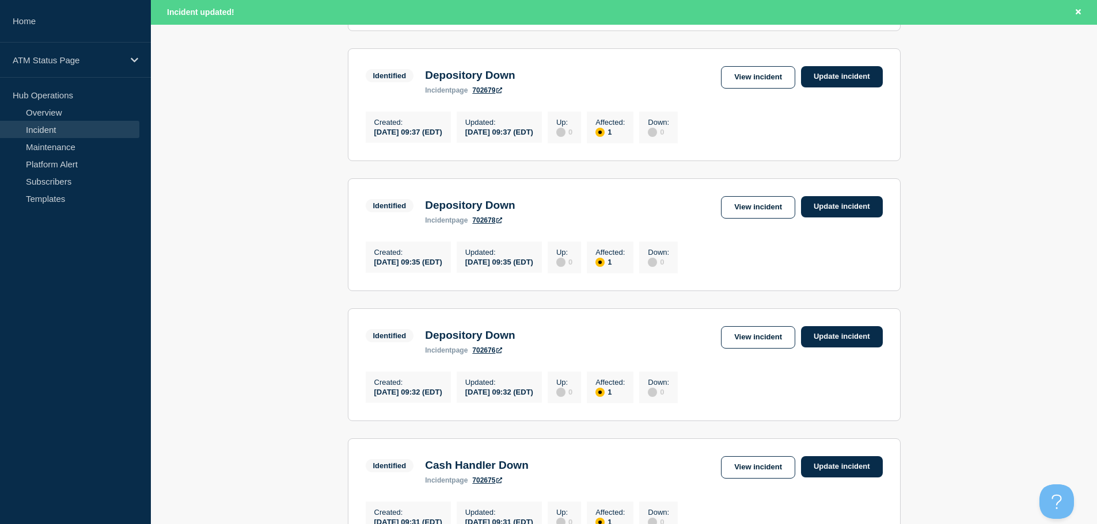
scroll to position [1224, 0]
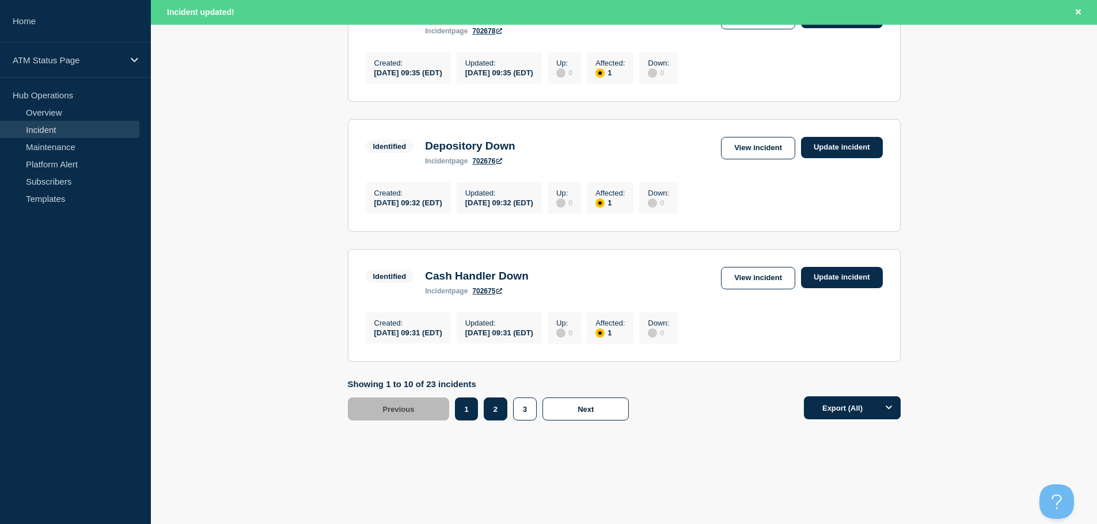
click at [492, 412] on button "2" at bounding box center [496, 409] width 24 height 23
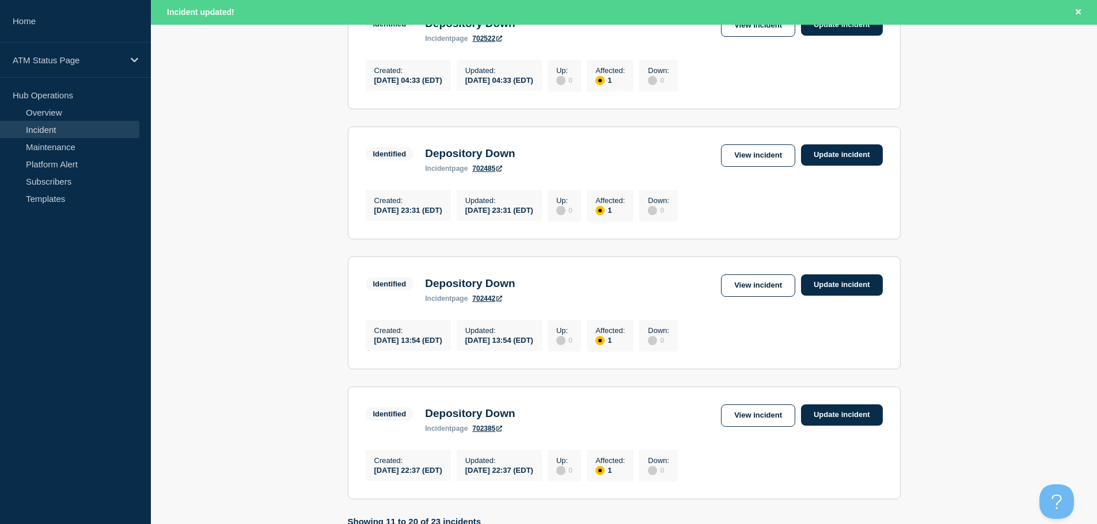
scroll to position [1041, 0]
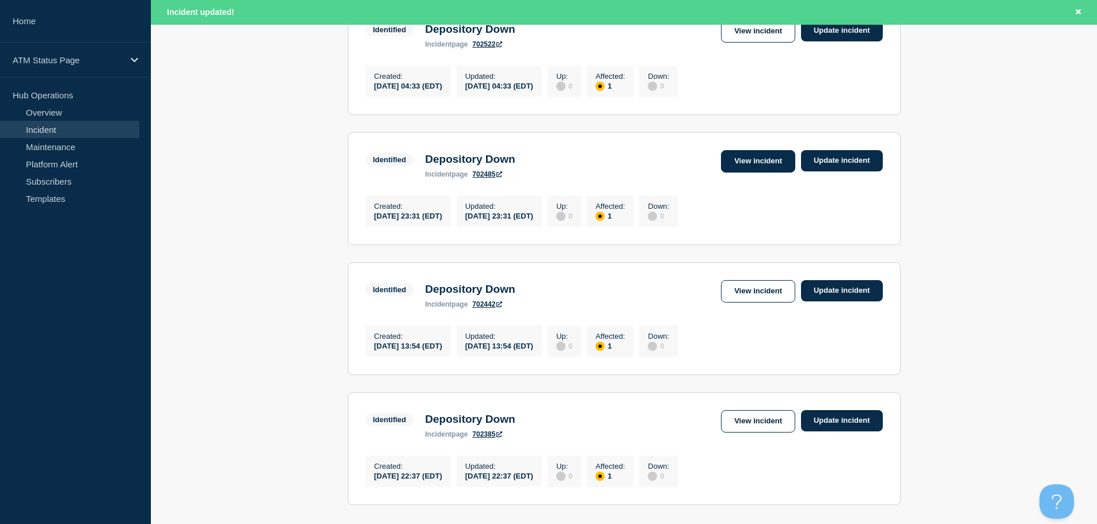
click at [767, 173] on link "View incident" at bounding box center [758, 161] width 74 height 22
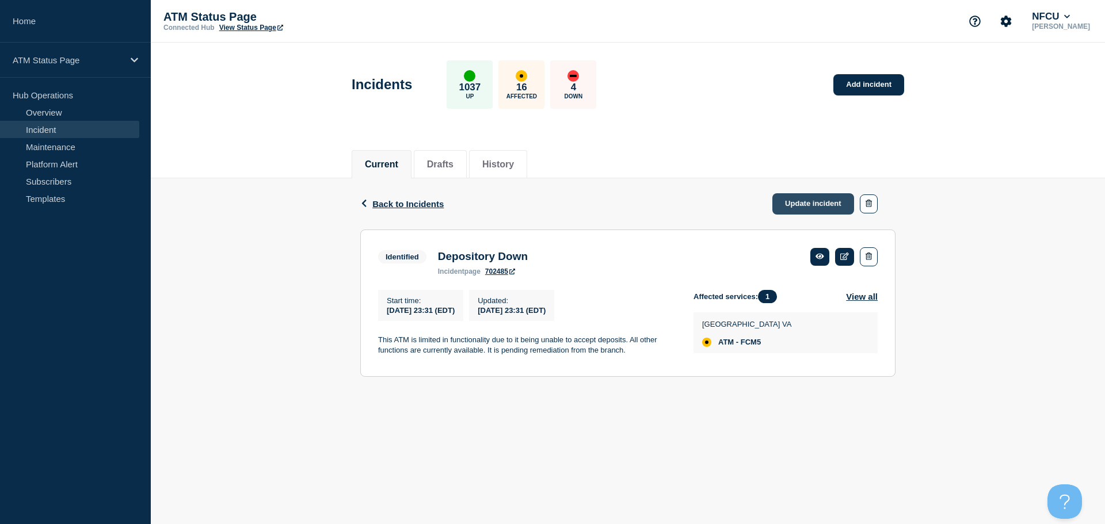
click at [840, 204] on link "Update incident" at bounding box center [814, 203] width 82 height 21
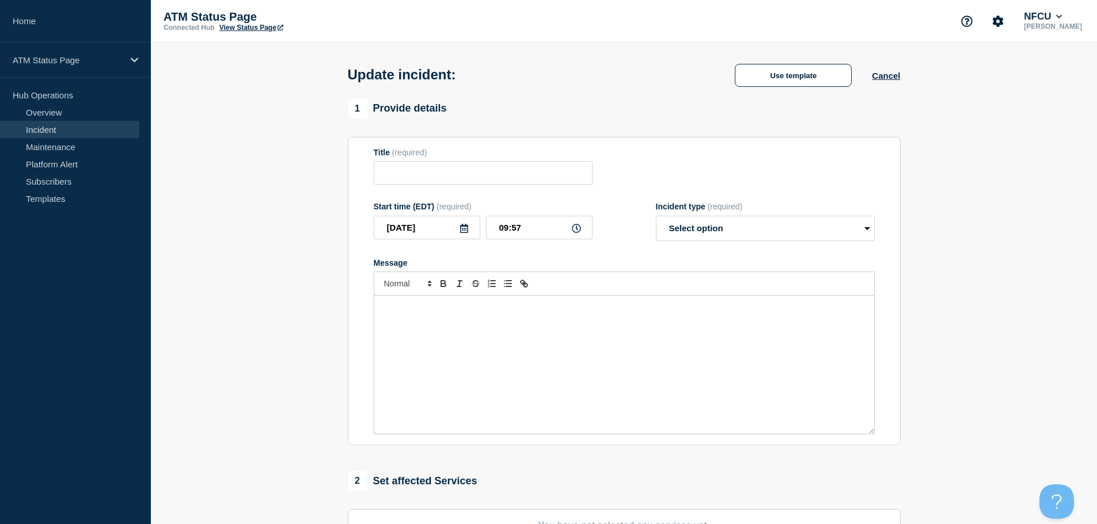
type input "Depository Down"
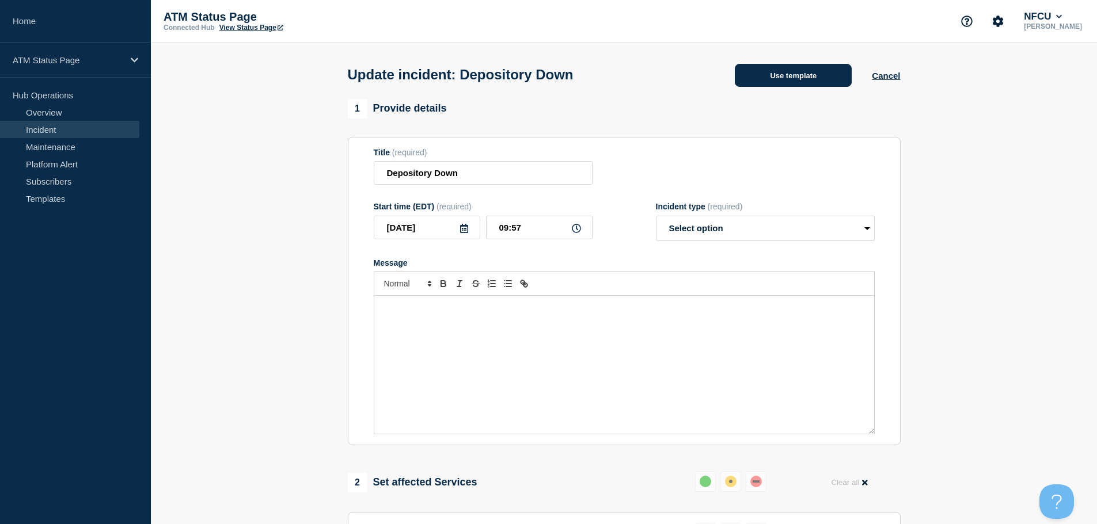
click at [775, 81] on button "Use template" at bounding box center [793, 75] width 117 height 23
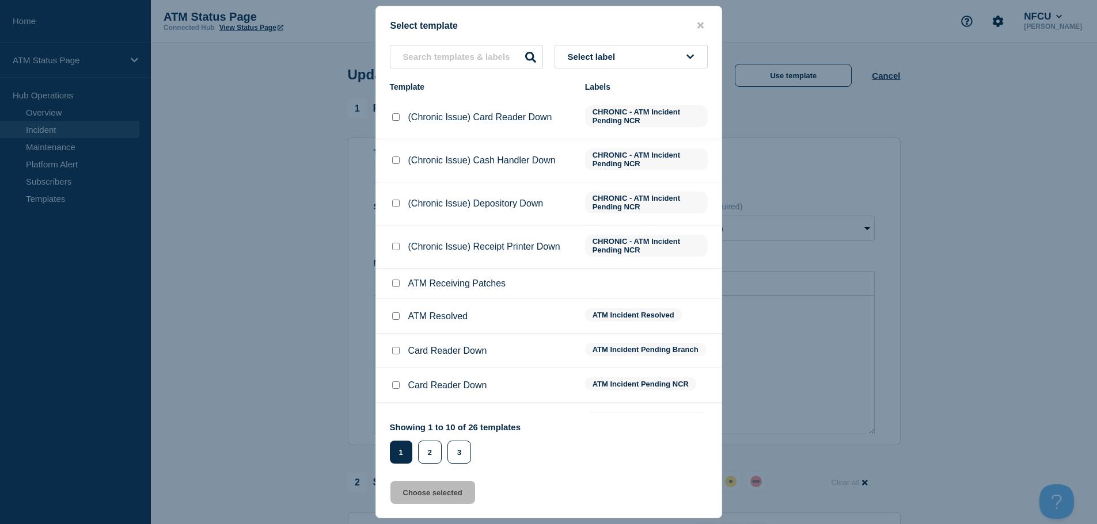
click at [397, 318] on input "ATM Resolved checkbox" at bounding box center [395, 316] width 7 height 7
checkbox input "true"
click at [430, 496] on button "Choose selected" at bounding box center [432, 492] width 85 height 23
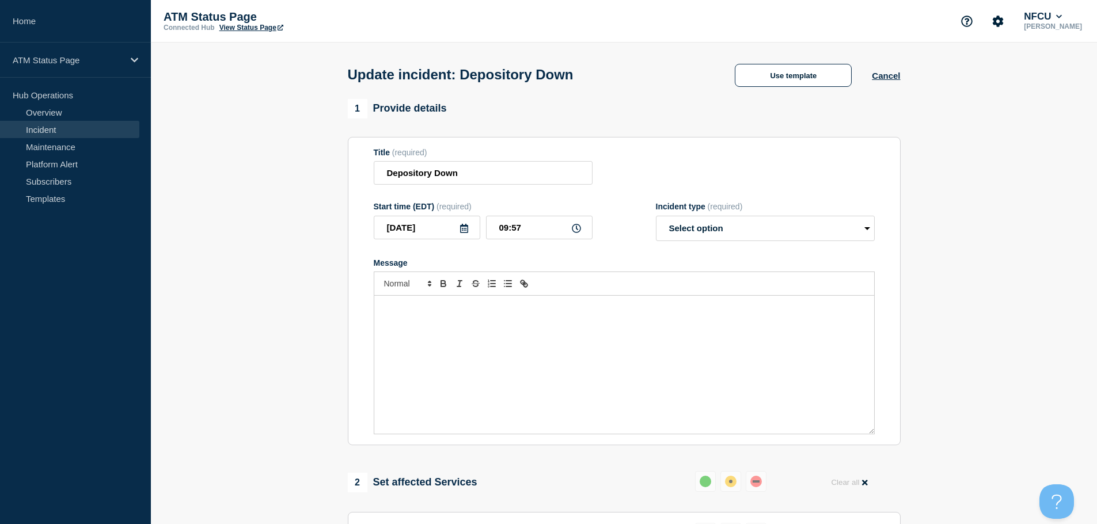
select select "resolved"
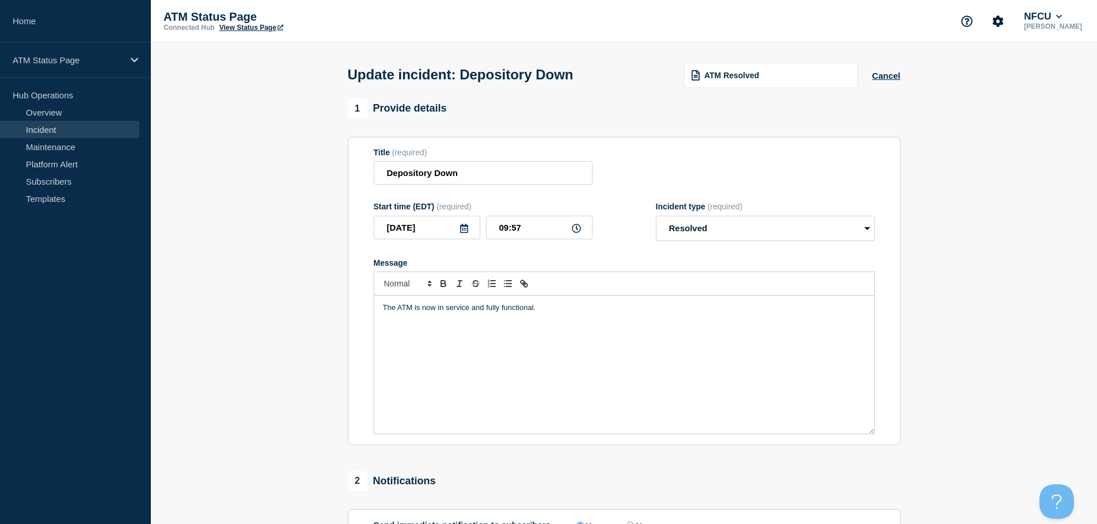
scroll to position [212, 0]
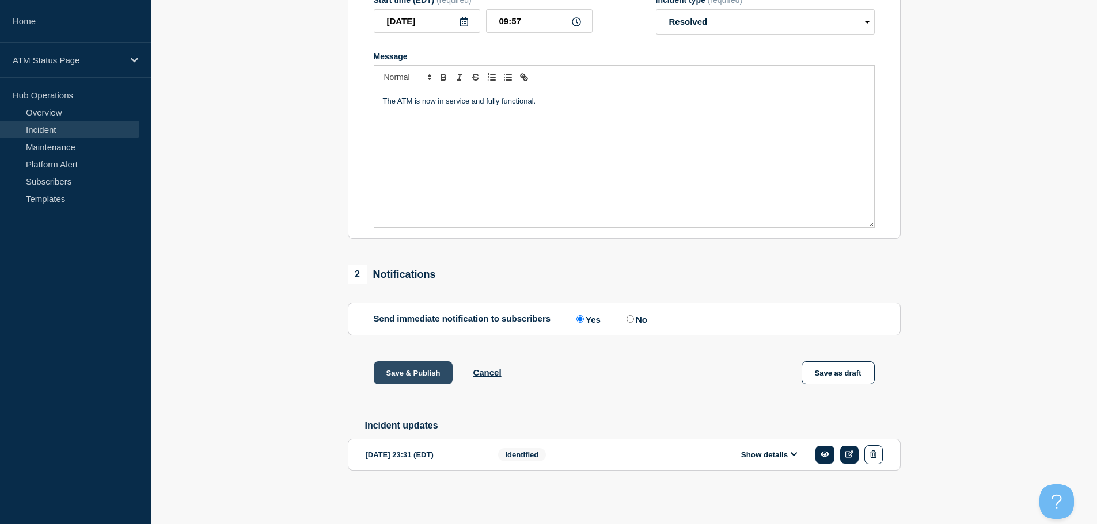
click at [428, 372] on button "Save & Publish" at bounding box center [413, 373] width 79 height 23
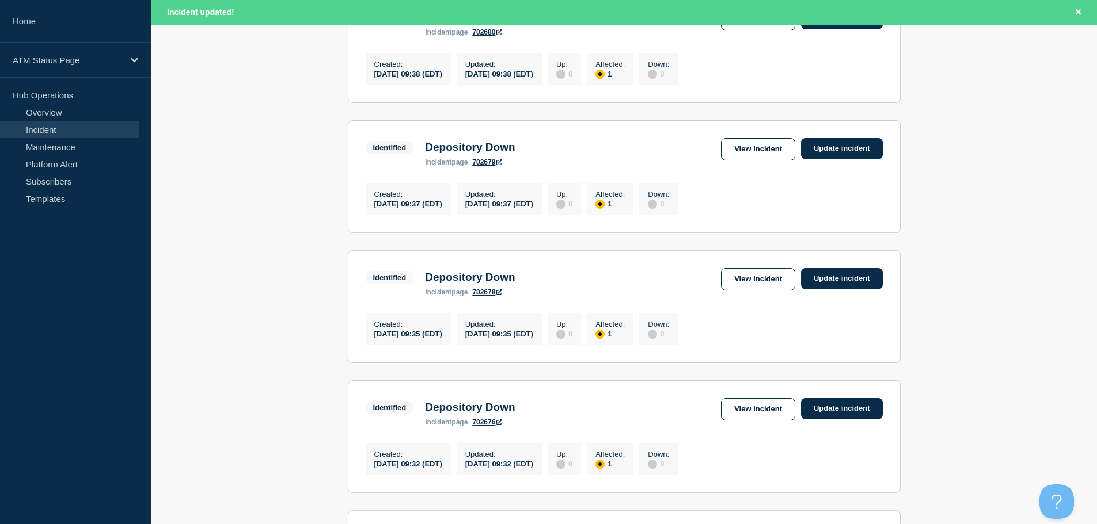
scroll to position [1224, 0]
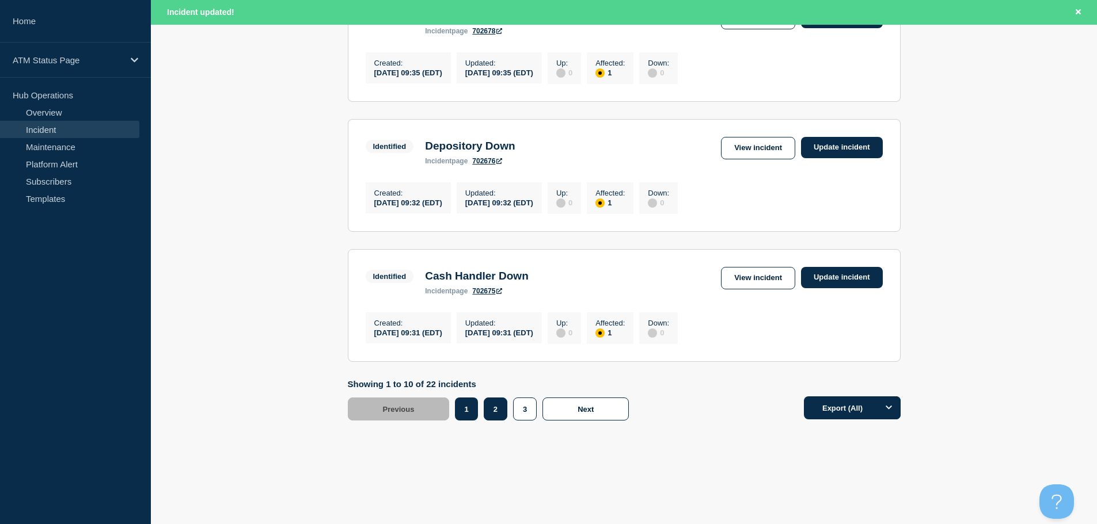
click at [496, 419] on button "2" at bounding box center [496, 409] width 24 height 23
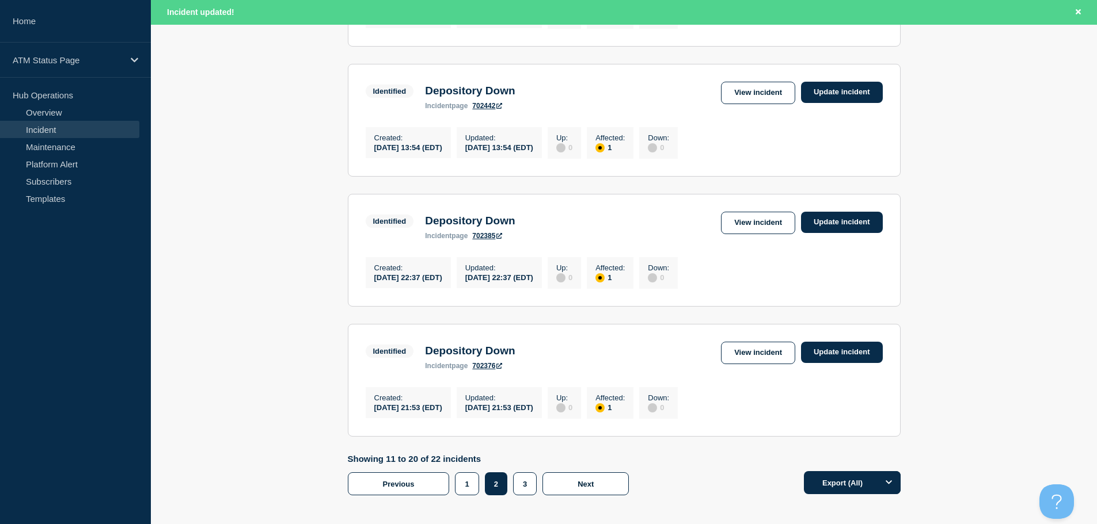
scroll to position [1052, 0]
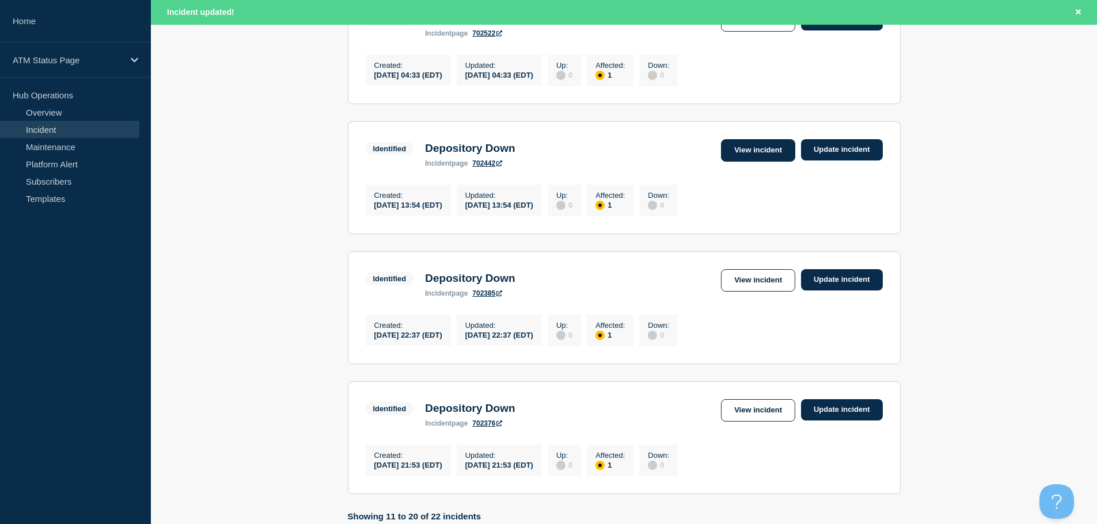
click at [760, 162] on link "View incident" at bounding box center [758, 150] width 74 height 22
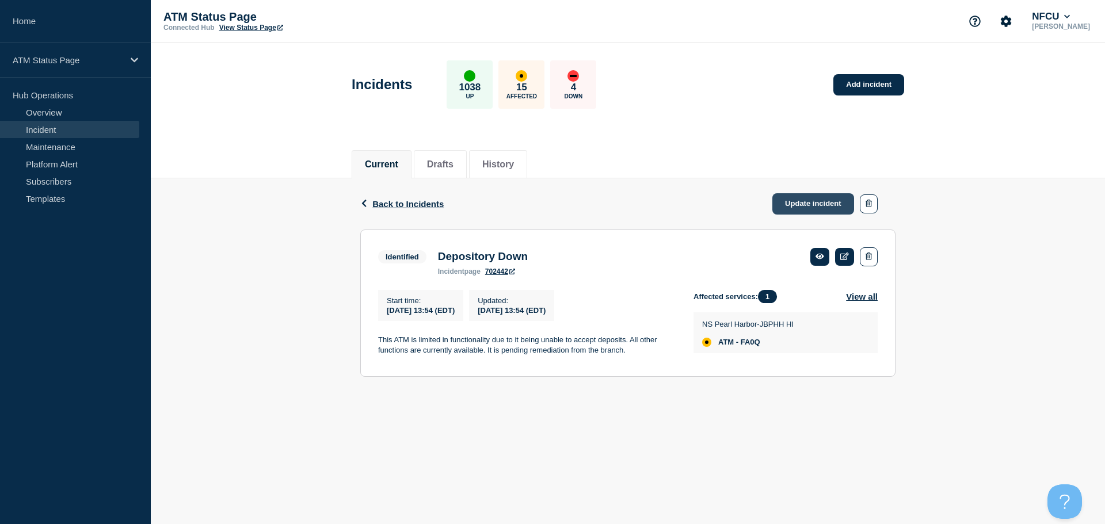
click at [805, 204] on link "Update incident" at bounding box center [814, 203] width 82 height 21
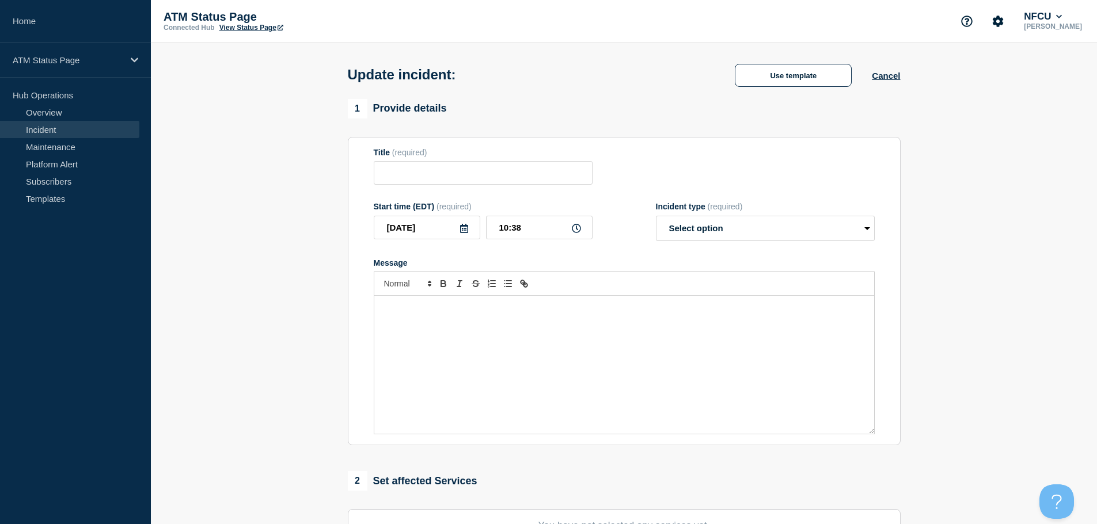
type input "Depository Down"
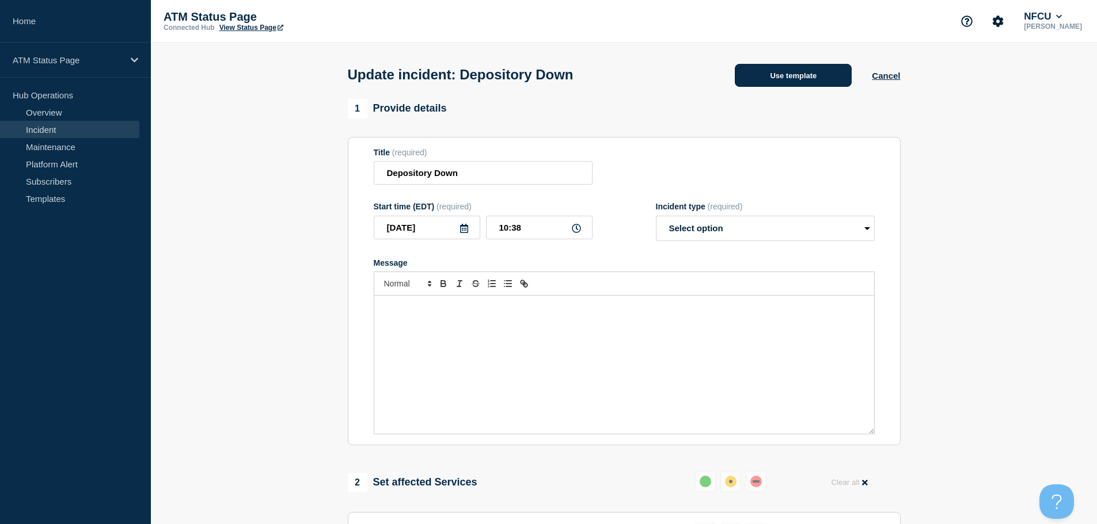
click at [778, 83] on button "Use template" at bounding box center [793, 75] width 117 height 23
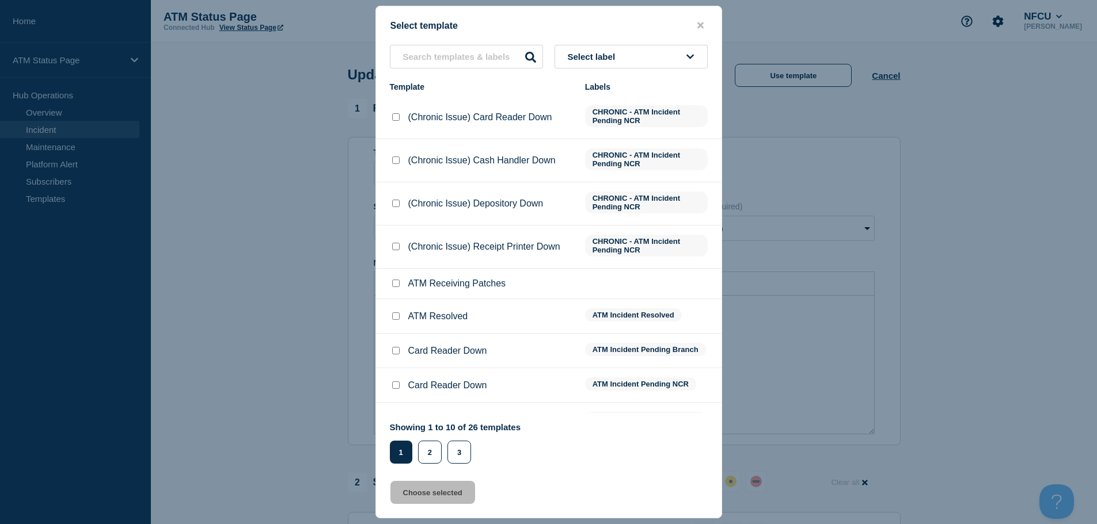
click at [394, 320] on input "ATM Resolved checkbox" at bounding box center [395, 316] width 7 height 7
checkbox input "true"
click at [415, 498] on button "Choose selected" at bounding box center [432, 492] width 85 height 23
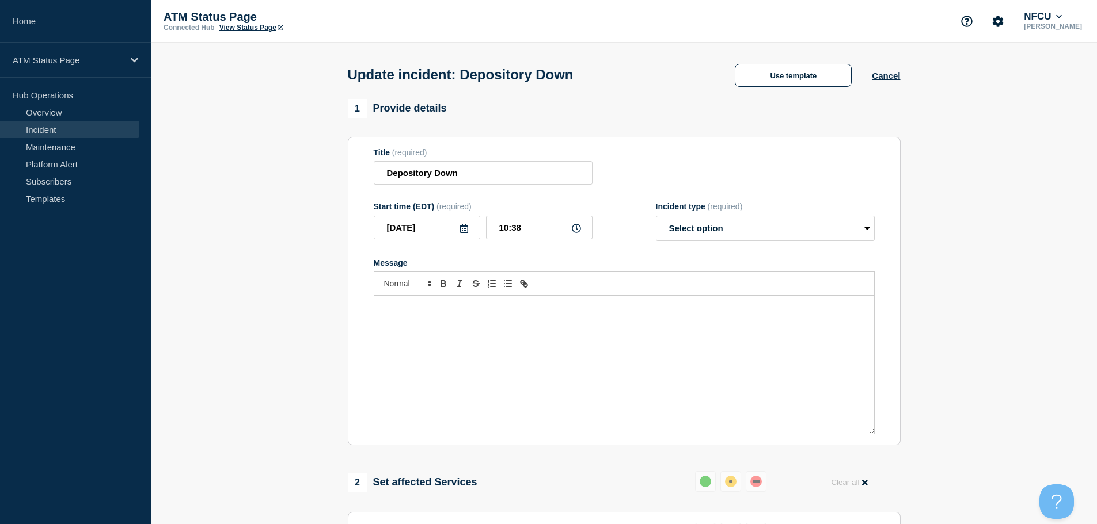
select select "resolved"
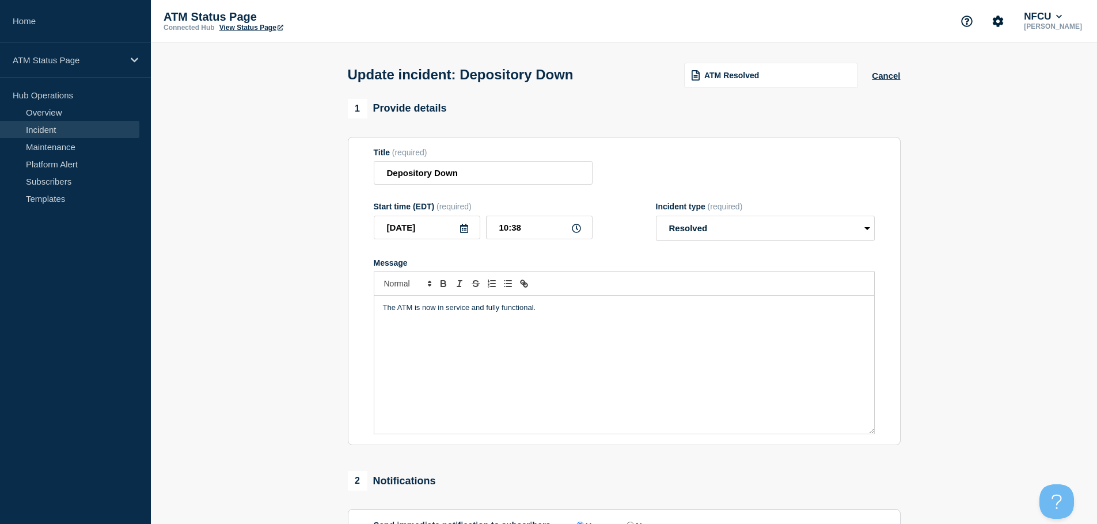
scroll to position [173, 0]
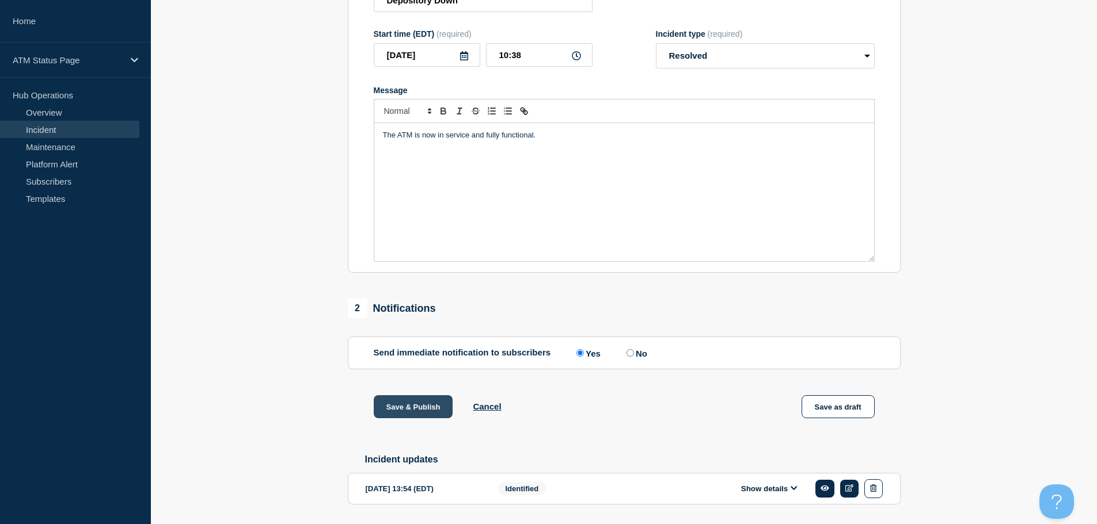
click at [433, 415] on button "Save & Publish" at bounding box center [413, 406] width 79 height 23
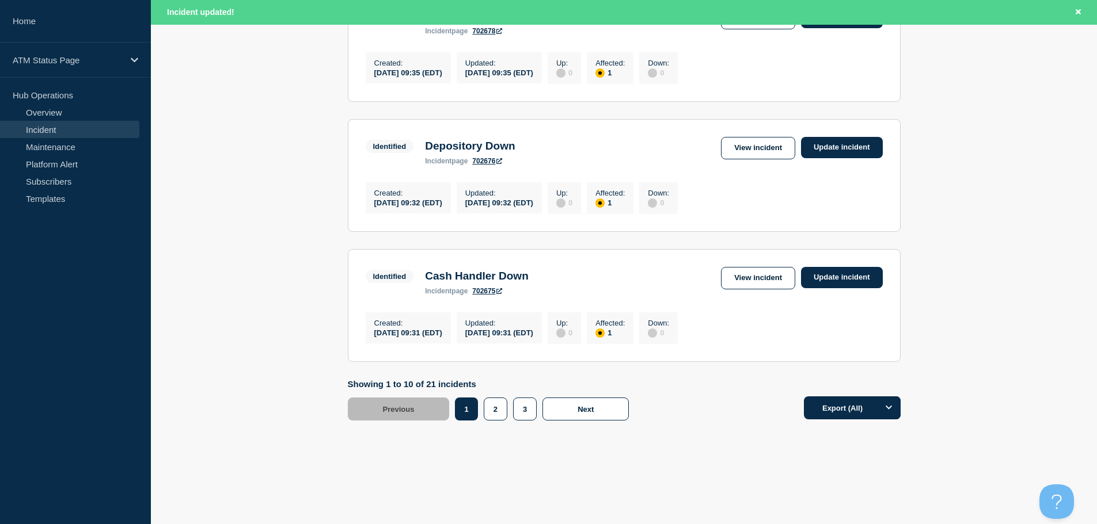
scroll to position [1224, 0]
click at [490, 413] on button "2" at bounding box center [496, 409] width 24 height 23
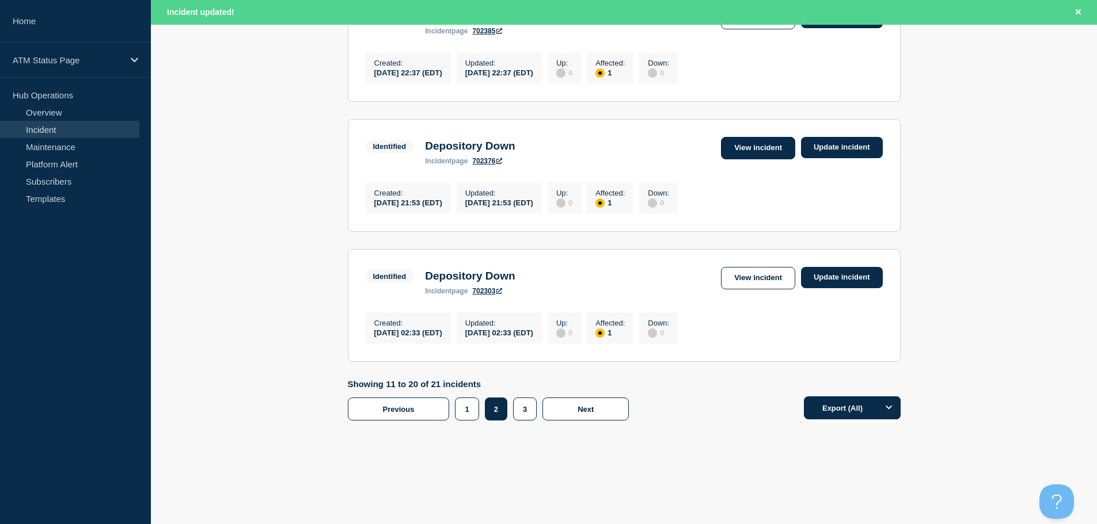
click at [744, 137] on link "View incident" at bounding box center [758, 148] width 74 height 22
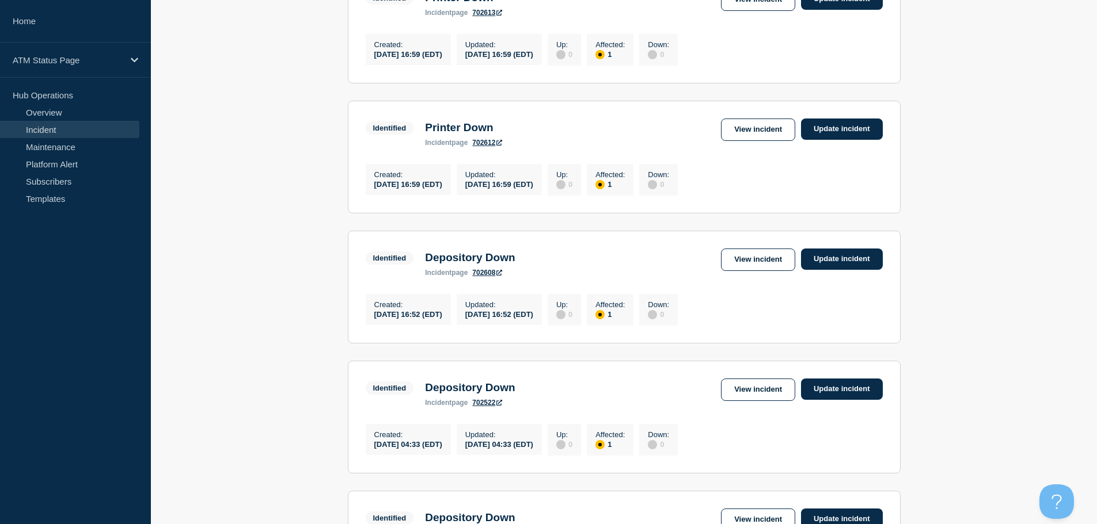
scroll to position [651, 0]
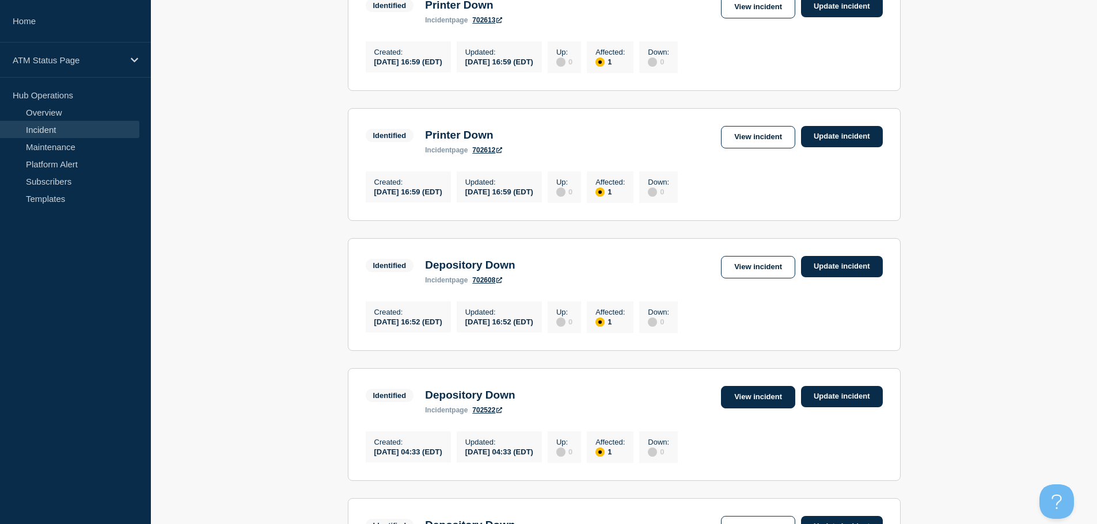
click at [754, 409] on link "View incident" at bounding box center [758, 397] width 74 height 22
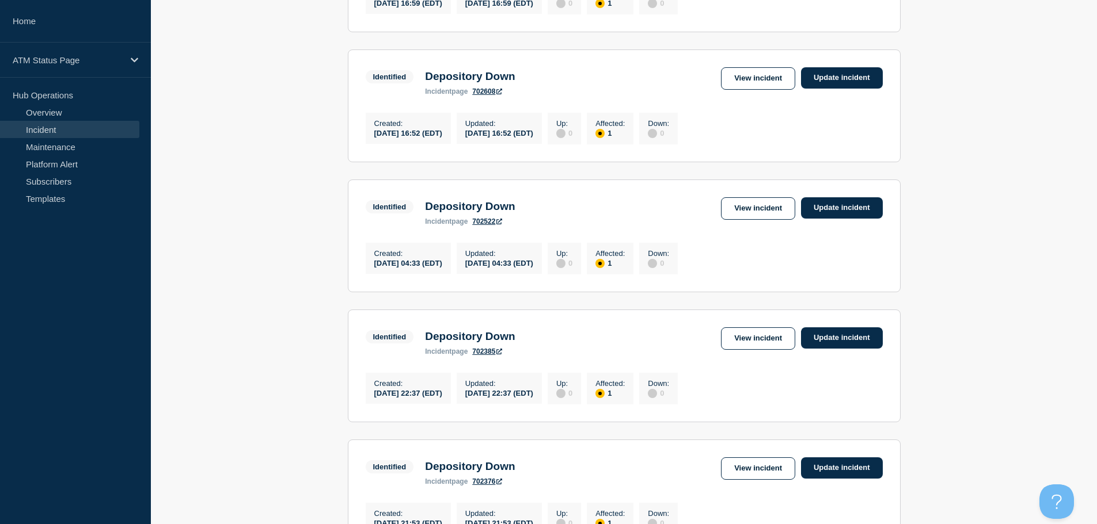
scroll to position [834, 0]
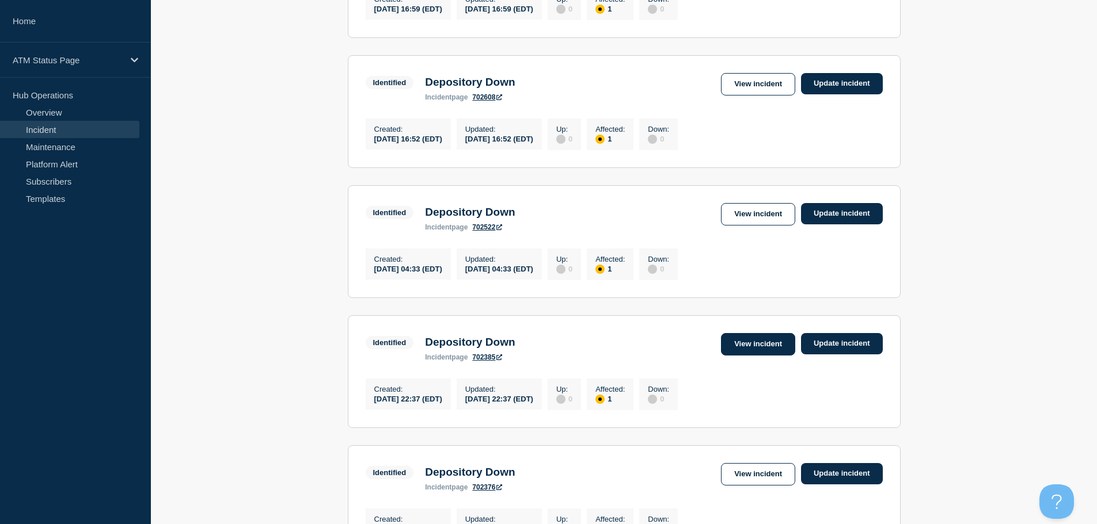
click at [758, 356] on link "View incident" at bounding box center [758, 344] width 74 height 22
